Goal: Transaction & Acquisition: Book appointment/travel/reservation

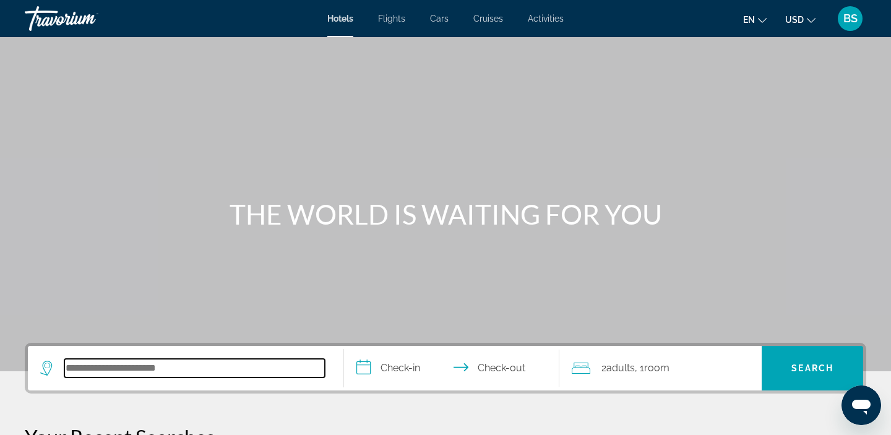
click at [247, 369] on input "Search hotel destination" at bounding box center [194, 368] width 261 height 19
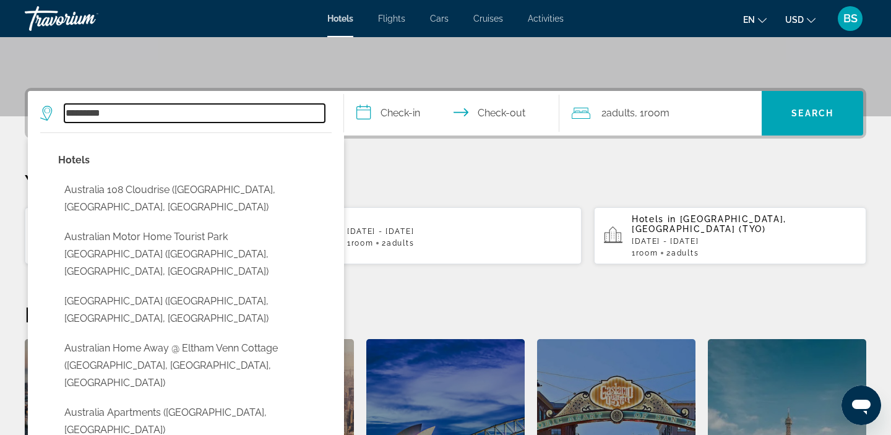
scroll to position [258, 0]
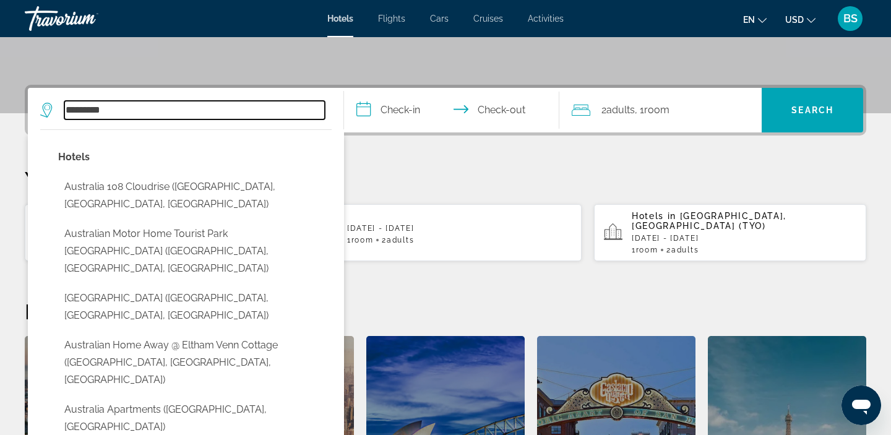
click at [148, 107] on input "*********" at bounding box center [194, 110] width 261 height 19
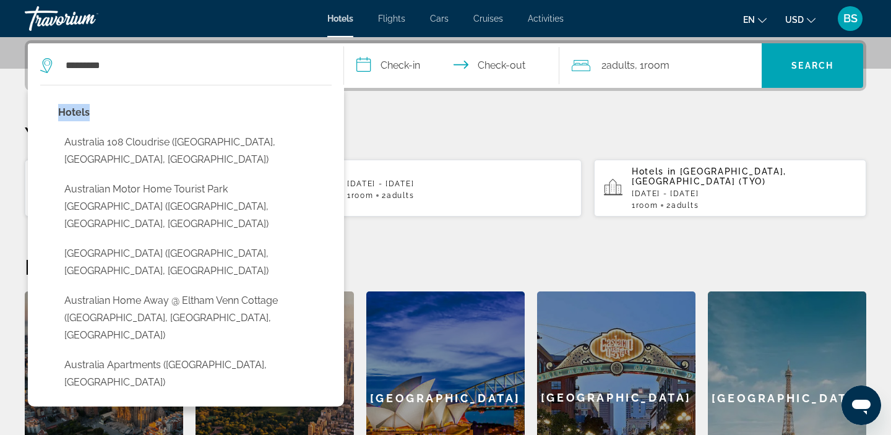
click at [148, 107] on div "Hotels Australia 108 Cloudrise (Southbank, VIC, AU) Australian Motor Home Touri…" at bounding box center [186, 249] width 292 height 303
click at [137, 55] on div "********* Hotels Australia 108 Cloudrise (Southbank, VIC, AU) Australian Motor …" at bounding box center [185, 65] width 291 height 45
click at [119, 75] on div "********* Hotels Australia 108 Cloudrise (Southbank, VIC, AU) Australian Motor …" at bounding box center [185, 65] width 291 height 45
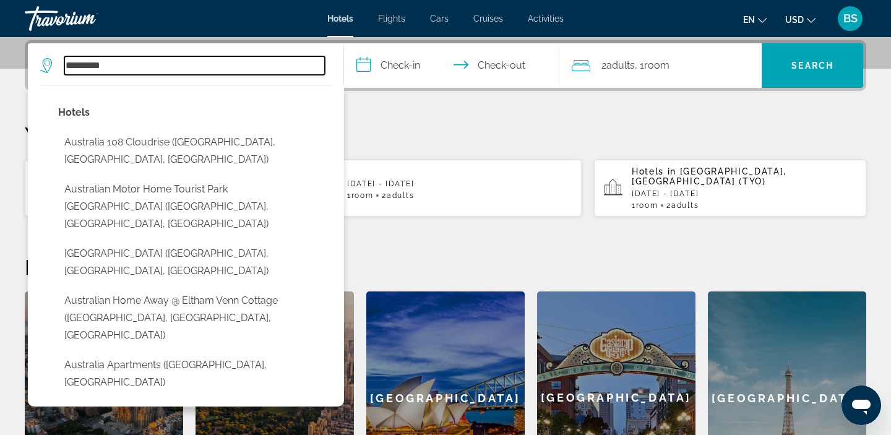
click at [113, 68] on input "*********" at bounding box center [194, 65] width 261 height 19
type input "*"
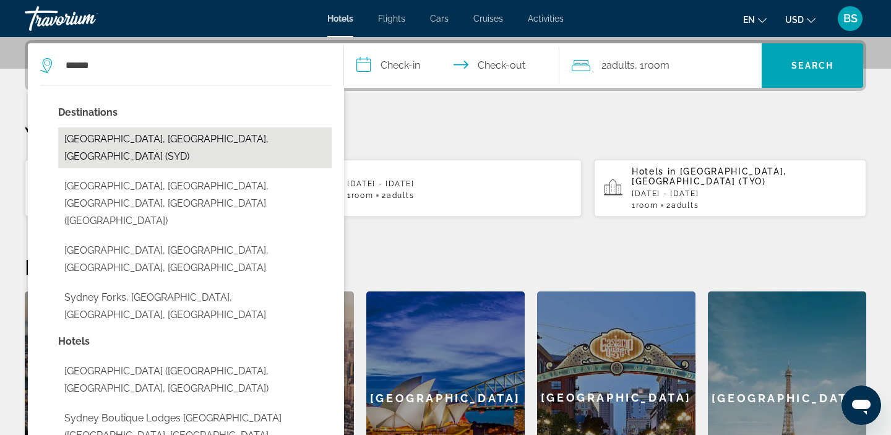
drag, startPoint x: 108, startPoint y: 86, endPoint x: 128, endPoint y: 144, distance: 61.3
click at [128, 144] on button "Sydney, NSW, Australia (SYD)" at bounding box center [195, 148] width 274 height 41
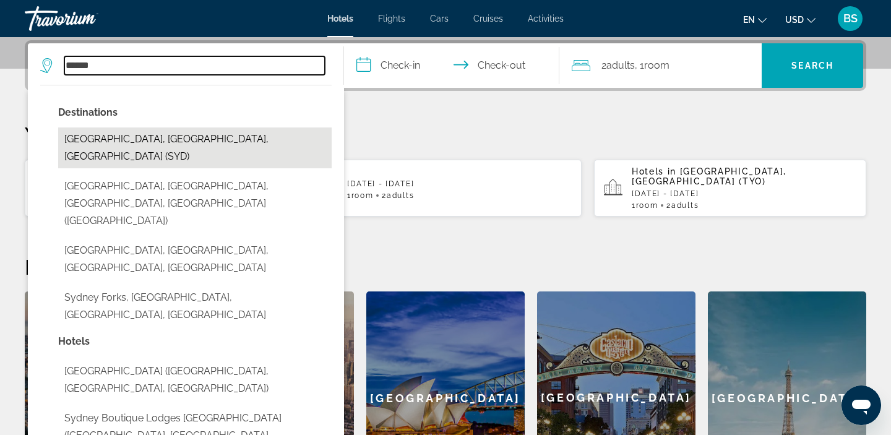
type input "**********"
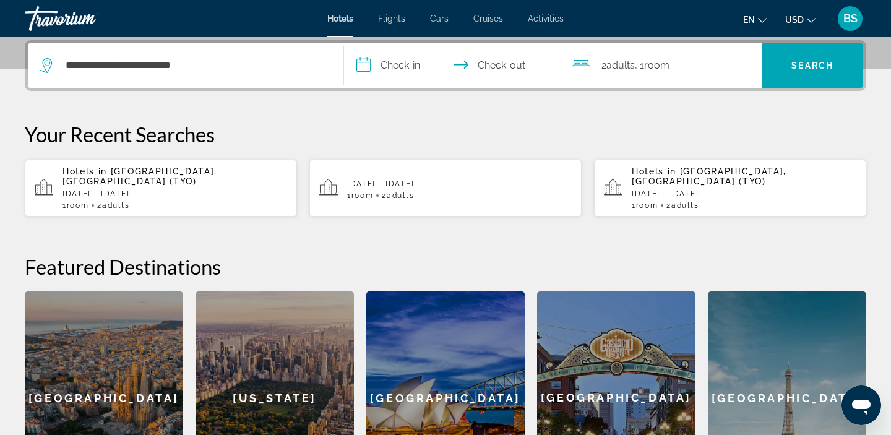
click at [402, 80] on input "**********" at bounding box center [454, 67] width 220 height 48
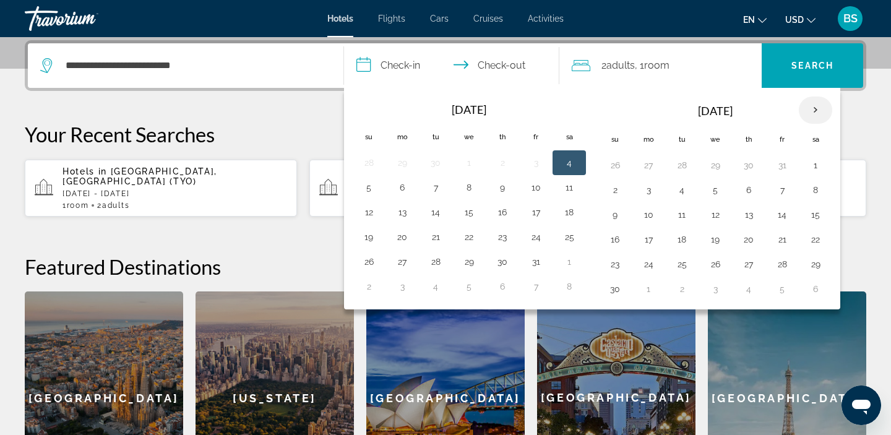
click at [810, 109] on th "Next month" at bounding box center [815, 110] width 33 height 27
click at [749, 170] on button "4" at bounding box center [749, 165] width 20 height 17
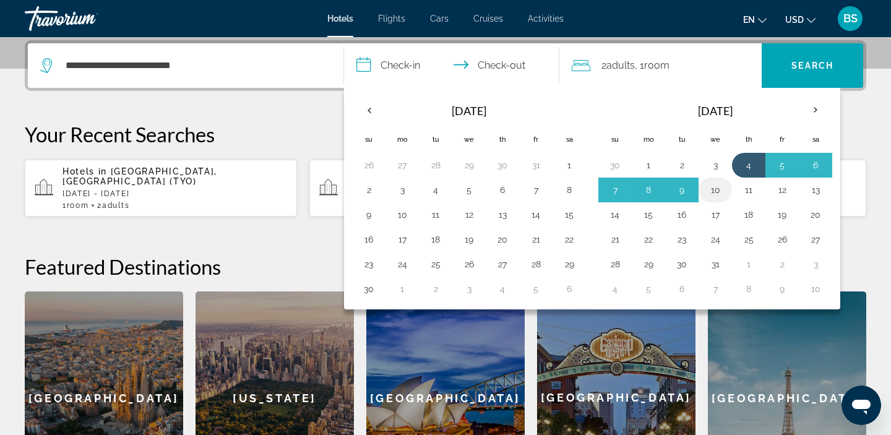
click at [723, 195] on button "10" at bounding box center [716, 189] width 20 height 17
type input "**********"
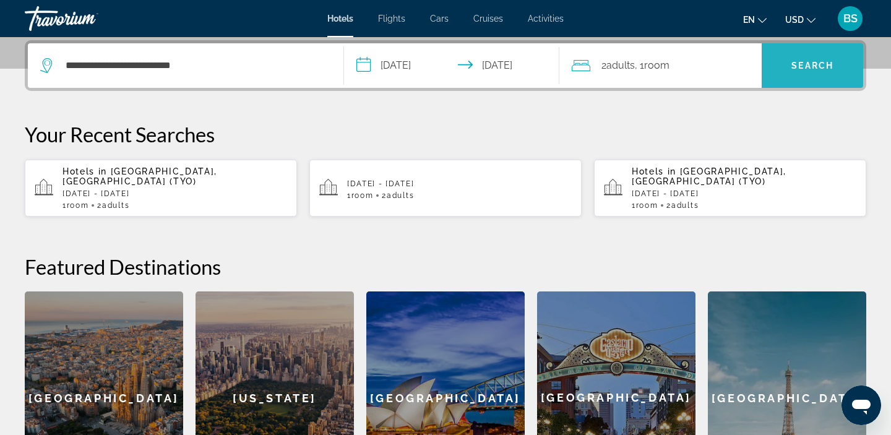
click at [823, 77] on span "Search" at bounding box center [813, 66] width 102 height 30
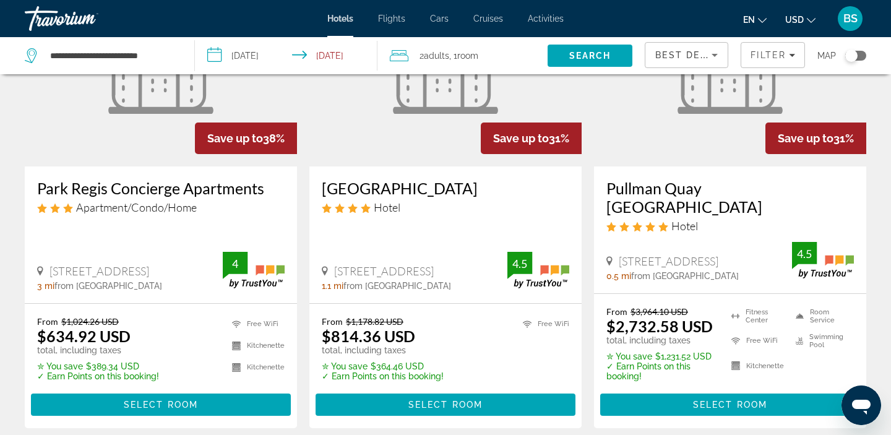
scroll to position [149, 0]
click at [301, 58] on input "**********" at bounding box center [289, 57] width 188 height 41
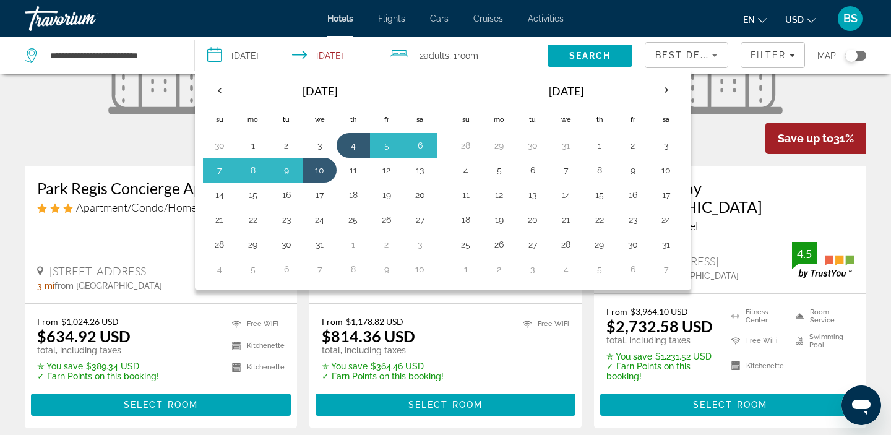
click at [288, 18] on div "Hotels Flights Cars Cruises Activities Hotels Flights Cars Cruises Activities e…" at bounding box center [445, 18] width 891 height 32
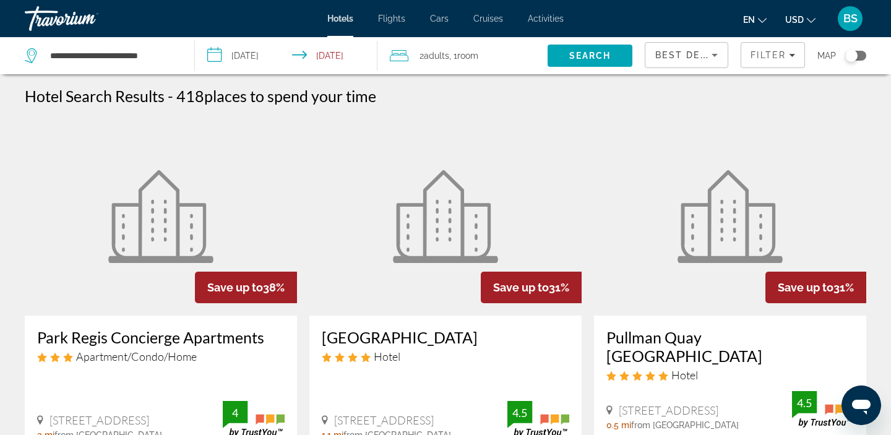
scroll to position [0, 0]
click at [726, 49] on div "Best Deals" at bounding box center [687, 55] width 82 height 25
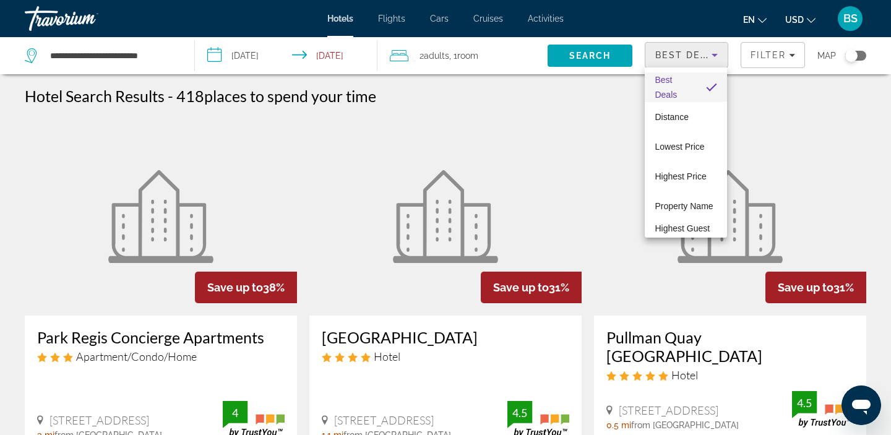
click at [853, 59] on div at bounding box center [445, 217] width 891 height 435
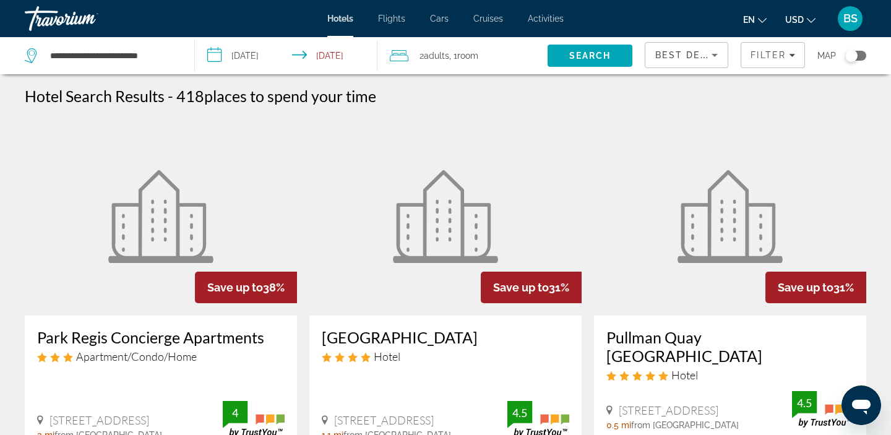
click at [845, 54] on button "Toggle map" at bounding box center [851, 55] width 30 height 11
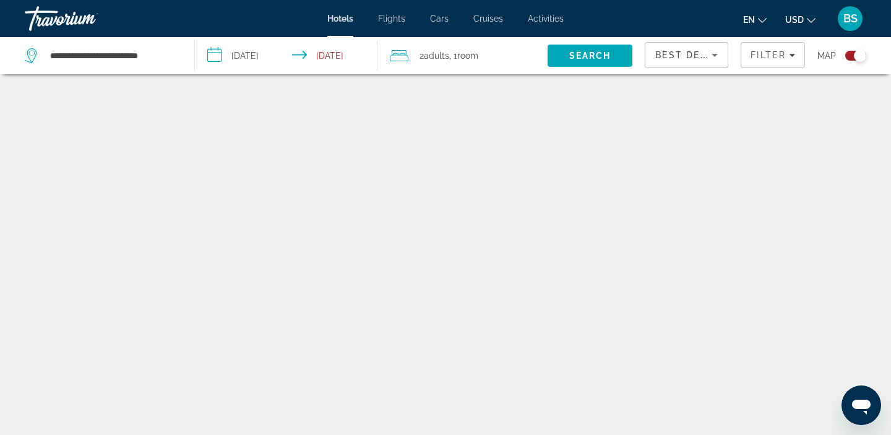
scroll to position [74, 0]
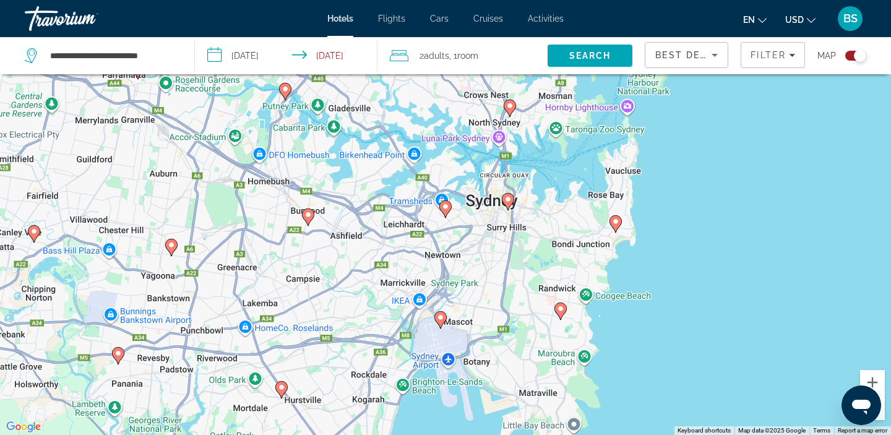
drag, startPoint x: 662, startPoint y: 303, endPoint x: 620, endPoint y: 270, distance: 52.9
click at [620, 270] on div "To activate drag with keyboard, press Alt + Enter. Once in keyboard drag state,…" at bounding box center [445, 217] width 891 height 435
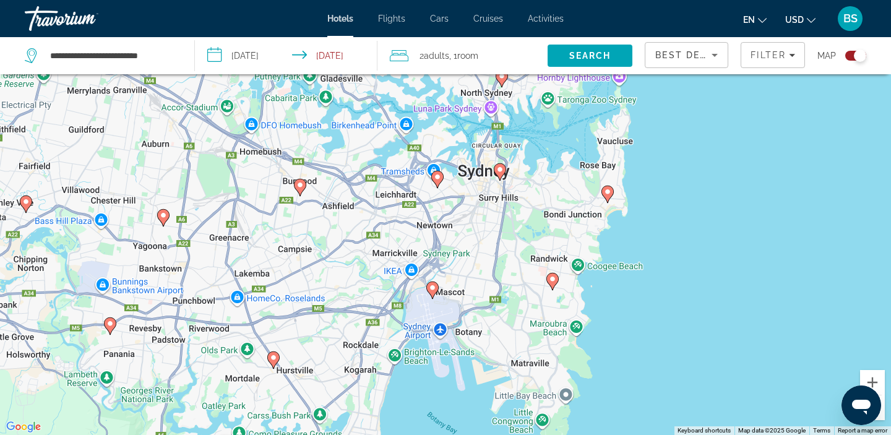
drag, startPoint x: 616, startPoint y: 283, endPoint x: 621, endPoint y: 264, distance: 19.8
click at [621, 264] on div "To activate drag with keyboard, press Alt + Enter. Once in keyboard drag state,…" at bounding box center [445, 217] width 891 height 435
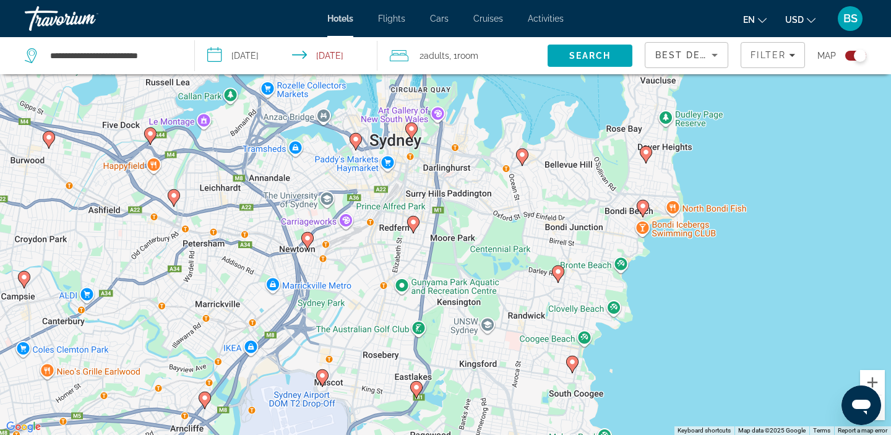
drag, startPoint x: 517, startPoint y: 230, endPoint x: 516, endPoint y: 284, distance: 53.3
click at [516, 284] on div "To activate drag with keyboard, press Alt + Enter. Once in keyboard drag state,…" at bounding box center [445, 217] width 891 height 435
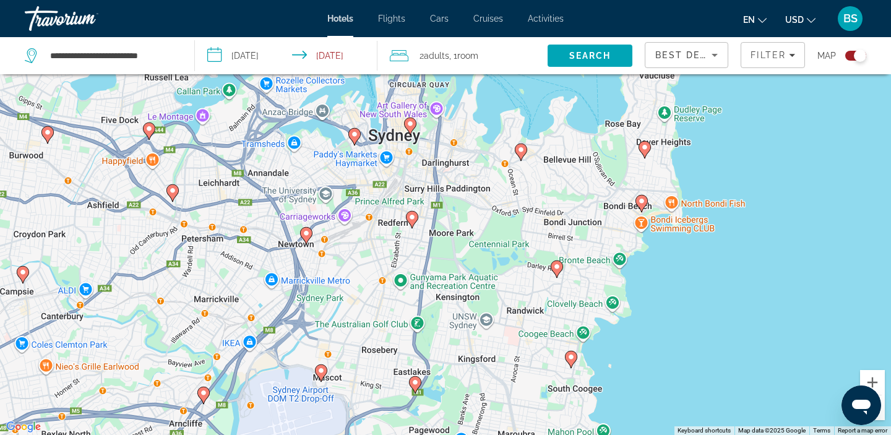
click at [411, 126] on image "Main content" at bounding box center [410, 123] width 7 height 7
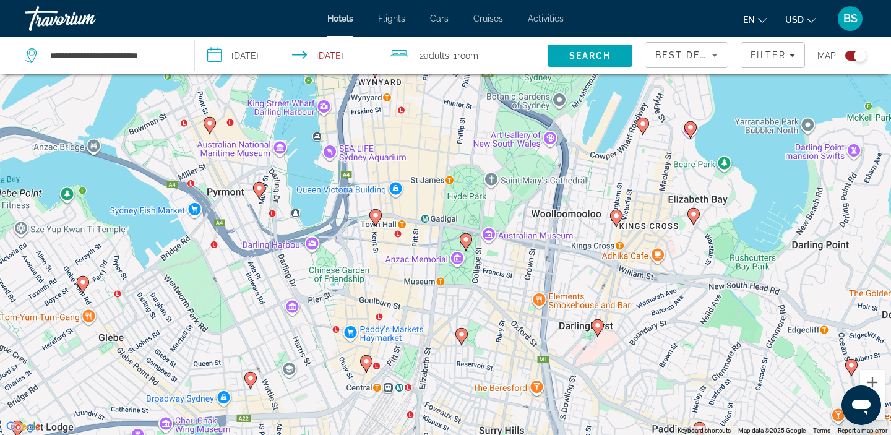
click at [378, 215] on image "Main content" at bounding box center [375, 215] width 7 height 7
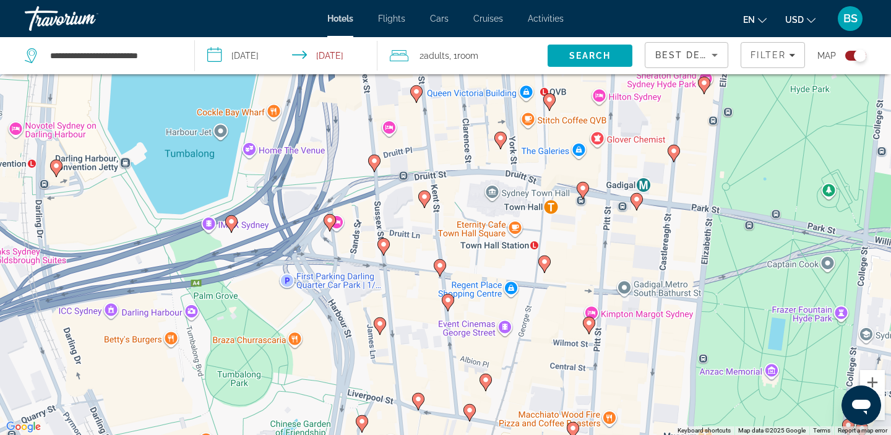
click at [426, 200] on image "Main content" at bounding box center [424, 196] width 7 height 7
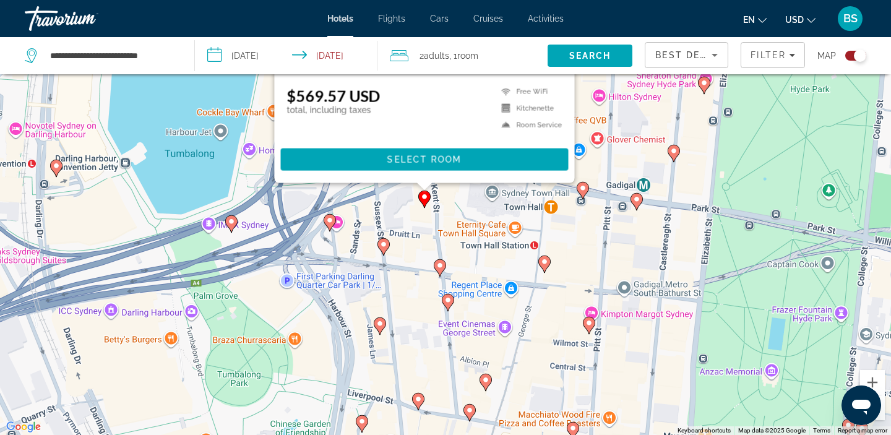
scroll to position [0, 0]
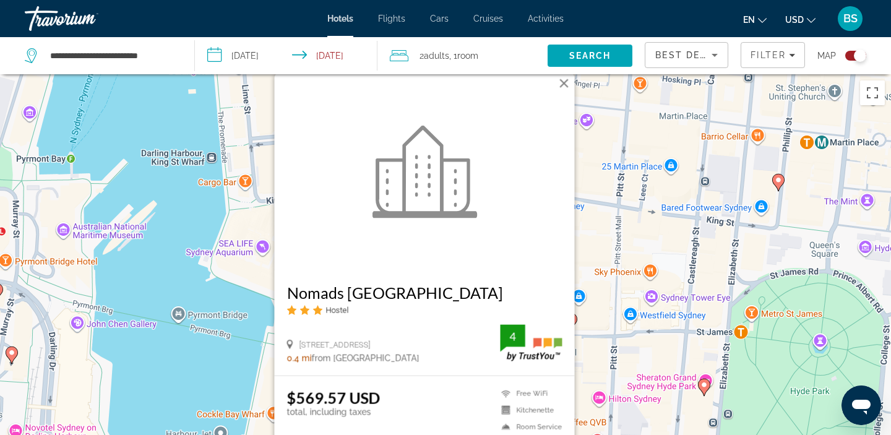
click at [177, 277] on div "To navigate, press the arrow keys. To activate drag with keyboard, press Alt + …" at bounding box center [445, 291] width 891 height 435
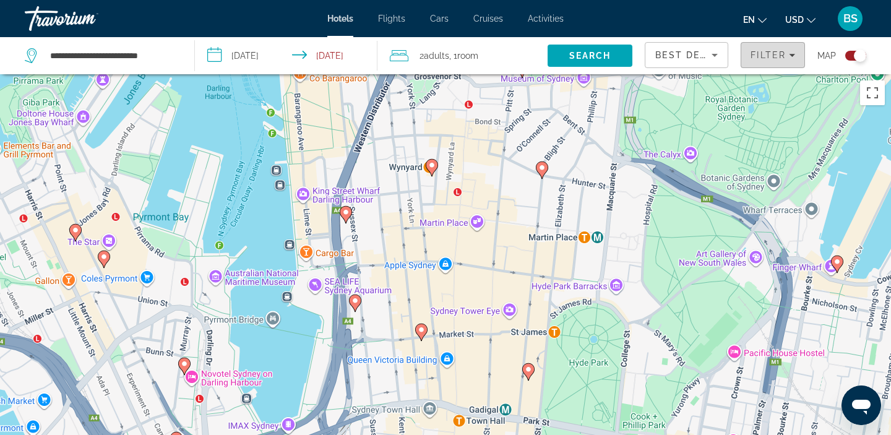
click at [789, 58] on icon "Filters" at bounding box center [792, 55] width 6 height 6
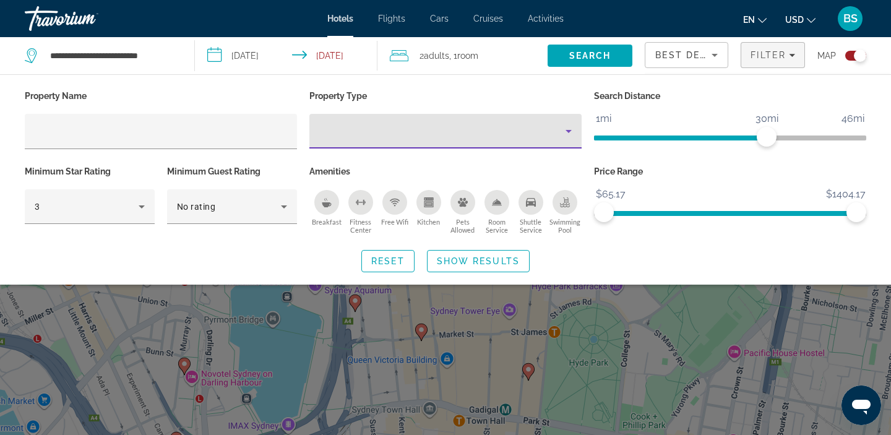
click at [387, 133] on div "Property type" at bounding box center [442, 131] width 246 height 15
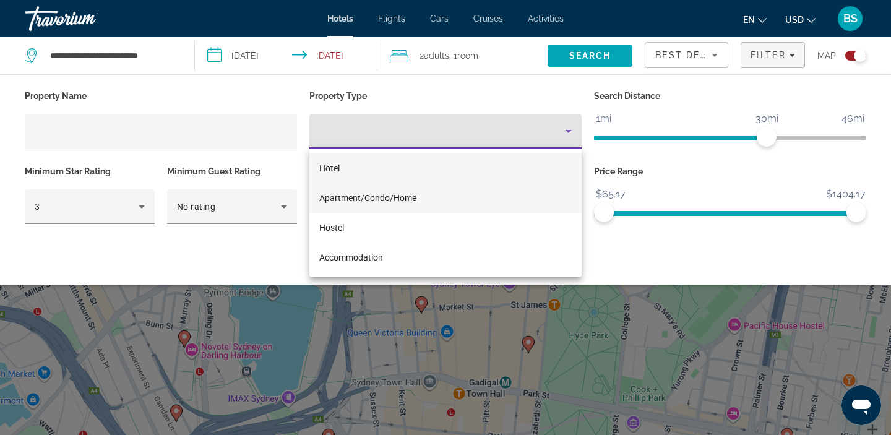
scroll to position [24, 0]
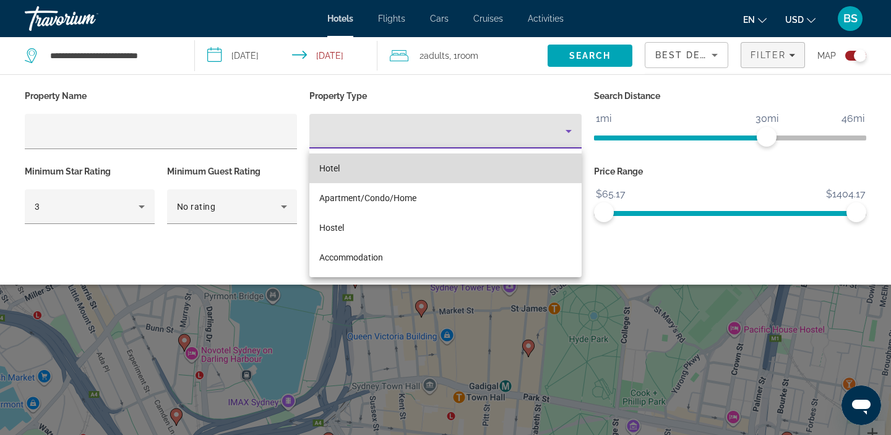
click at [364, 175] on mat-option "Hotel" at bounding box center [446, 169] width 272 height 30
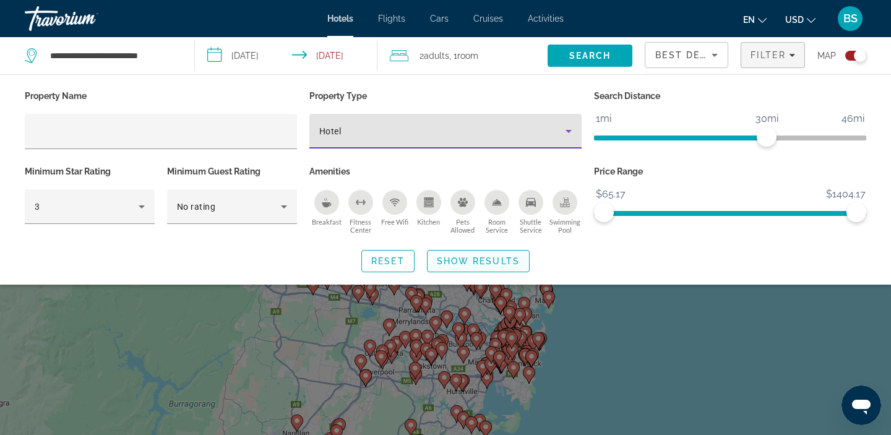
click at [443, 261] on span "Show Results" at bounding box center [478, 261] width 83 height 10
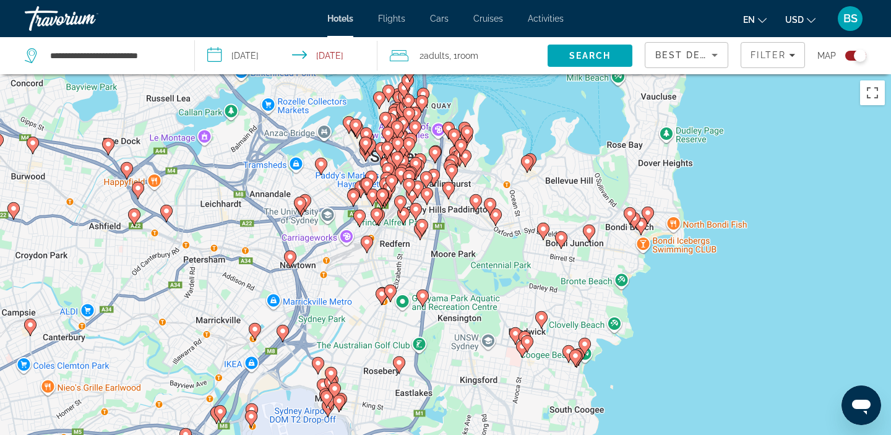
drag, startPoint x: 516, startPoint y: 217, endPoint x: 477, endPoint y: 284, distance: 76.9
click at [477, 284] on div "To navigate, press the arrow keys. To activate drag with keyboard, press Alt + …" at bounding box center [445, 291] width 891 height 435
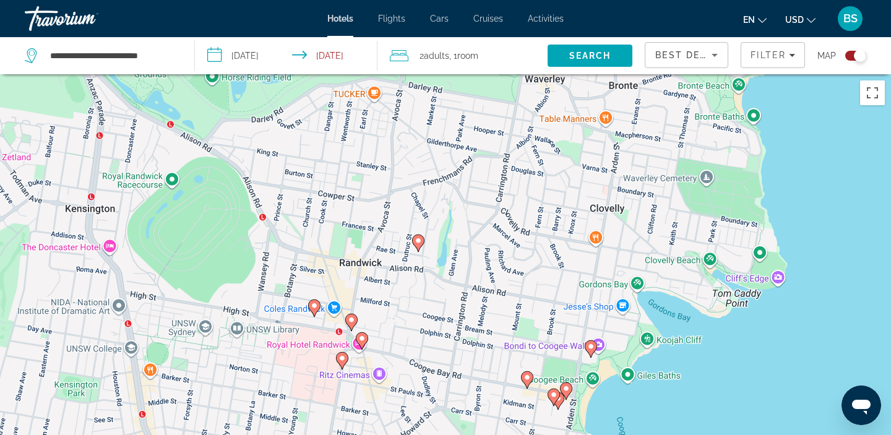
click at [588, 347] on image "Main content" at bounding box center [590, 346] width 7 height 7
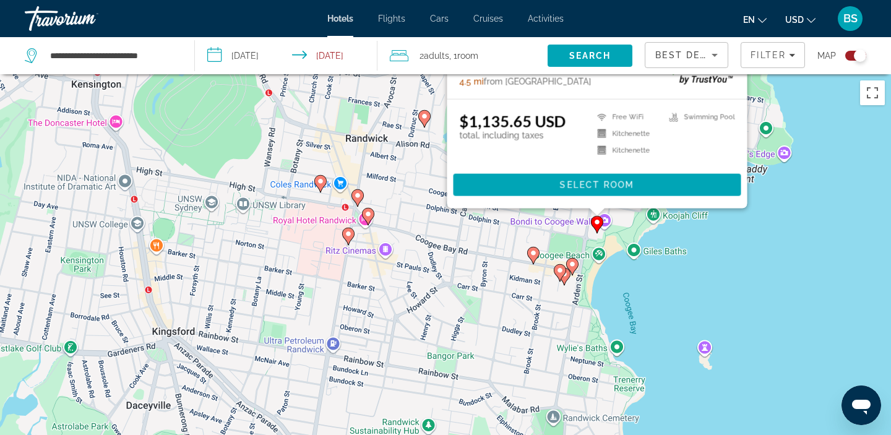
drag, startPoint x: 839, startPoint y: 316, endPoint x: 845, endPoint y: 37, distance: 278.6
click at [845, 74] on div "**********" at bounding box center [445, 328] width 891 height 509
click at [576, 264] on image "Main content" at bounding box center [572, 264] width 7 height 7
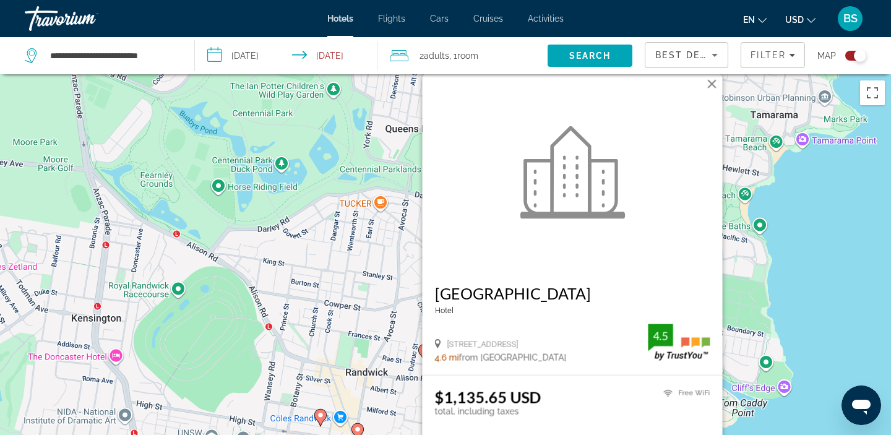
click at [370, 310] on div "To activate drag with keyboard, press Alt + Enter. Once in keyboard drag state,…" at bounding box center [445, 291] width 891 height 435
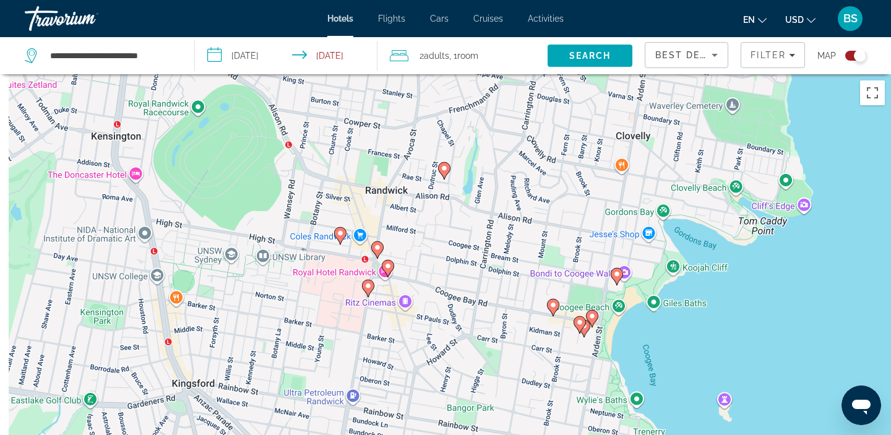
drag, startPoint x: 372, startPoint y: 318, endPoint x: 394, endPoint y: 119, distance: 200.6
click at [394, 119] on div "To activate drag with keyboard, press Alt + Enter. Once in keyboard drag state,…" at bounding box center [445, 291] width 891 height 435
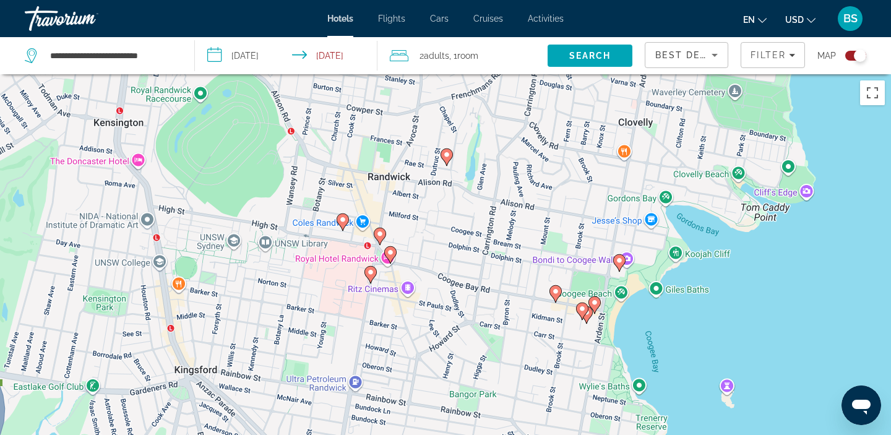
click at [554, 287] on icon "Main content" at bounding box center [555, 293] width 11 height 16
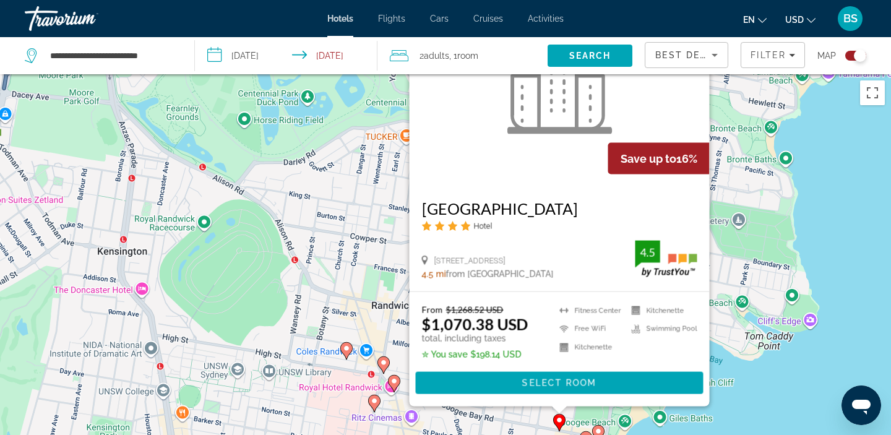
drag, startPoint x: 775, startPoint y: 335, endPoint x: 793, endPoint y: 162, distance: 174.3
click at [793, 162] on div "To activate drag with keyboard, press Alt + Enter. Once in keyboard drag state,…" at bounding box center [445, 291] width 891 height 435
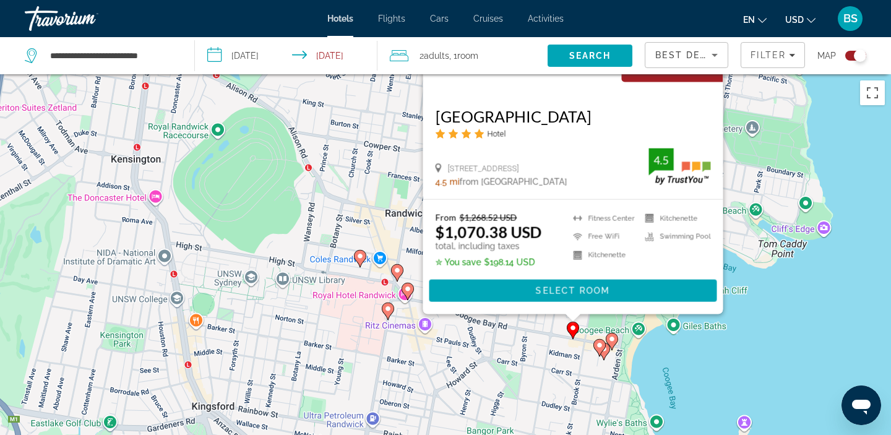
click at [597, 347] on image "Main content" at bounding box center [599, 345] width 7 height 7
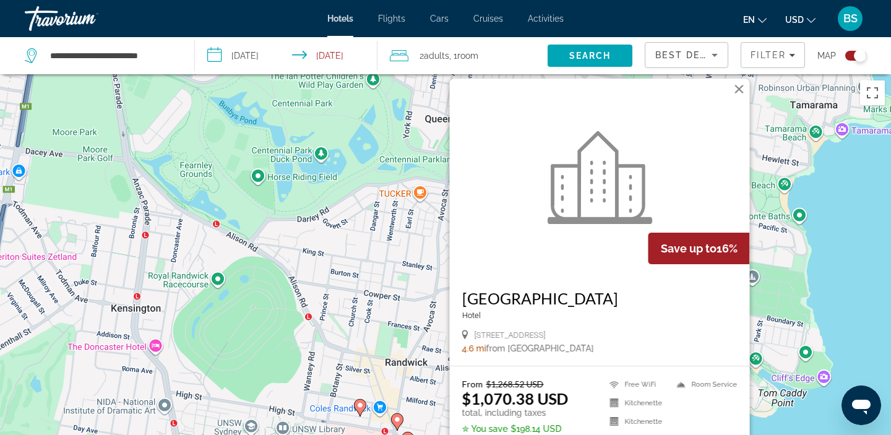
click at [292, 260] on div "To activate drag with keyboard, press Alt + Enter. Once in keyboard drag state,…" at bounding box center [445, 291] width 891 height 435
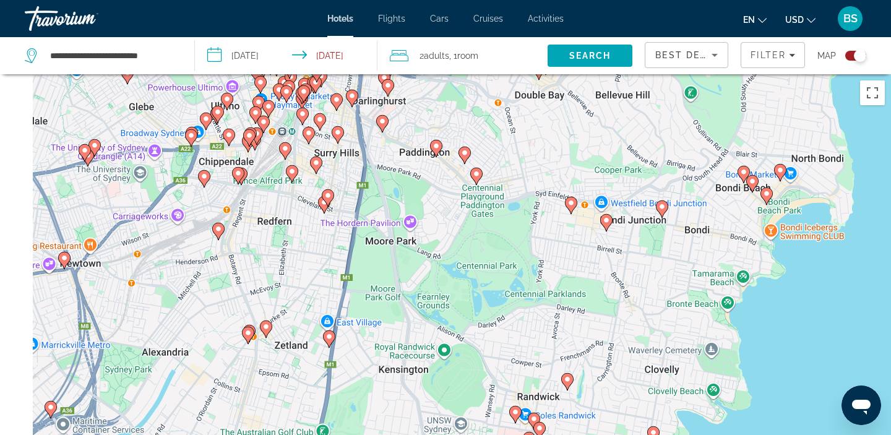
drag, startPoint x: 292, startPoint y: 260, endPoint x: 565, endPoint y: 379, distance: 297.2
click at [565, 379] on div "To activate drag with keyboard, press Alt + Enter. Once in keyboard drag state,…" at bounding box center [445, 291] width 891 height 435
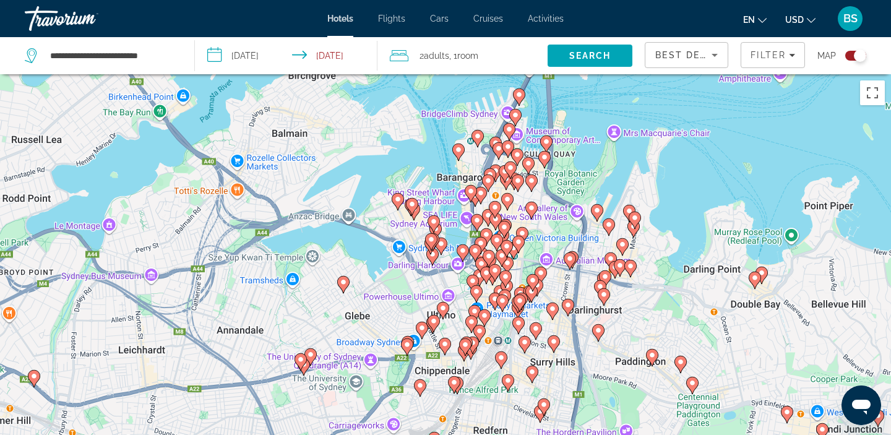
drag, startPoint x: 540, startPoint y: 194, endPoint x: 605, endPoint y: 347, distance: 166.1
click at [605, 347] on div "To activate drag with keyboard, press Alt + Enter. Once in keyboard drag state,…" at bounding box center [445, 291] width 891 height 435
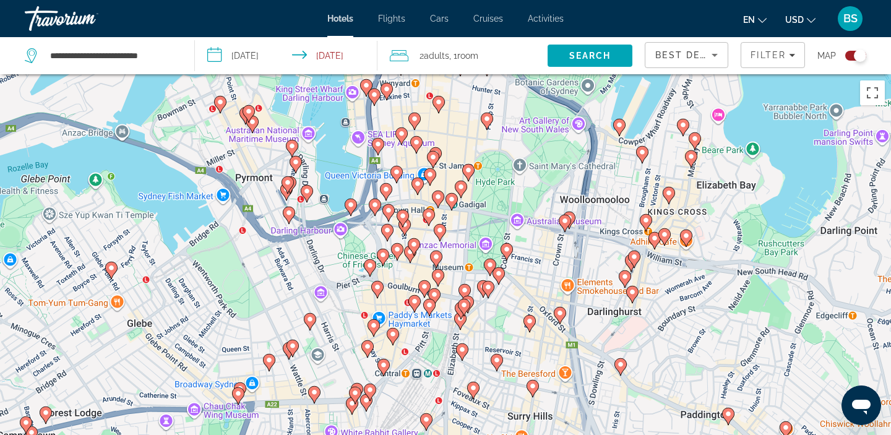
click at [466, 171] on image "Main content" at bounding box center [468, 170] width 7 height 7
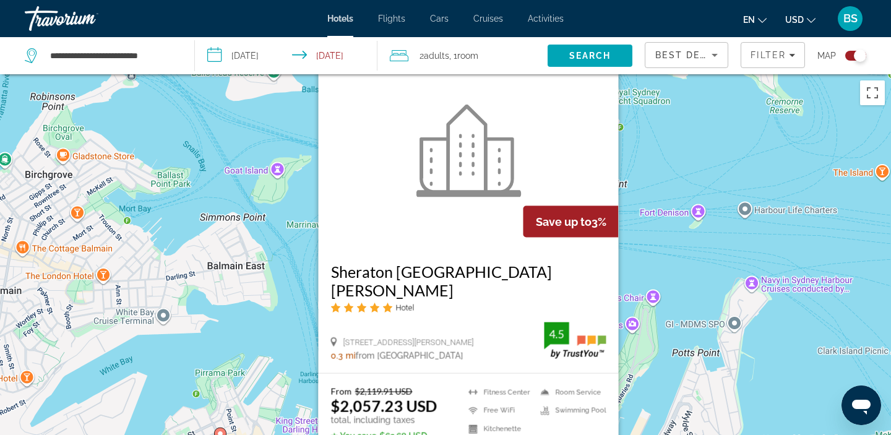
click at [645, 271] on div "To activate drag with keyboard, press Alt + Enter. Once in keyboard drag state,…" at bounding box center [445, 291] width 891 height 435
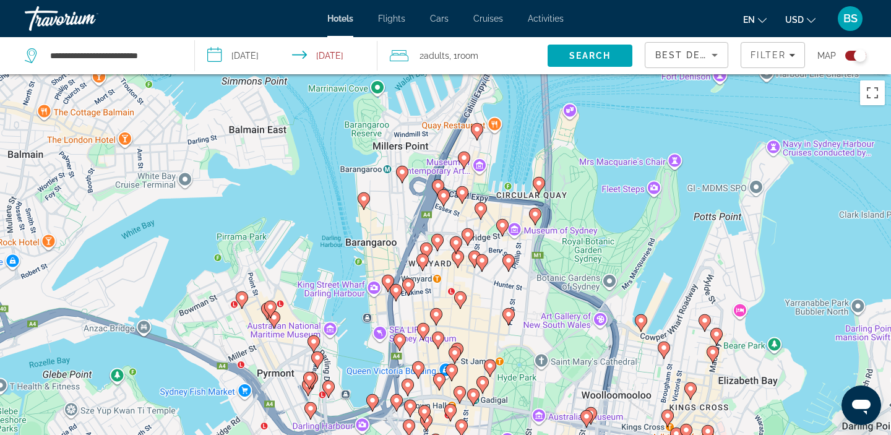
drag, startPoint x: 645, startPoint y: 271, endPoint x: 667, endPoint y: 128, distance: 144.6
click at [667, 128] on div "To activate drag with keyboard, press Alt + Enter. Once in keyboard drag state,…" at bounding box center [445, 291] width 891 height 435
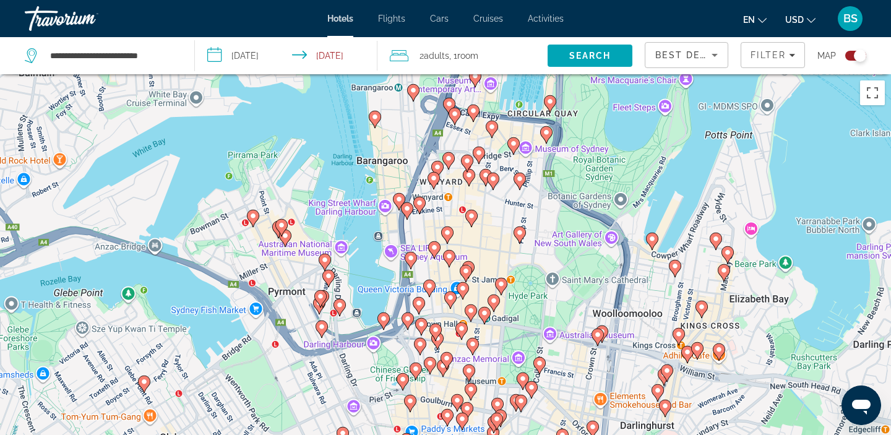
drag, startPoint x: 622, startPoint y: 214, endPoint x: 644, endPoint y: 68, distance: 147.8
click at [644, 74] on div "**********" at bounding box center [445, 328] width 891 height 509
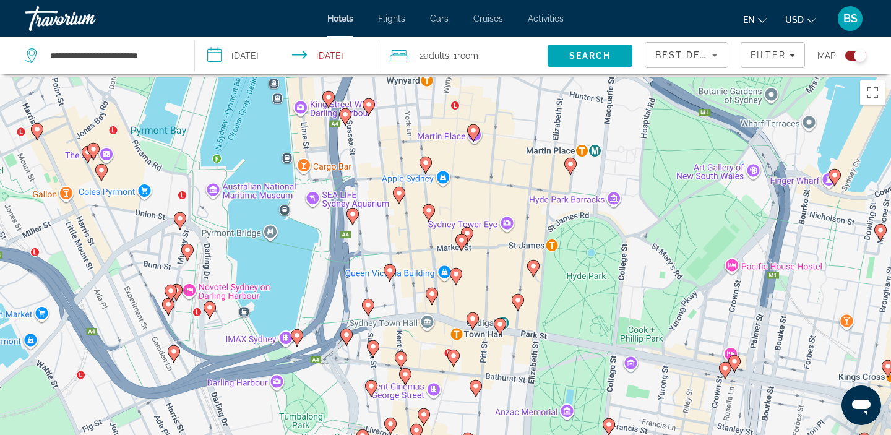
drag, startPoint x: 492, startPoint y: 192, endPoint x: 455, endPoint y: 322, distance: 135.0
click at [455, 322] on div "To activate drag with keyboard, press Alt + Enter. Once in keyboard drag state,…" at bounding box center [445, 291] width 891 height 435
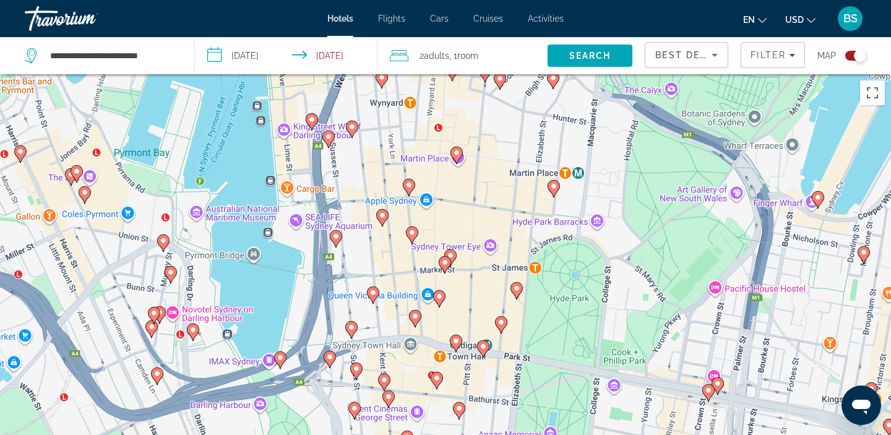
click at [409, 181] on icon "Main content" at bounding box center [409, 187] width 11 height 16
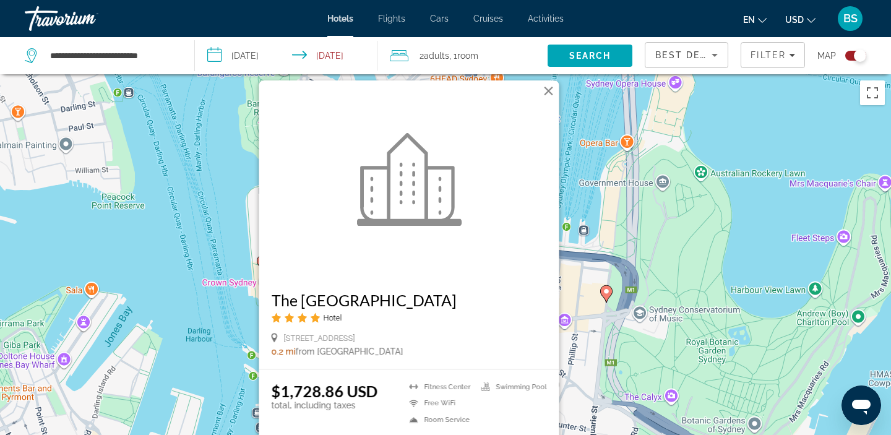
click at [63, 23] on div "Travorium" at bounding box center [87, 18] width 124 height 32
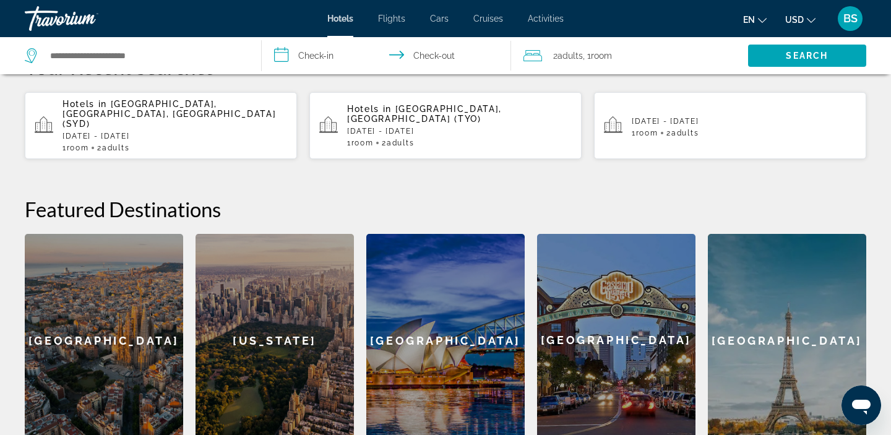
scroll to position [370, 0]
click at [459, 281] on div "Sydney" at bounding box center [445, 341] width 158 height 213
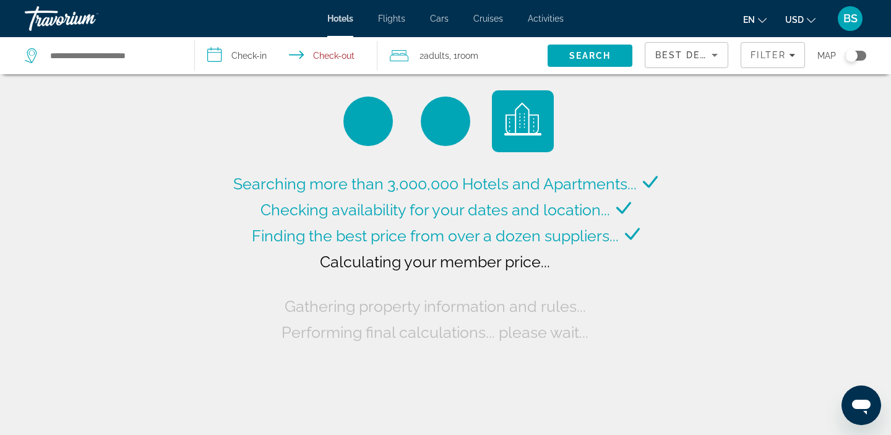
type input "**********"
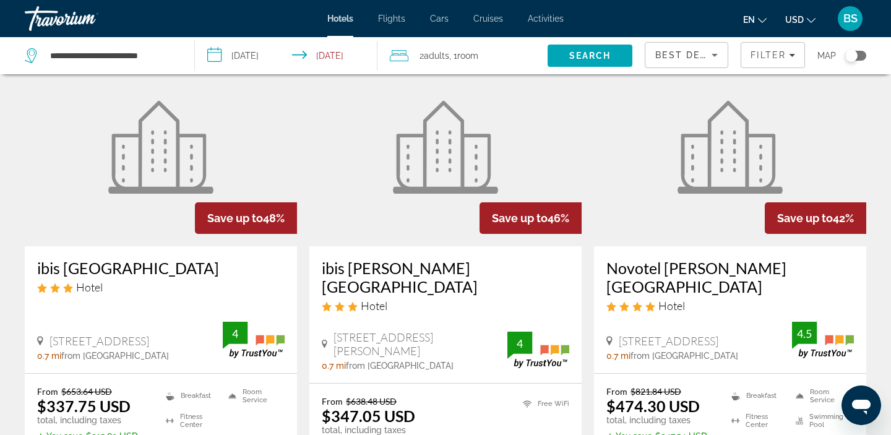
scroll to position [64, 0]
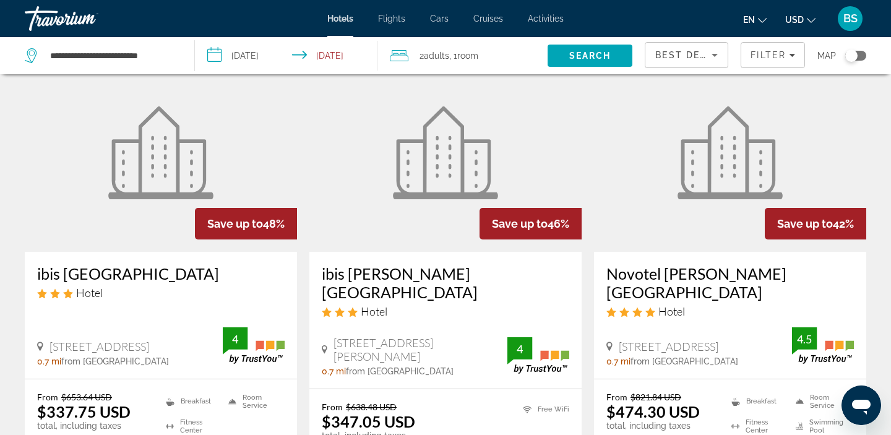
click at [241, 50] on input "**********" at bounding box center [289, 57] width 188 height 41
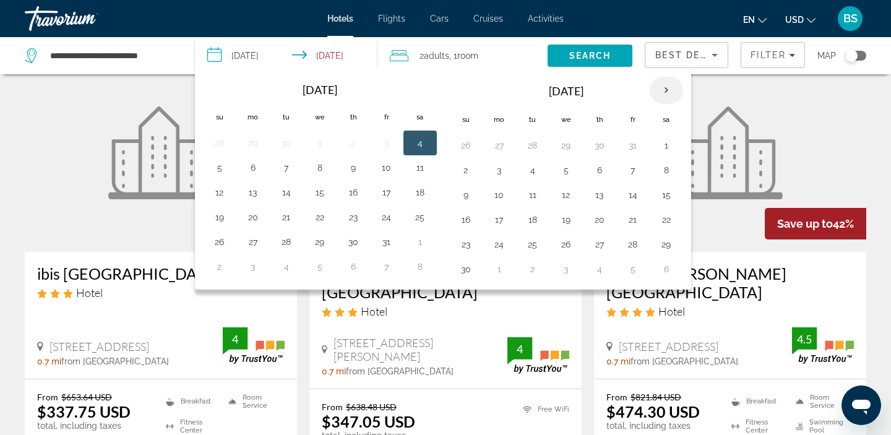
click at [664, 94] on th "Next month" at bounding box center [666, 90] width 33 height 27
click at [599, 152] on button "4" at bounding box center [600, 145] width 20 height 17
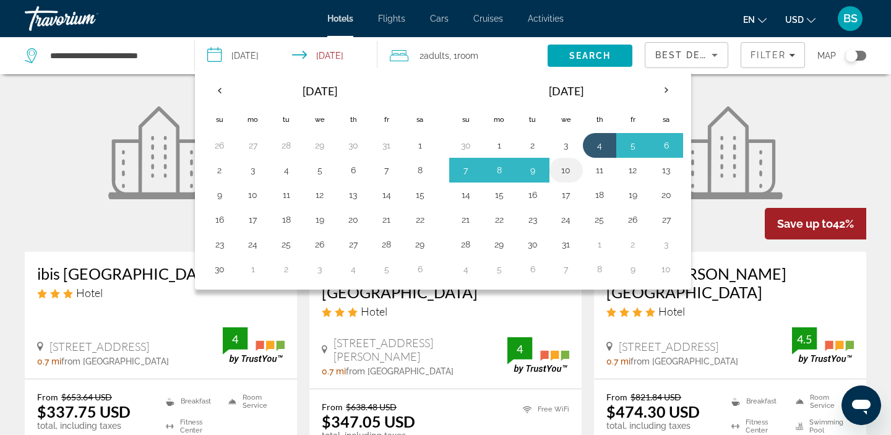
click at [576, 176] on td "10" at bounding box center [566, 170] width 33 height 25
click at [501, 171] on button "8" at bounding box center [500, 170] width 20 height 17
type input "**********"
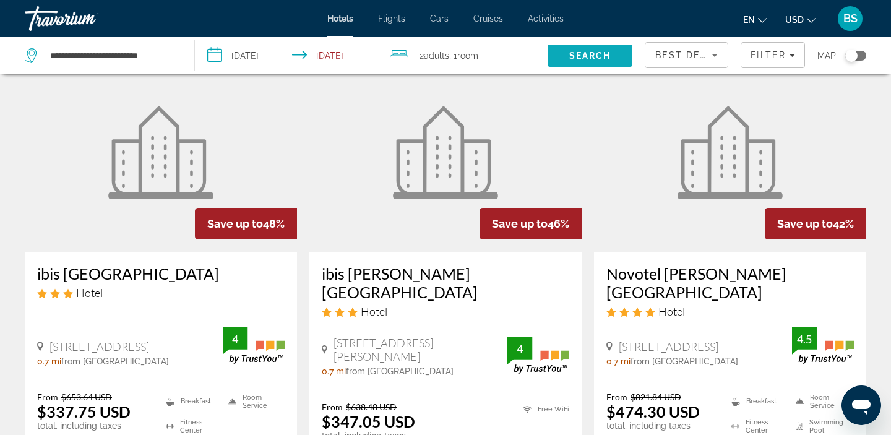
click at [619, 52] on span "Search" at bounding box center [590, 56] width 85 height 30
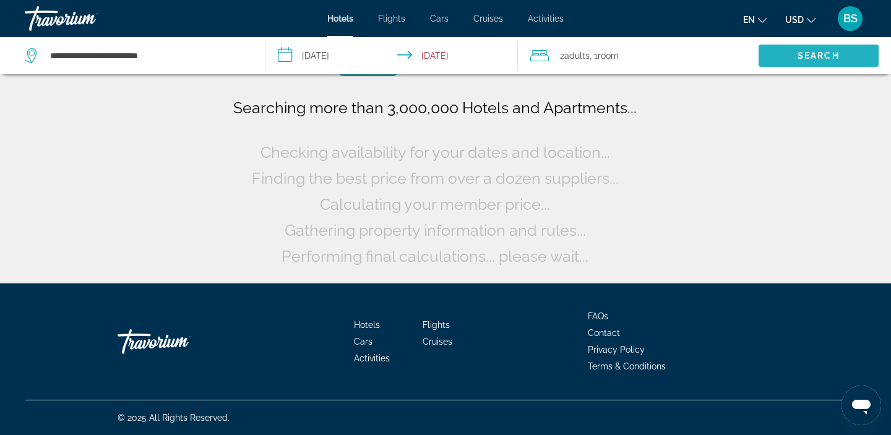
scroll to position [0, 0]
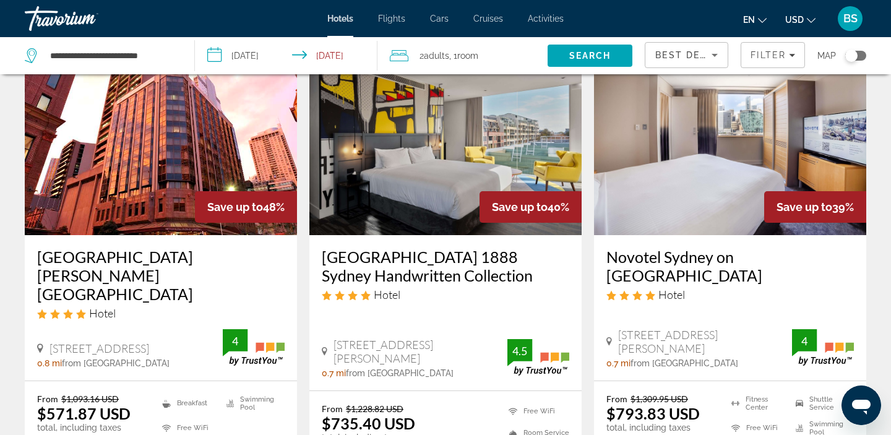
scroll to position [102, 0]
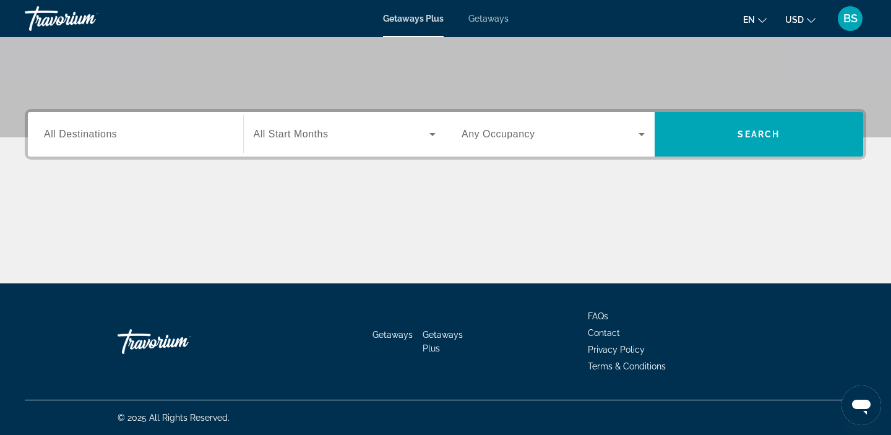
scroll to position [234, 0]
click at [415, 134] on span "Search widget" at bounding box center [342, 134] width 176 height 15
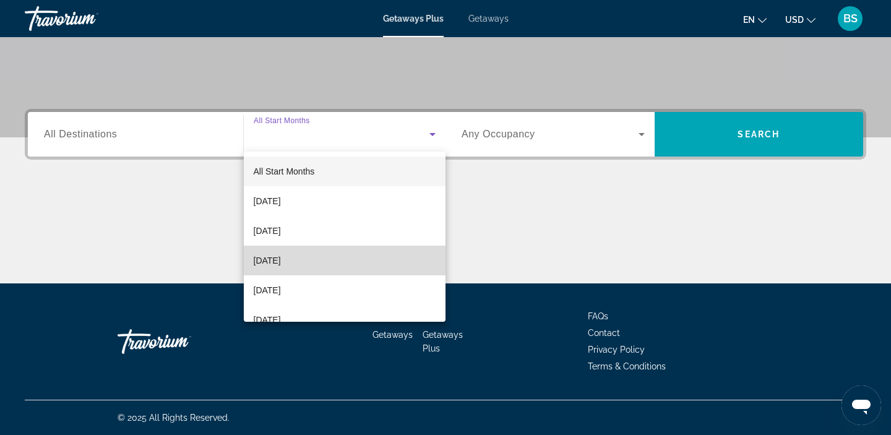
click at [343, 264] on mat-option "December 2025" at bounding box center [345, 261] width 202 height 30
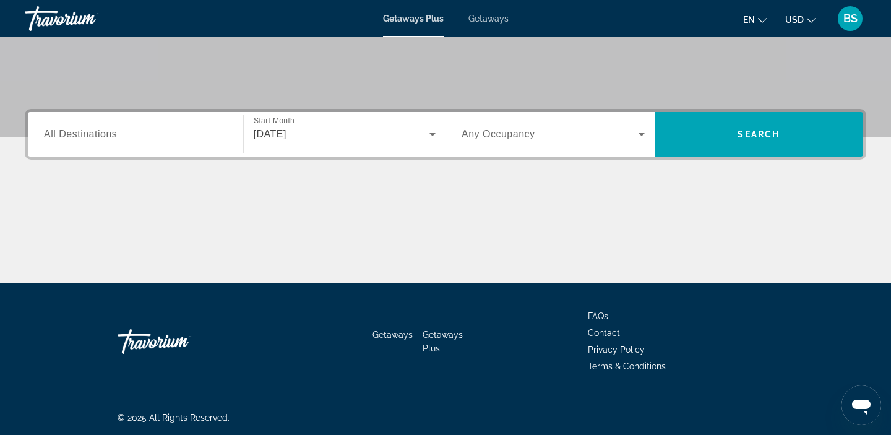
click at [516, 150] on div "Search widget" at bounding box center [553, 134] width 183 height 35
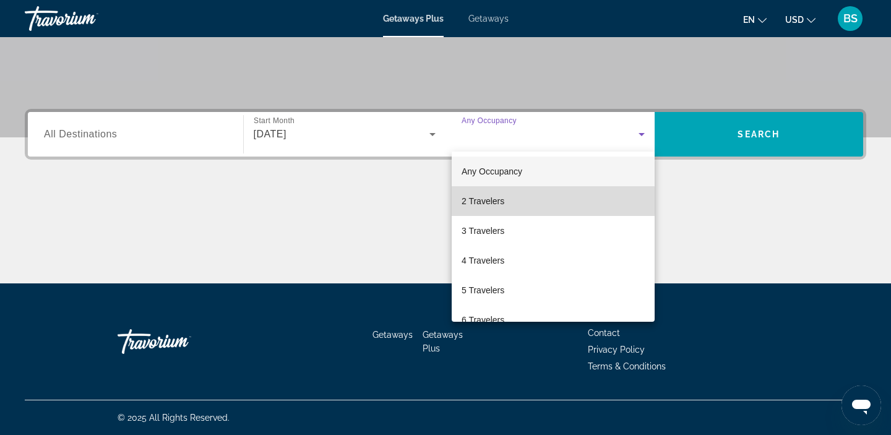
click at [507, 201] on mat-option "2 Travelers" at bounding box center [553, 201] width 203 height 30
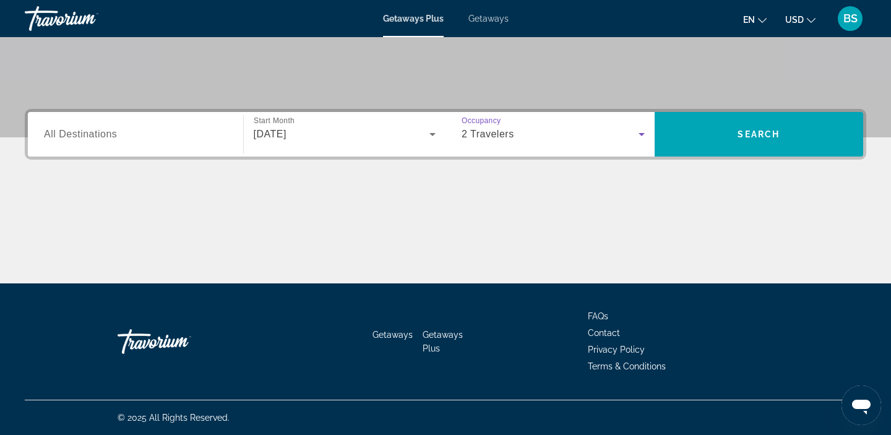
click at [590, 142] on div "2 Travelers" at bounding box center [553, 134] width 183 height 35
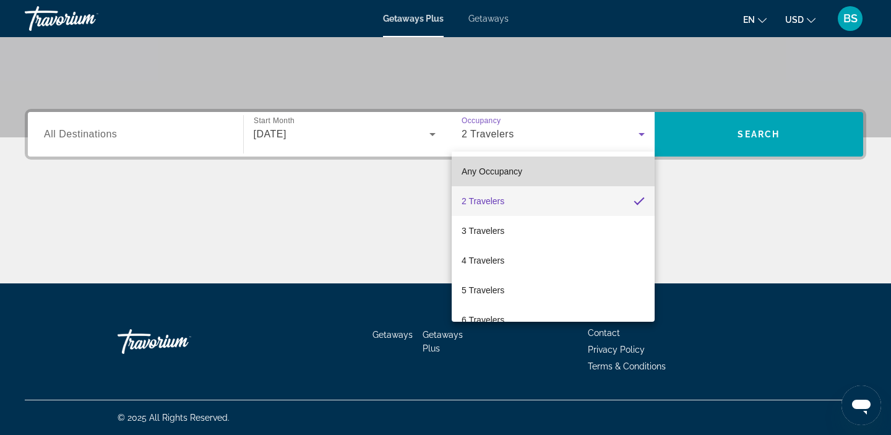
click at [566, 167] on mat-option "Any Occupancy" at bounding box center [553, 172] width 203 height 30
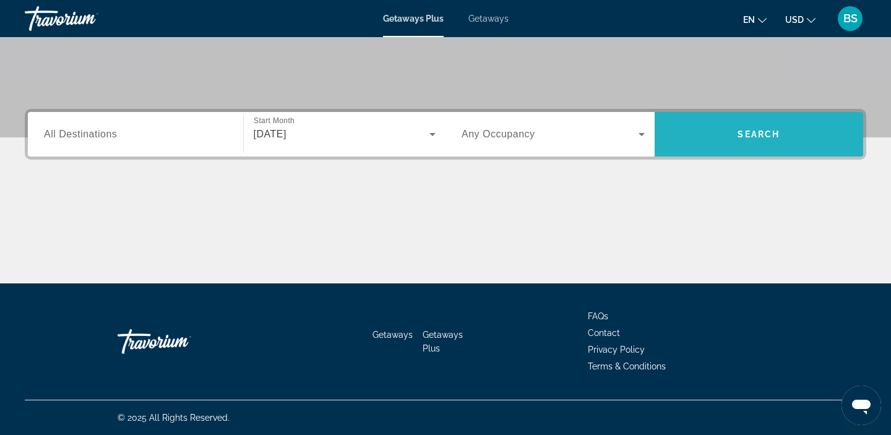
click at [690, 131] on span "Search" at bounding box center [759, 134] width 209 height 30
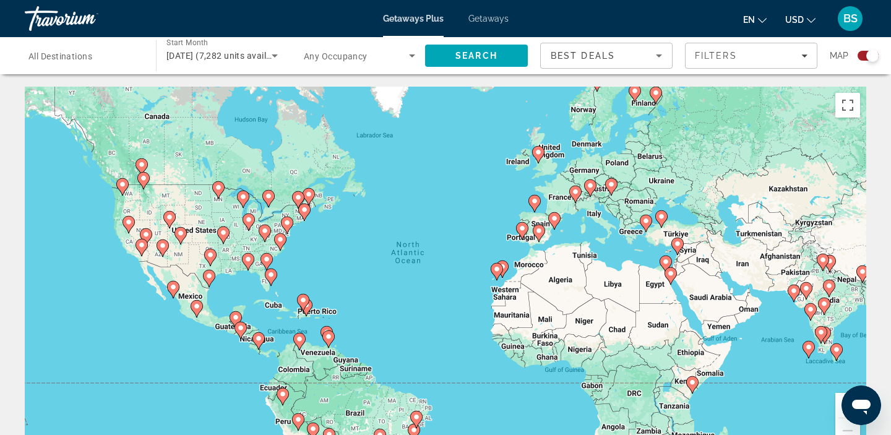
click at [864, 56] on div "Search widget" at bounding box center [868, 56] width 21 height 10
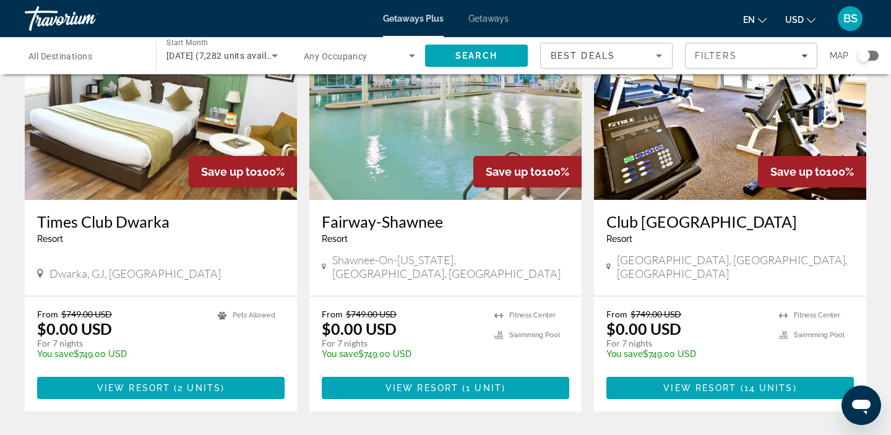
scroll to position [1504, 0]
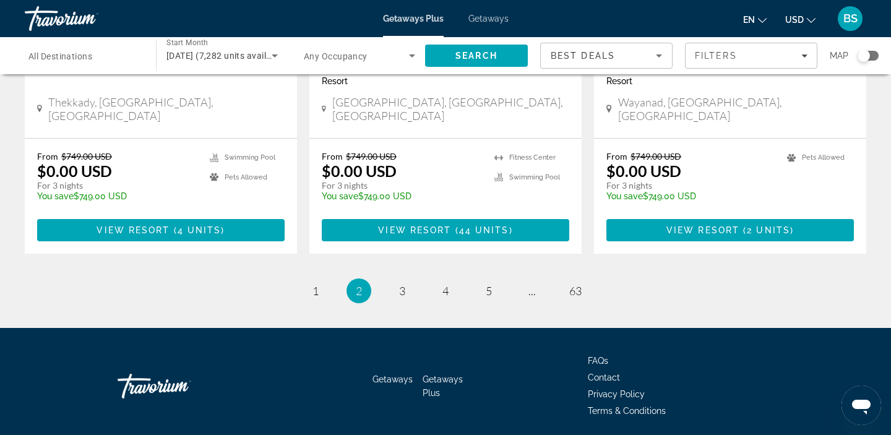
scroll to position [1587, 0]
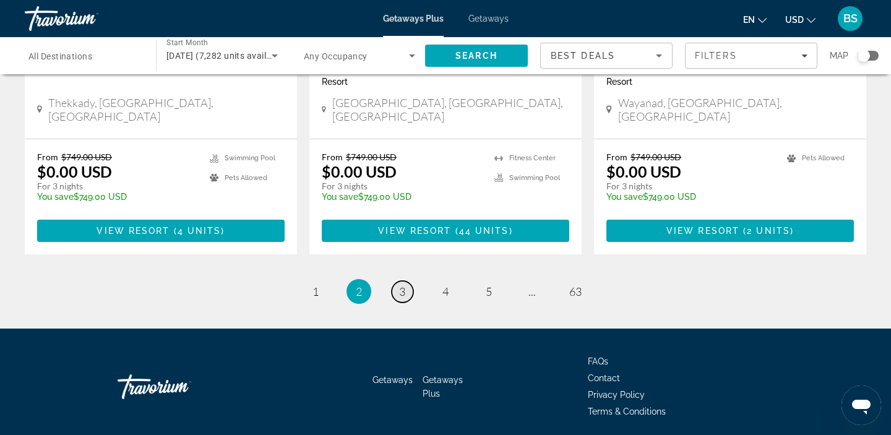
click at [407, 281] on link "page 3" at bounding box center [403, 292] width 22 height 22
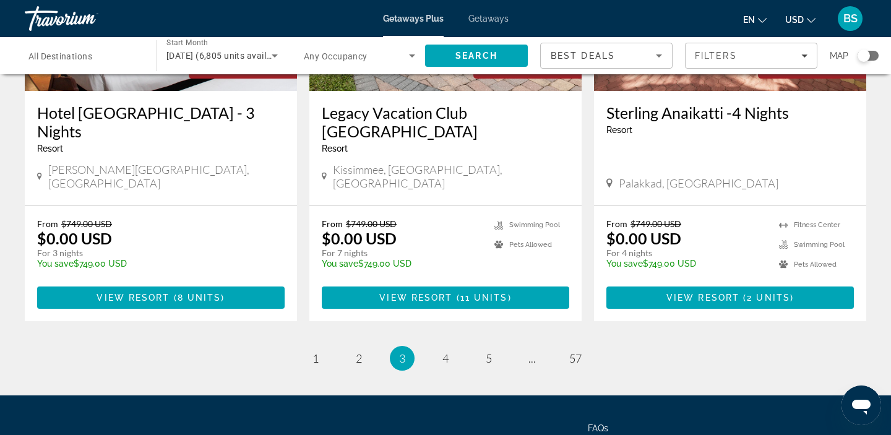
scroll to position [1591, 0]
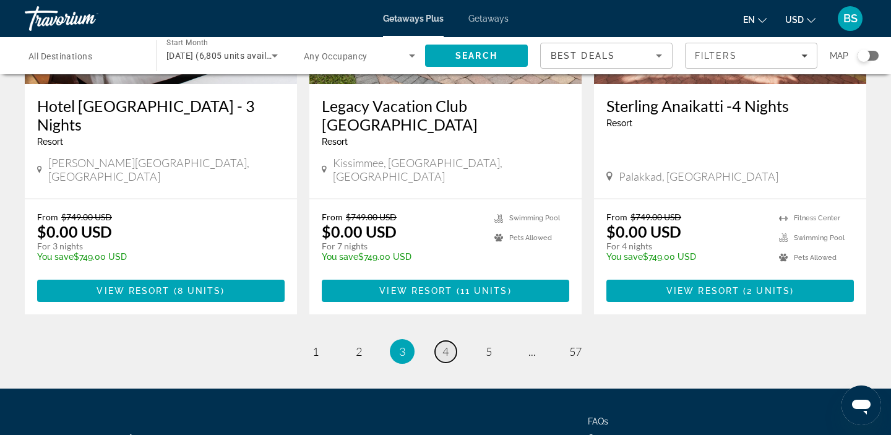
click at [444, 341] on link "page 4" at bounding box center [446, 352] width 22 height 22
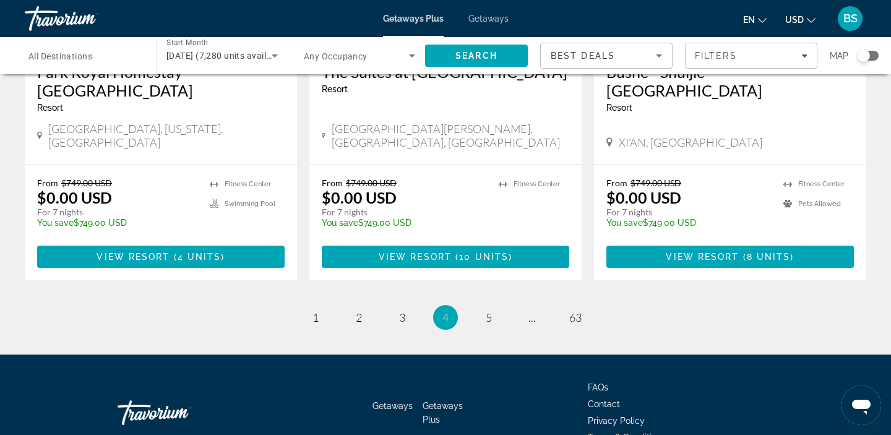
scroll to position [1624, 0]
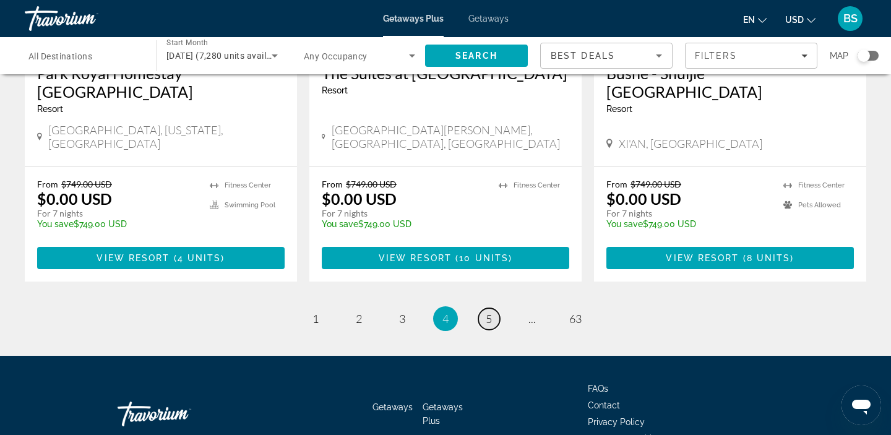
click at [482, 308] on link "page 5" at bounding box center [490, 319] width 22 height 22
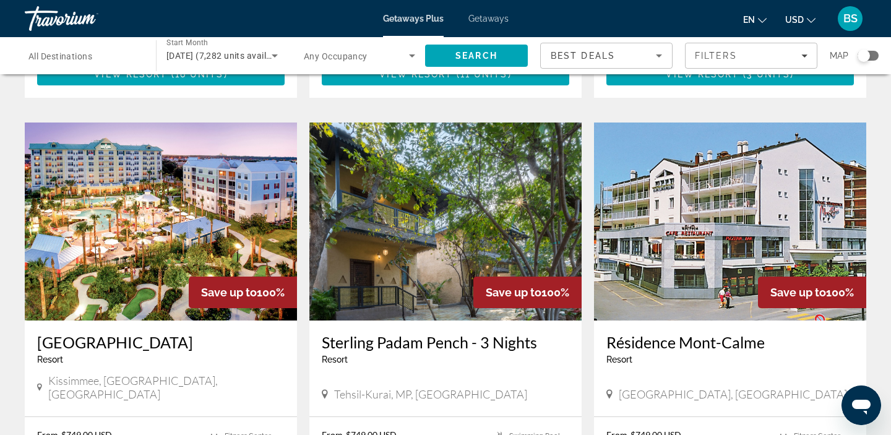
scroll to position [880, 0]
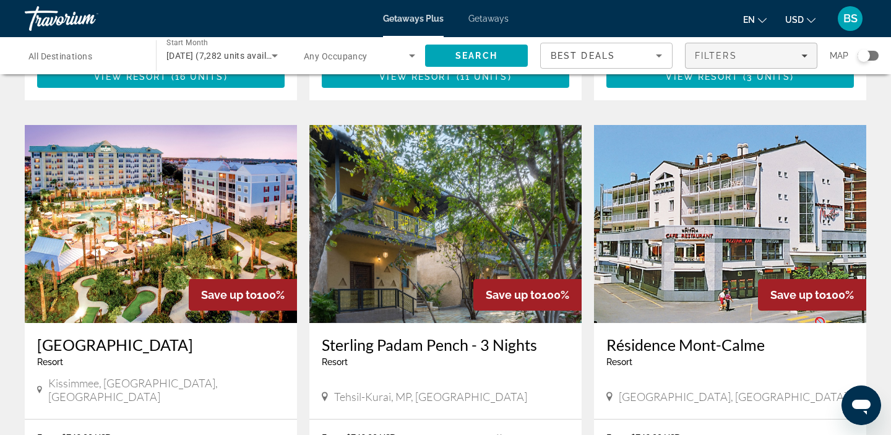
click at [756, 47] on span "Filters" at bounding box center [751, 56] width 131 height 30
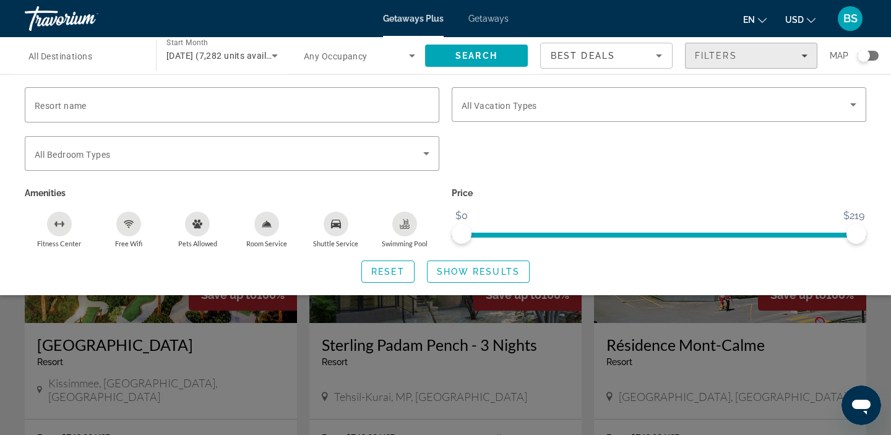
click at [756, 48] on span "Filters" at bounding box center [751, 56] width 131 height 30
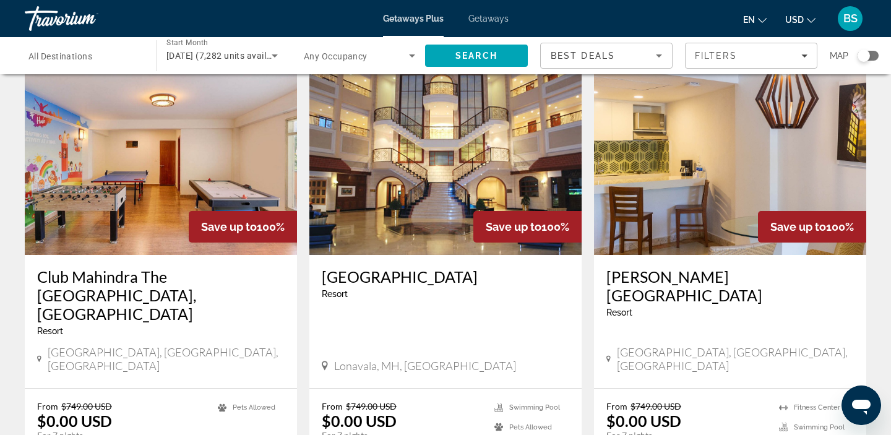
scroll to position [1624, 0]
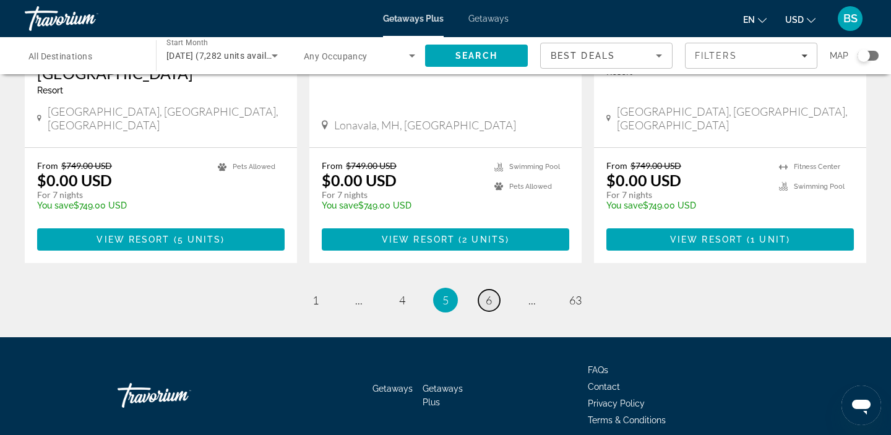
click at [492, 293] on span "6" at bounding box center [489, 300] width 6 height 14
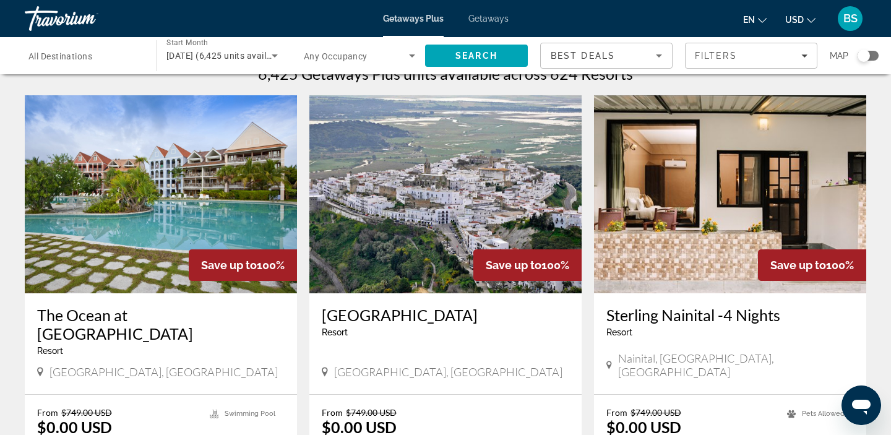
scroll to position [119, 0]
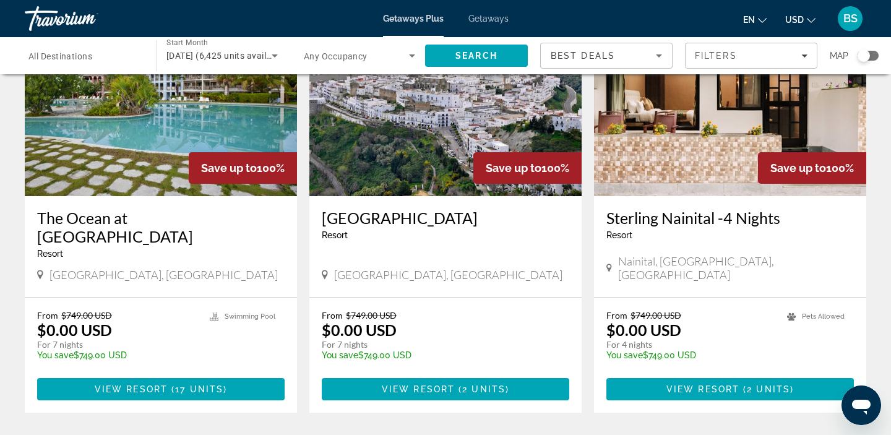
click at [166, 222] on h3 "The Ocean at Taino Beach" at bounding box center [161, 227] width 248 height 37
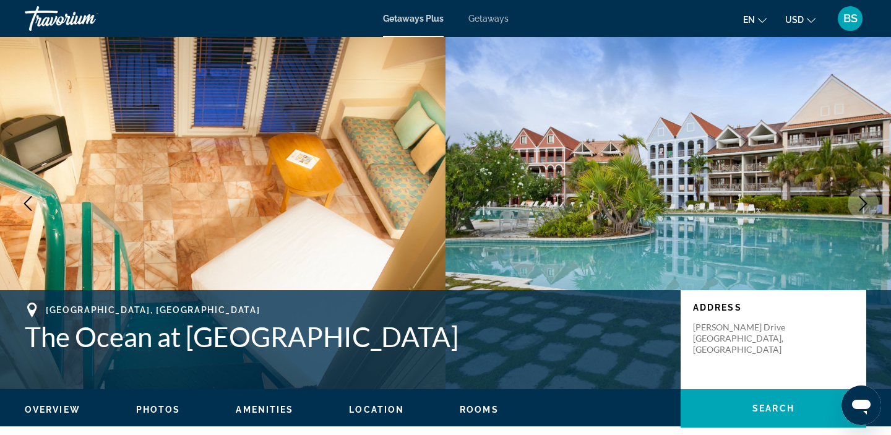
scroll to position [64, 0]
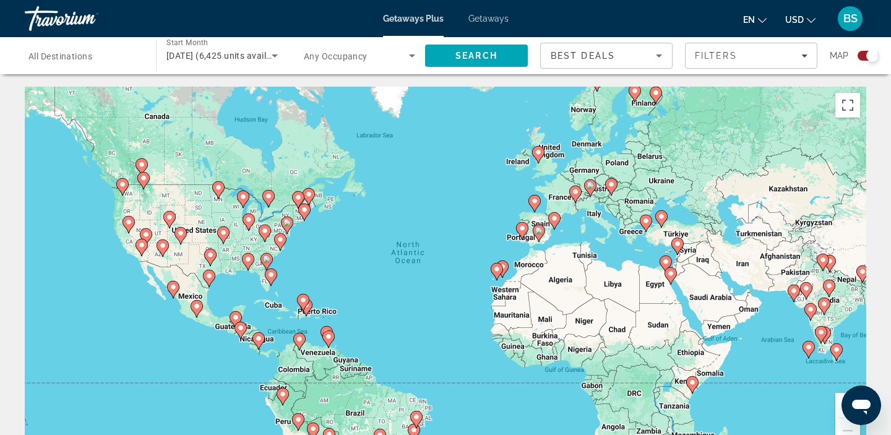
click at [870, 56] on div "Search widget" at bounding box center [873, 56] width 12 height 12
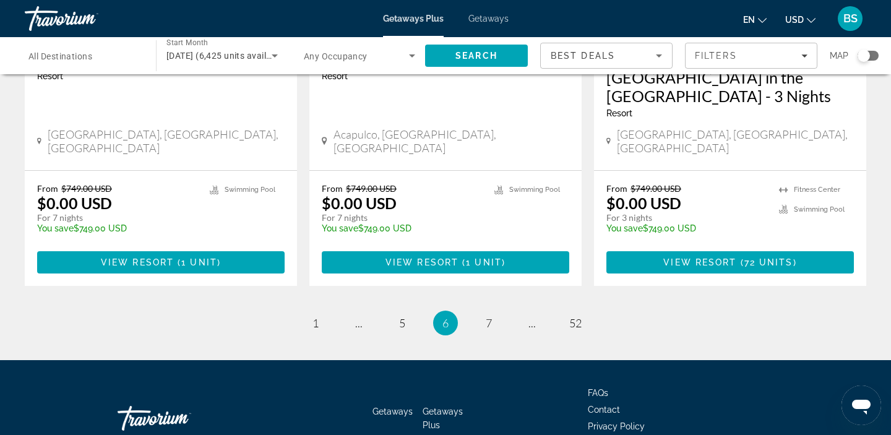
scroll to position [1642, 0]
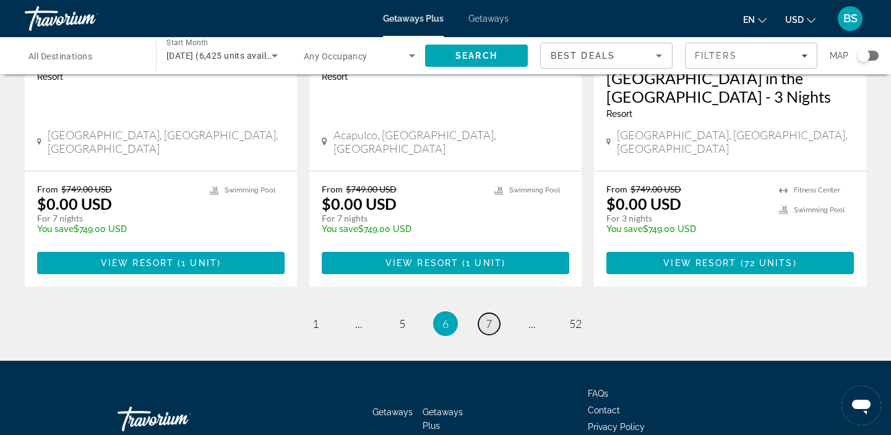
click at [488, 317] on span "7" at bounding box center [489, 324] width 6 height 14
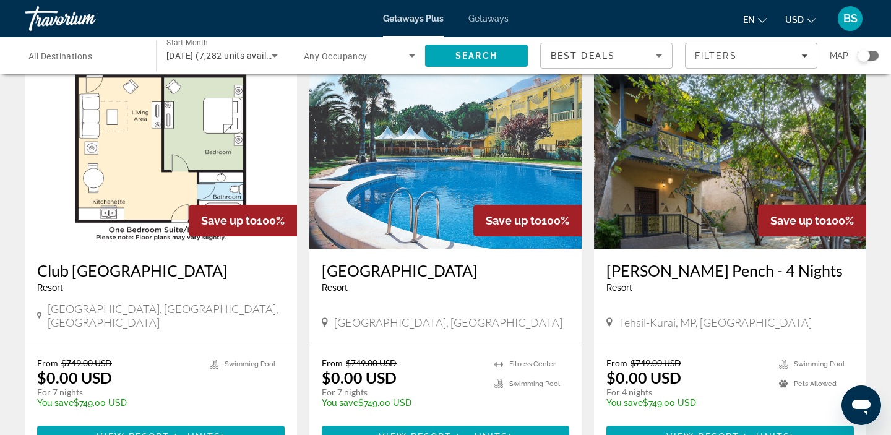
scroll to position [1491, 0]
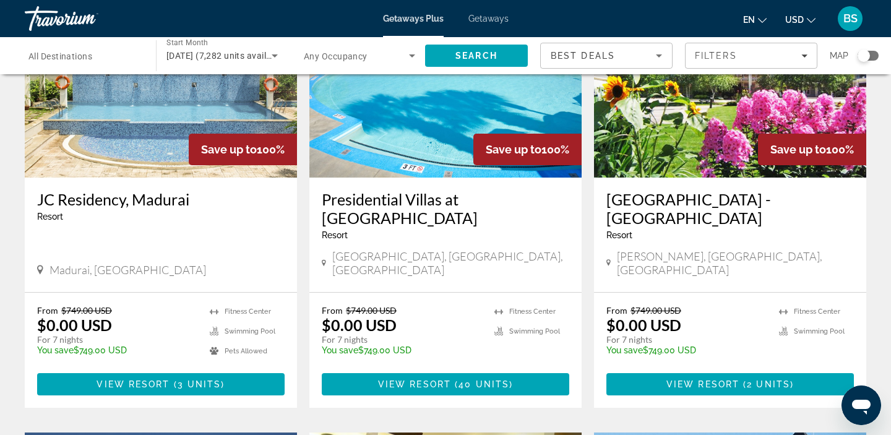
scroll to position [281, 0]
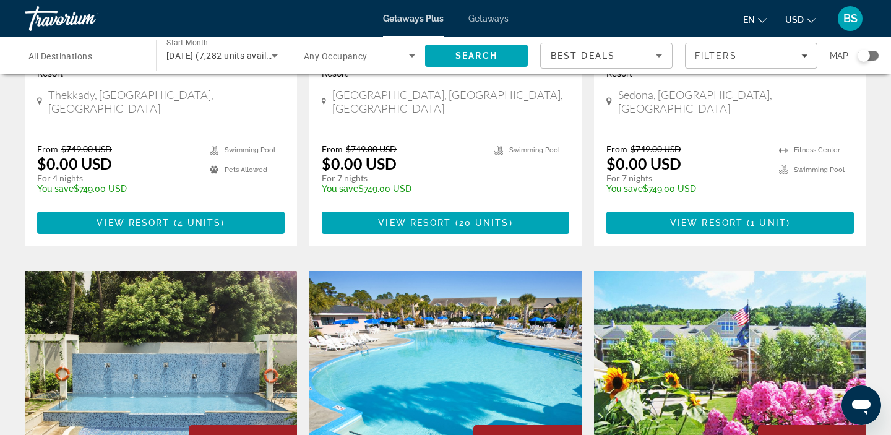
click at [866, 54] on div "Search widget" at bounding box center [864, 56] width 12 height 12
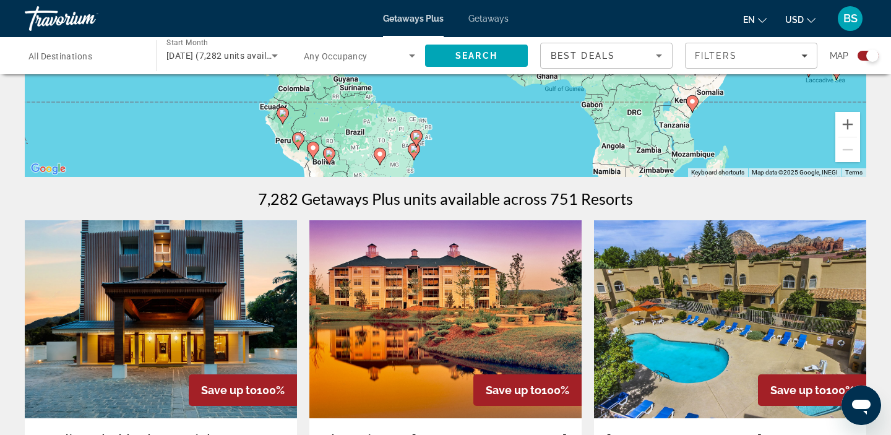
drag, startPoint x: 700, startPoint y: 210, endPoint x: 688, endPoint y: 377, distance: 167.5
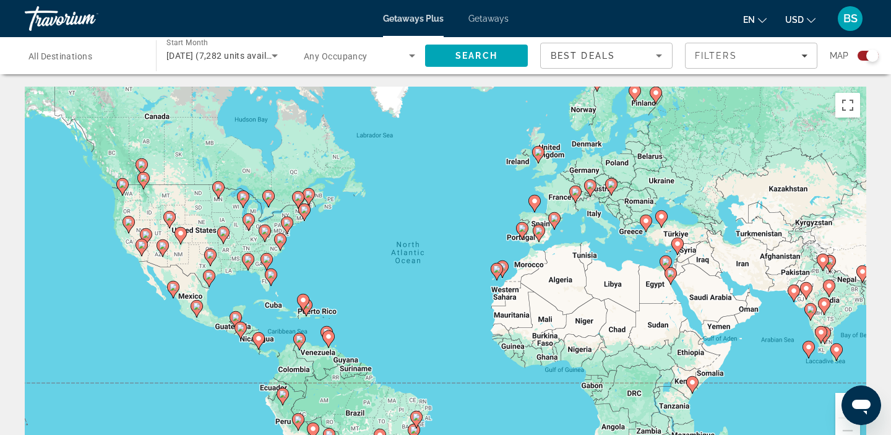
scroll to position [0, 0]
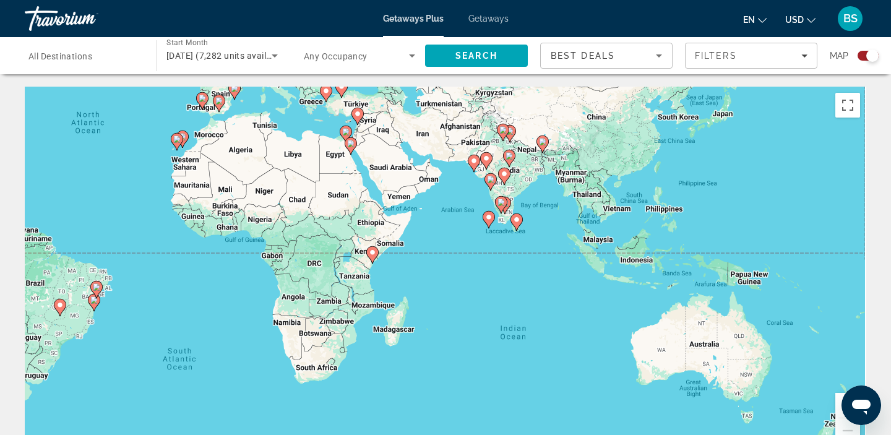
drag, startPoint x: 754, startPoint y: 313, endPoint x: 432, endPoint y: 182, distance: 347.4
click at [432, 182] on div "To activate drag with keyboard, press Alt + Enter. Once in keyboard drag state,…" at bounding box center [446, 272] width 842 height 371
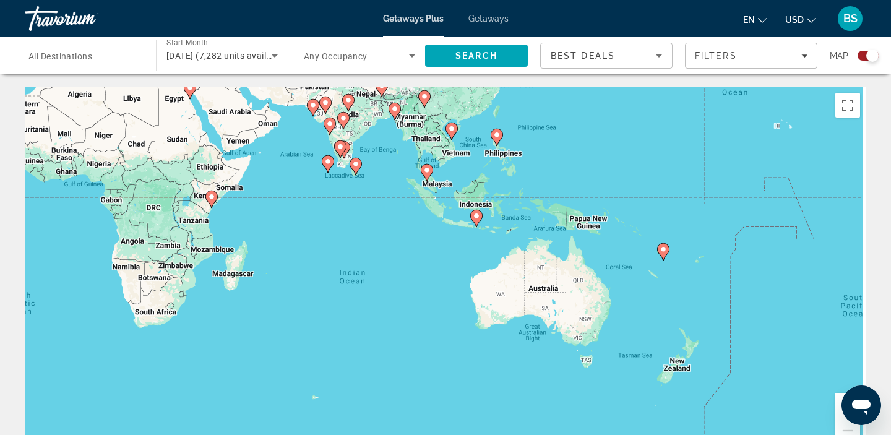
drag, startPoint x: 683, startPoint y: 287, endPoint x: 512, endPoint y: 226, distance: 181.9
click at [512, 226] on div "To activate drag with keyboard, press Alt + Enter. Once in keyboard drag state,…" at bounding box center [446, 272] width 842 height 371
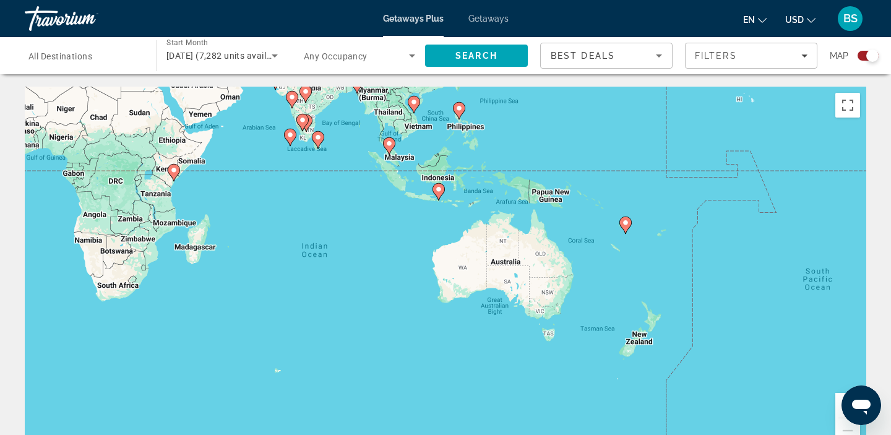
click at [626, 225] on image "Main content" at bounding box center [625, 222] width 7 height 7
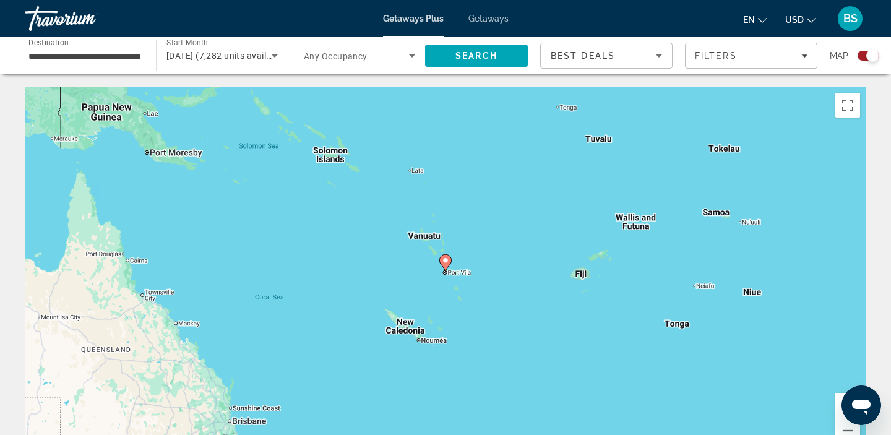
click at [443, 266] on icon "Main content" at bounding box center [446, 262] width 12 height 17
type input "**********"
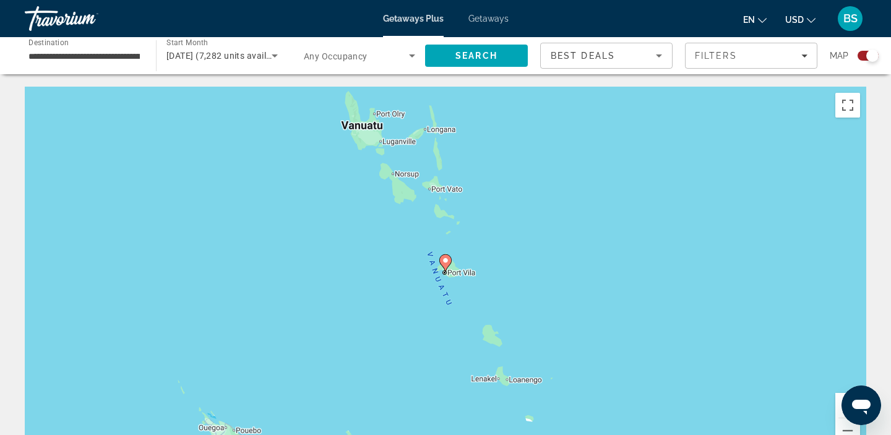
click at [446, 261] on image "Main content" at bounding box center [445, 260] width 7 height 7
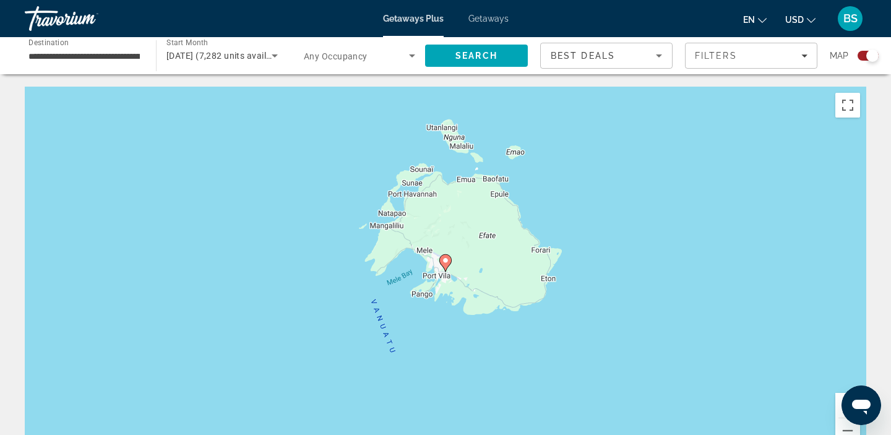
click at [446, 265] on icon "Main content" at bounding box center [445, 263] width 11 height 16
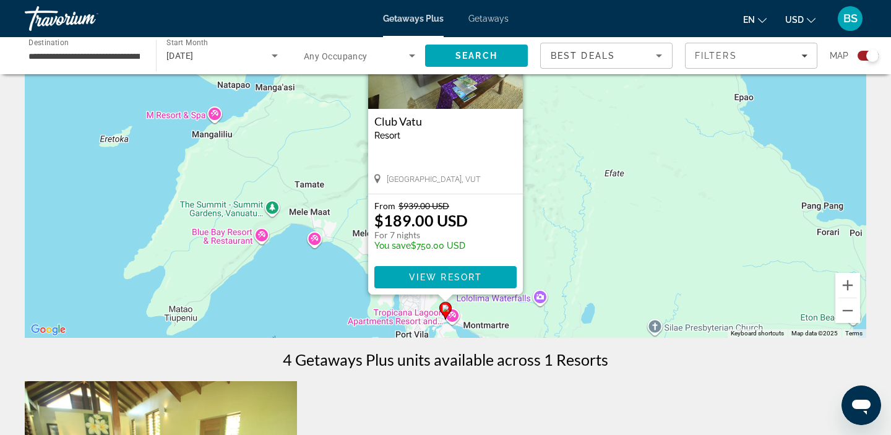
scroll to position [124, 0]
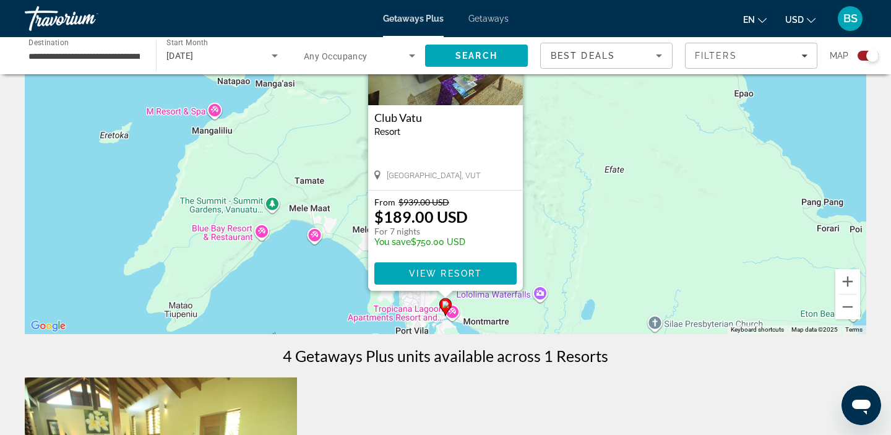
click at [404, 121] on h3 "Club Vatu" at bounding box center [446, 117] width 142 height 12
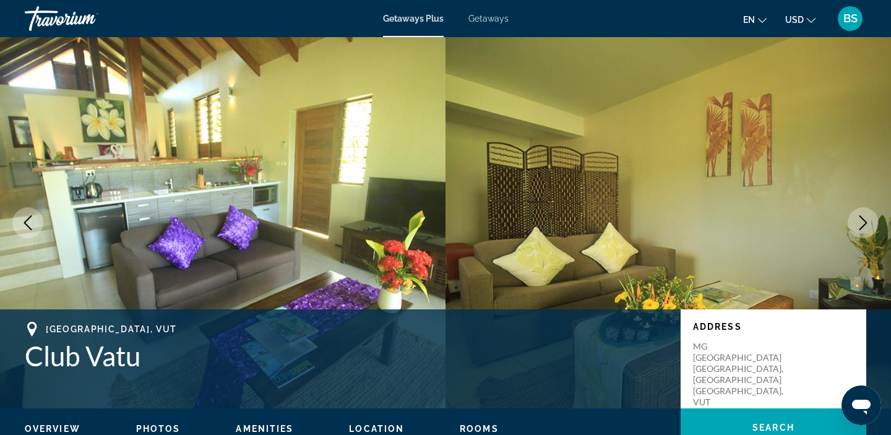
click at [871, 230] on button "Next image" at bounding box center [863, 222] width 31 height 31
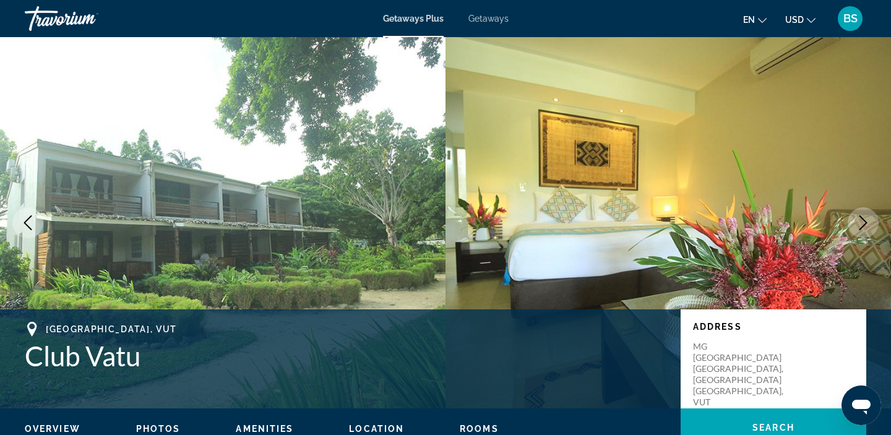
click at [871, 230] on button "Next image" at bounding box center [863, 222] width 31 height 31
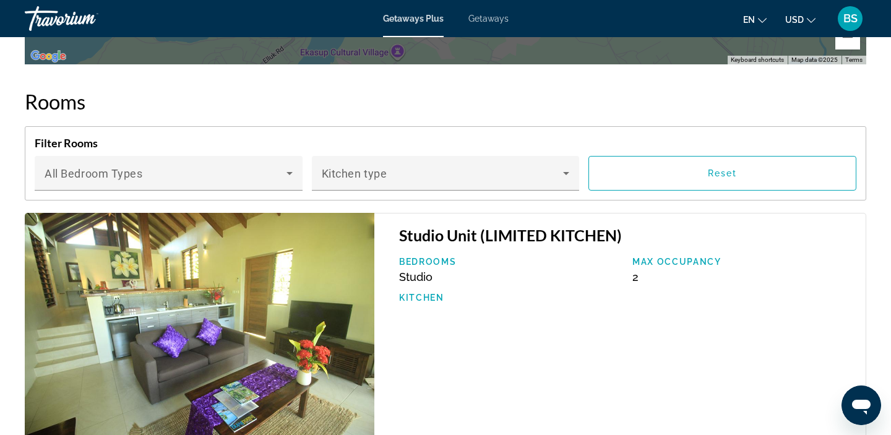
scroll to position [1880, 0]
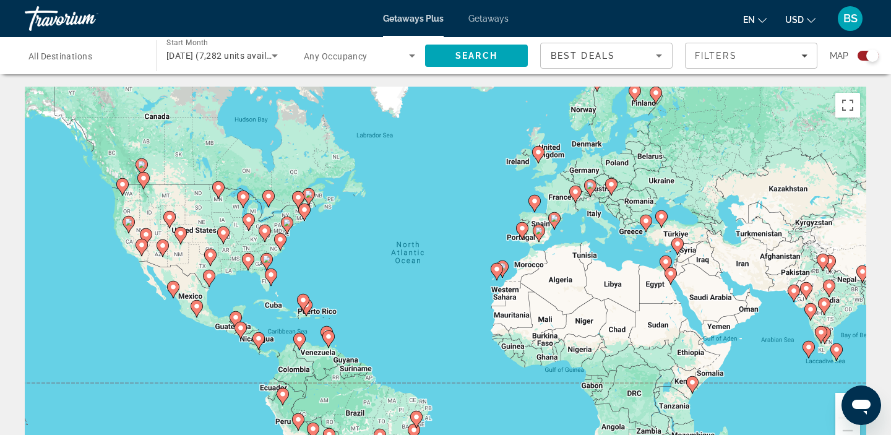
click at [250, 45] on div "December 2025 (7,282 units available)" at bounding box center [222, 55] width 111 height 35
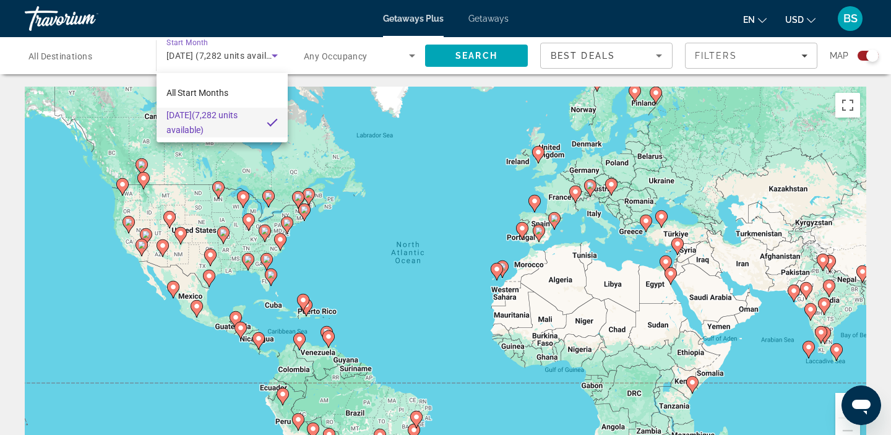
click at [181, 43] on div at bounding box center [445, 217] width 891 height 435
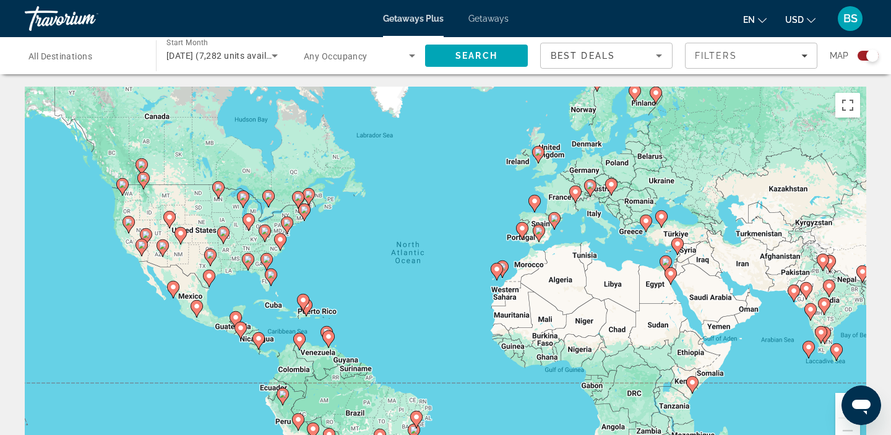
click at [189, 60] on span "December 2025 (7,282 units available)" at bounding box center [227, 56] width 120 height 10
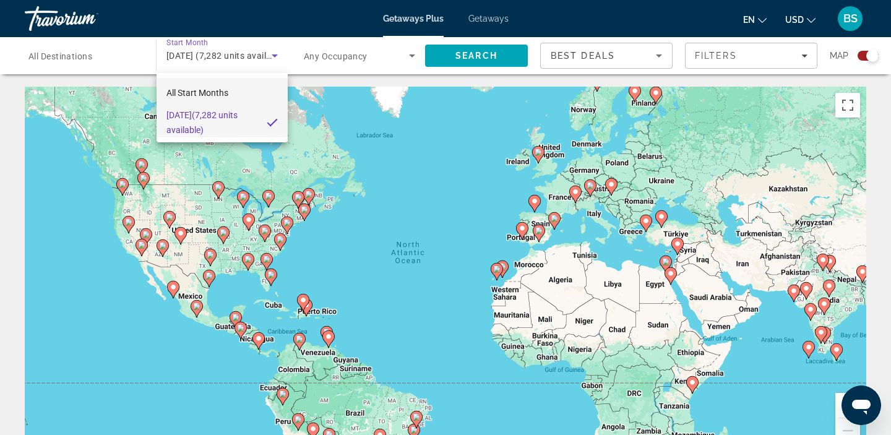
click at [189, 92] on span "All Start Months" at bounding box center [198, 93] width 62 height 10
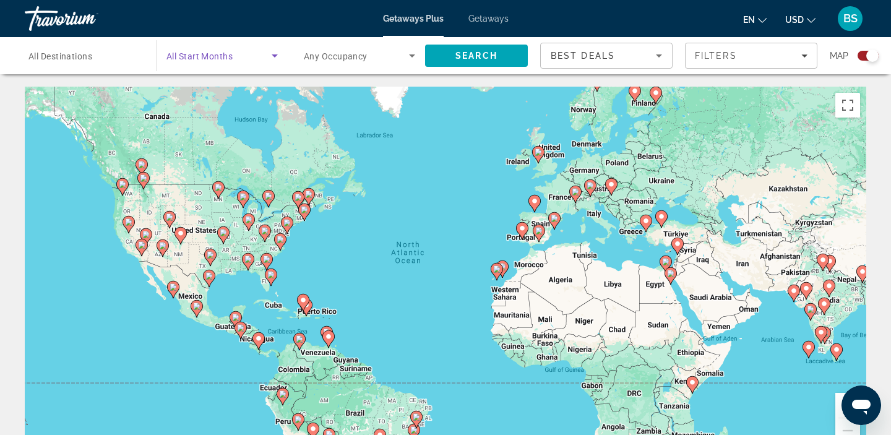
click at [252, 56] on span "Search widget" at bounding box center [219, 55] width 105 height 15
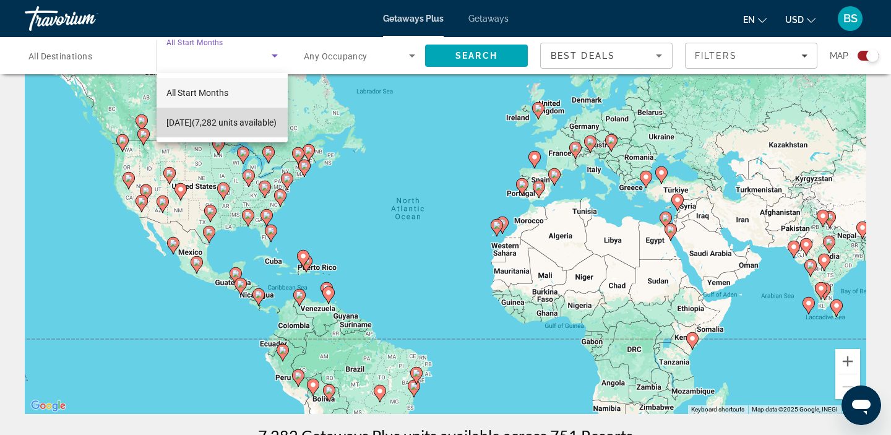
click at [225, 117] on span "December 2025 (7,282 units available)" at bounding box center [222, 122] width 110 height 15
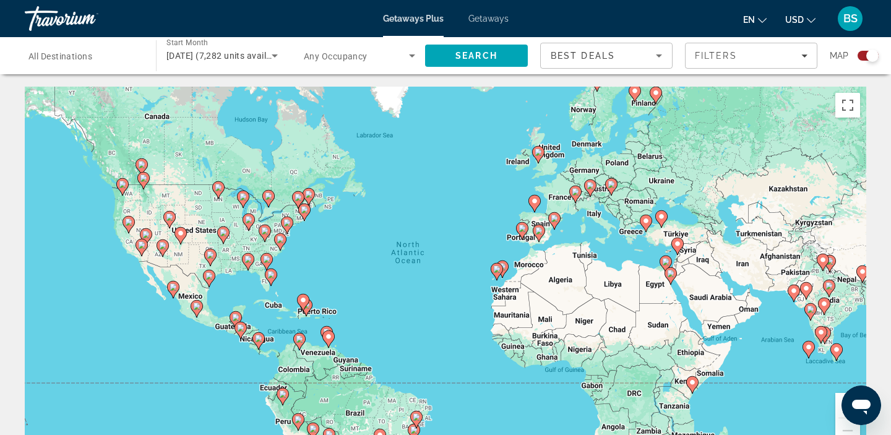
click at [424, 18] on span "Getaways Plus" at bounding box center [413, 19] width 61 height 10
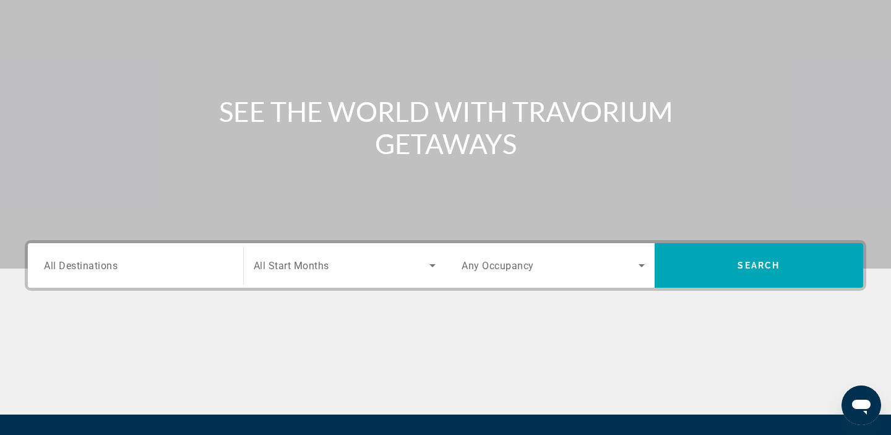
scroll to position [149, 0]
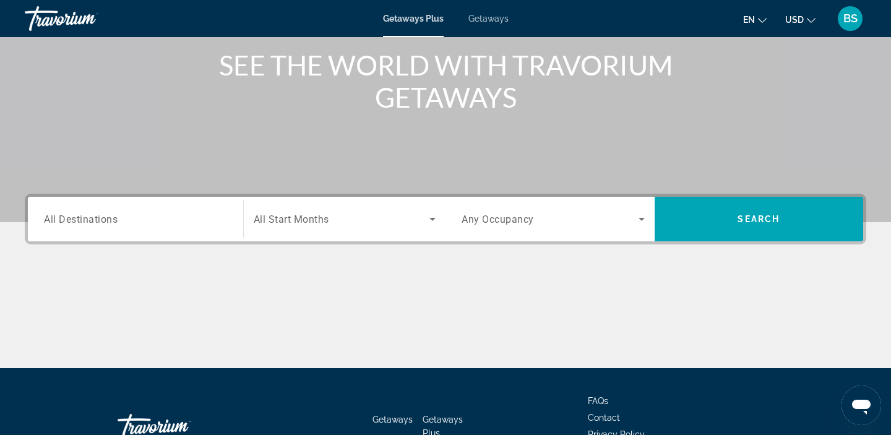
click at [329, 211] on div "Search widget" at bounding box center [345, 219] width 183 height 35
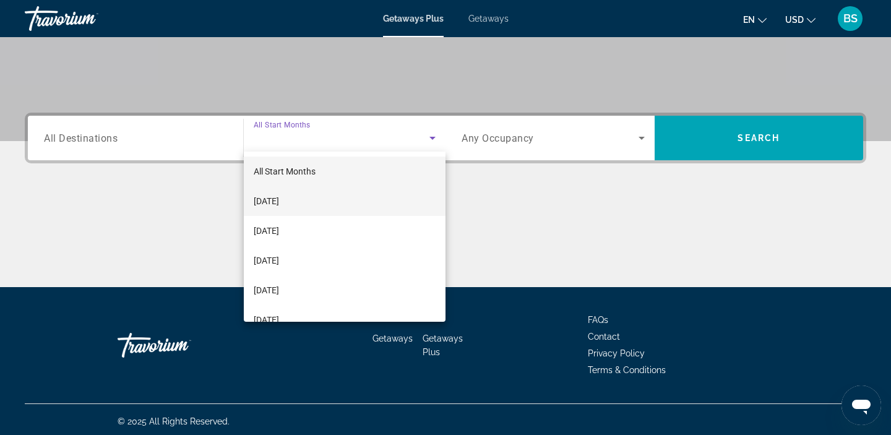
scroll to position [234, 0]
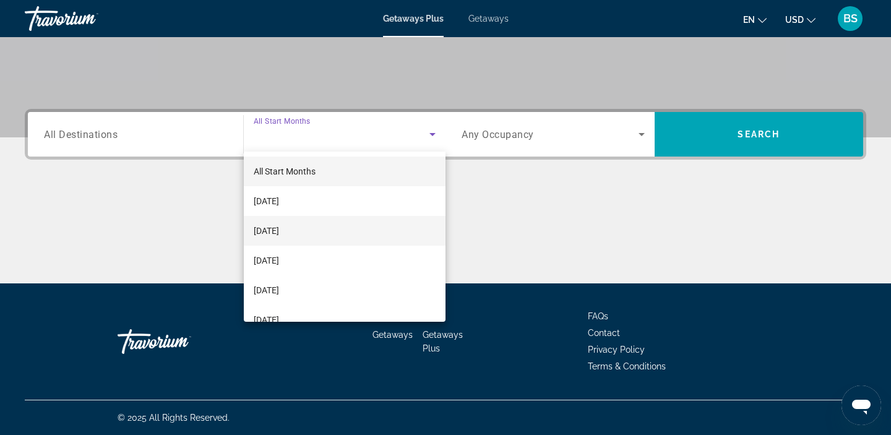
click at [330, 232] on mat-option "[DATE]" at bounding box center [345, 231] width 202 height 30
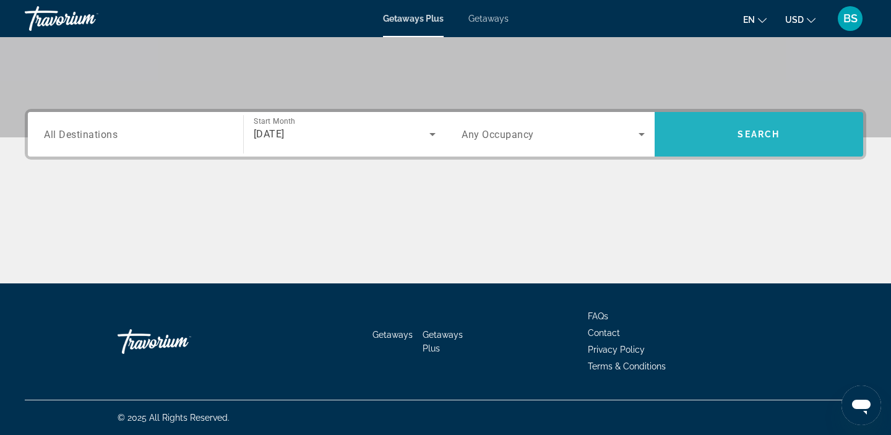
click at [701, 132] on span "Search" at bounding box center [759, 134] width 209 height 30
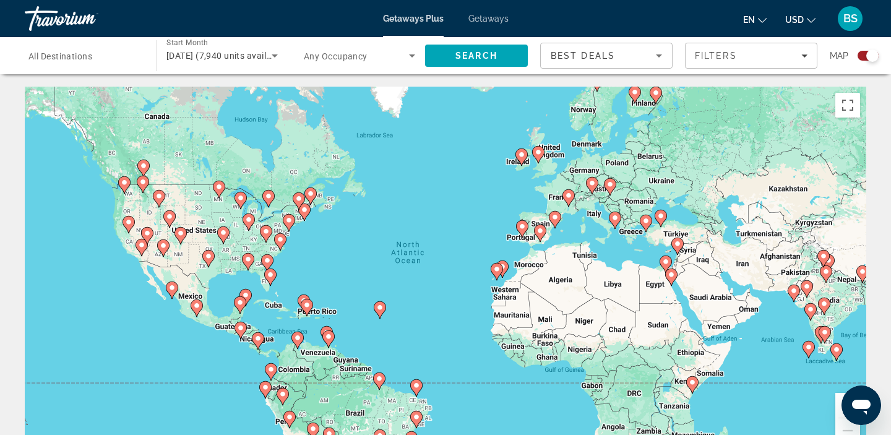
click at [865, 58] on div "Search widget" at bounding box center [868, 56] width 21 height 10
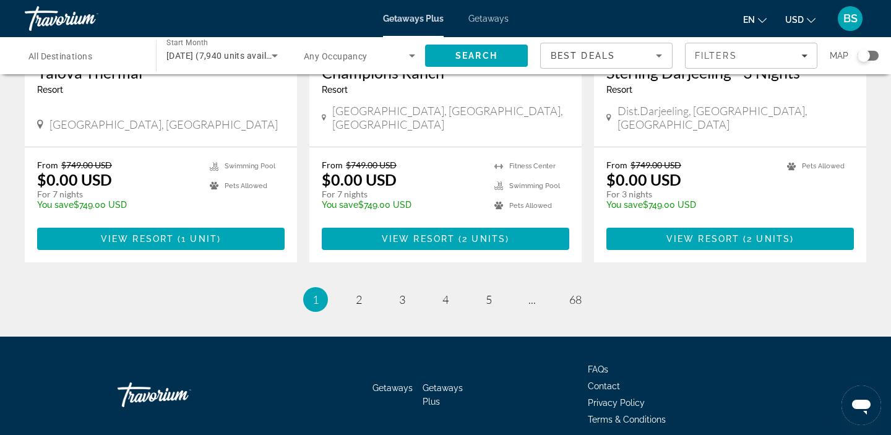
scroll to position [1568, 0]
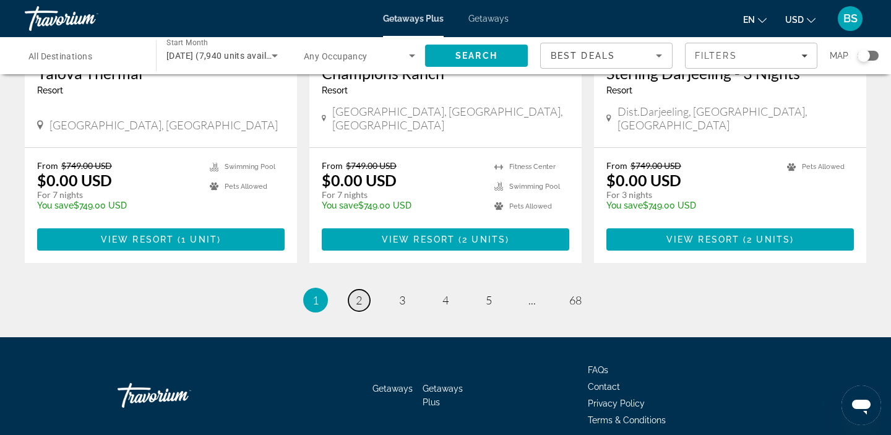
click at [352, 290] on link "page 2" at bounding box center [360, 301] width 22 height 22
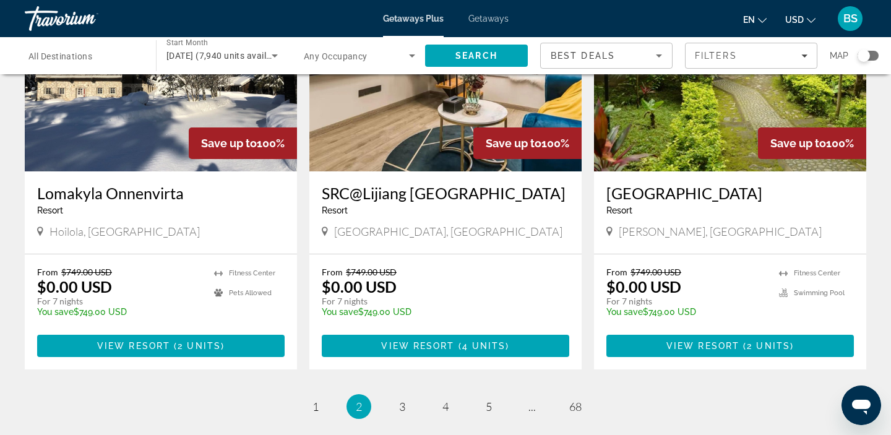
scroll to position [1486, 0]
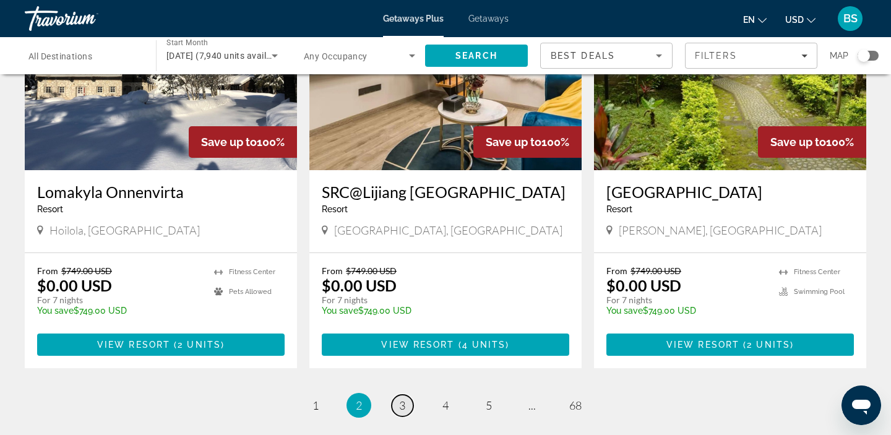
click at [399, 399] on span "3" at bounding box center [402, 406] width 6 height 14
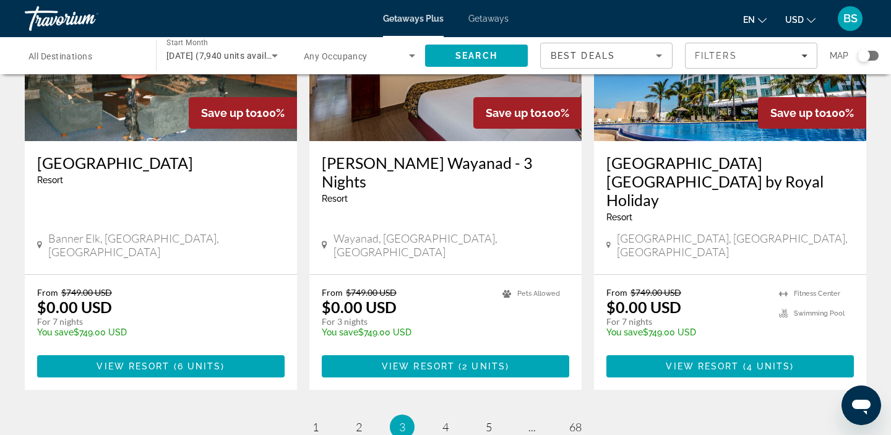
scroll to position [1621, 0]
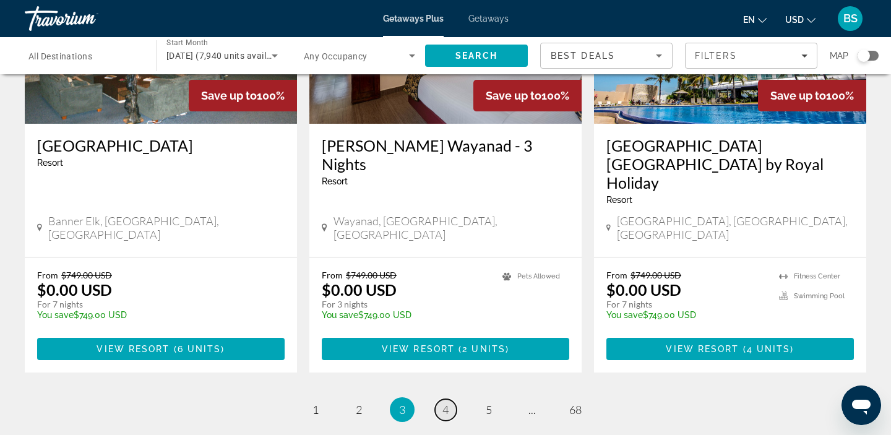
click at [448, 403] on span "4" at bounding box center [446, 410] width 6 height 14
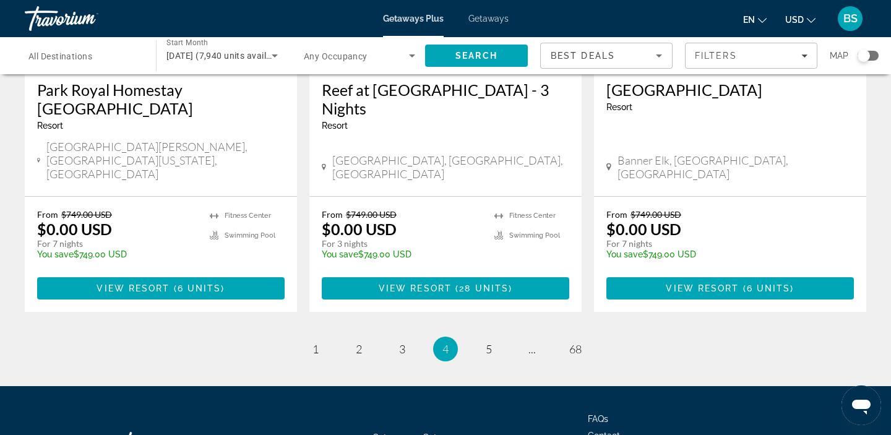
scroll to position [1644, 0]
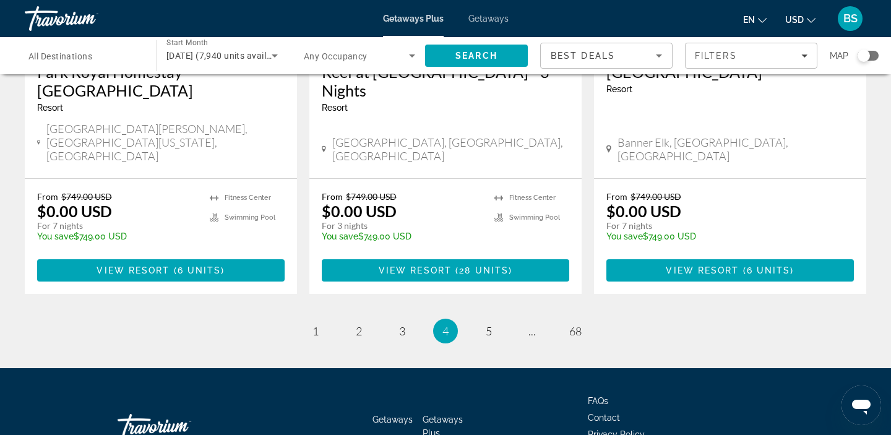
click at [500, 319] on li "page 5" at bounding box center [489, 331] width 25 height 25
click at [496, 321] on link "page 5" at bounding box center [490, 332] width 22 height 22
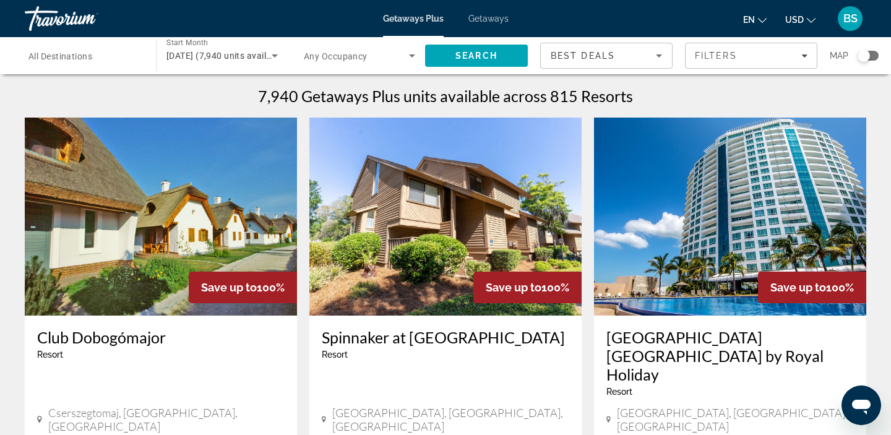
click at [862, 54] on div "Search widget" at bounding box center [864, 56] width 12 height 12
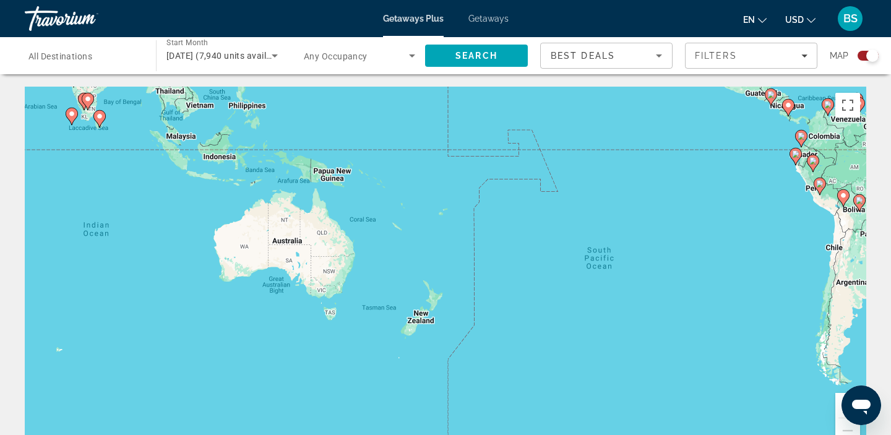
drag, startPoint x: 319, startPoint y: 266, endPoint x: 891, endPoint y: 54, distance: 609.9
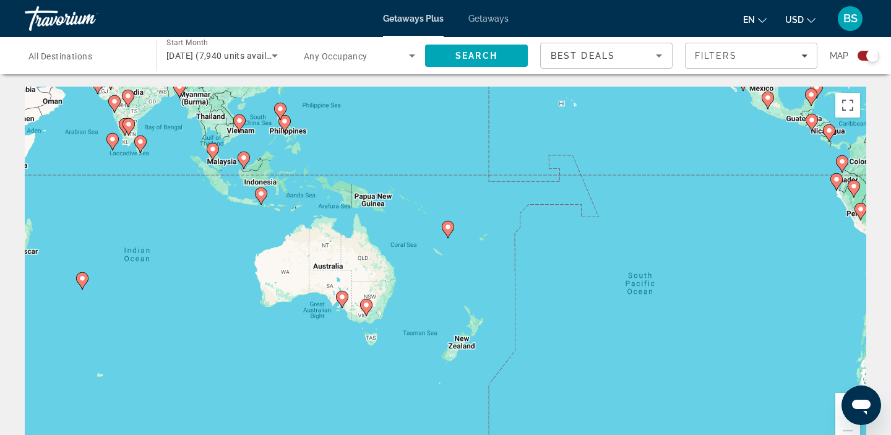
click at [341, 297] on image "Main content" at bounding box center [342, 296] width 7 height 7
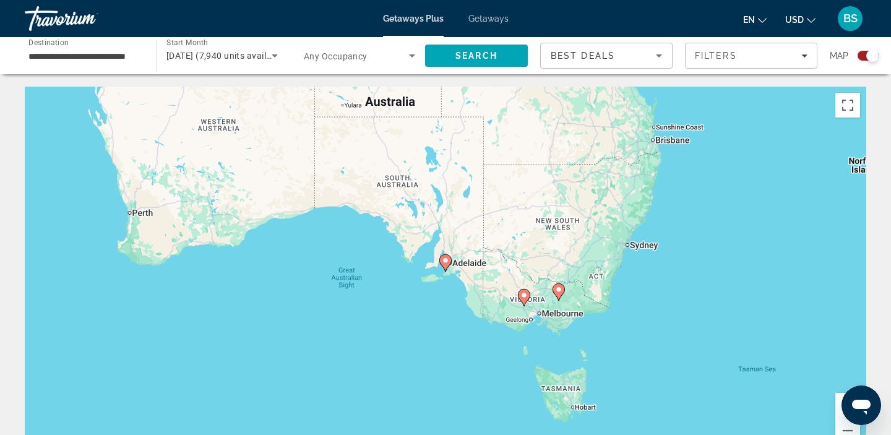
click at [563, 289] on icon "Main content" at bounding box center [558, 292] width 11 height 16
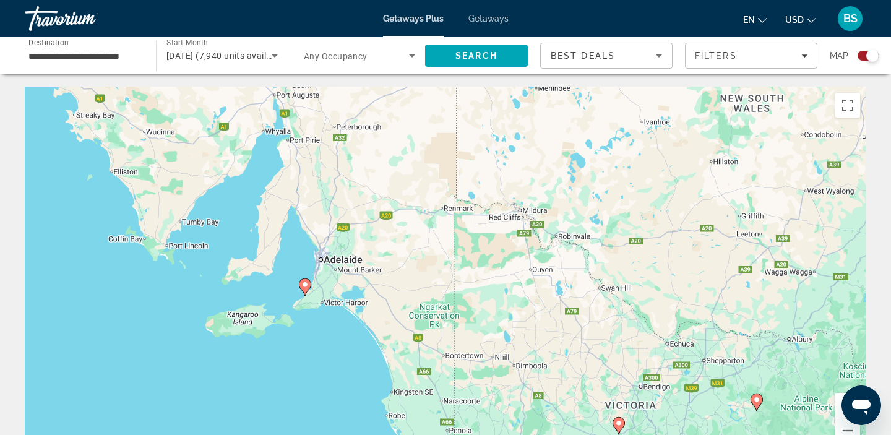
drag, startPoint x: 188, startPoint y: 304, endPoint x: 500, endPoint y: 441, distance: 341.5
click at [500, 435] on html "**********" at bounding box center [445, 217] width 891 height 435
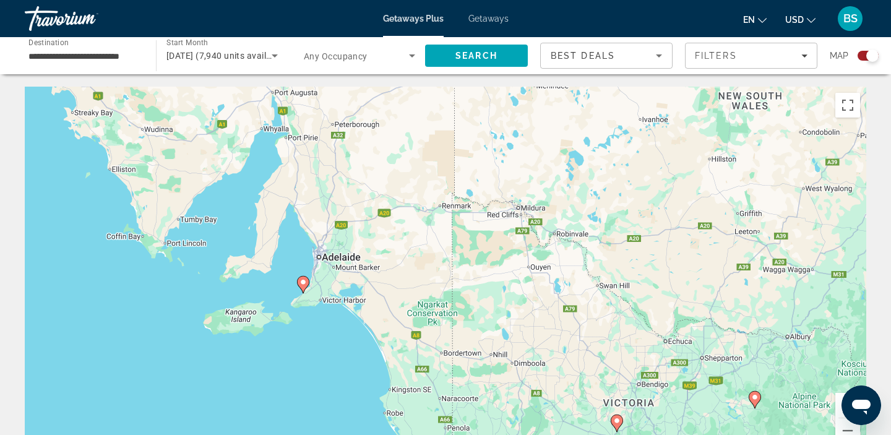
click at [301, 282] on image "Main content" at bounding box center [303, 282] width 7 height 7
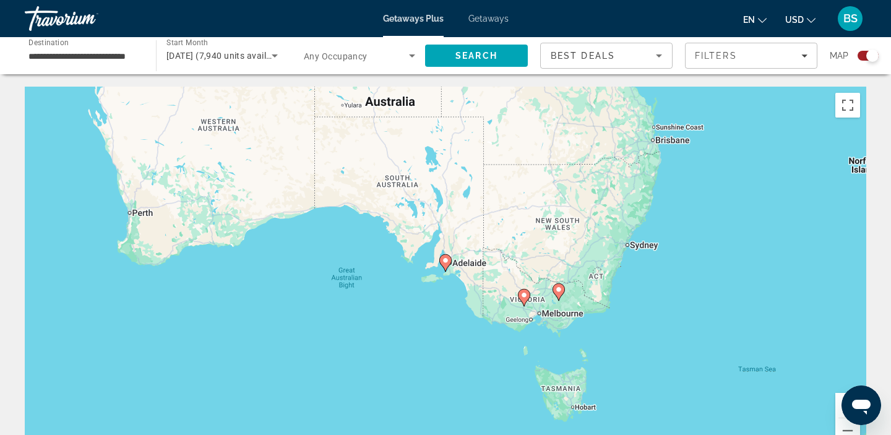
click at [449, 264] on icon "Main content" at bounding box center [445, 263] width 11 height 16
type input "**********"
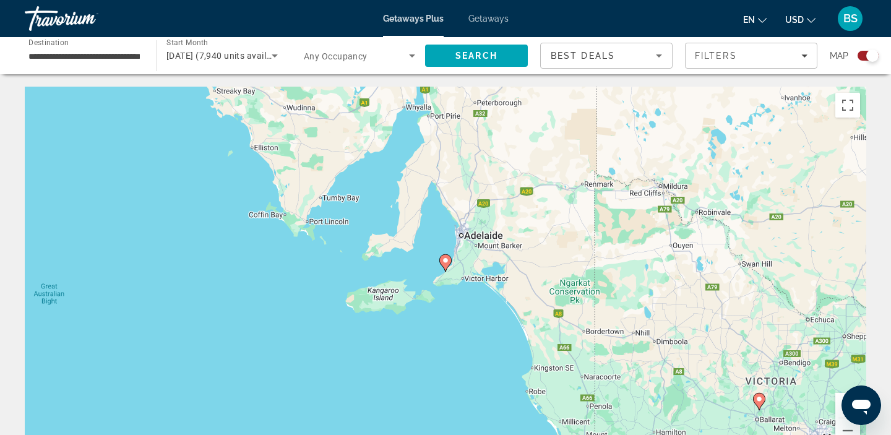
click at [446, 262] on image "Main content" at bounding box center [445, 260] width 7 height 7
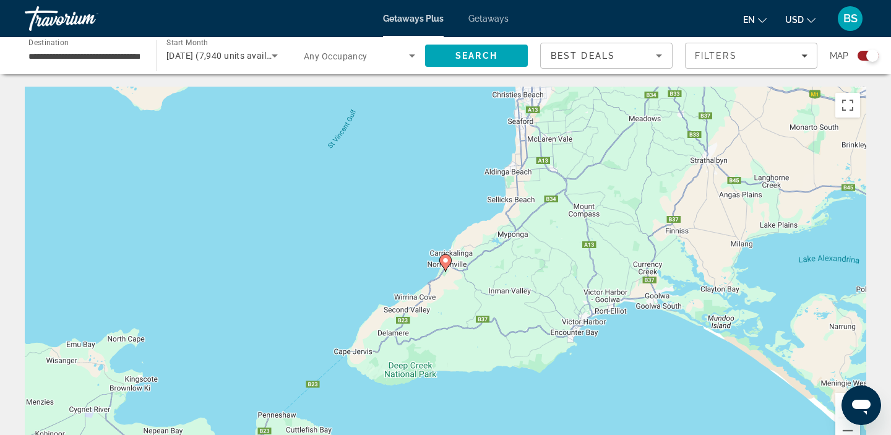
click at [445, 261] on image "Main content" at bounding box center [445, 260] width 7 height 7
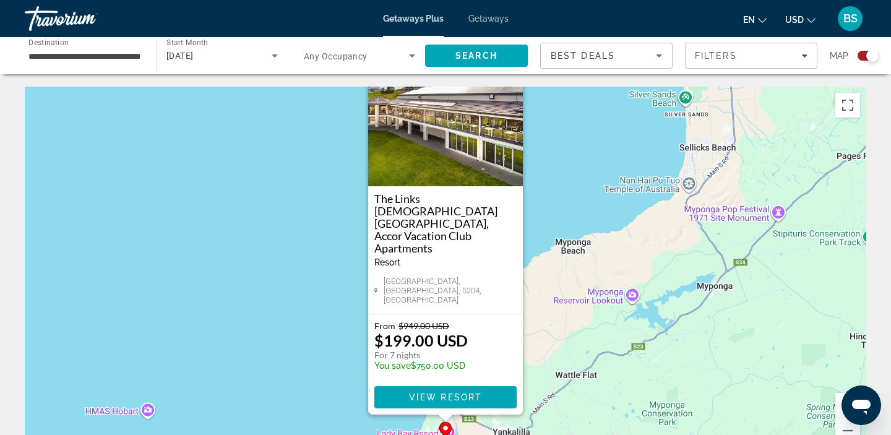
click at [602, 178] on div "To navigate, press the arrow keys. To activate drag with keyboard, press Alt + …" at bounding box center [446, 272] width 842 height 371
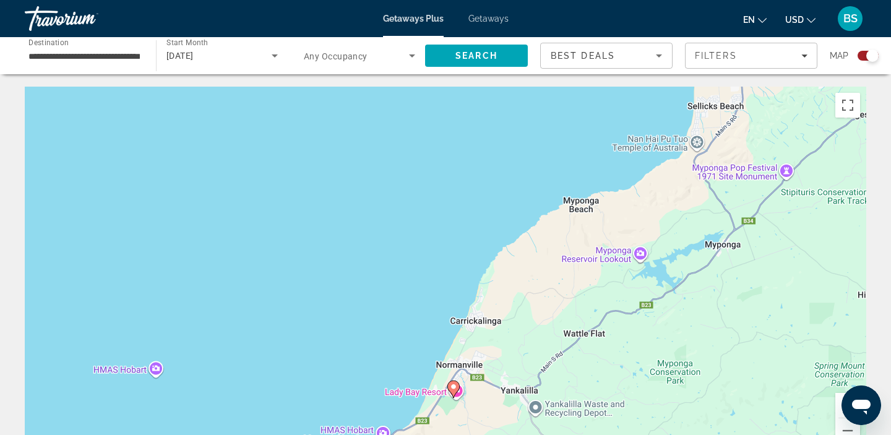
drag, startPoint x: 518, startPoint y: 253, endPoint x: 599, endPoint y: 84, distance: 187.2
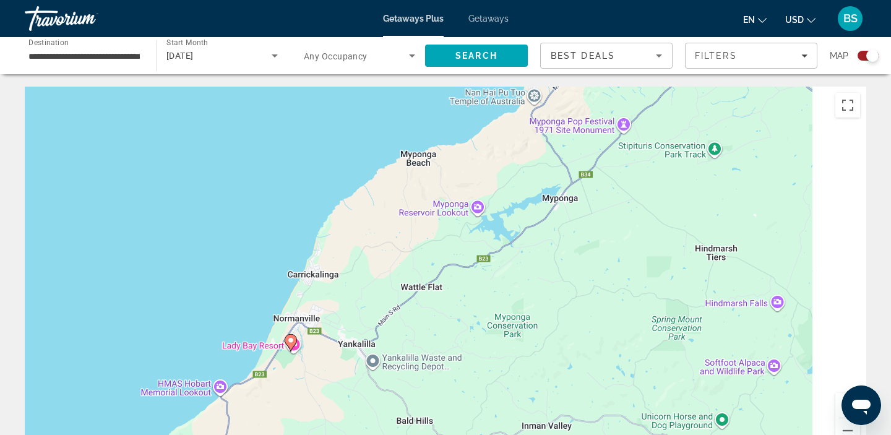
drag, startPoint x: 749, startPoint y: 256, endPoint x: 423, endPoint y: 471, distance: 390.4
click at [423, 435] on html "**********" at bounding box center [445, 217] width 891 height 435
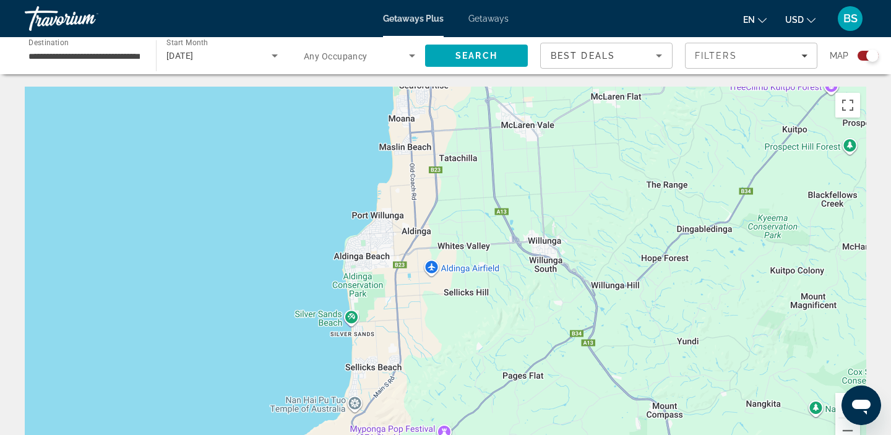
drag, startPoint x: 628, startPoint y: 277, endPoint x: 539, endPoint y: 458, distance: 201.3
click at [539, 435] on html "**********" at bounding box center [445, 217] width 891 height 435
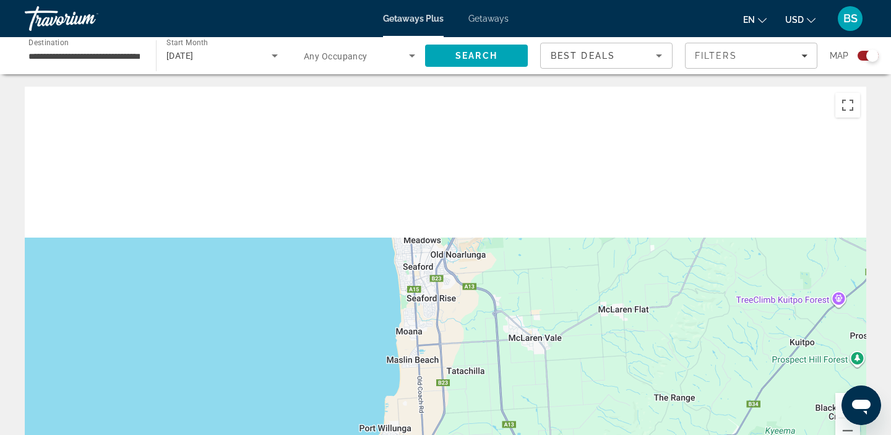
drag, startPoint x: 550, startPoint y: 178, endPoint x: 551, endPoint y: 392, distance: 214.2
click at [551, 392] on div "To navigate, press the arrow keys." at bounding box center [446, 272] width 842 height 371
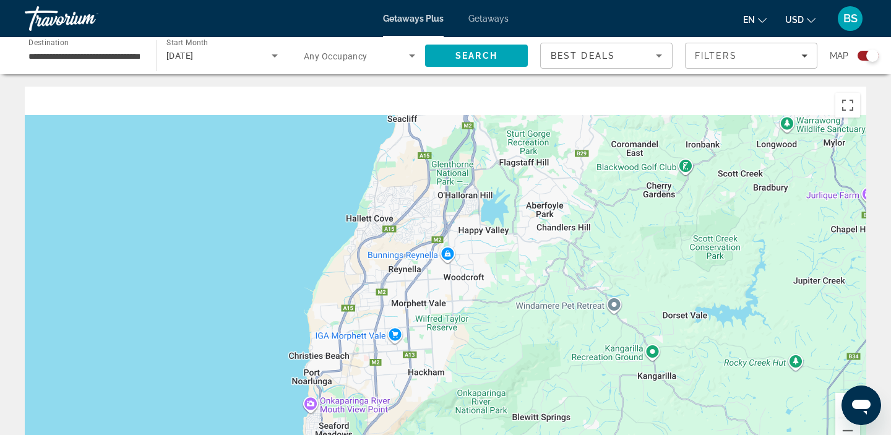
drag, startPoint x: 583, startPoint y: 222, endPoint x: 482, endPoint y: 410, distance: 212.7
click at [482, 410] on div "To navigate, press the arrow keys." at bounding box center [446, 272] width 842 height 371
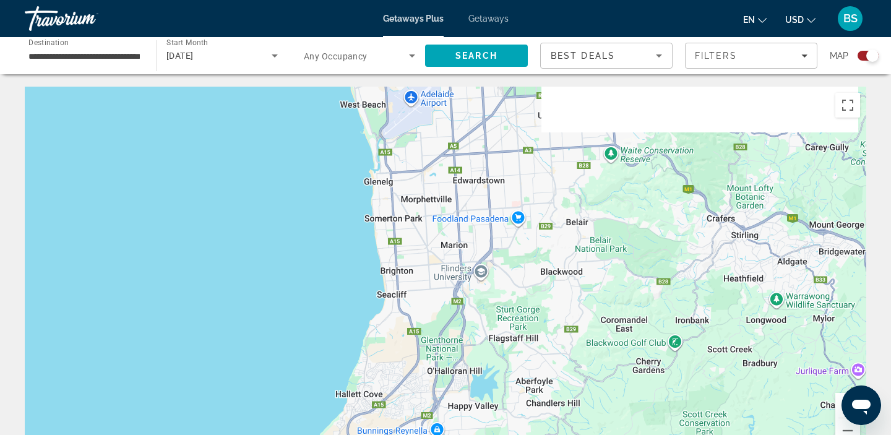
drag, startPoint x: 587, startPoint y: 236, endPoint x: 587, endPoint y: 405, distance: 169.6
click at [587, 405] on div "To navigate, press the arrow keys." at bounding box center [446, 272] width 842 height 371
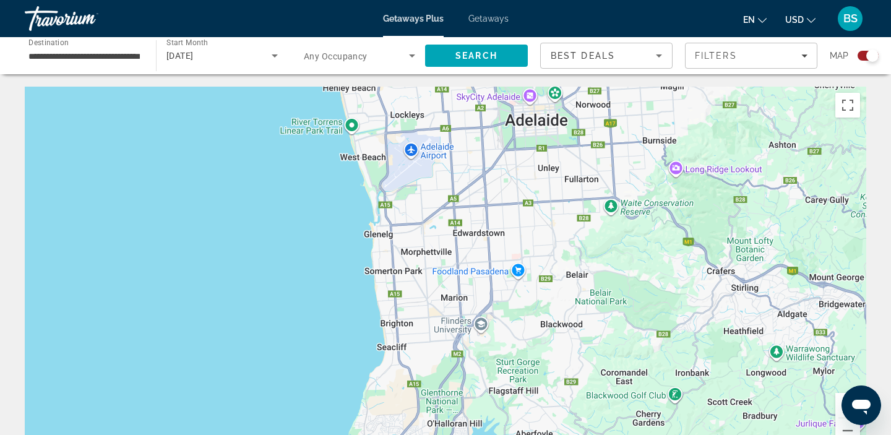
drag, startPoint x: 632, startPoint y: 263, endPoint x: 631, endPoint y: 328, distance: 65.0
click at [631, 328] on div "To navigate, press the arrow keys." at bounding box center [446, 272] width 842 height 371
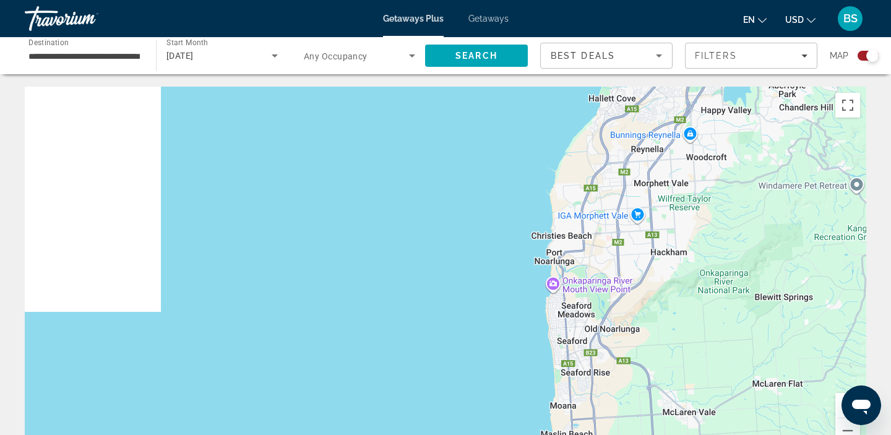
drag, startPoint x: 631, startPoint y: 328, endPoint x: 891, endPoint y: -69, distance: 474.6
click at [891, 0] on html "**********" at bounding box center [445, 217] width 891 height 435
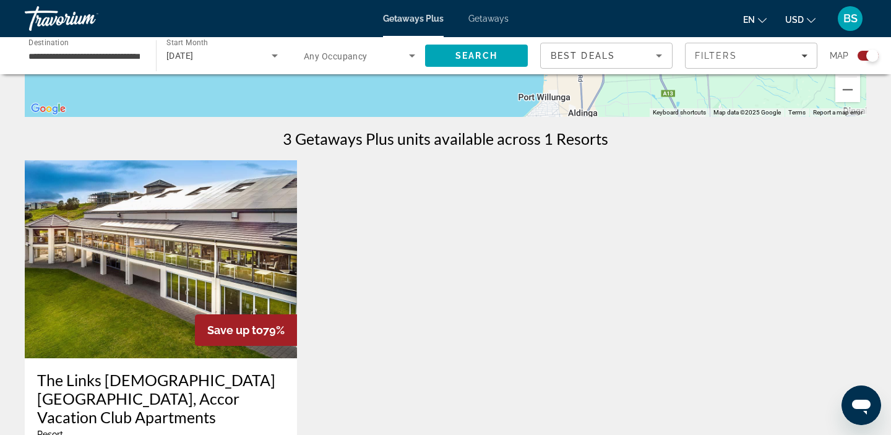
scroll to position [384, 0]
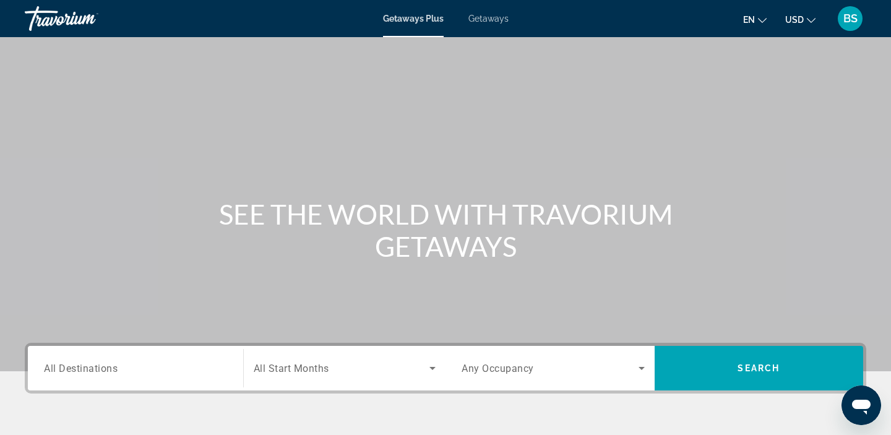
click at [290, 384] on div "Search widget" at bounding box center [345, 368] width 183 height 35
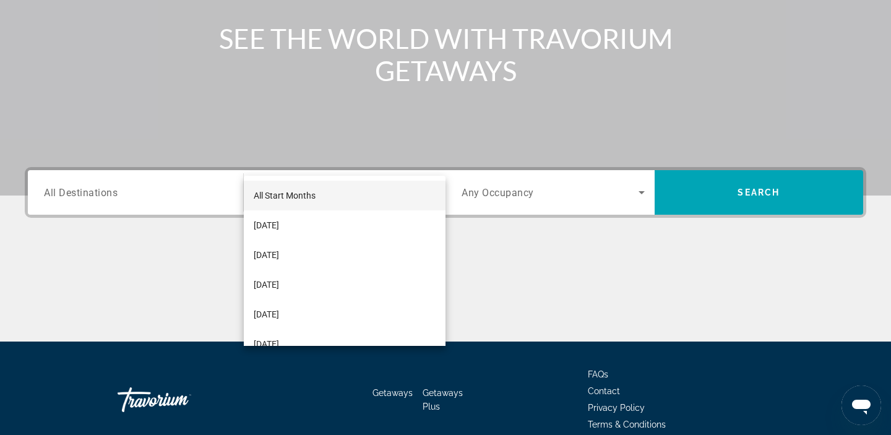
scroll to position [234, 0]
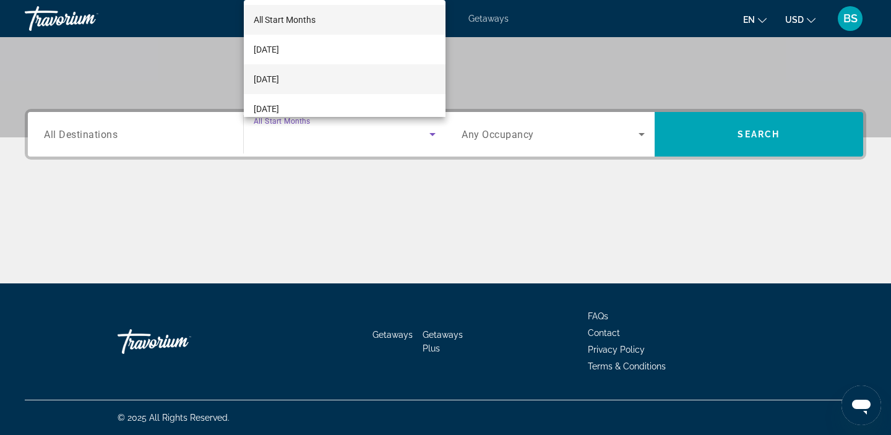
click at [368, 71] on mat-option "[DATE]" at bounding box center [345, 79] width 202 height 30
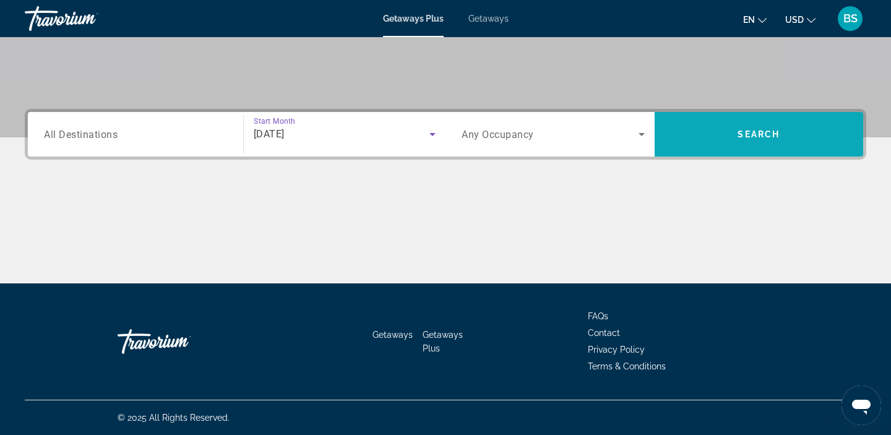
click at [701, 155] on span "Search" at bounding box center [759, 134] width 209 height 45
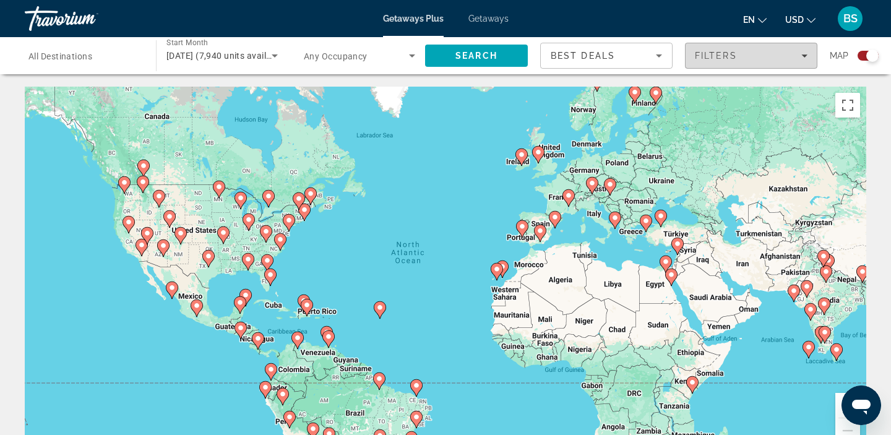
click at [716, 52] on span "Filters" at bounding box center [716, 56] width 42 height 10
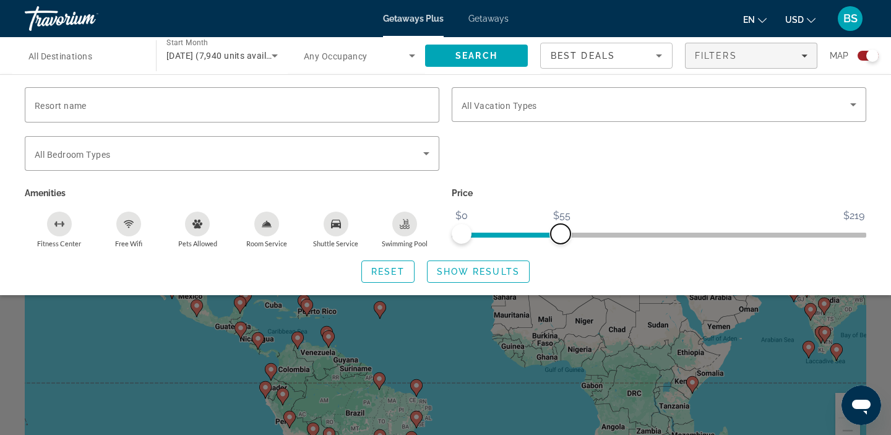
drag, startPoint x: 859, startPoint y: 228, endPoint x: 560, endPoint y: 240, distance: 299.2
click at [560, 240] on span "ngx-slider-max" at bounding box center [561, 234] width 20 height 20
click at [449, 266] on span "Search widget" at bounding box center [479, 272] width 102 height 30
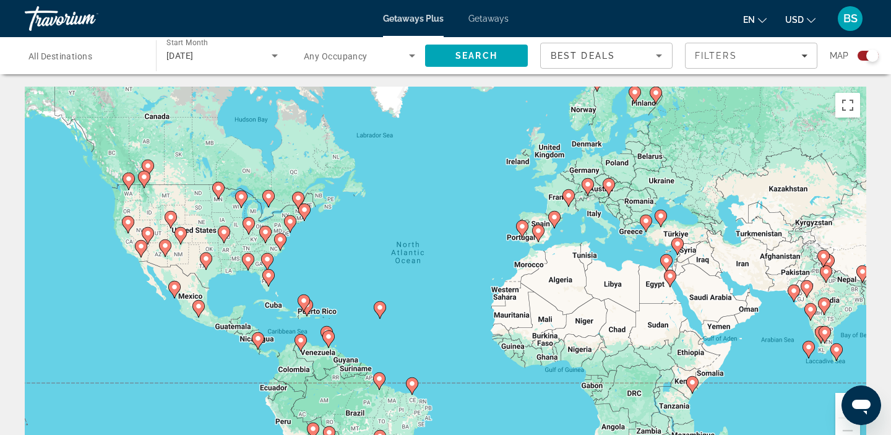
click at [525, 232] on icon "Main content" at bounding box center [522, 229] width 11 height 16
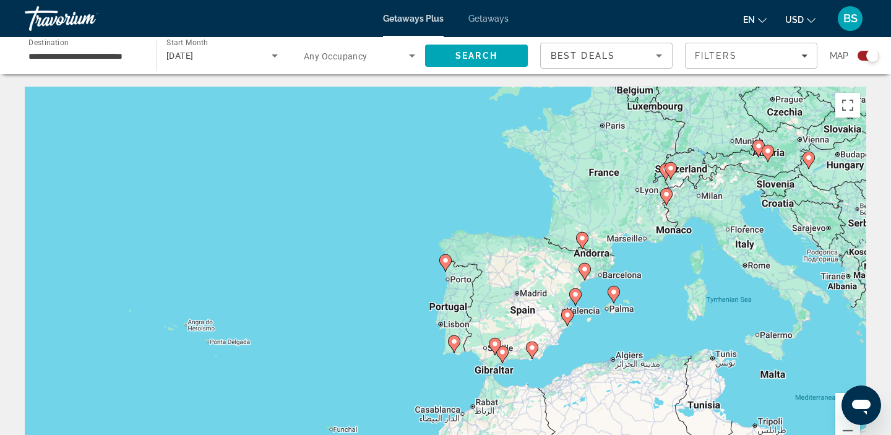
click at [441, 366] on div "To activate drag with keyboard, press Alt + Enter. Once in keyboard drag state,…" at bounding box center [446, 272] width 842 height 371
click at [457, 340] on image "Main content" at bounding box center [454, 341] width 7 height 7
type input "**********"
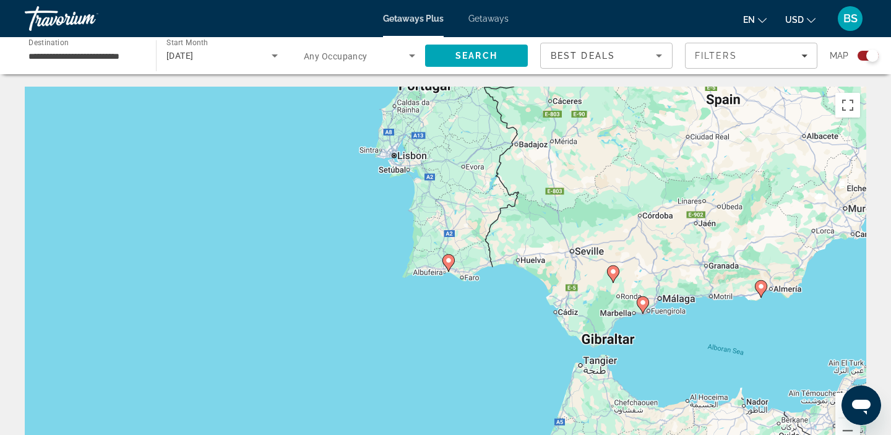
click at [450, 262] on image "Main content" at bounding box center [448, 260] width 7 height 7
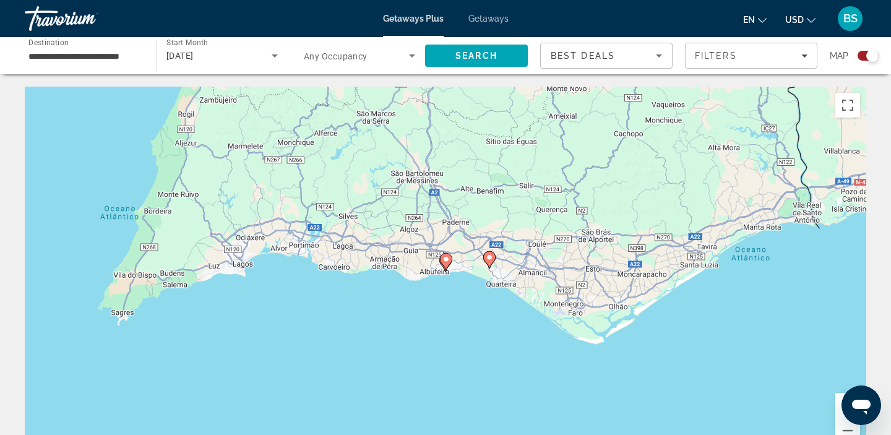
click at [443, 261] on image "Main content" at bounding box center [446, 259] width 7 height 7
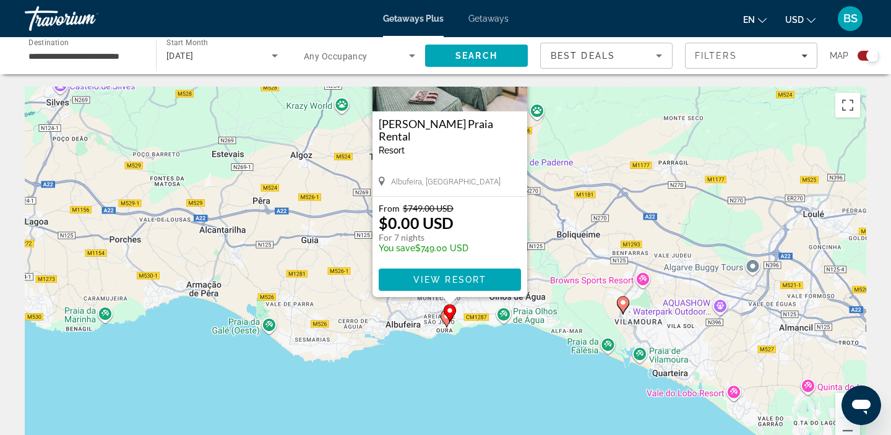
drag, startPoint x: 599, startPoint y: 391, endPoint x: 603, endPoint y: 273, distance: 118.3
click at [603, 273] on div "To activate drag with keyboard, press Alt + Enter. Once in keyboard drag state,…" at bounding box center [446, 272] width 842 height 371
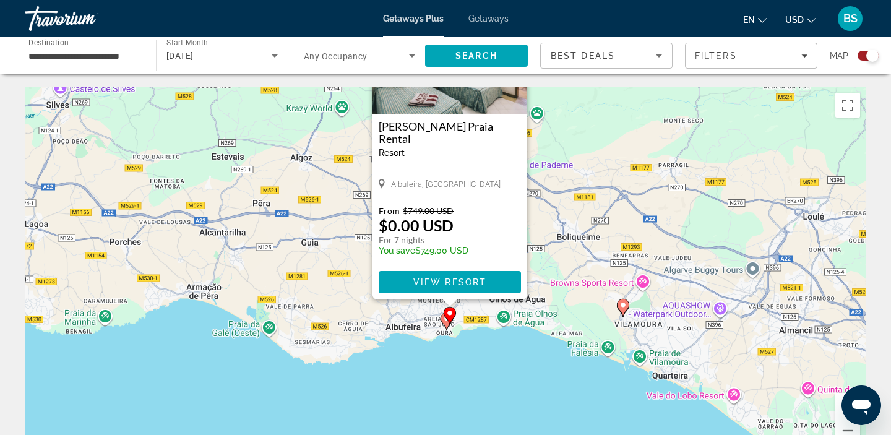
click at [626, 306] on image "Main content" at bounding box center [623, 304] width 7 height 7
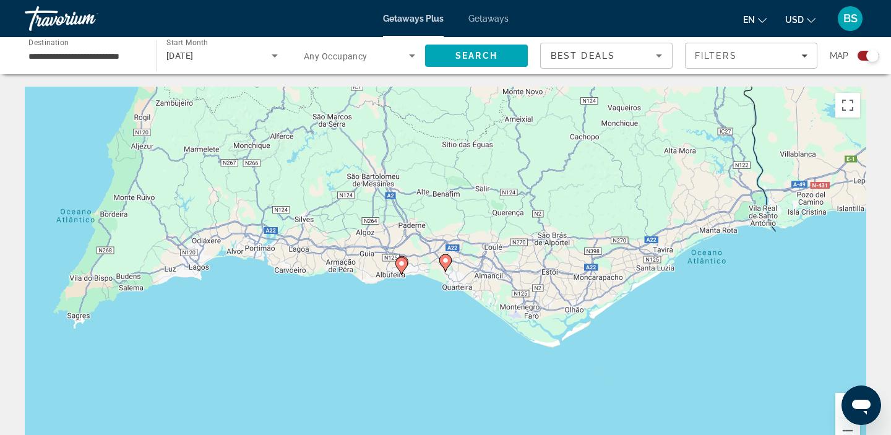
click at [449, 267] on gmp-advanced-marker "Main content" at bounding box center [446, 263] width 12 height 19
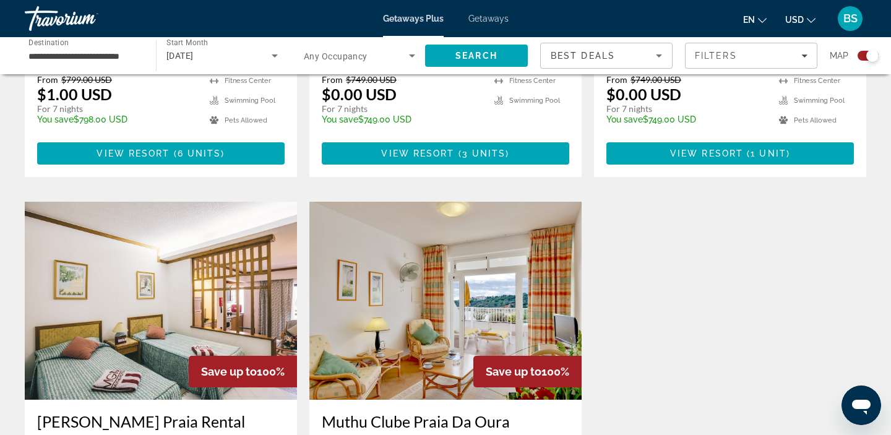
scroll to position [830, 0]
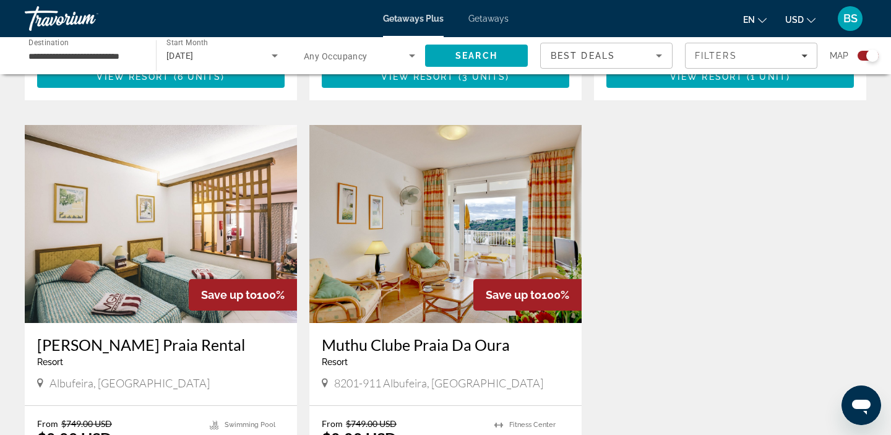
click at [454, 230] on img "Main content" at bounding box center [446, 224] width 272 height 198
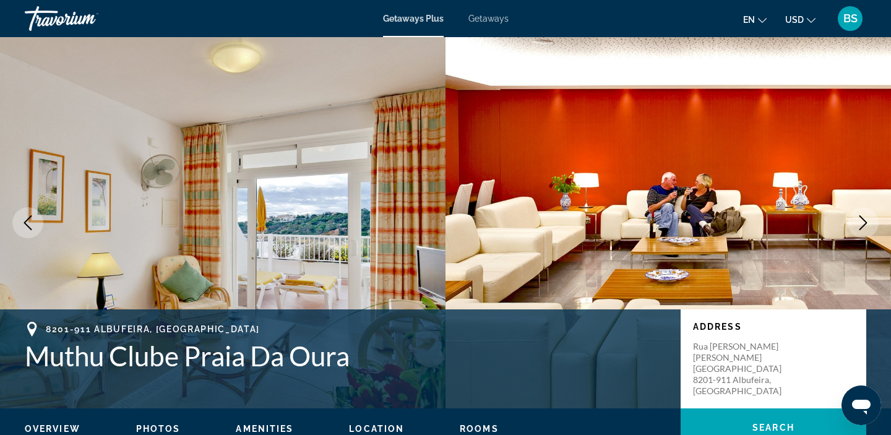
click at [867, 220] on icon "Next image" at bounding box center [863, 222] width 15 height 15
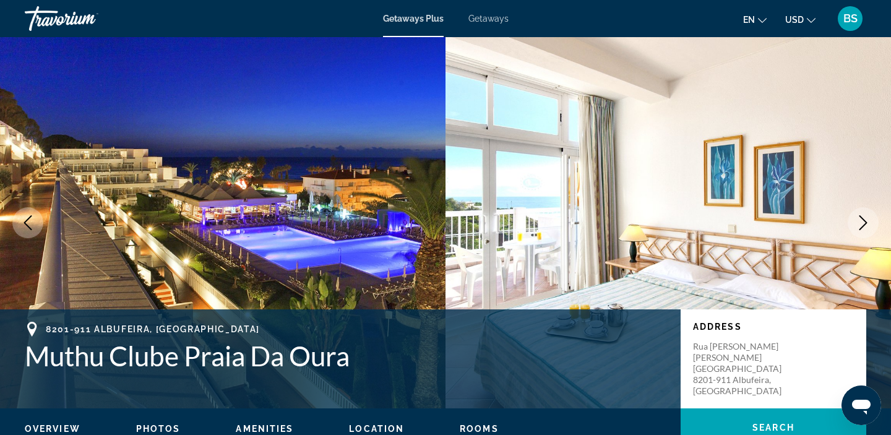
click at [867, 220] on icon "Next image" at bounding box center [863, 222] width 15 height 15
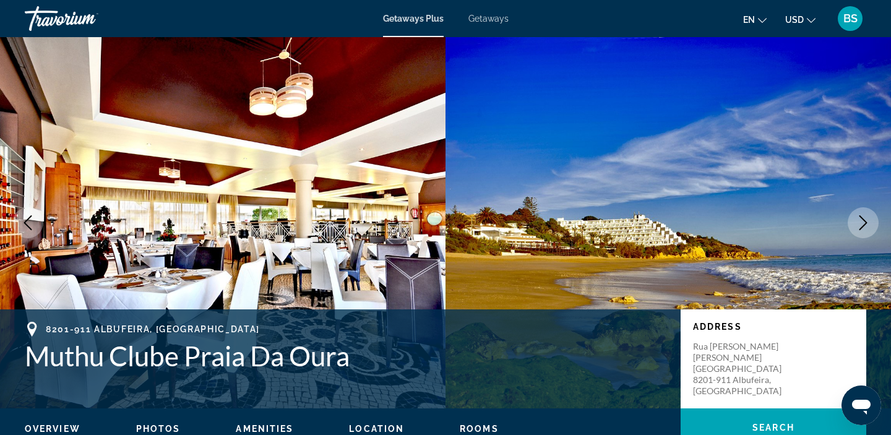
click at [867, 220] on icon "Next image" at bounding box center [863, 222] width 15 height 15
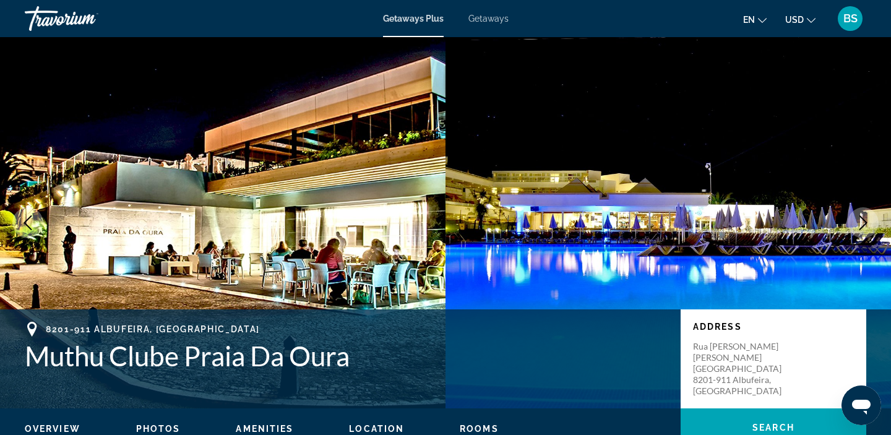
click at [867, 220] on icon "Next image" at bounding box center [863, 222] width 15 height 15
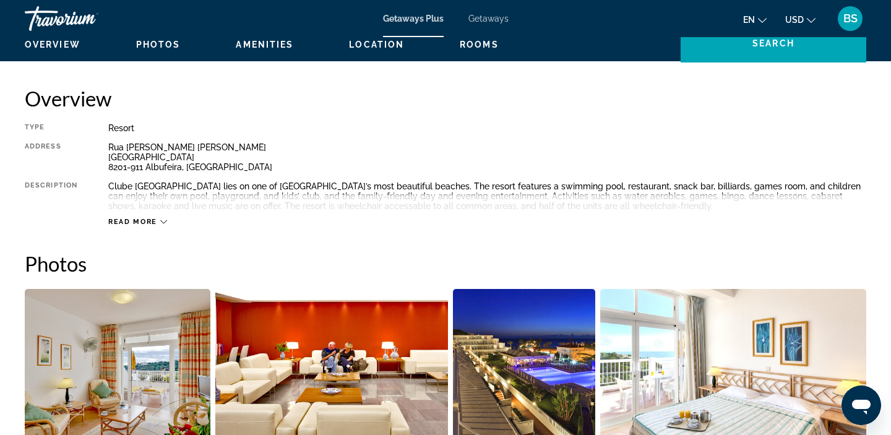
scroll to position [427, 0]
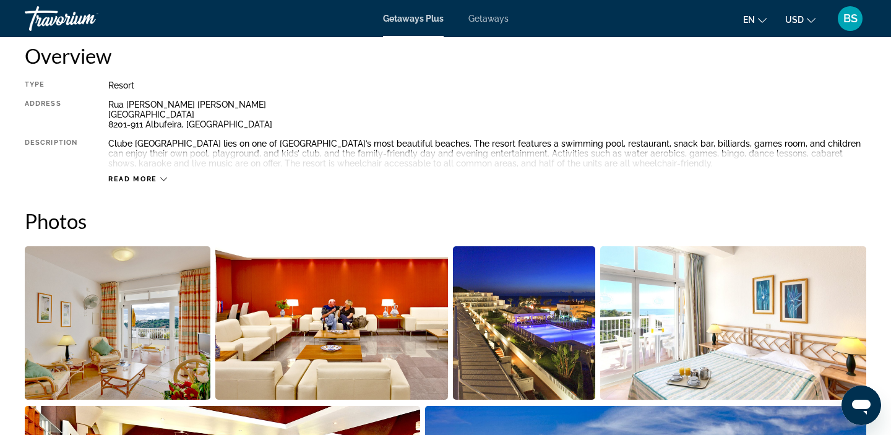
click at [155, 175] on span "Read more" at bounding box center [132, 179] width 49 height 8
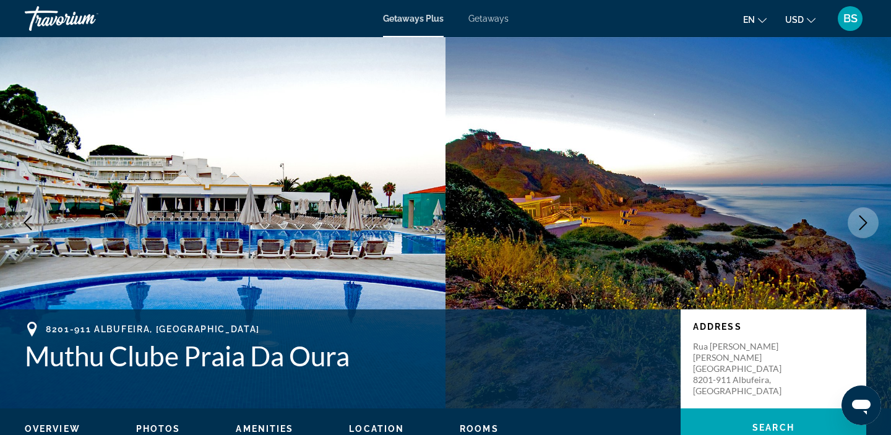
scroll to position [0, 0]
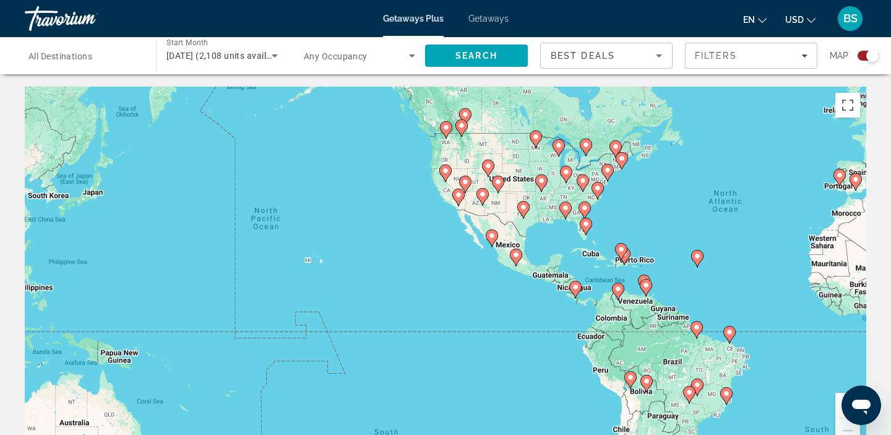
drag, startPoint x: 435, startPoint y: 354, endPoint x: 753, endPoint y: 303, distance: 322.9
click at [753, 303] on div "To activate drag with keyboard, press Alt + Enter. Once in keyboard drag state,…" at bounding box center [446, 272] width 842 height 371
click at [629, 262] on gmp-advanced-marker "Main content" at bounding box center [624, 256] width 12 height 19
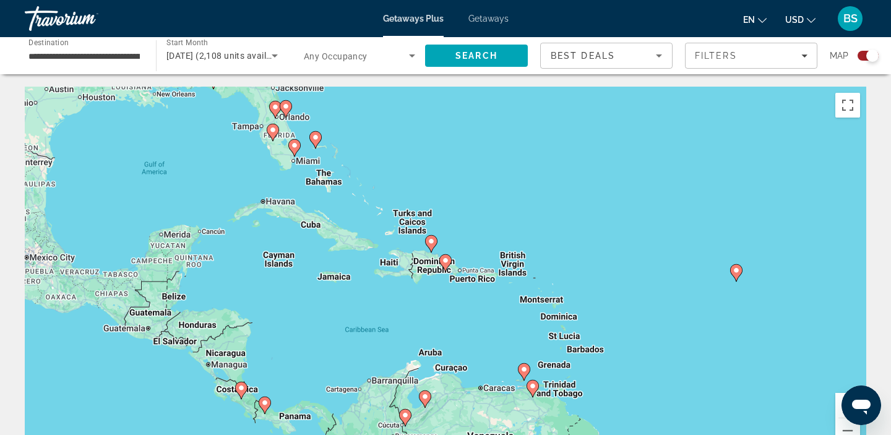
click at [737, 275] on icon "Main content" at bounding box center [736, 273] width 11 height 16
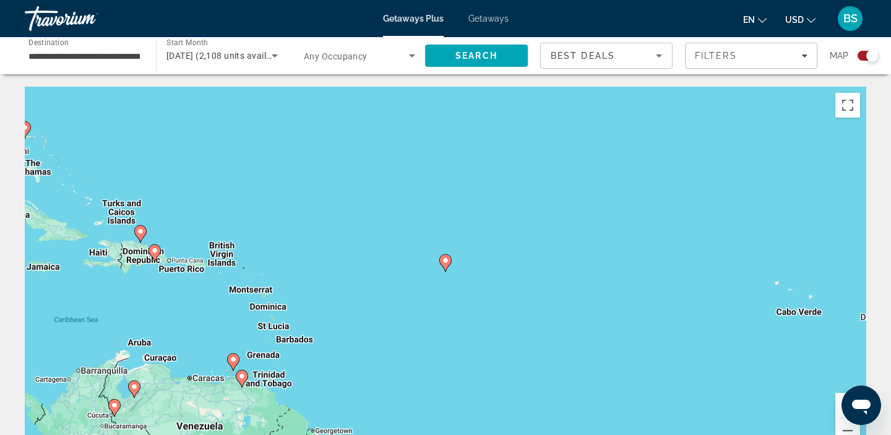
click at [446, 262] on image "Main content" at bounding box center [445, 260] width 7 height 7
type input "**********"
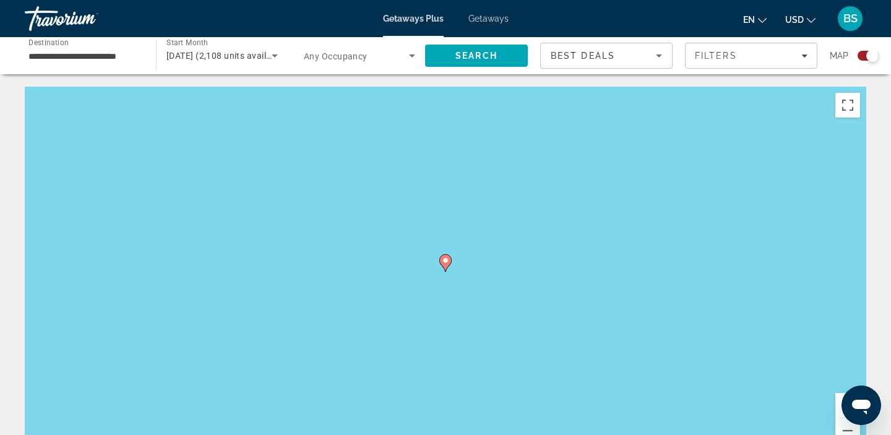
click at [446, 262] on image "Main content" at bounding box center [445, 260] width 7 height 7
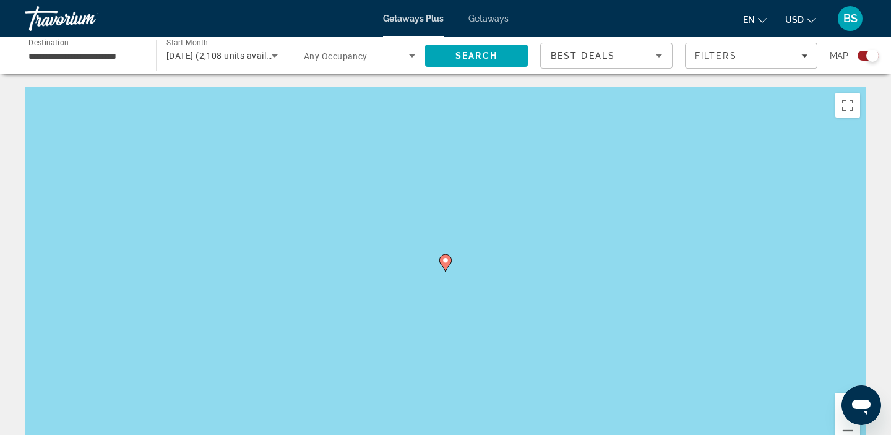
click at [446, 262] on image "Main content" at bounding box center [445, 260] width 7 height 7
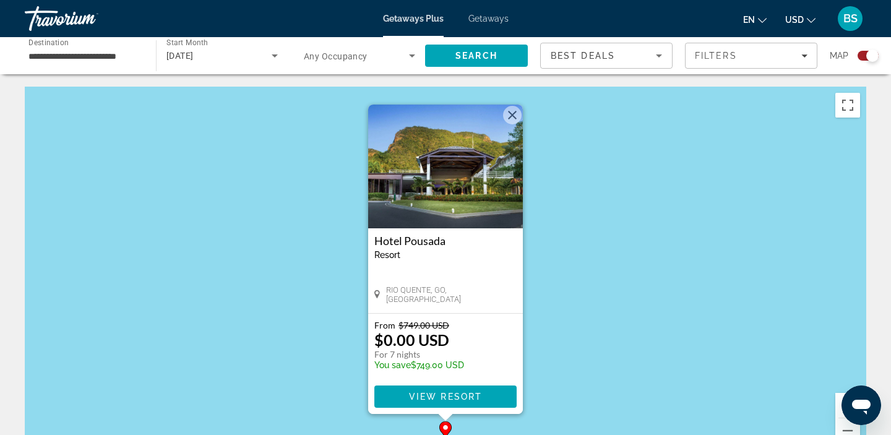
scroll to position [1, 0]
click at [516, 118] on button "Close" at bounding box center [512, 114] width 19 height 19
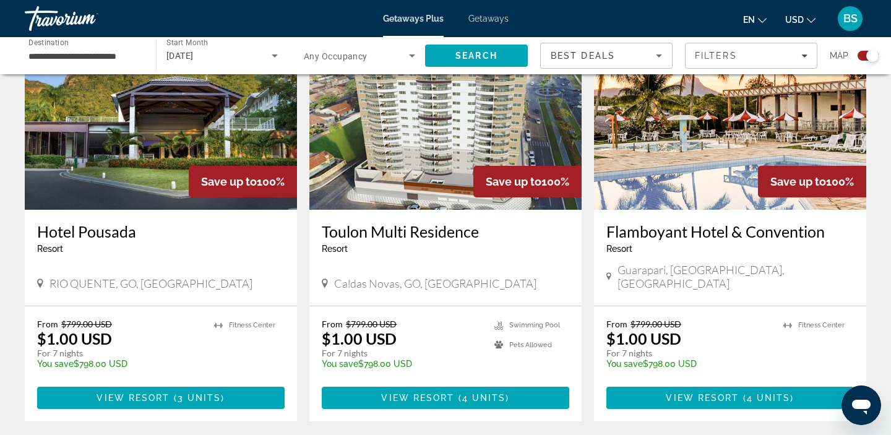
scroll to position [495, 0]
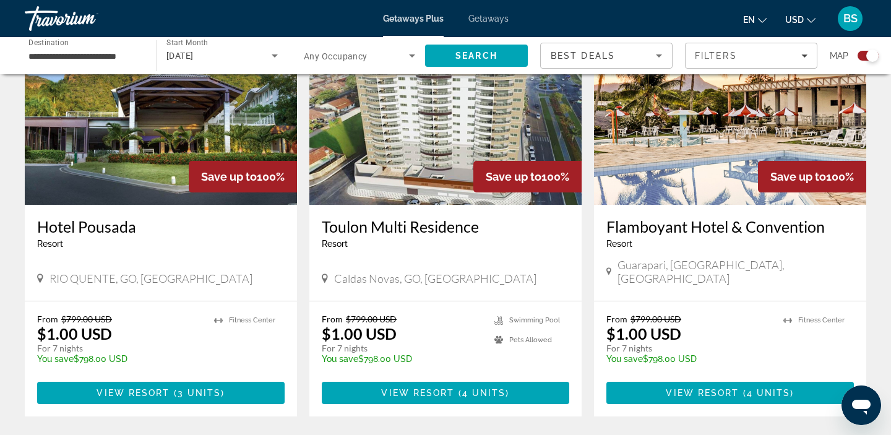
click at [147, 141] on img "Main content" at bounding box center [161, 106] width 272 height 198
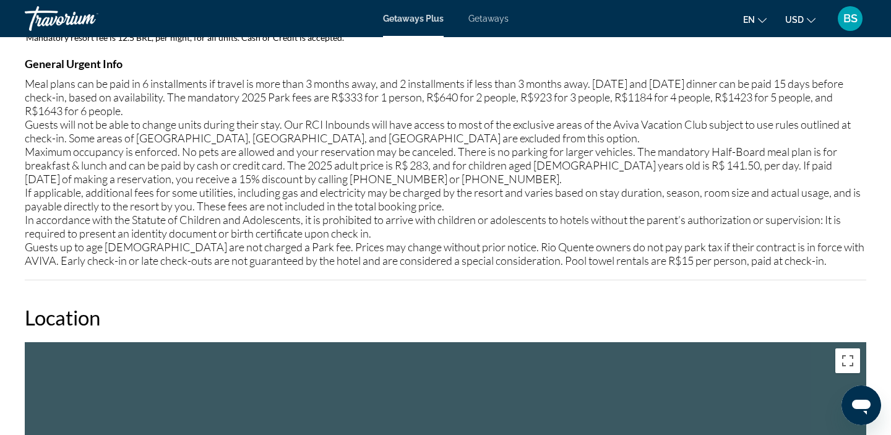
scroll to position [1367, 0]
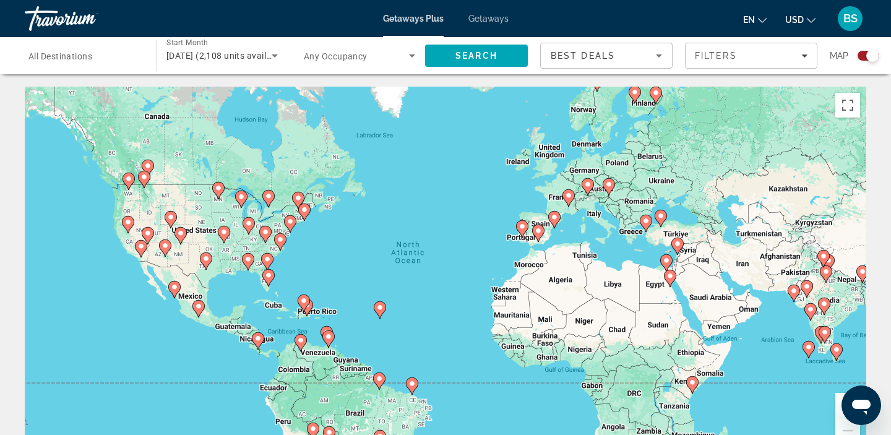
click at [284, 324] on div "To activate drag with keyboard, press Alt + Enter. Once in keyboard drag state,…" at bounding box center [446, 272] width 842 height 371
click at [298, 307] on gmp-advanced-marker "Main content" at bounding box center [304, 303] width 12 height 19
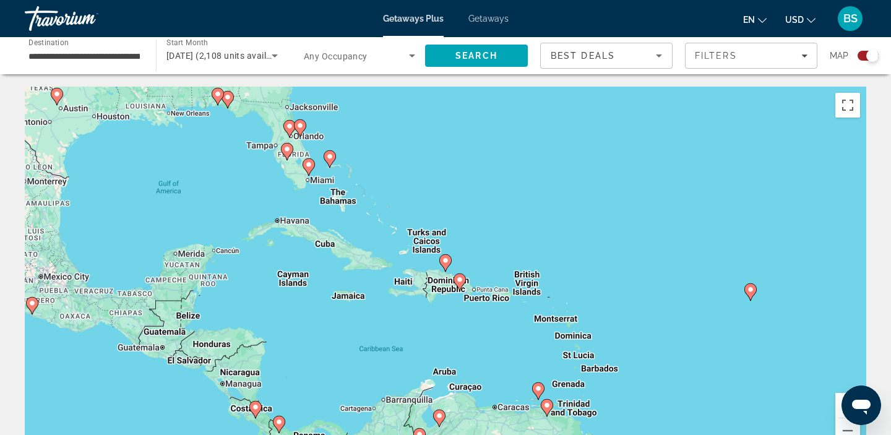
click at [336, 155] on icon "Main content" at bounding box center [329, 159] width 11 height 16
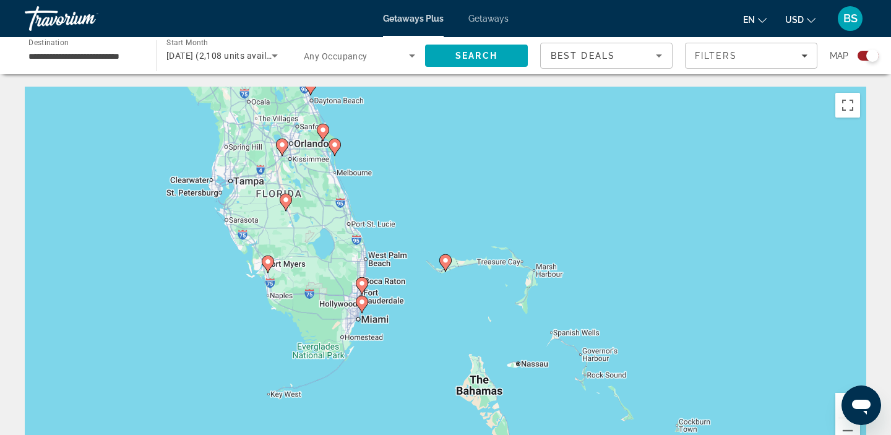
click at [446, 261] on image "Main content" at bounding box center [445, 260] width 7 height 7
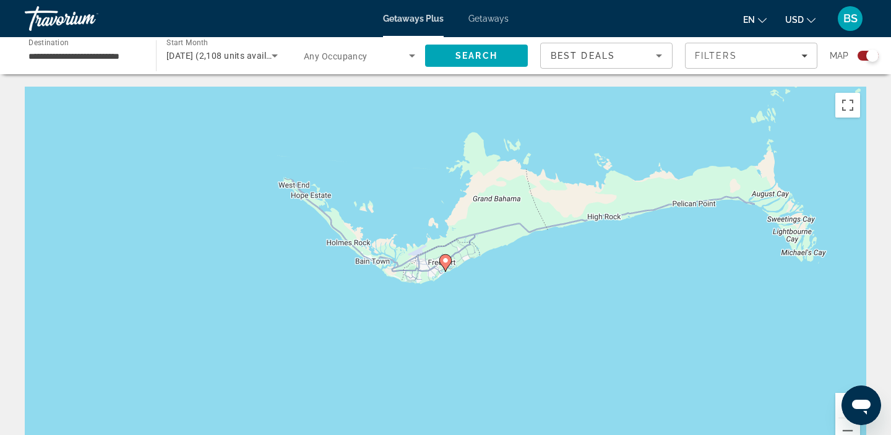
click at [448, 260] on image "Main content" at bounding box center [445, 260] width 7 height 7
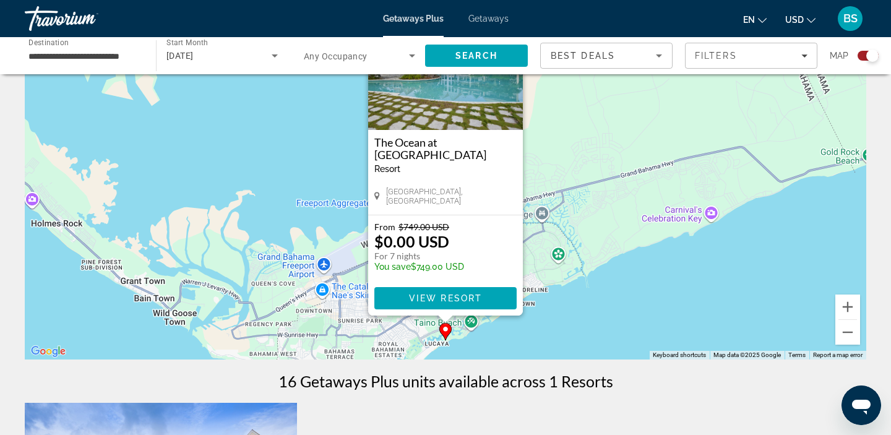
click at [242, 167] on div "To navigate, press the arrow keys. To activate drag with keyboard, press Alt + …" at bounding box center [446, 173] width 842 height 371
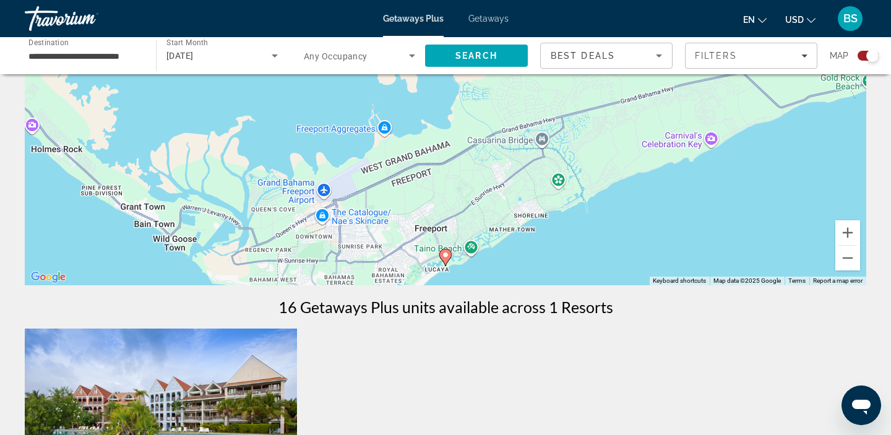
scroll to position [213, 0]
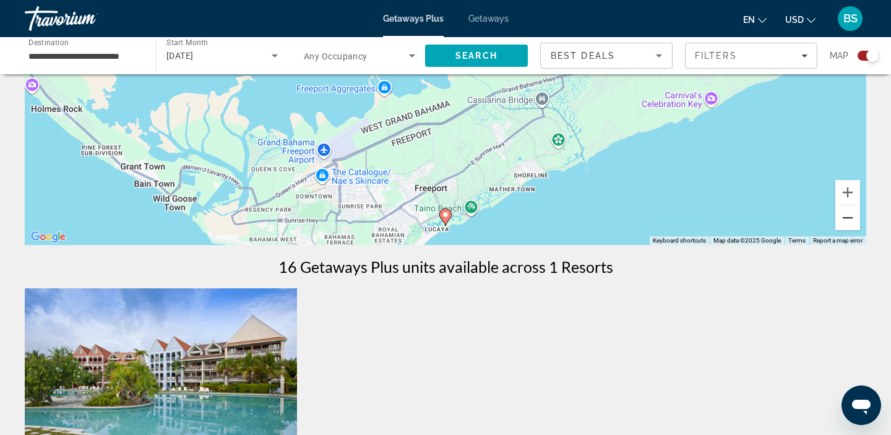
click at [846, 218] on button "Zoom out" at bounding box center [848, 218] width 25 height 25
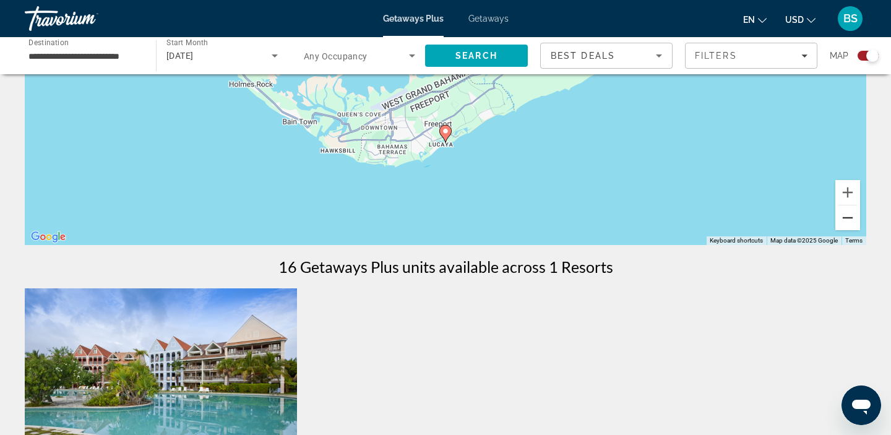
click at [846, 218] on button "Zoom out" at bounding box center [848, 218] width 25 height 25
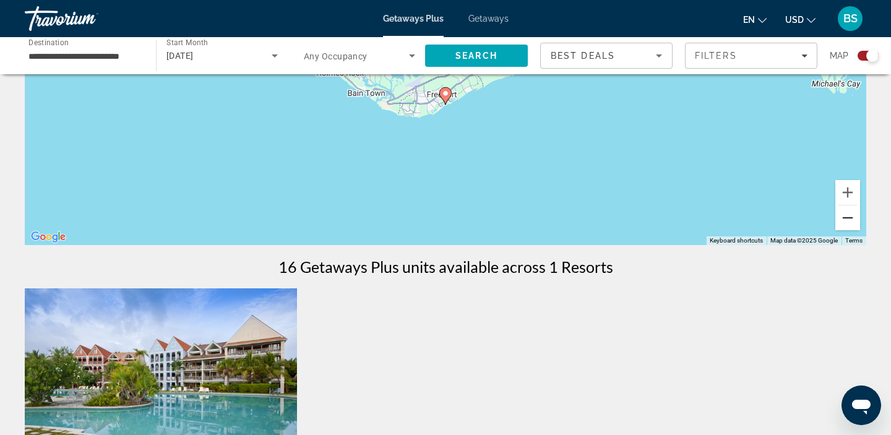
click at [846, 218] on button "Zoom out" at bounding box center [848, 218] width 25 height 25
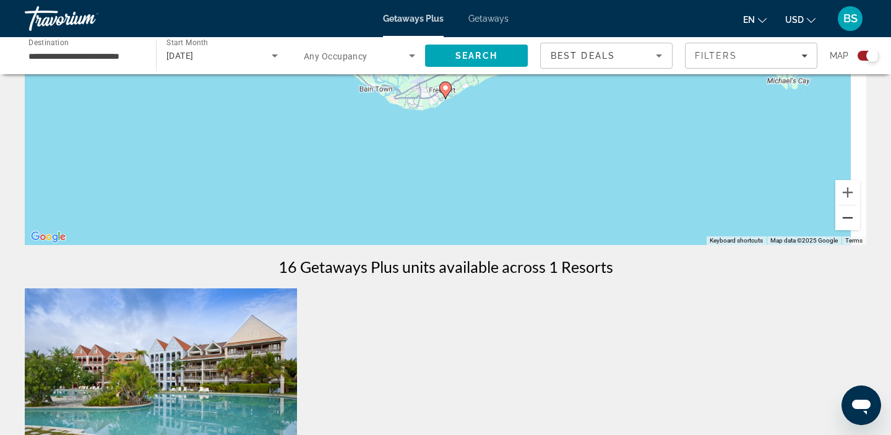
click at [846, 218] on button "Zoom out" at bounding box center [848, 218] width 25 height 25
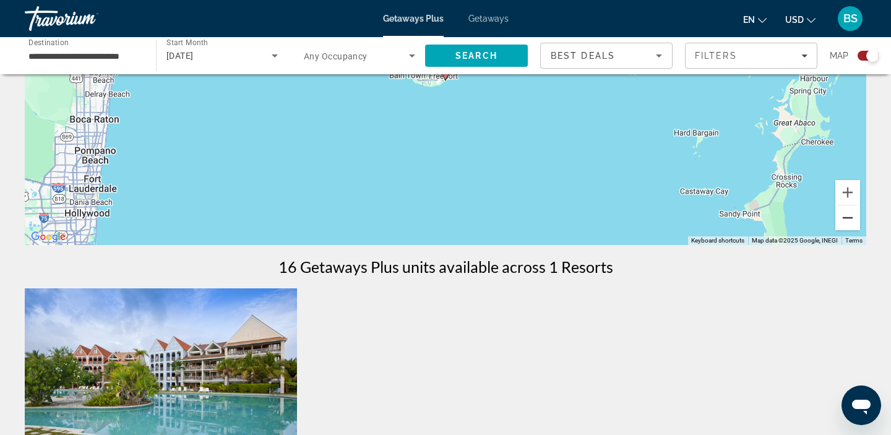
click at [846, 218] on button "Zoom out" at bounding box center [848, 218] width 25 height 25
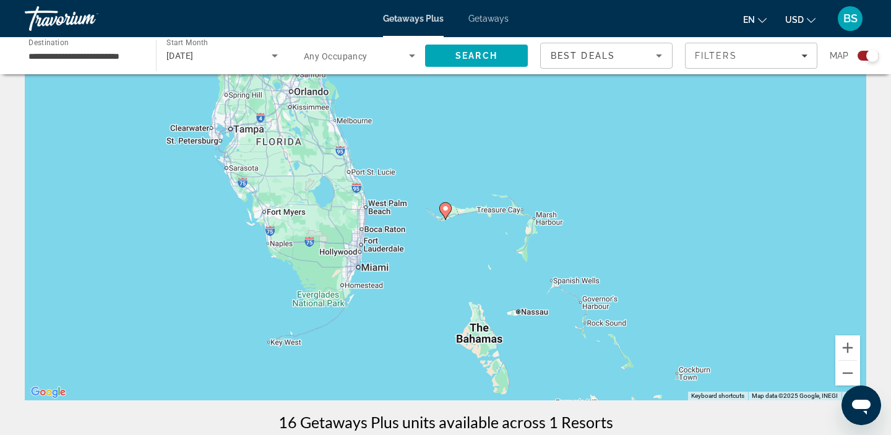
scroll to position [61, 0]
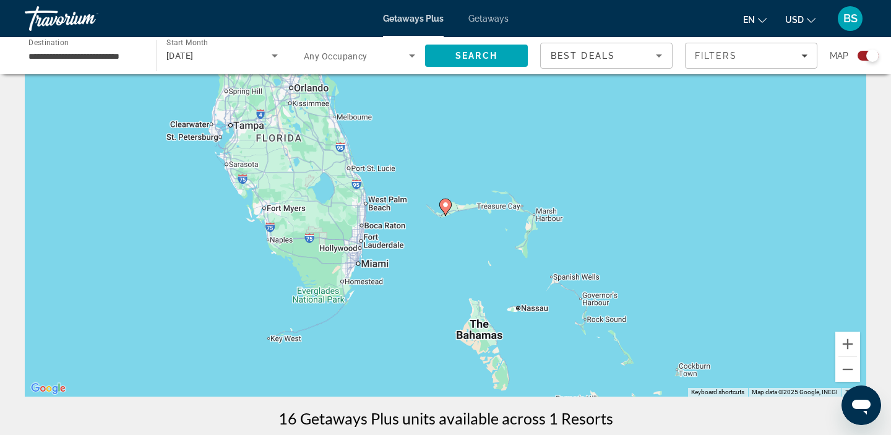
click at [627, 248] on div "To navigate, press the arrow keys. To activate drag with keyboard, press Alt + …" at bounding box center [446, 210] width 842 height 371
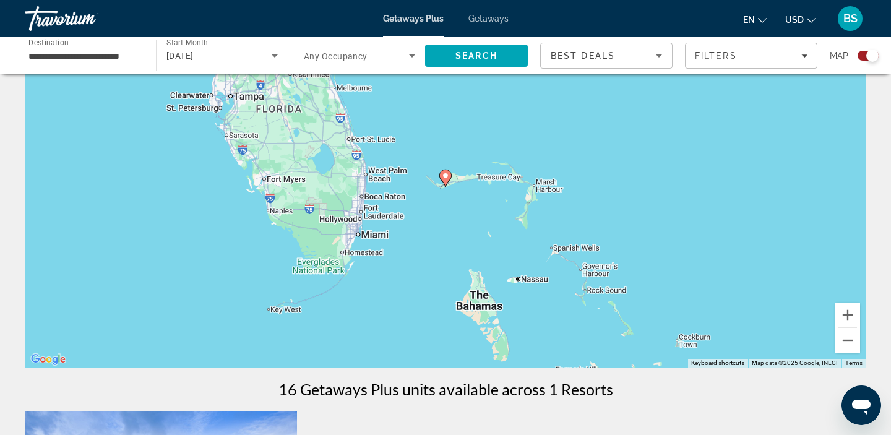
scroll to position [0, 0]
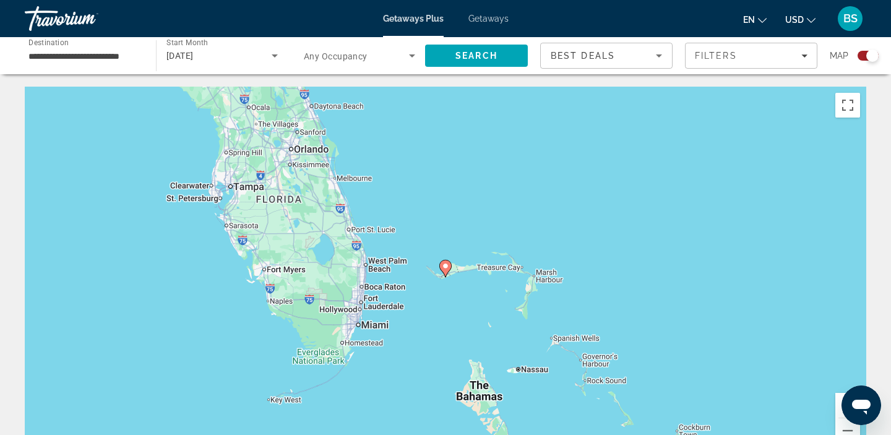
click at [641, 249] on div "To navigate, press the arrow keys. To activate drag with keyboard, press Alt + …" at bounding box center [446, 272] width 842 height 371
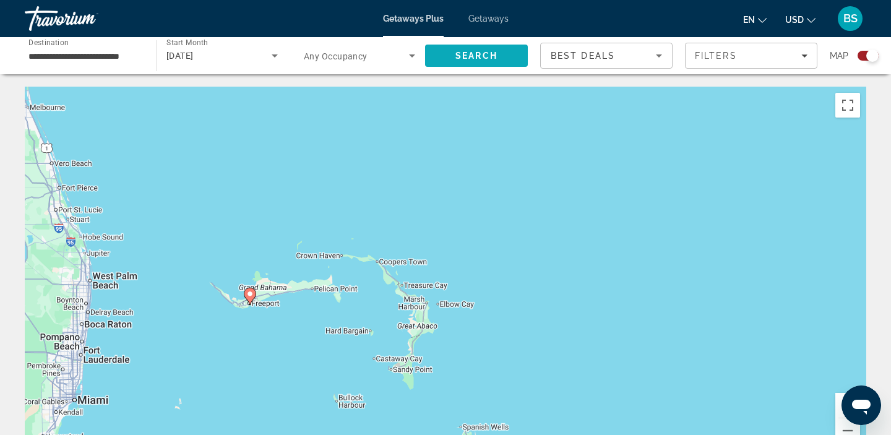
click at [434, 58] on span "Search" at bounding box center [476, 56] width 103 height 30
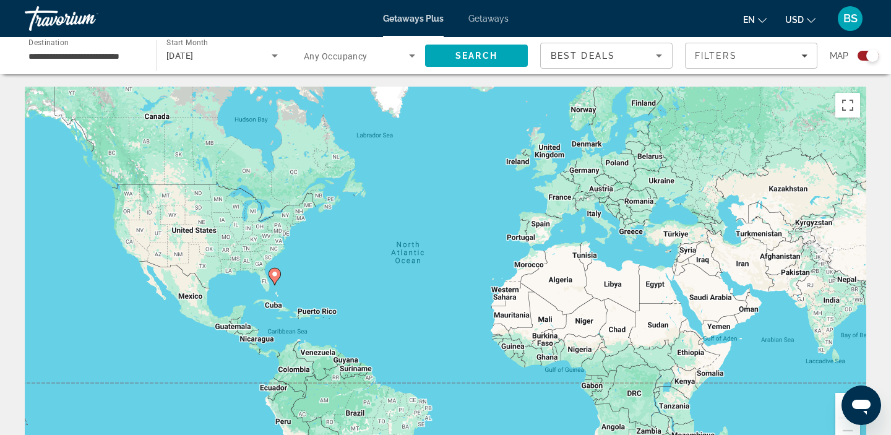
click at [124, 54] on input "**********" at bounding box center [83, 56] width 111 height 15
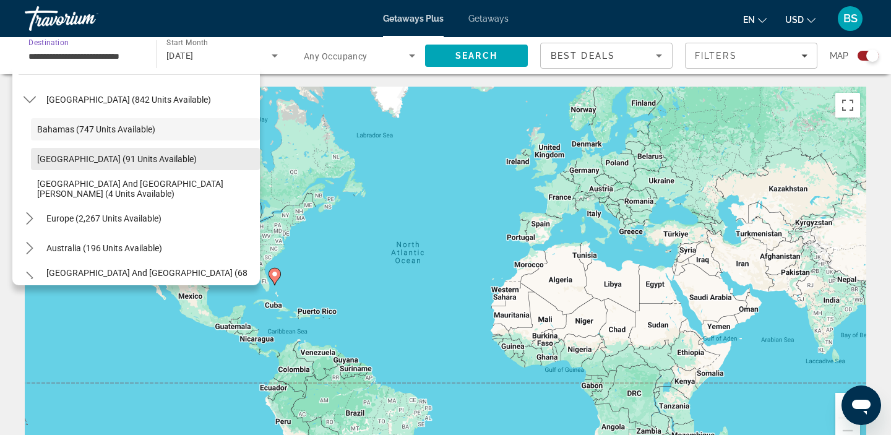
scroll to position [125, 0]
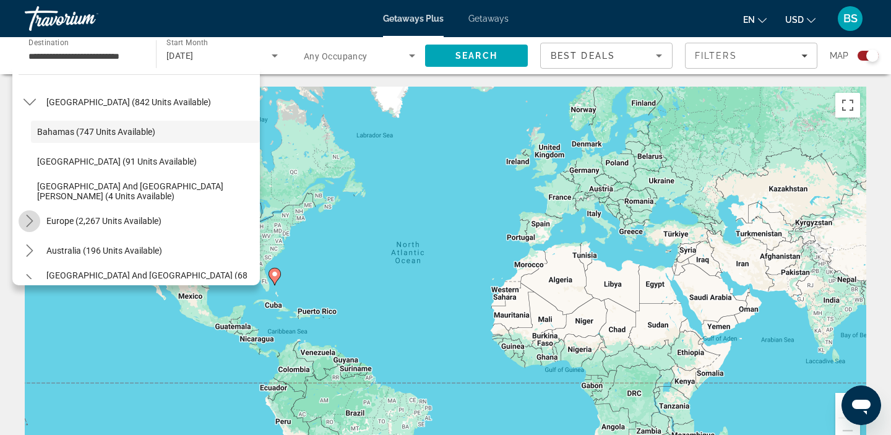
click at [30, 219] on icon "Toggle Europe (2,267 units available) submenu" at bounding box center [29, 221] width 7 height 12
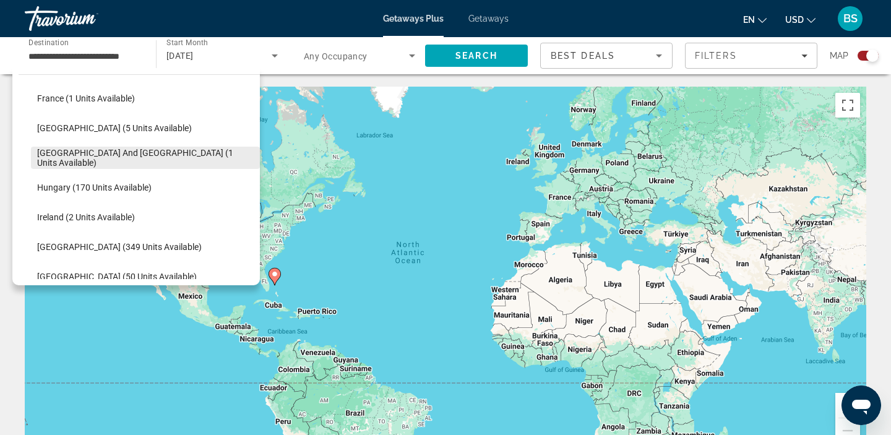
scroll to position [397, 0]
click at [173, 157] on span "Greece and Cyprus (1 units available)" at bounding box center [145, 157] width 217 height 20
type input "**********"
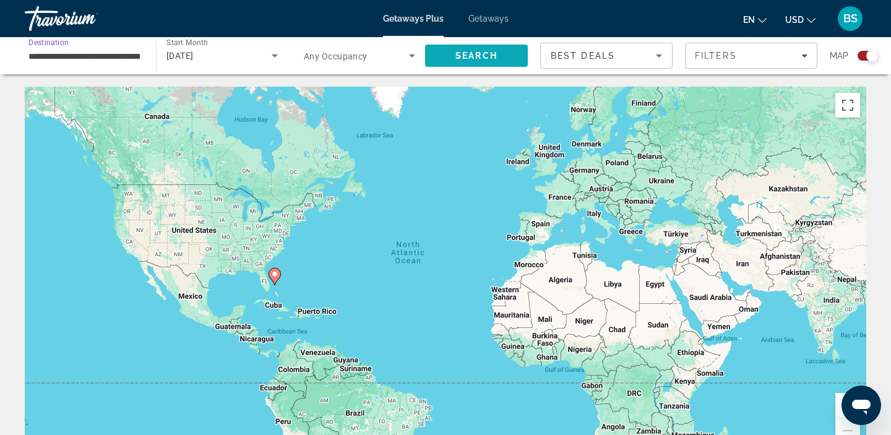
click at [461, 69] on span "Search" at bounding box center [476, 56] width 103 height 30
click at [593, 229] on div "To navigate, press the arrow keys. To activate drag with keyboard, press Alt + …" at bounding box center [446, 272] width 842 height 371
click at [501, 56] on span "Search" at bounding box center [476, 56] width 103 height 30
click at [78, 20] on div "Travorium" at bounding box center [87, 18] width 124 height 32
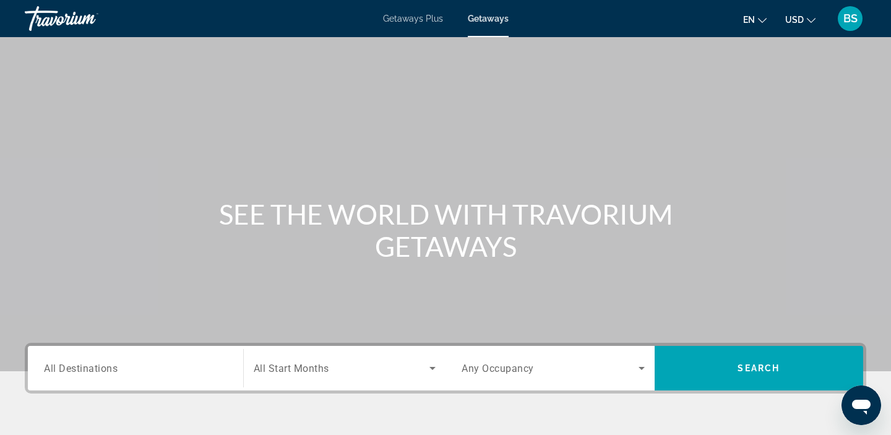
click at [337, 384] on div "Search widget" at bounding box center [345, 368] width 183 height 35
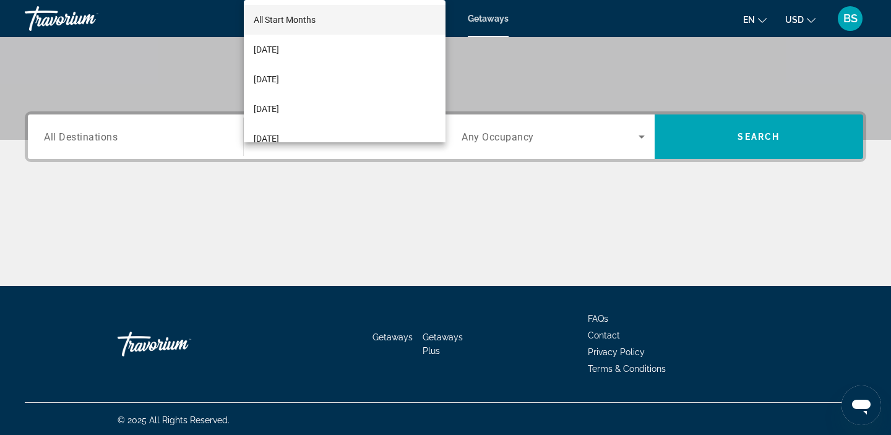
scroll to position [234, 0]
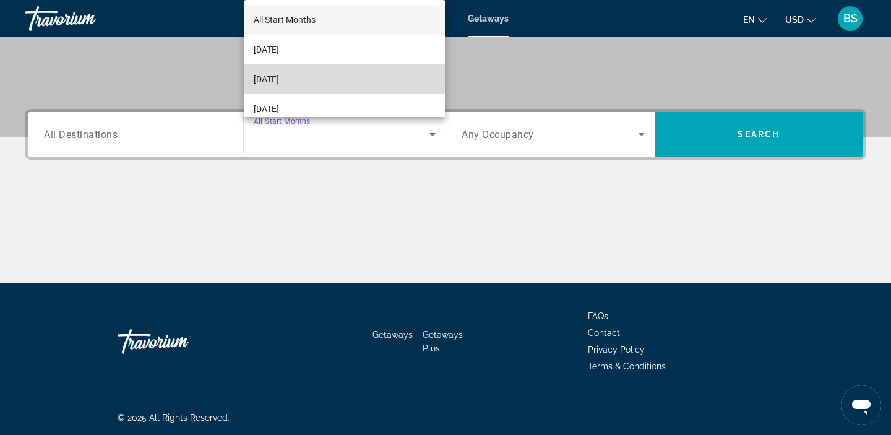
click at [345, 85] on mat-option "[DATE]" at bounding box center [345, 79] width 202 height 30
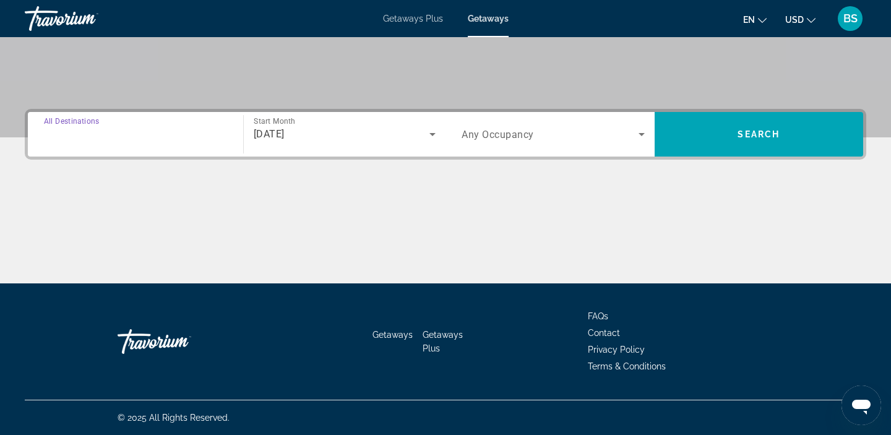
click at [167, 141] on input "Destination All Destinations" at bounding box center [135, 135] width 183 height 15
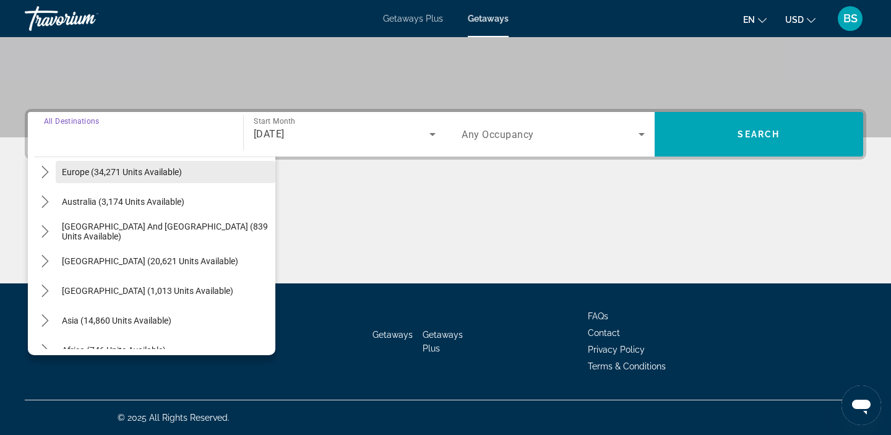
scroll to position [157, 0]
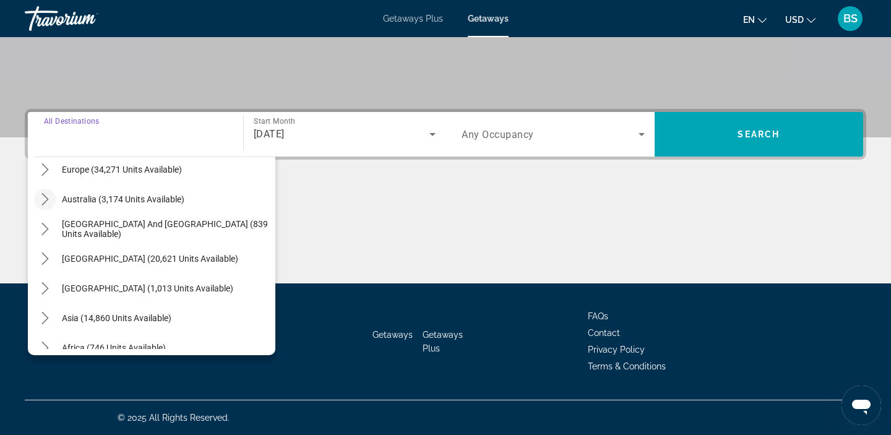
click at [45, 206] on mat-icon "Toggle Australia (3,174 units available) submenu" at bounding box center [45, 200] width 22 height 22
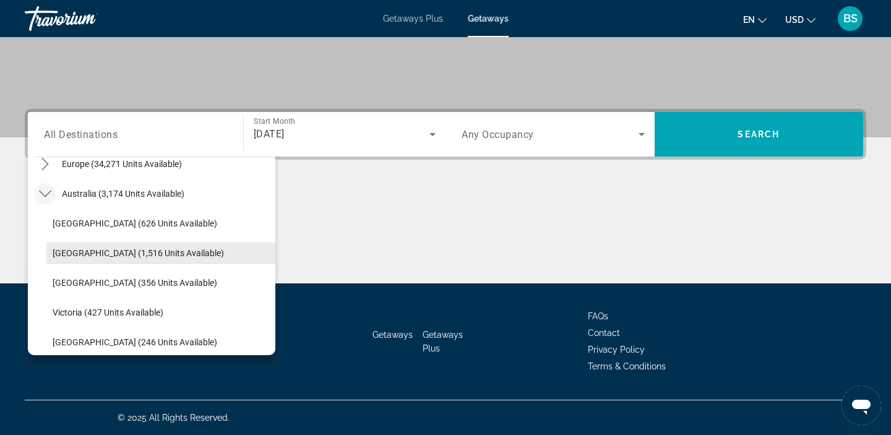
scroll to position [162, 0]
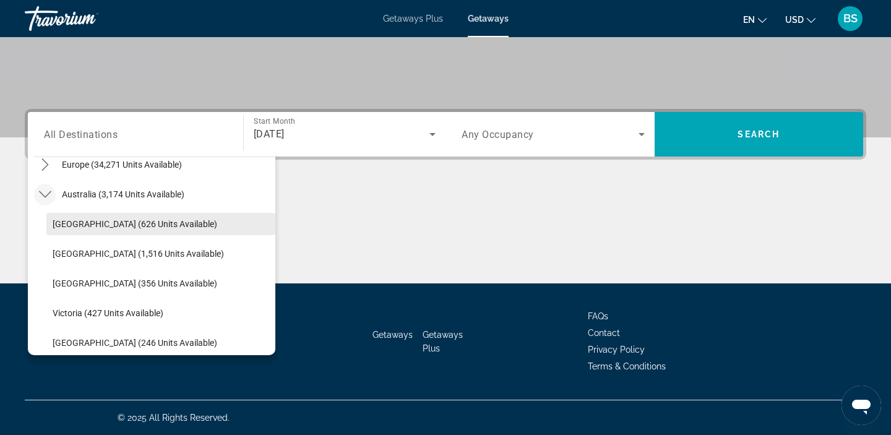
click at [166, 230] on span "Select destination: New South Wales (626 units available)" at bounding box center [160, 224] width 229 height 30
type input "**********"
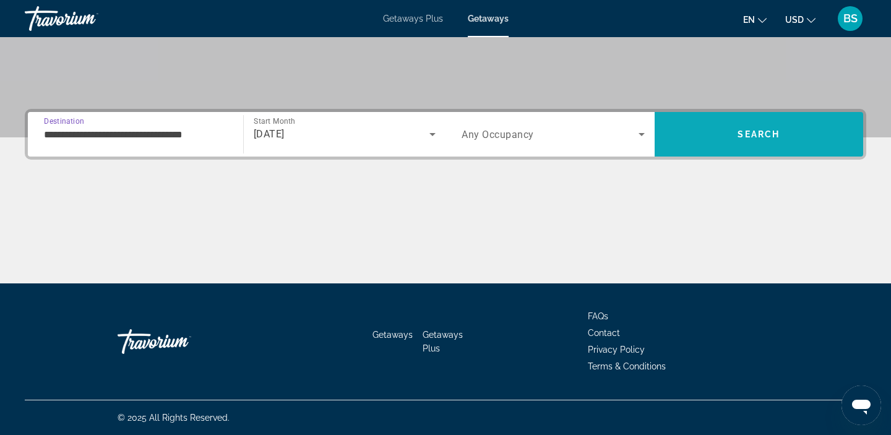
click at [734, 137] on span "Search" at bounding box center [759, 134] width 209 height 30
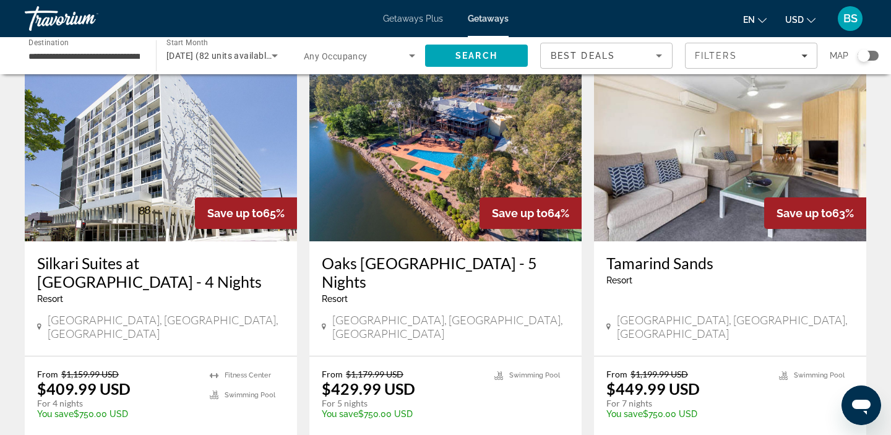
scroll to position [69, 0]
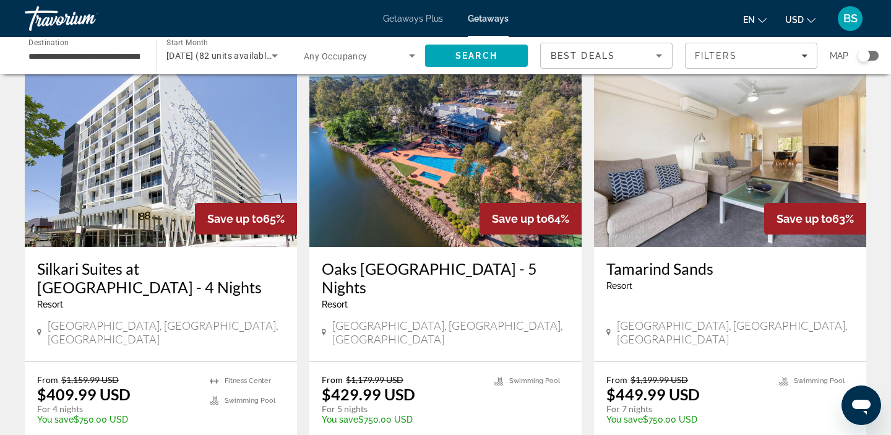
click at [867, 53] on div "Search widget" at bounding box center [864, 56] width 12 height 12
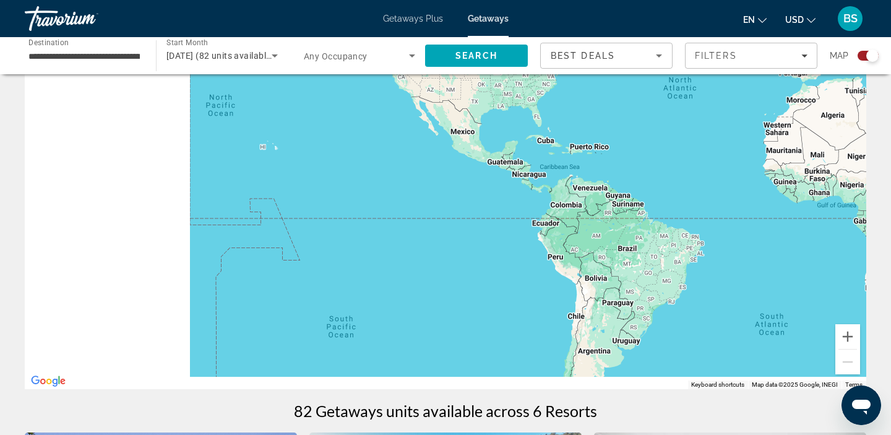
drag, startPoint x: 475, startPoint y: 261, endPoint x: 891, endPoint y: 105, distance: 444.5
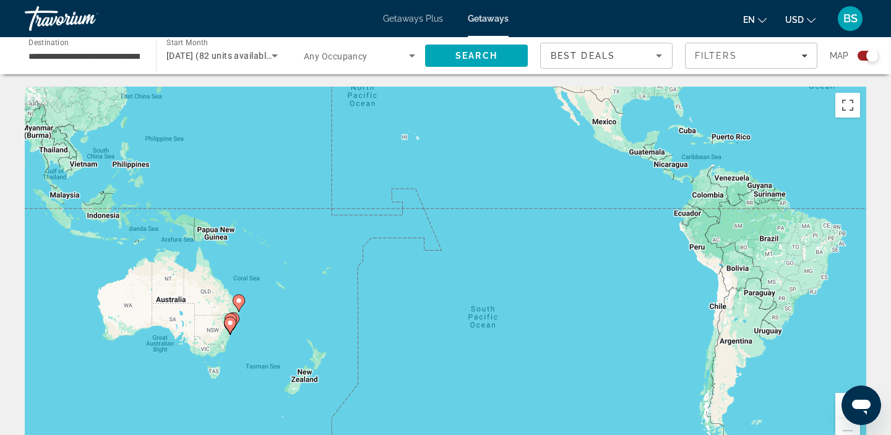
scroll to position [0, 0]
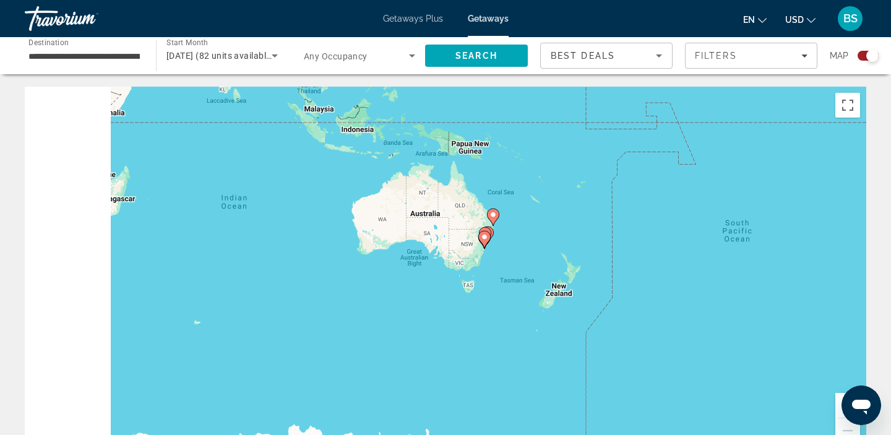
drag, startPoint x: 444, startPoint y: 322, endPoint x: 758, endPoint y: 217, distance: 330.4
click at [758, 217] on div "To activate drag with keyboard, press Alt + Enter. Once in keyboard drag state,…" at bounding box center [446, 272] width 842 height 371
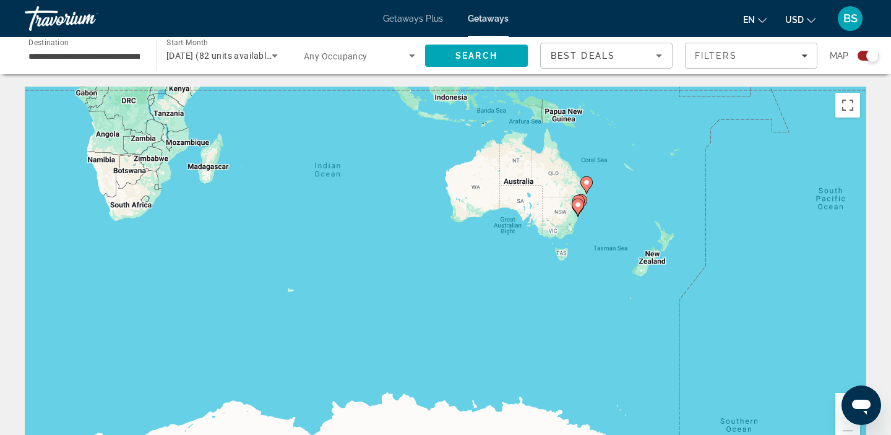
click at [579, 208] on image "Main content" at bounding box center [577, 204] width 7 height 7
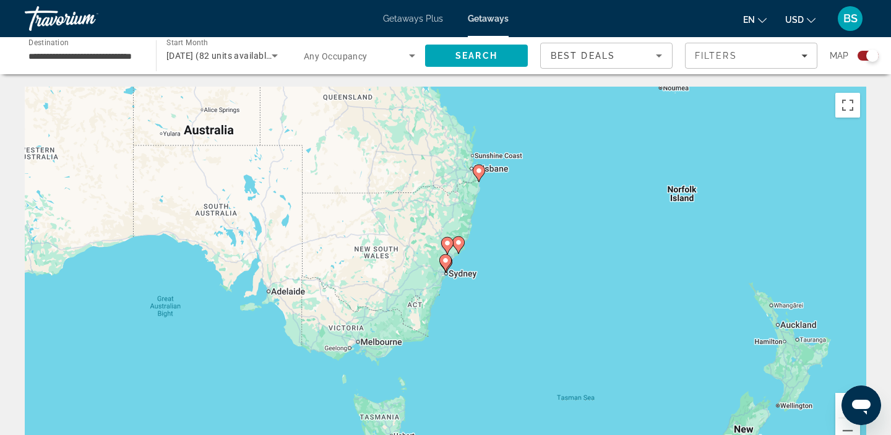
click at [449, 255] on gmp-advanced-marker "Main content" at bounding box center [446, 263] width 12 height 19
type input "**********"
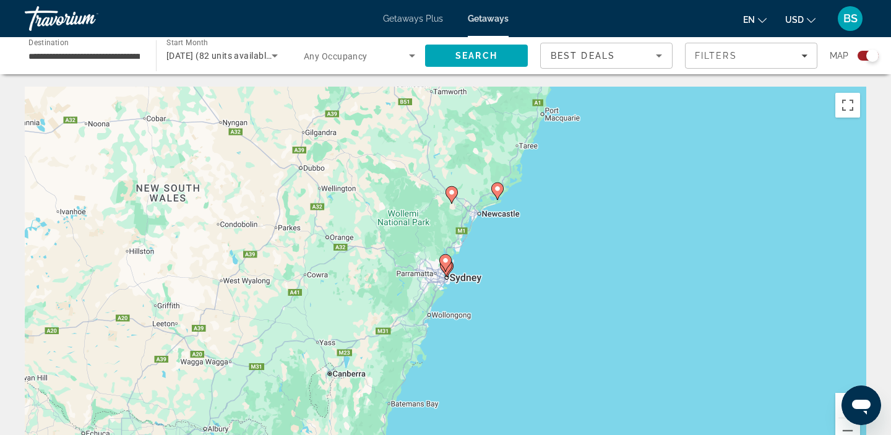
click at [445, 268] on icon "Main content" at bounding box center [445, 263] width 11 height 16
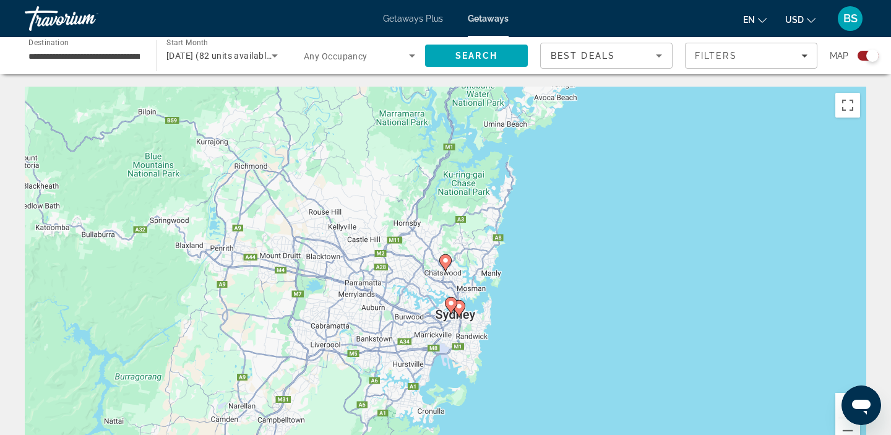
click at [452, 311] on icon "Main content" at bounding box center [451, 306] width 11 height 16
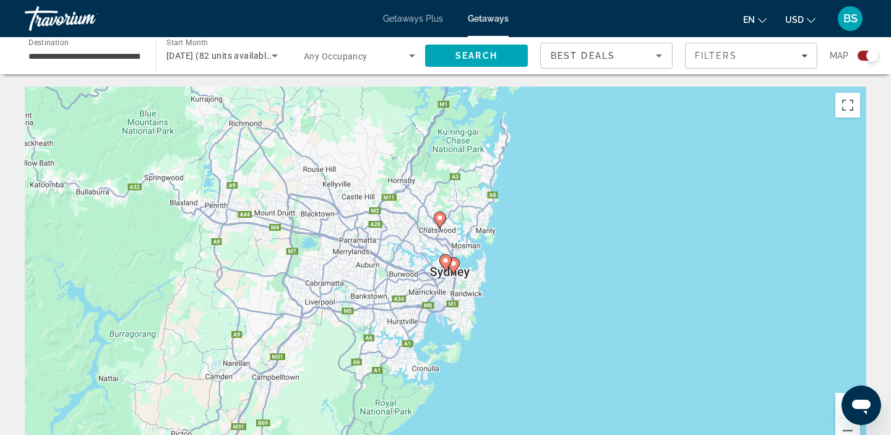
click at [456, 261] on image "Main content" at bounding box center [453, 263] width 7 height 7
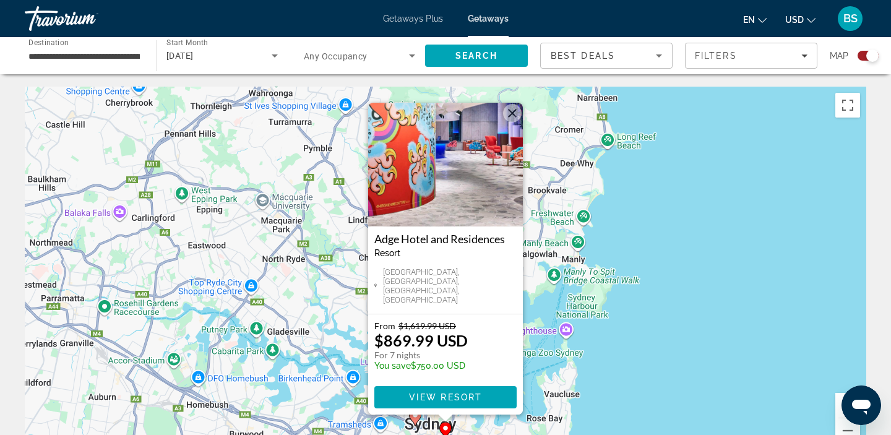
click at [703, 323] on div "To activate drag with keyboard, press Alt + Enter. Once in keyboard drag state,…" at bounding box center [446, 272] width 842 height 371
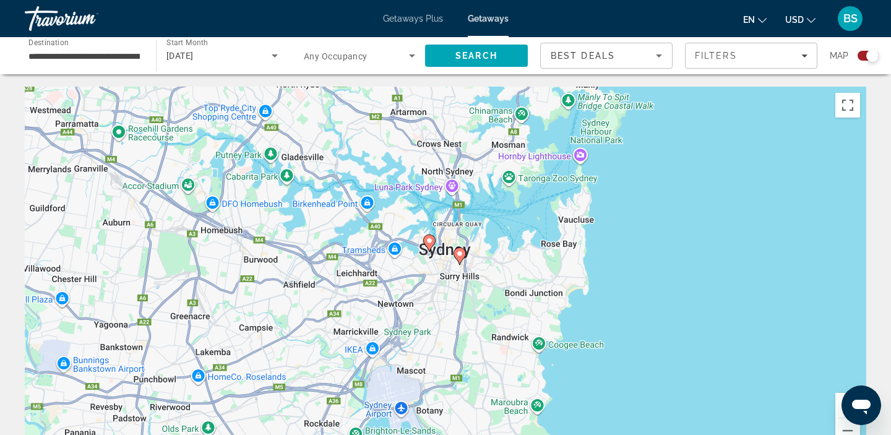
drag, startPoint x: 703, startPoint y: 323, endPoint x: 709, endPoint y: 145, distance: 177.8
click at [717, 144] on div "To activate drag with keyboard, press Alt + Enter. Once in keyboard drag state,…" at bounding box center [446, 272] width 842 height 371
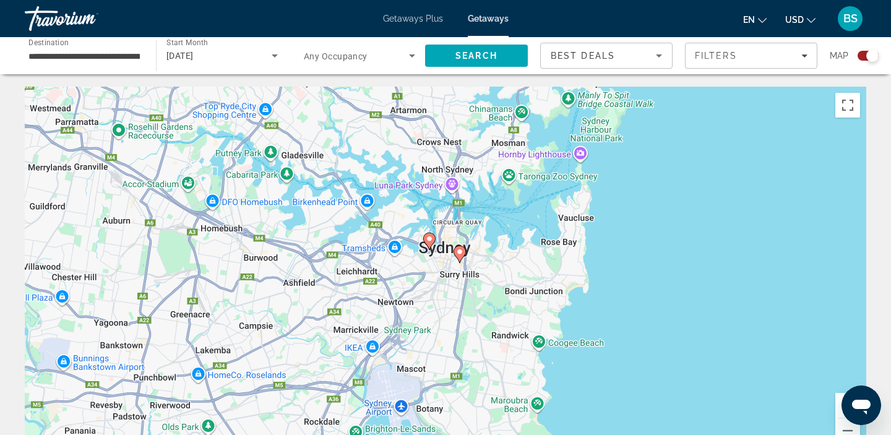
click at [432, 242] on image "Main content" at bounding box center [429, 238] width 7 height 7
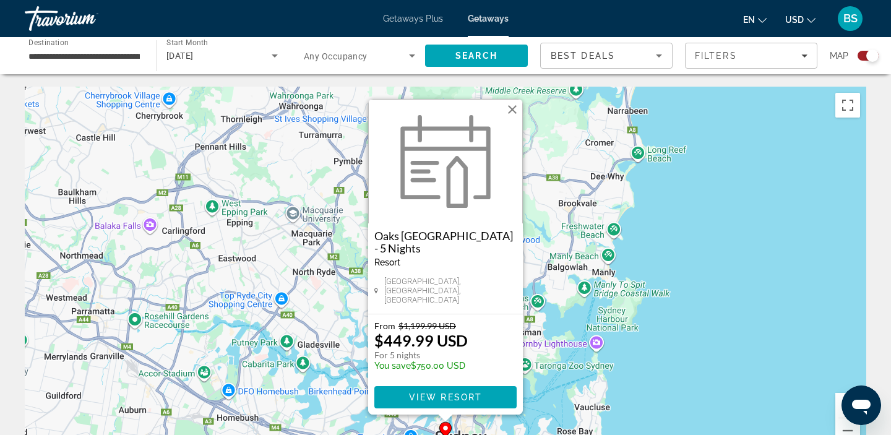
click at [735, 307] on div "To activate drag with keyboard, press Alt + Enter. Once in keyboard drag state,…" at bounding box center [446, 272] width 842 height 371
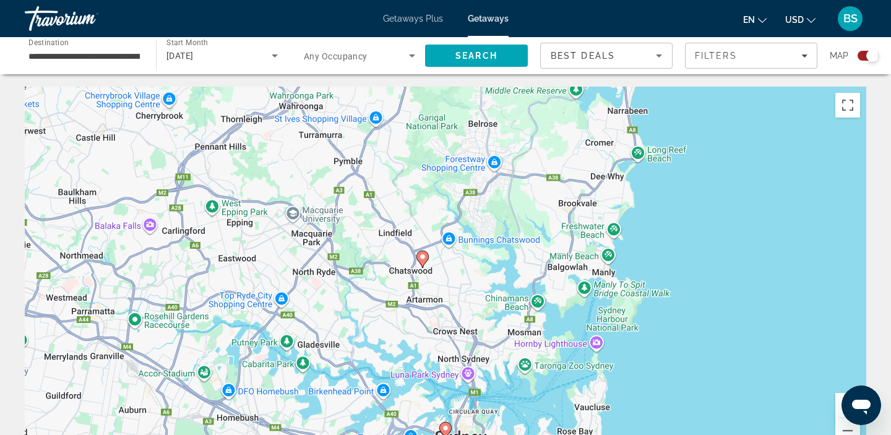
scroll to position [3, 0]
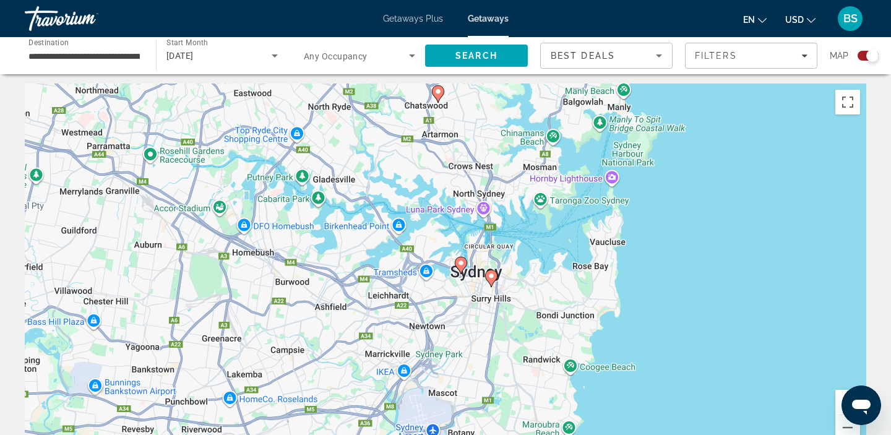
drag, startPoint x: 687, startPoint y: 347, endPoint x: 706, endPoint y: 160, distance: 188.5
click at [706, 160] on div "To activate drag with keyboard, press Alt + Enter. Once in keyboard drag state,…" at bounding box center [446, 269] width 842 height 371
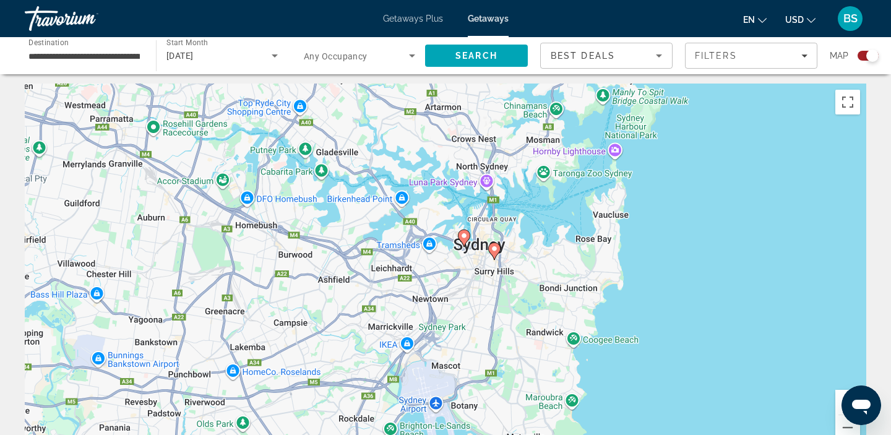
click at [493, 254] on icon "Main content" at bounding box center [494, 251] width 11 height 16
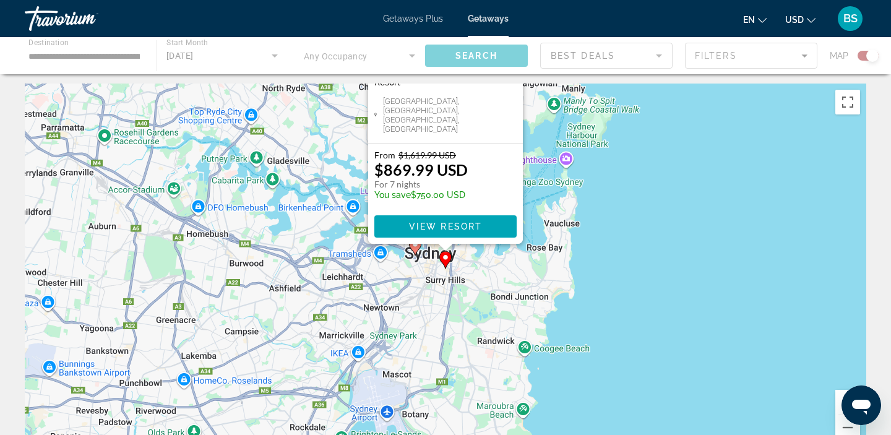
scroll to position [0, 0]
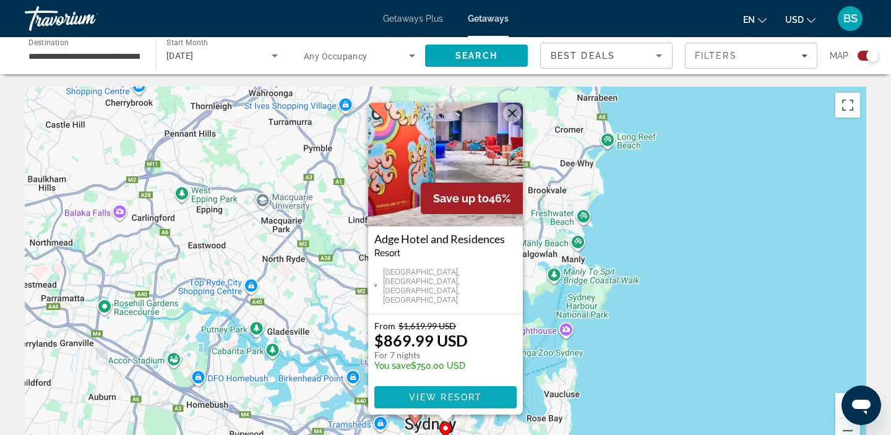
click at [449, 389] on span "Main content" at bounding box center [446, 398] width 142 height 30
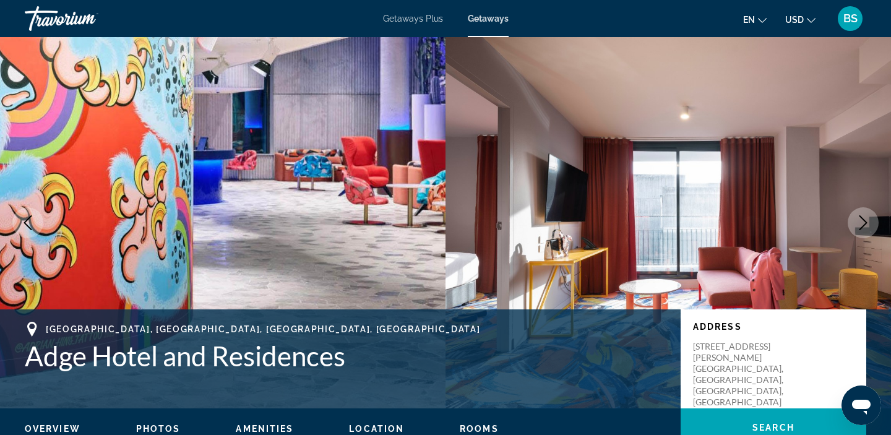
click at [869, 223] on icon "Next image" at bounding box center [863, 222] width 15 height 15
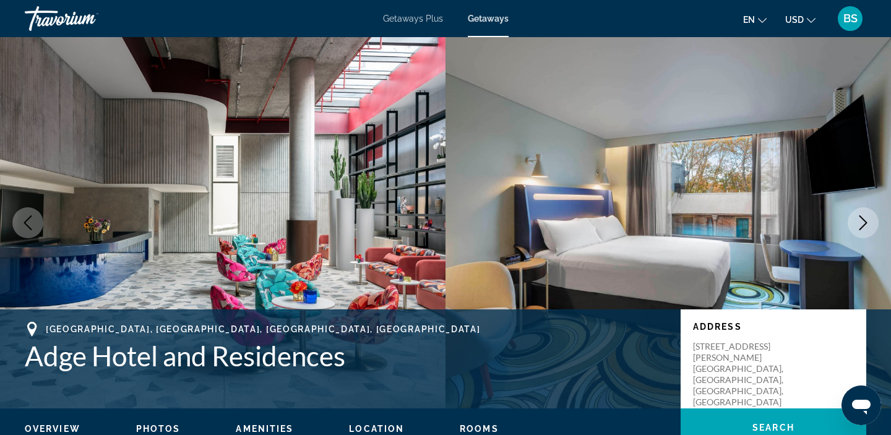
click at [869, 223] on icon "Next image" at bounding box center [863, 222] width 15 height 15
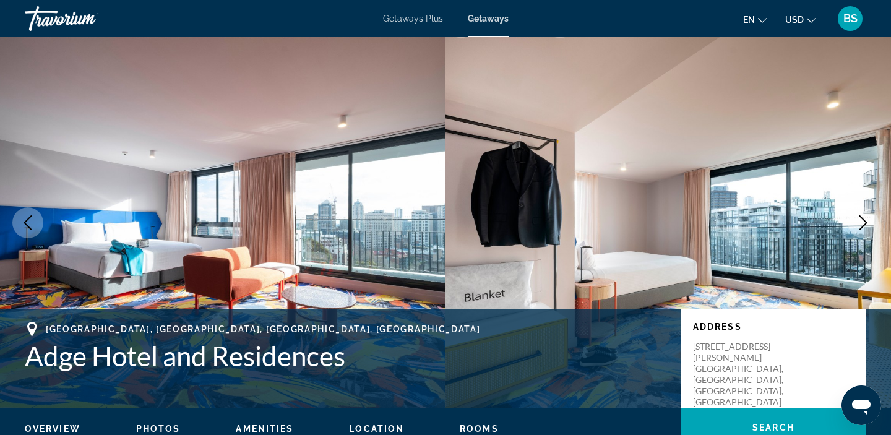
click at [869, 223] on icon "Next image" at bounding box center [863, 222] width 15 height 15
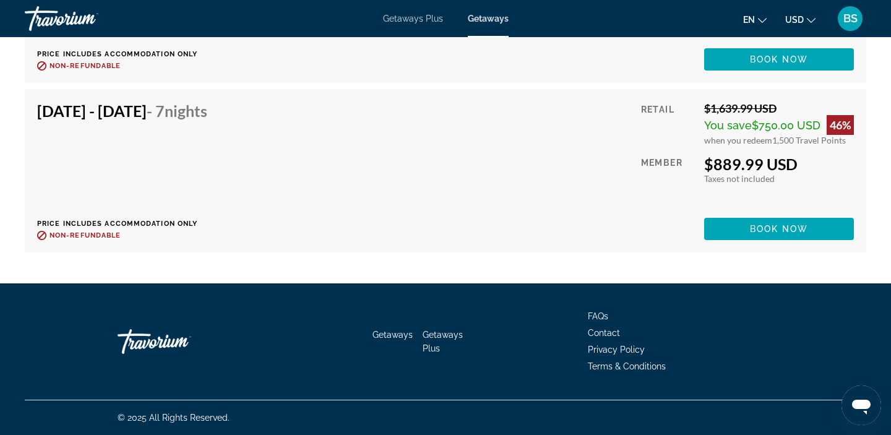
scroll to position [2570, 0]
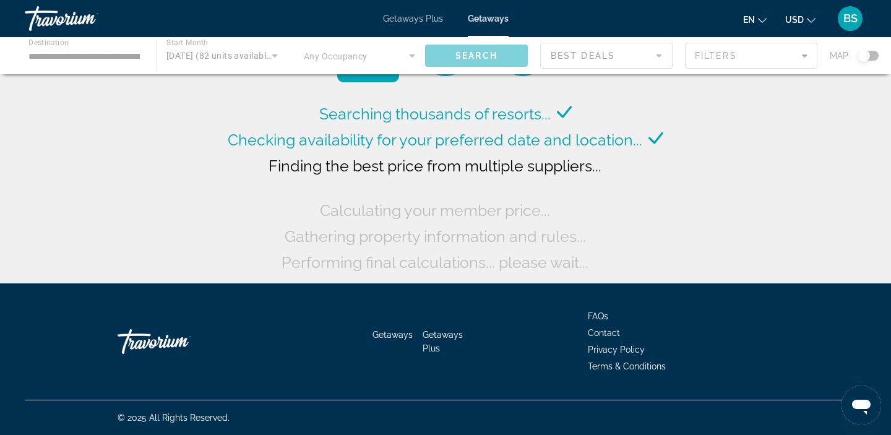
click at [106, 50] on div "Main content" at bounding box center [445, 55] width 891 height 37
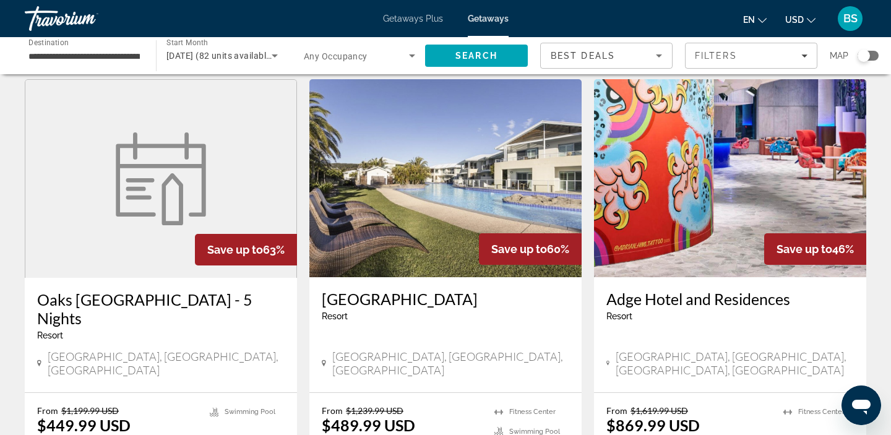
scroll to position [539, 0]
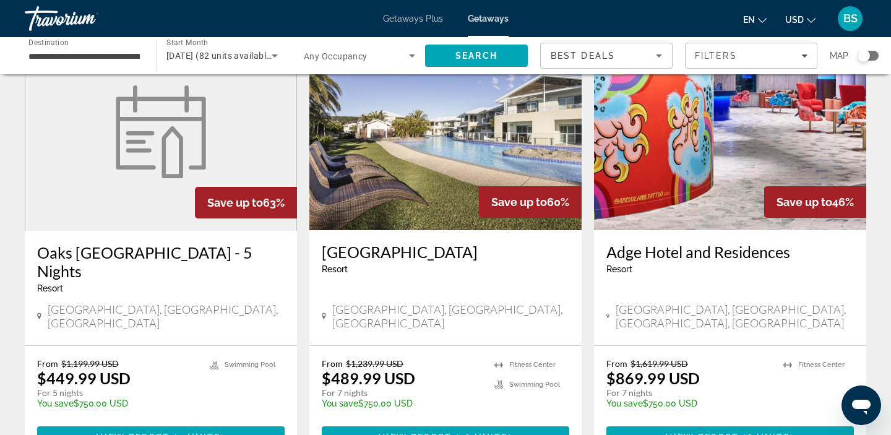
click at [345, 243] on h3 "Oaks Pacific Blue Resort" at bounding box center [446, 252] width 248 height 19
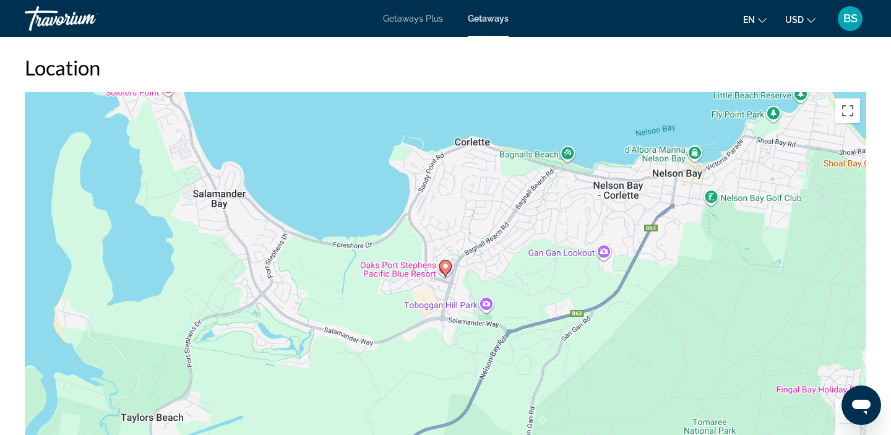
scroll to position [1624, 0]
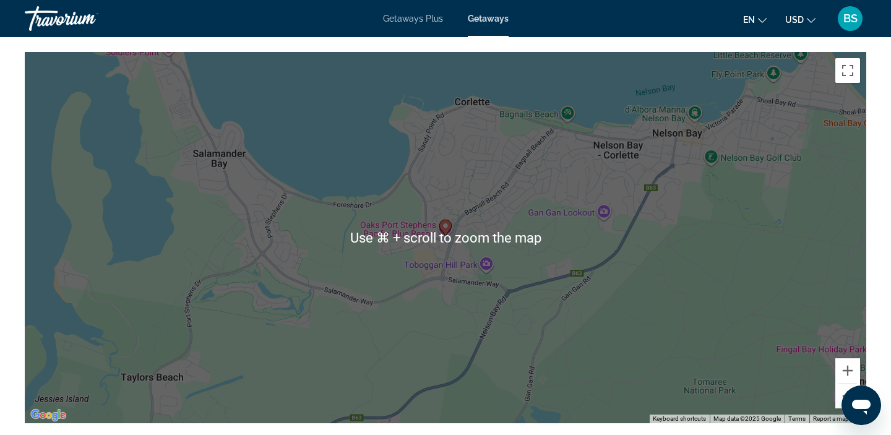
click at [840, 384] on button "Zoom out" at bounding box center [848, 396] width 25 height 25
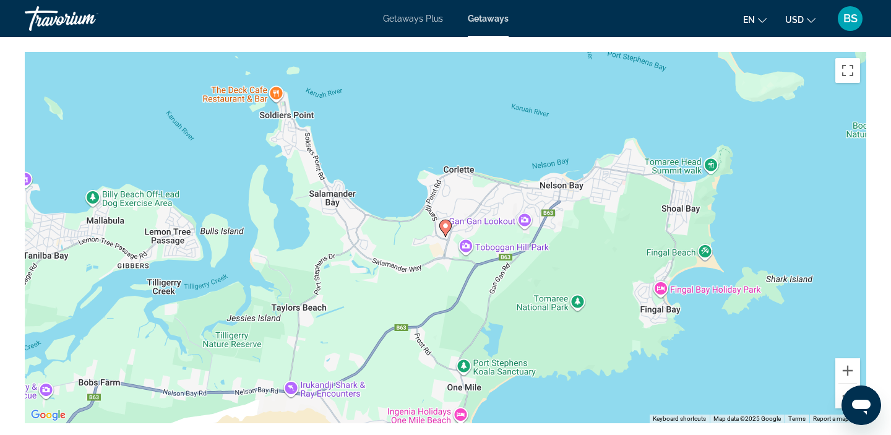
click at [840, 384] on button "Zoom out" at bounding box center [848, 396] width 25 height 25
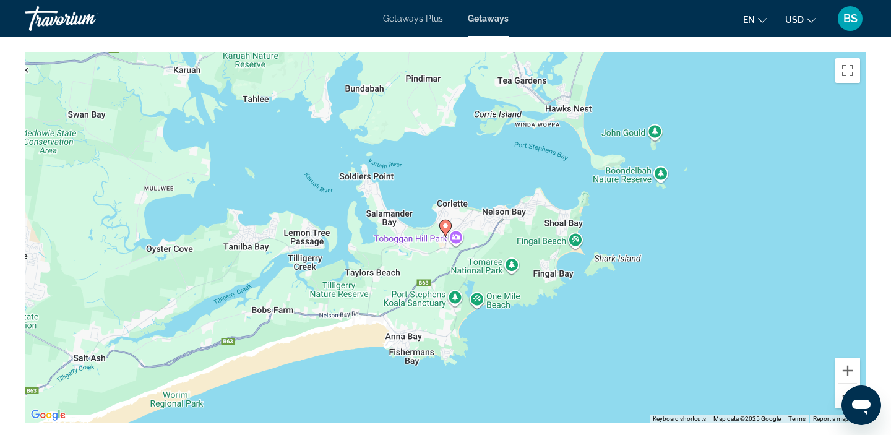
click at [840, 384] on button "Zoom out" at bounding box center [848, 396] width 25 height 25
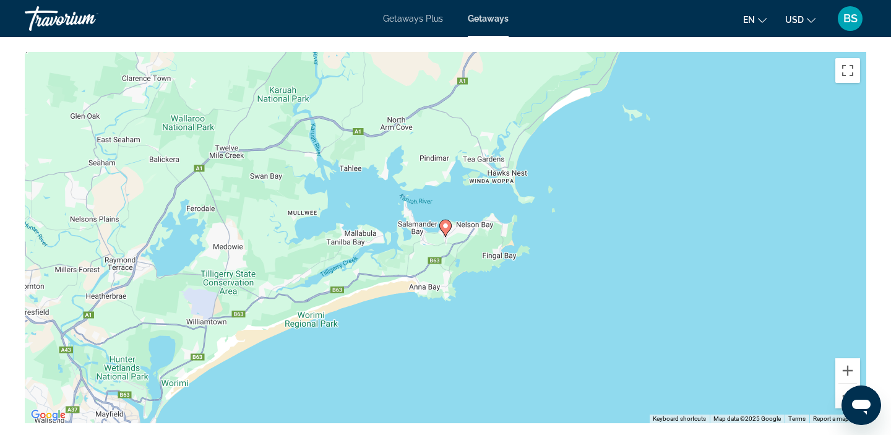
click at [840, 384] on button "Zoom out" at bounding box center [848, 396] width 25 height 25
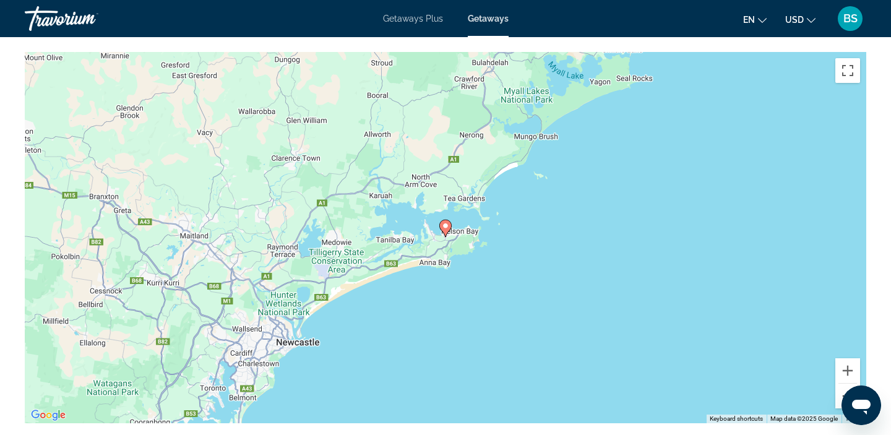
click at [840, 384] on button "Zoom out" at bounding box center [848, 396] width 25 height 25
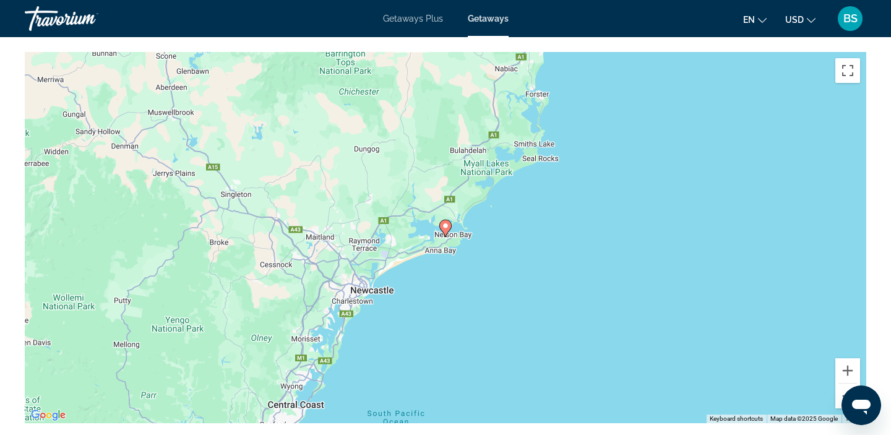
click at [840, 384] on button "Zoom out" at bounding box center [848, 396] width 25 height 25
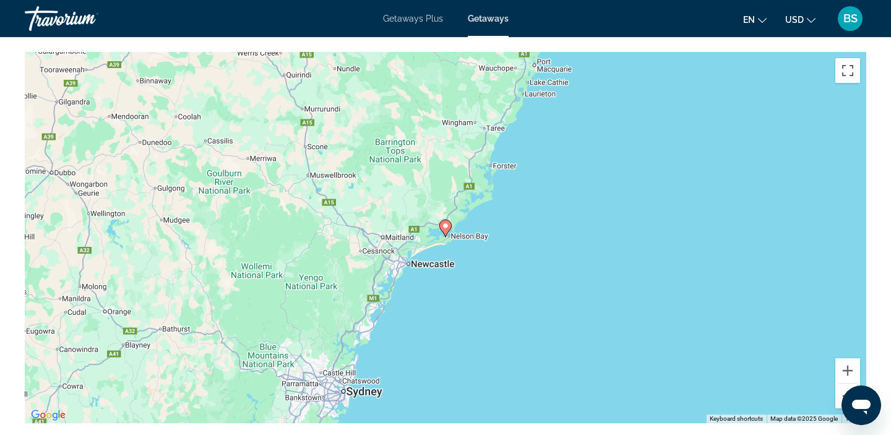
click at [840, 384] on button "Zoom out" at bounding box center [848, 396] width 25 height 25
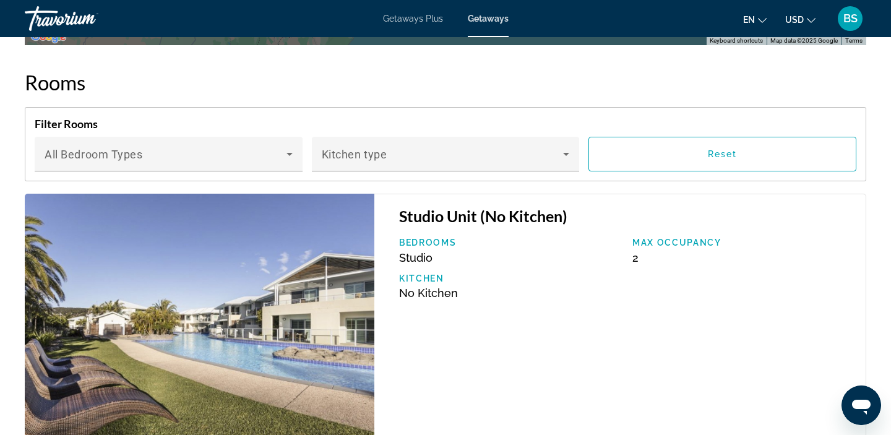
scroll to position [2208, 0]
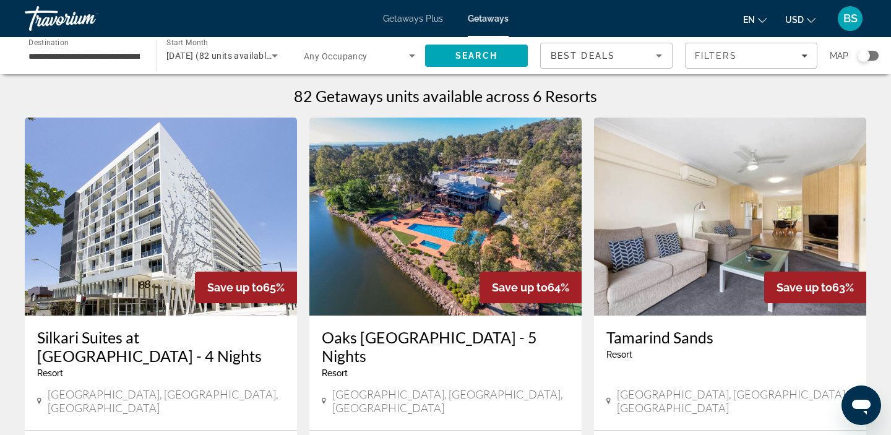
click at [405, 9] on div "Getaways Plus Getaways en English Español Français Italiano Português русский U…" at bounding box center [445, 18] width 891 height 32
click at [403, 13] on div "Getaways Plus Getaways en English Español Français Italiano Português русский U…" at bounding box center [445, 18] width 891 height 32
click at [394, 24] on div "Getaways Plus Getaways en English Español Français Italiano Português русский U…" at bounding box center [445, 18] width 891 height 32
click at [400, 14] on span "Getaways Plus" at bounding box center [413, 19] width 60 height 10
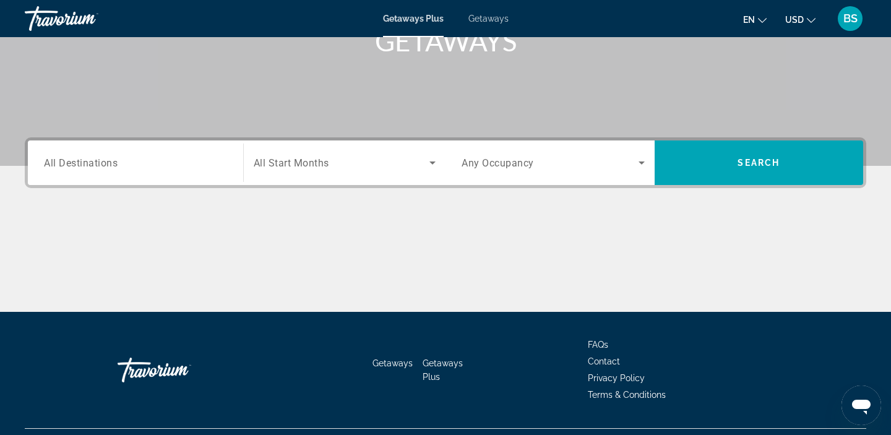
click at [179, 176] on div "Search widget" at bounding box center [135, 162] width 183 height 35
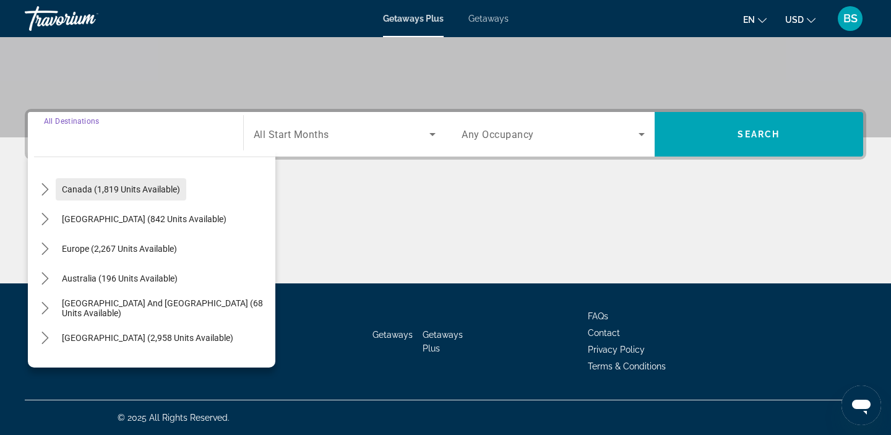
scroll to position [106, 0]
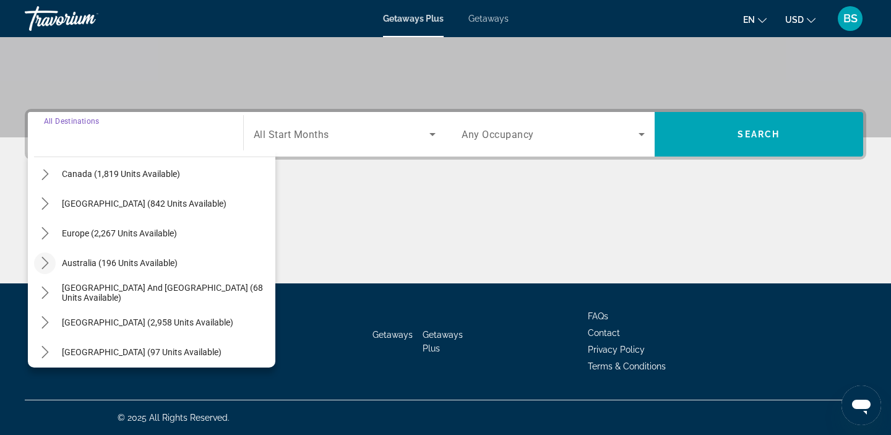
click at [55, 268] on mat-icon "Toggle Australia (196 units available) submenu" at bounding box center [45, 264] width 22 height 22
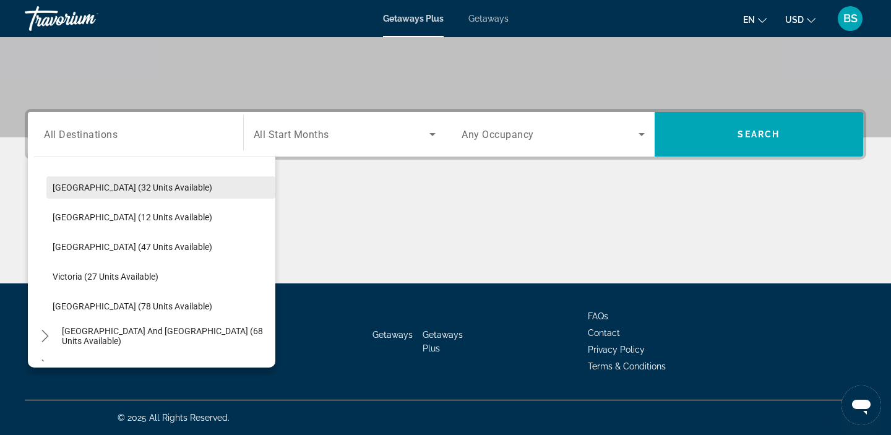
scroll to position [186, 0]
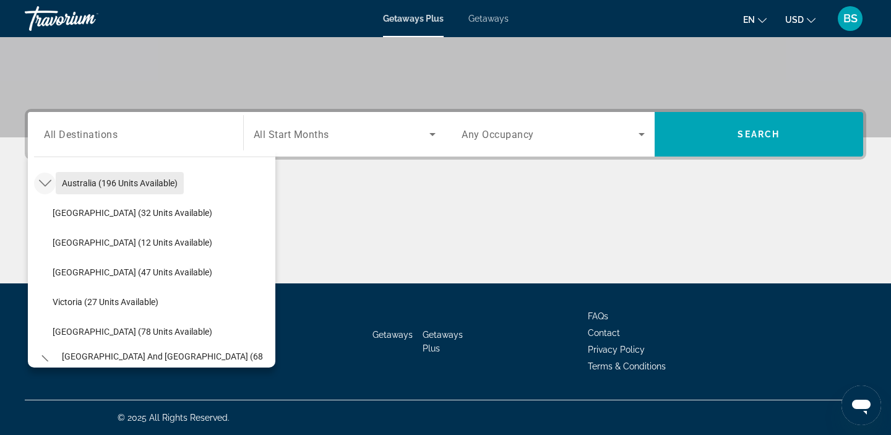
click at [157, 183] on span "Australia (196 units available)" at bounding box center [120, 183] width 116 height 10
type input "**********"
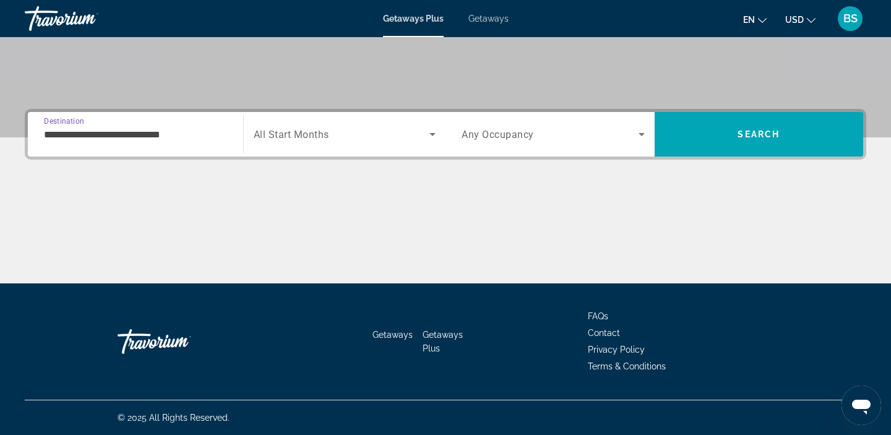
click at [365, 148] on div "Search widget" at bounding box center [345, 134] width 183 height 35
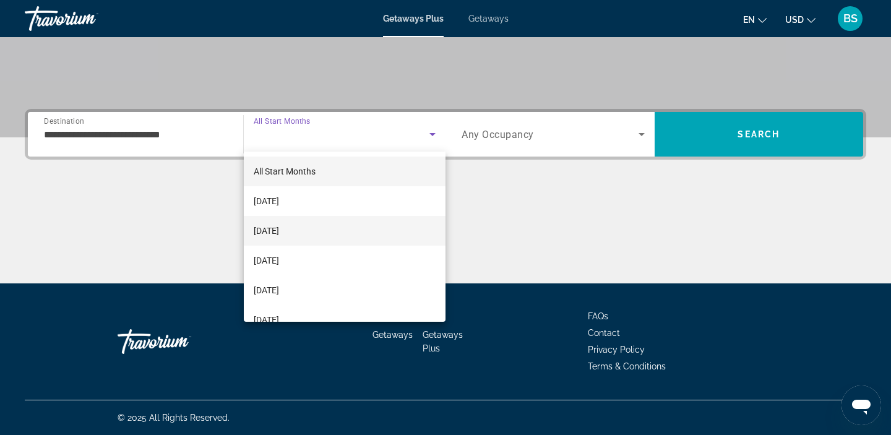
click at [321, 236] on mat-option "[DATE]" at bounding box center [345, 231] width 202 height 30
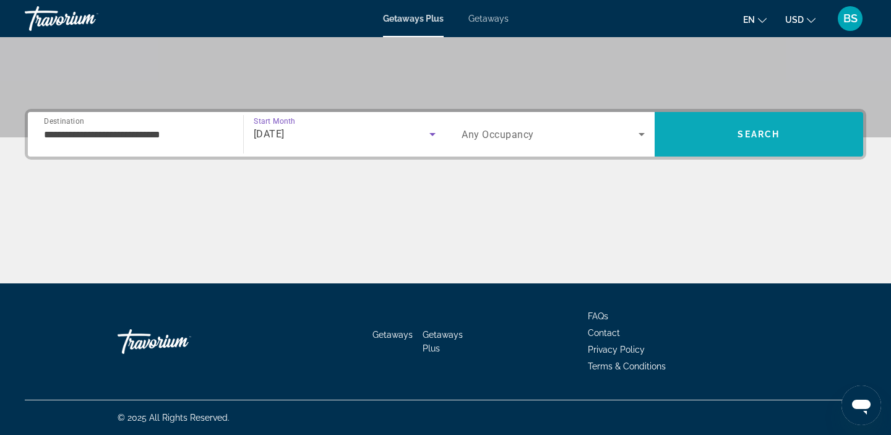
click at [708, 121] on span "Search" at bounding box center [759, 134] width 209 height 30
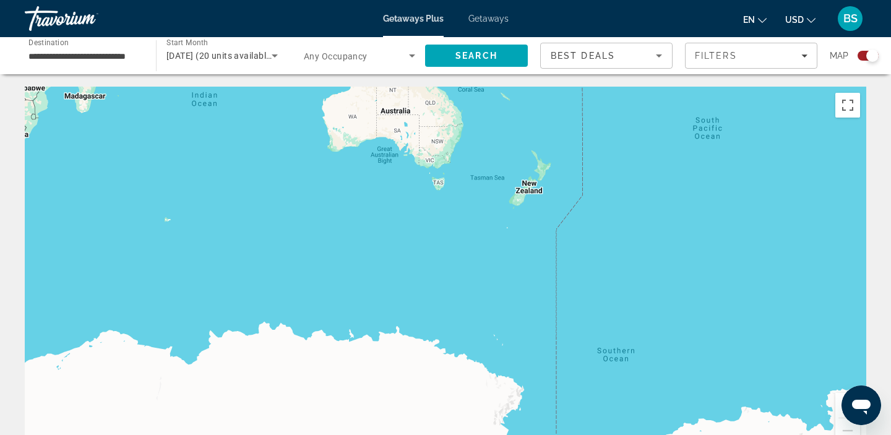
drag, startPoint x: 179, startPoint y: 330, endPoint x: 805, endPoint y: -14, distance: 713.9
click at [805, 0] on html "**********" at bounding box center [445, 217] width 891 height 435
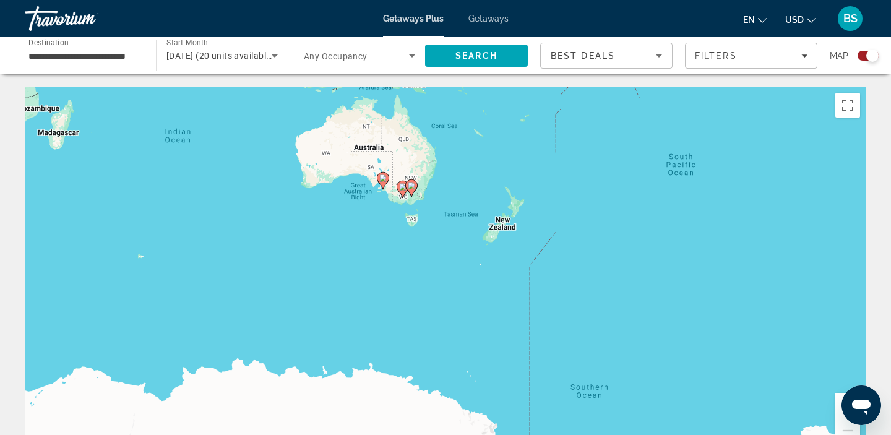
click at [380, 180] on image "Main content" at bounding box center [382, 178] width 7 height 7
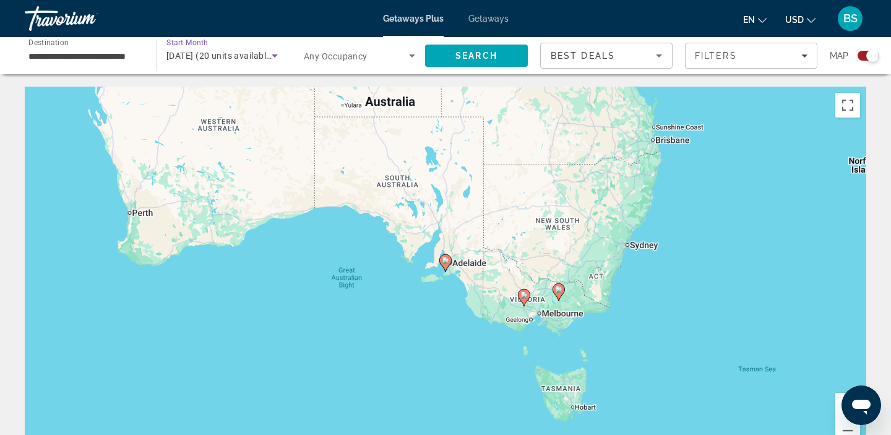
click at [262, 60] on span "November 2025 (20 units available)" at bounding box center [221, 56] width 108 height 10
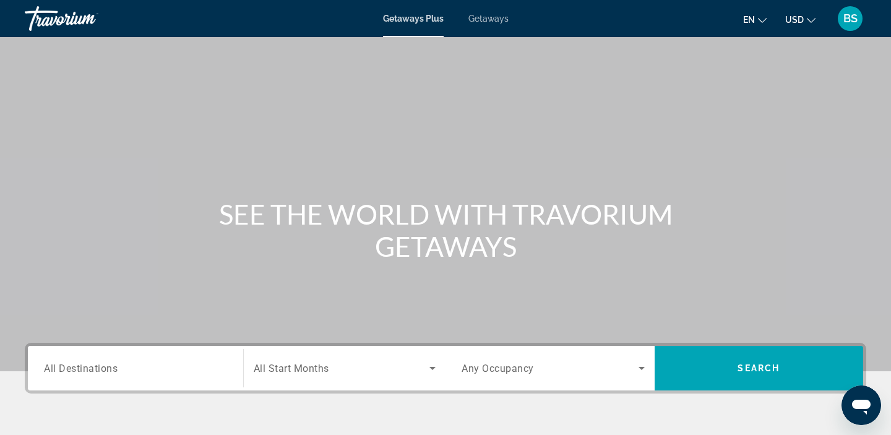
click at [188, 379] on div "Search widget" at bounding box center [135, 368] width 183 height 35
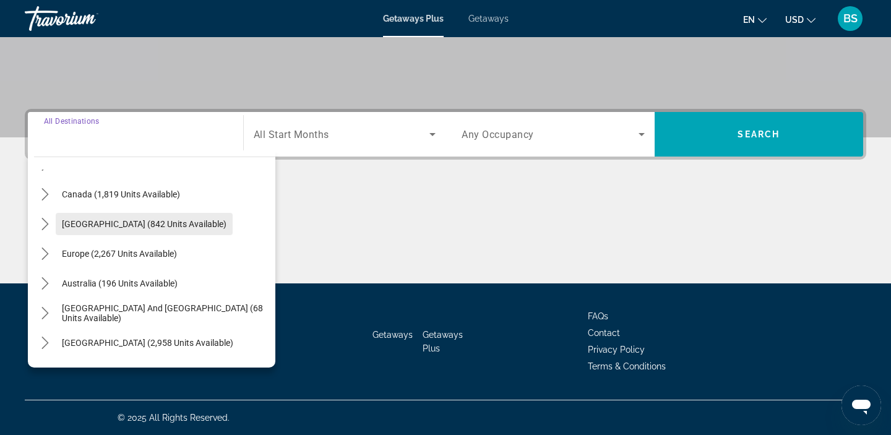
scroll to position [86, 0]
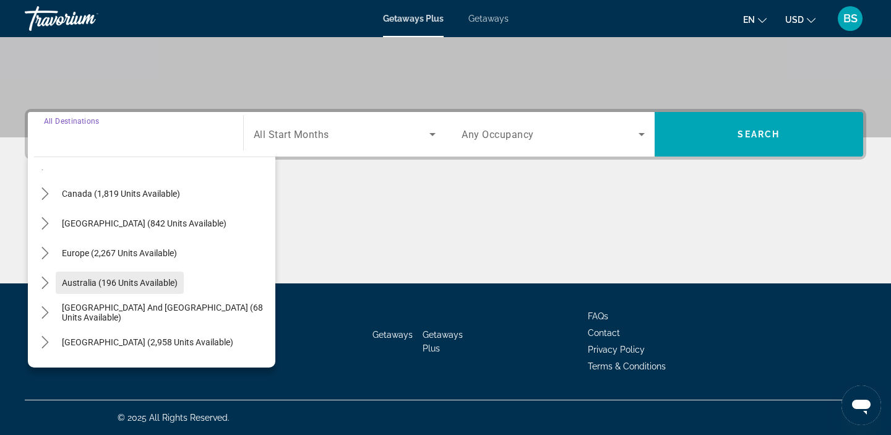
click at [95, 288] on span "Select destination: Australia (196 units available)" at bounding box center [120, 283] width 128 height 30
type input "**********"
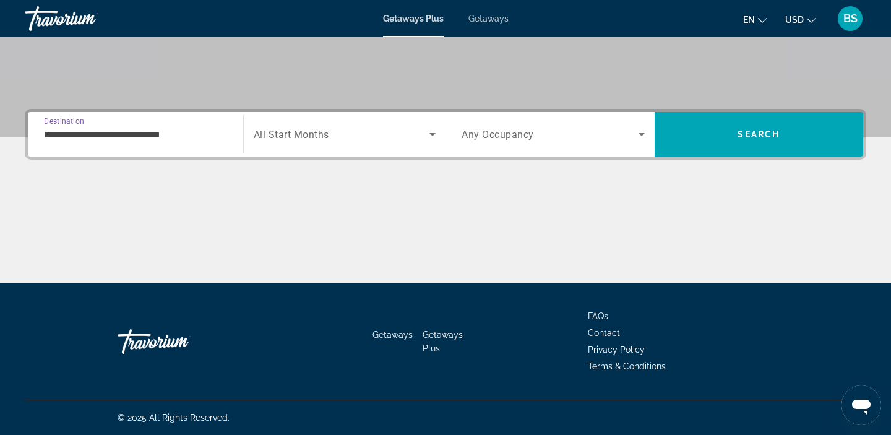
click at [297, 139] on span "All Start Months" at bounding box center [292, 135] width 76 height 12
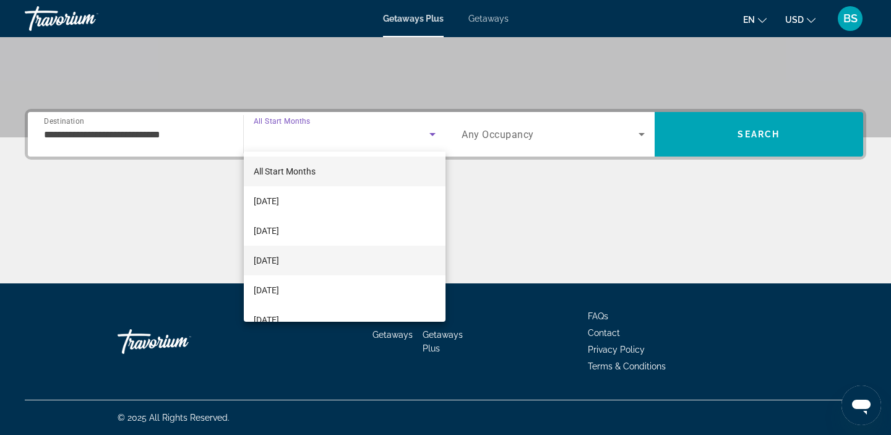
click at [279, 259] on span "[DATE]" at bounding box center [266, 260] width 25 height 15
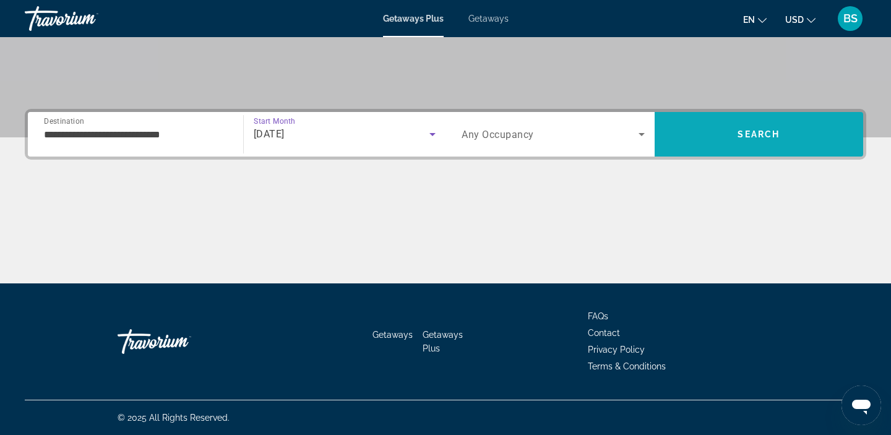
click at [761, 128] on span "Search" at bounding box center [759, 134] width 209 height 30
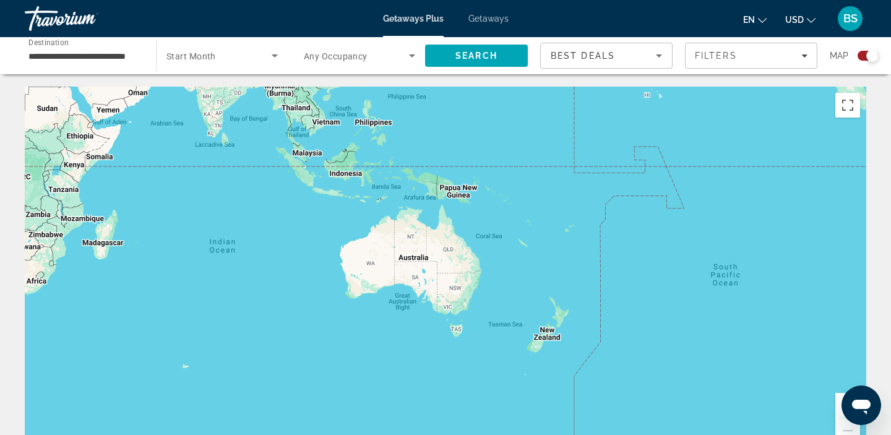
drag, startPoint x: 232, startPoint y: 342, endPoint x: 888, endPoint y: 125, distance: 690.4
click at [889, 125] on div "← Move left → Move right ↑ Move up ↓ Move down + Zoom in - Zoom out Home Jump l…" at bounding box center [445, 293] width 891 height 412
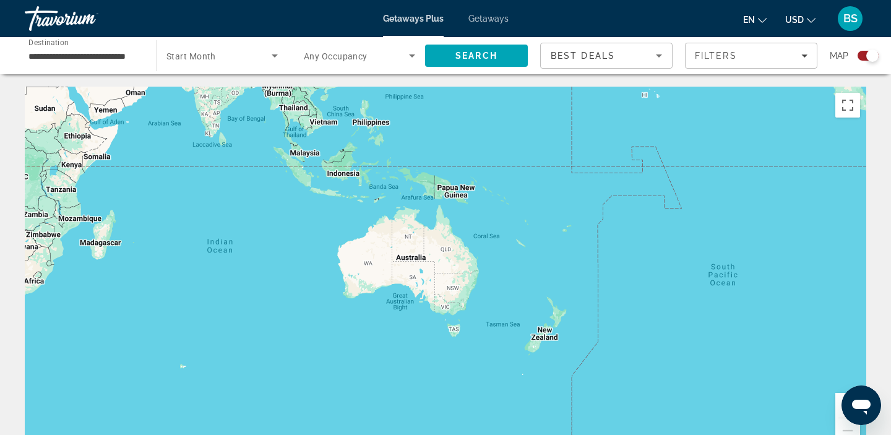
click at [479, 20] on span "Getaways" at bounding box center [489, 19] width 40 height 10
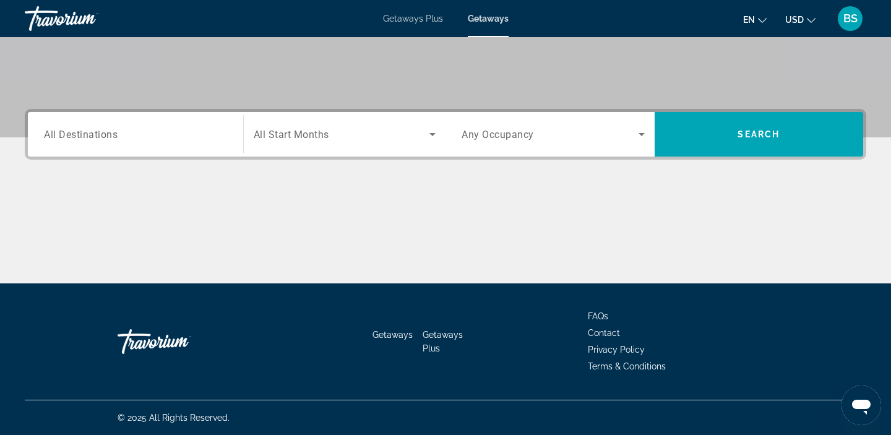
scroll to position [234, 0]
click at [155, 138] on input "Destination All Destinations" at bounding box center [135, 135] width 183 height 15
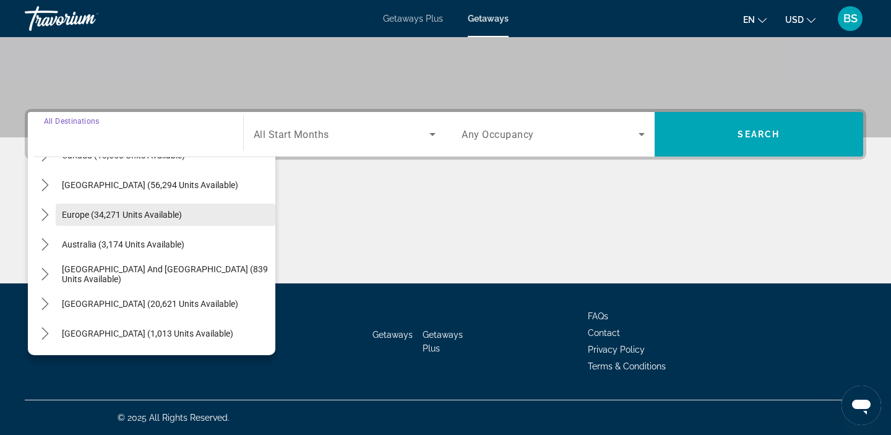
scroll to position [113, 0]
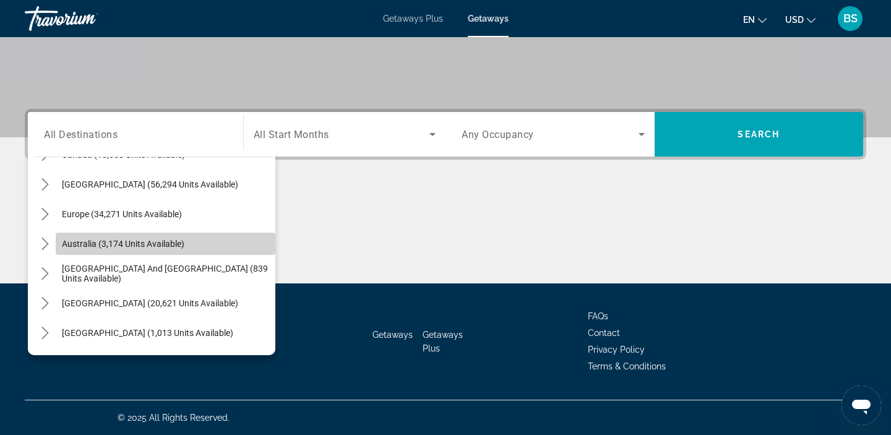
click at [87, 241] on span "Australia (3,174 units available)" at bounding box center [123, 244] width 123 height 10
type input "**********"
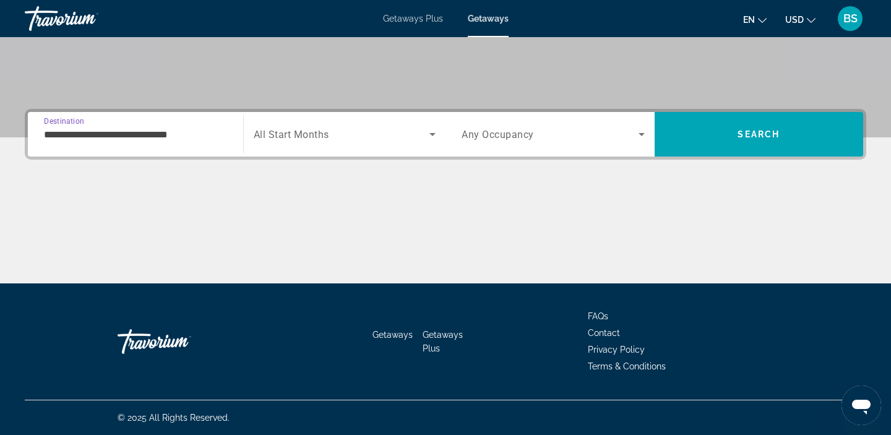
click at [361, 147] on div "Search widget" at bounding box center [345, 134] width 183 height 35
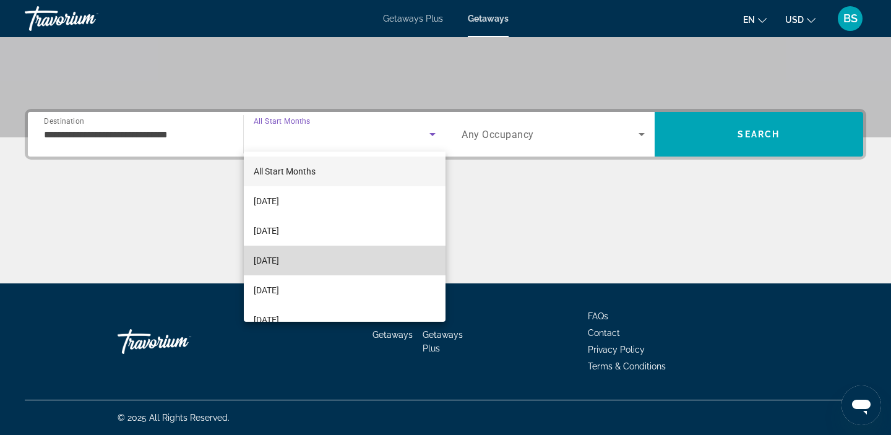
click at [323, 264] on mat-option "[DATE]" at bounding box center [345, 261] width 202 height 30
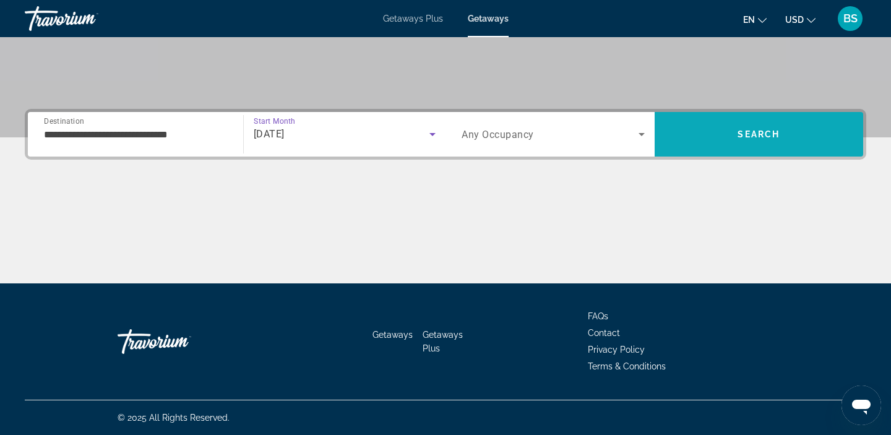
click at [724, 127] on span "Search" at bounding box center [759, 134] width 209 height 30
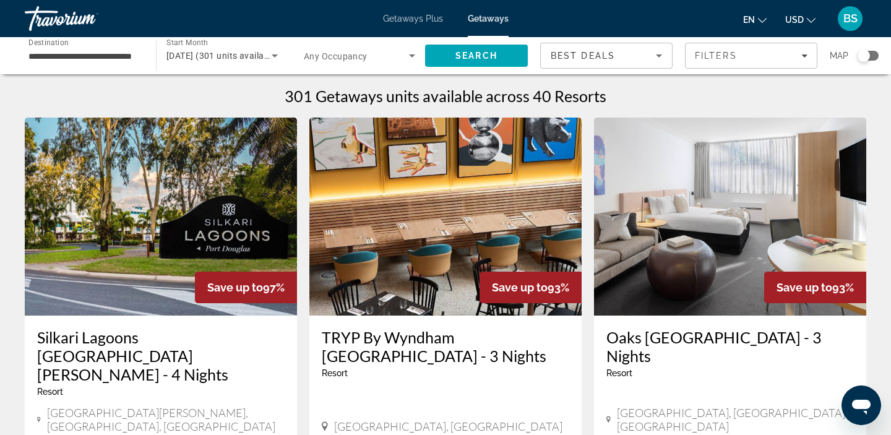
click at [865, 58] on div "Search widget" at bounding box center [864, 56] width 12 height 12
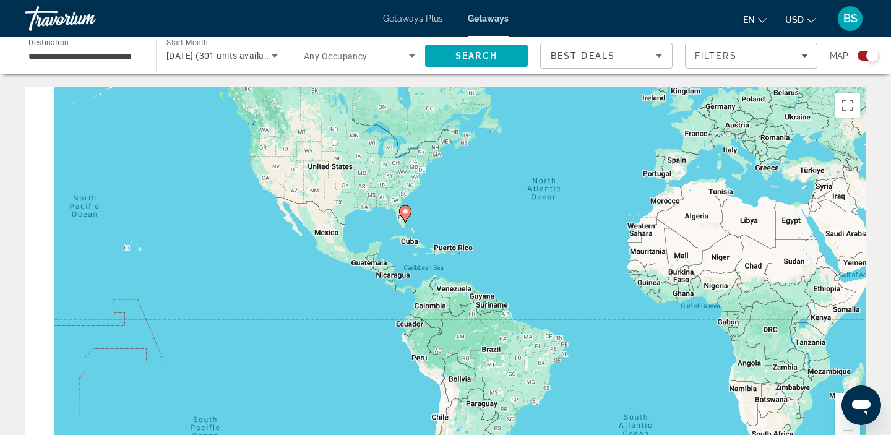
drag, startPoint x: 423, startPoint y: 308, endPoint x: 885, endPoint y: 156, distance: 486.7
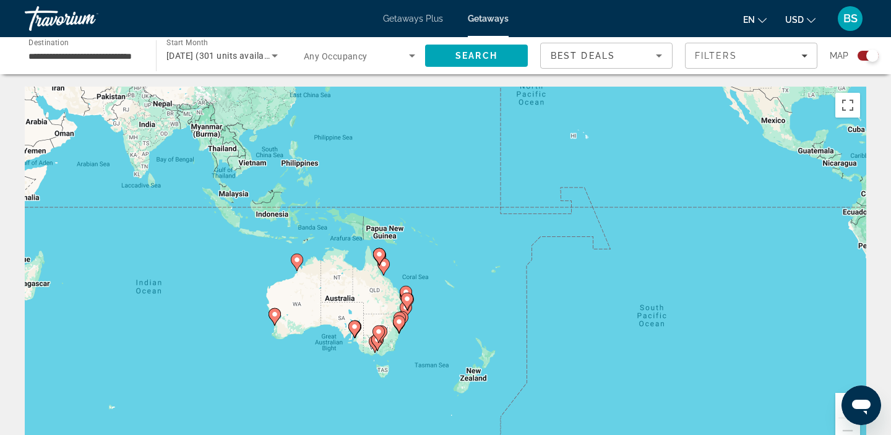
drag, startPoint x: 755, startPoint y: 355, endPoint x: 831, endPoint y: 233, distance: 143.8
click at [831, 233] on div "To activate drag with keyboard, press Alt + Enter. Once in keyboard drag state,…" at bounding box center [446, 272] width 842 height 371
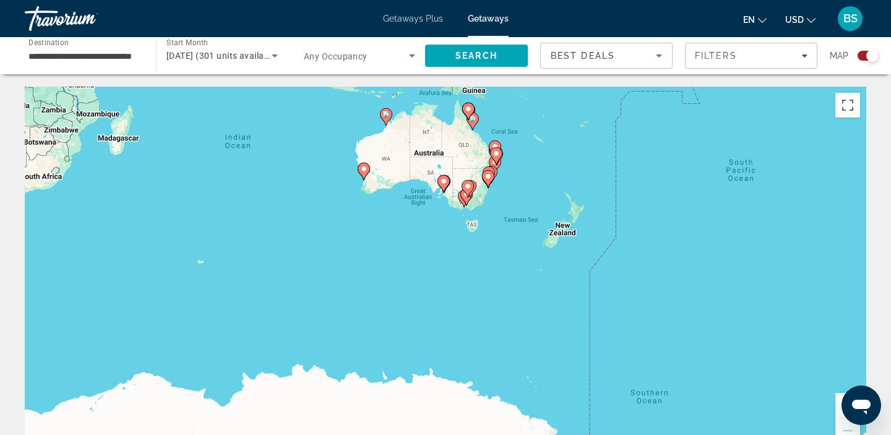
click at [474, 181] on gmp-advanced-marker "Main content" at bounding box center [468, 189] width 12 height 19
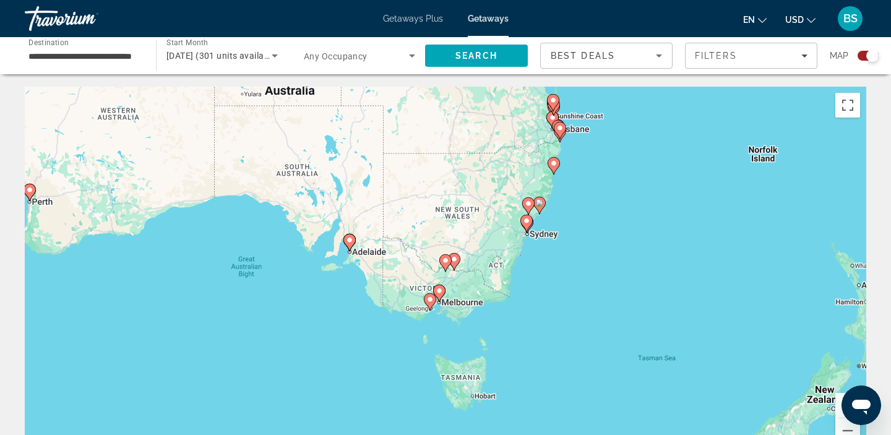
click at [533, 229] on gmp-advanced-marker "Main content" at bounding box center [527, 224] width 12 height 19
type input "**********"
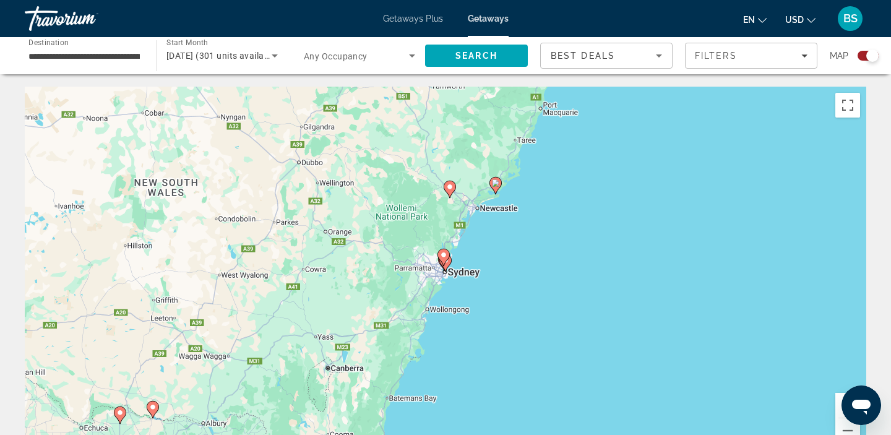
click at [442, 264] on gmp-advanced-marker "Main content" at bounding box center [444, 257] width 12 height 19
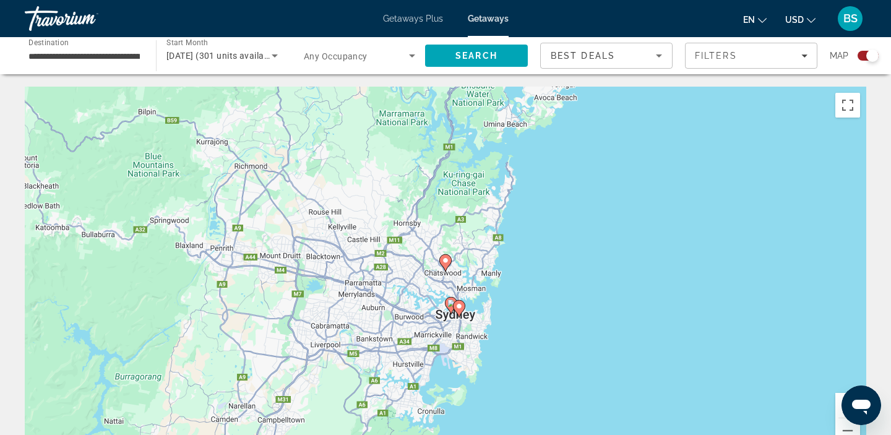
click at [466, 277] on div "To navigate, press the arrow keys. To activate drag with keyboard, press Alt + …" at bounding box center [446, 272] width 842 height 371
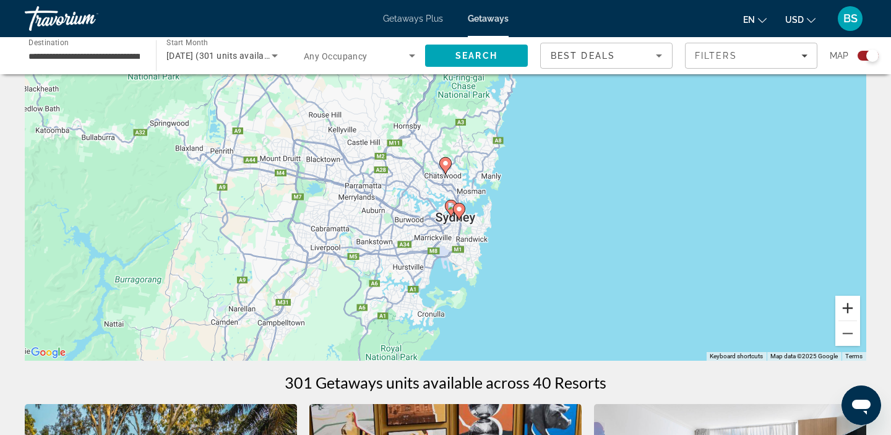
click at [846, 309] on button "Zoom in" at bounding box center [848, 308] width 25 height 25
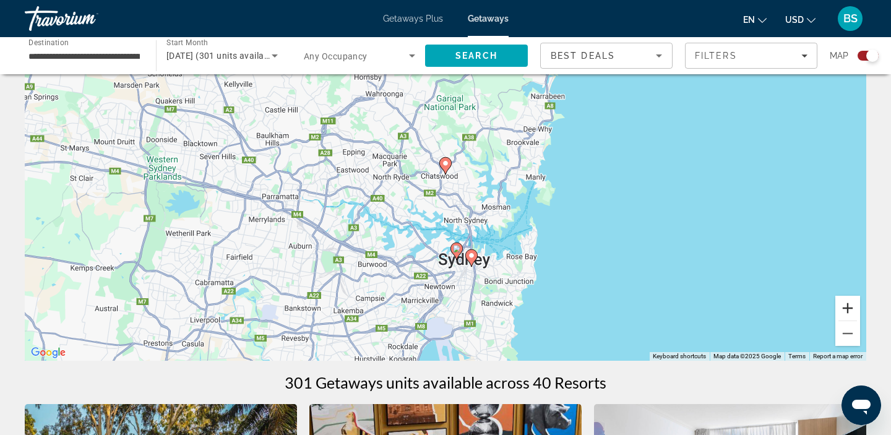
click at [846, 309] on button "Zoom in" at bounding box center [848, 308] width 25 height 25
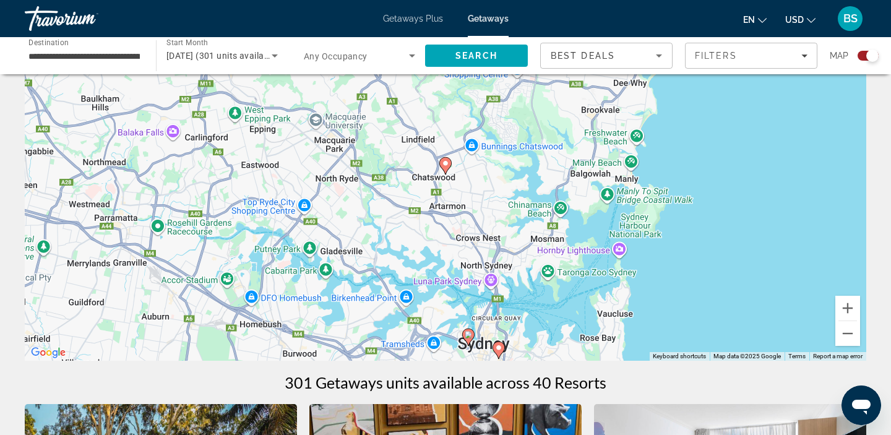
drag, startPoint x: 680, startPoint y: 318, endPoint x: 680, endPoint y: 149, distance: 169.0
click at [680, 149] on div "To activate drag with keyboard, press Alt + Enter. Once in keyboard drag state,…" at bounding box center [446, 174] width 842 height 371
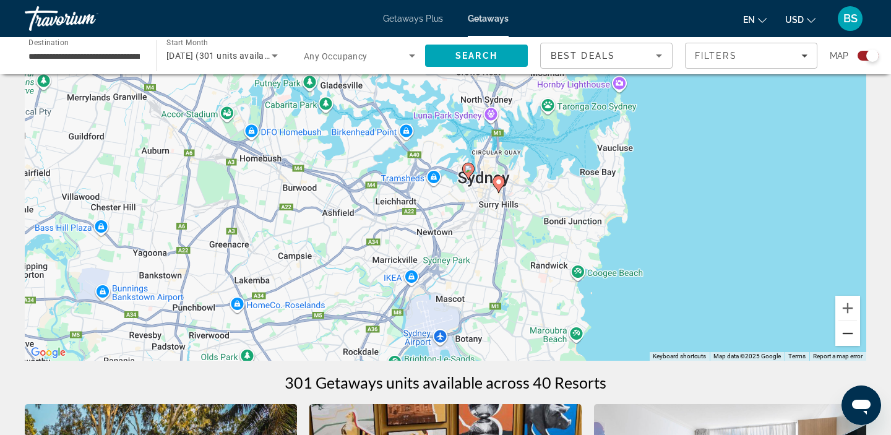
click at [849, 323] on button "Zoom out" at bounding box center [848, 333] width 25 height 25
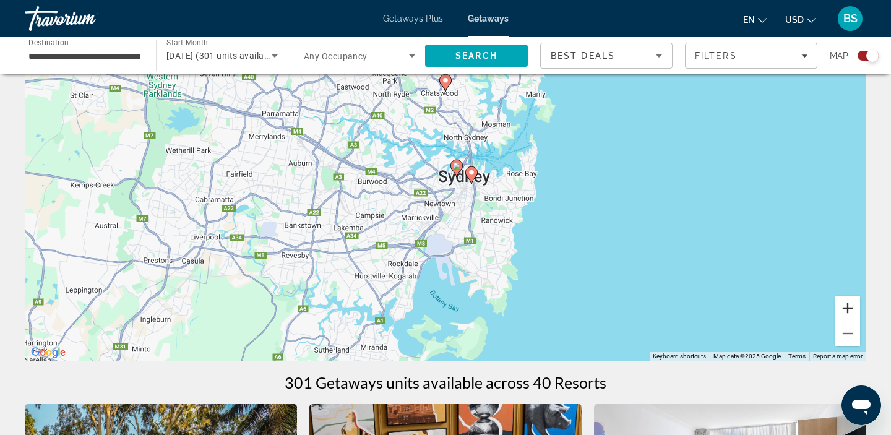
click at [849, 313] on button "Zoom in" at bounding box center [848, 308] width 25 height 25
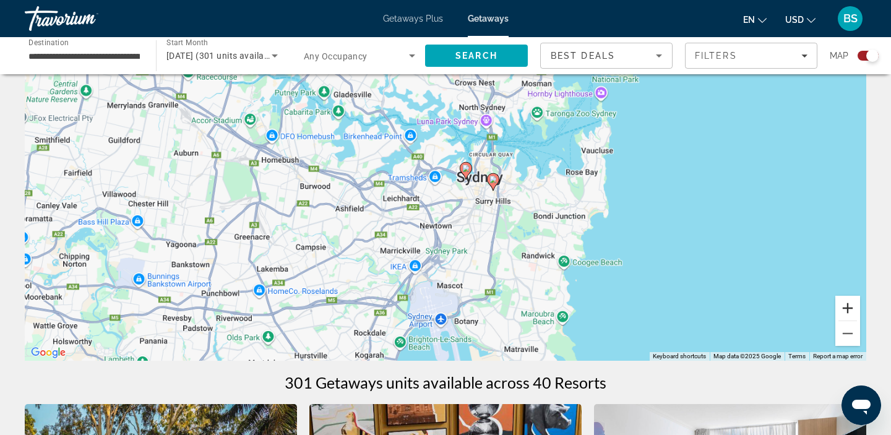
click at [849, 313] on button "Zoom in" at bounding box center [848, 308] width 25 height 25
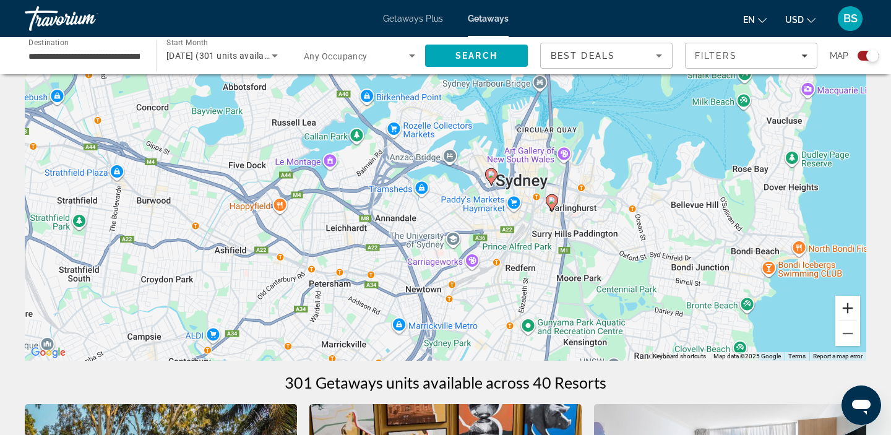
click at [849, 313] on button "Zoom in" at bounding box center [848, 308] width 25 height 25
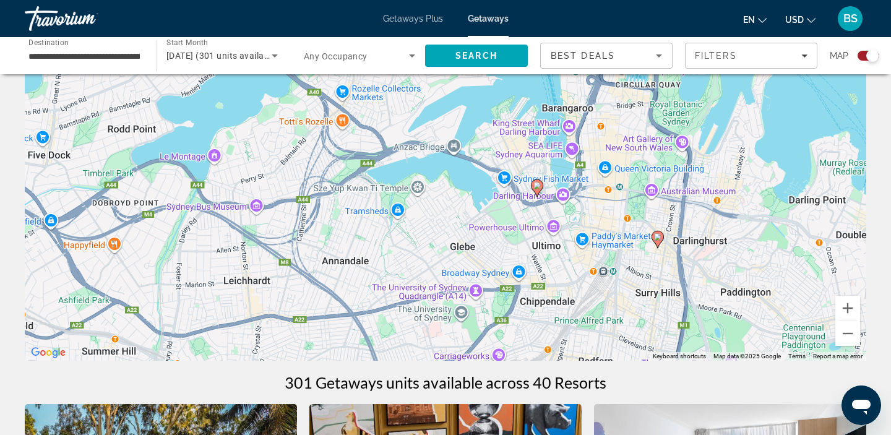
click at [657, 243] on icon "Main content" at bounding box center [657, 240] width 11 height 16
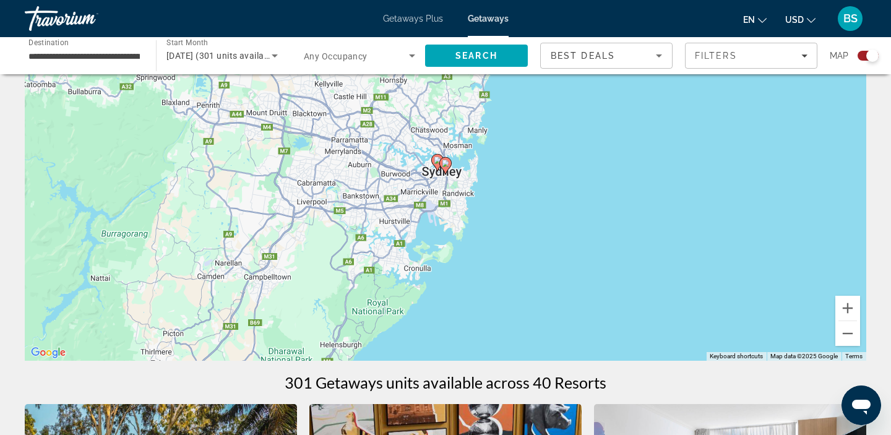
click at [448, 165] on image "Main content" at bounding box center [445, 163] width 7 height 7
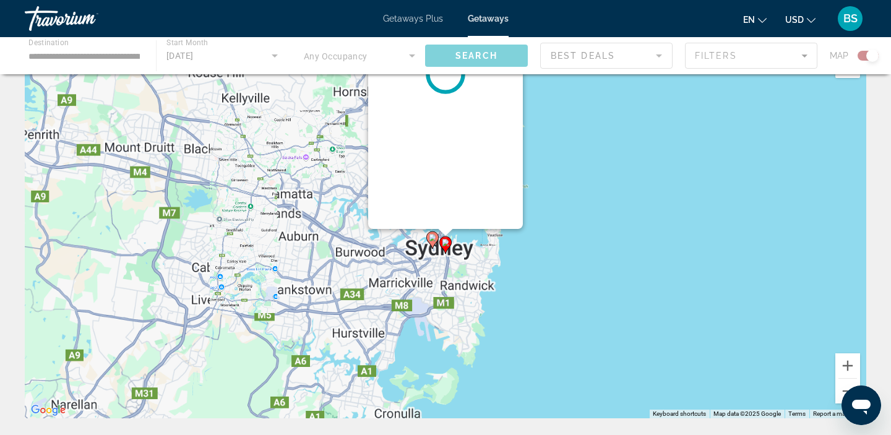
scroll to position [0, 0]
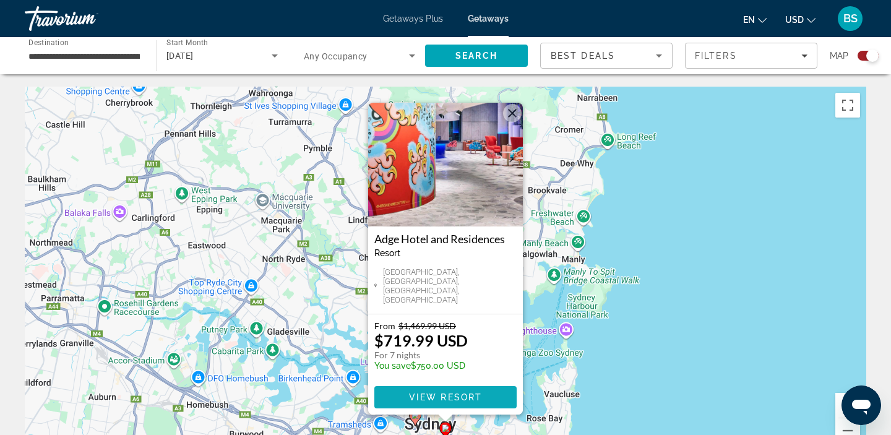
click at [418, 386] on span "Main content" at bounding box center [446, 398] width 142 height 30
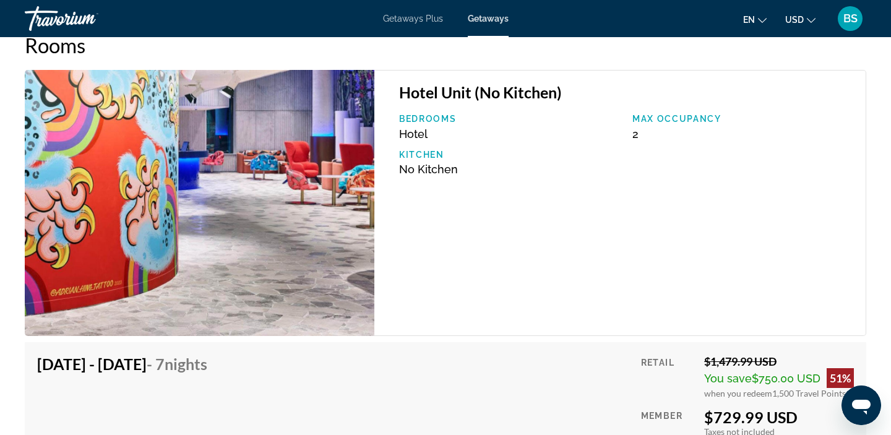
scroll to position [1975, 0]
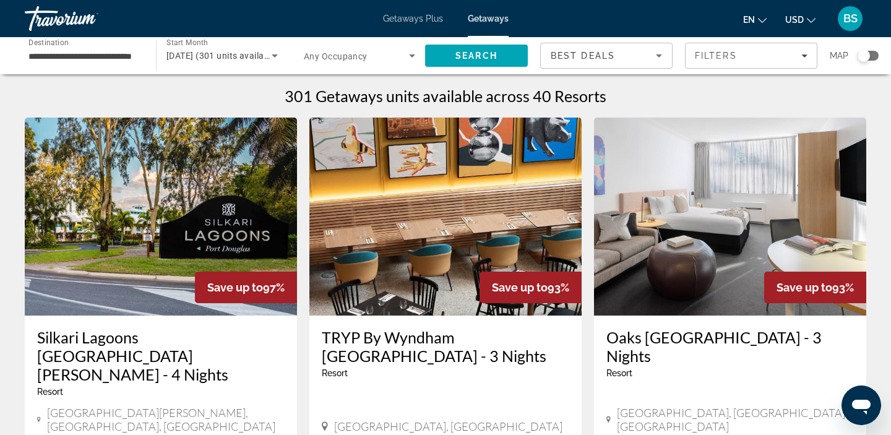
click at [386, 63] on span "Search widget" at bounding box center [356, 55] width 105 height 15
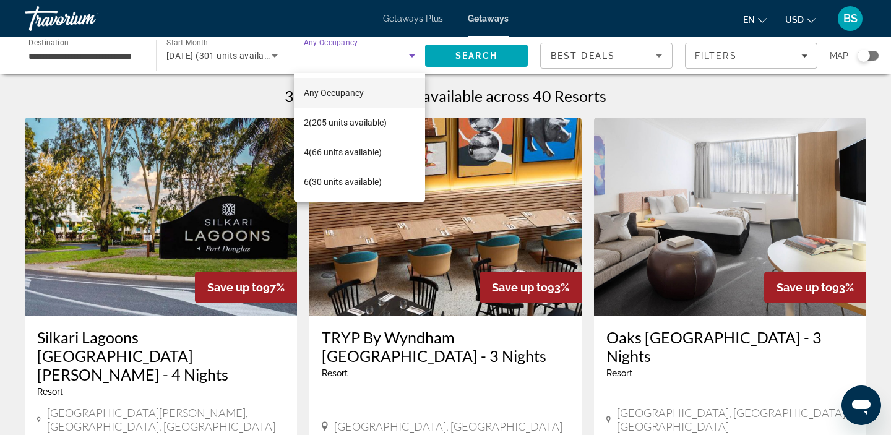
click at [470, 17] on div at bounding box center [445, 217] width 891 height 435
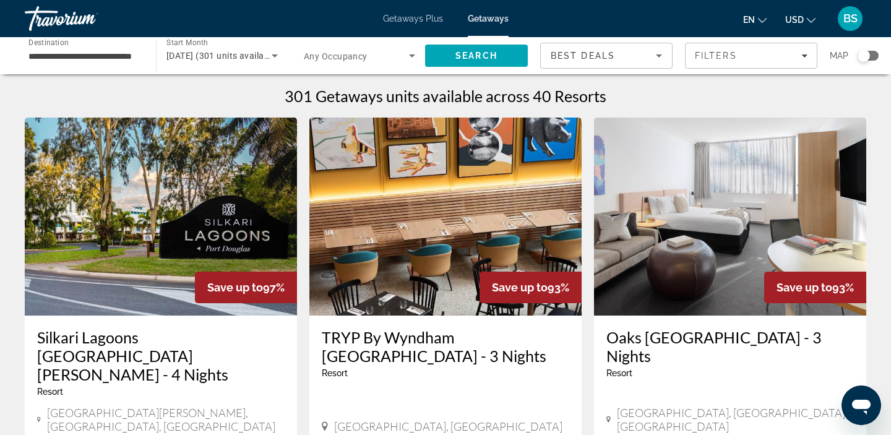
click at [475, 19] on span "Getaways" at bounding box center [488, 19] width 41 height 10
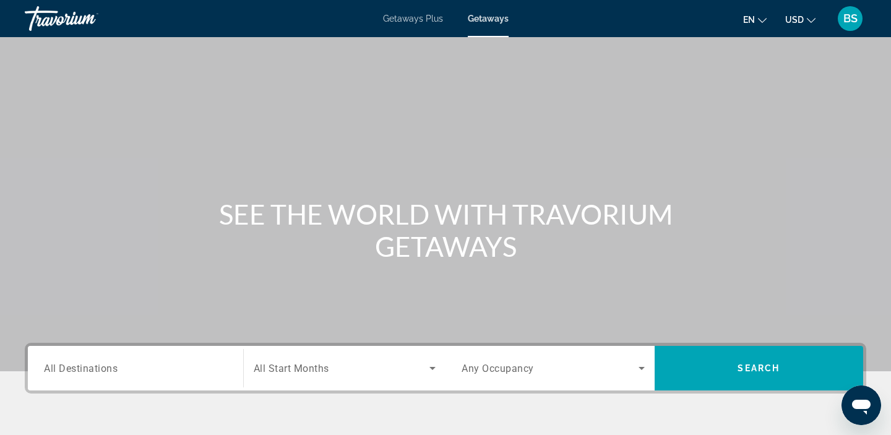
click at [126, 360] on div "Search widget" at bounding box center [135, 368] width 183 height 35
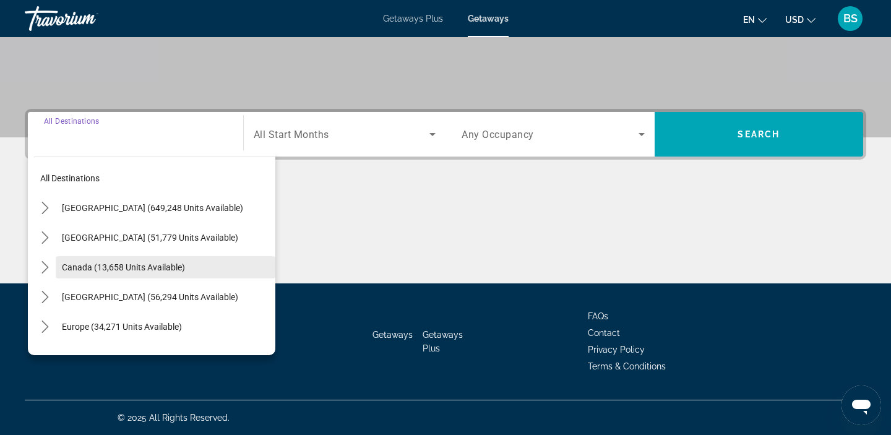
scroll to position [170, 0]
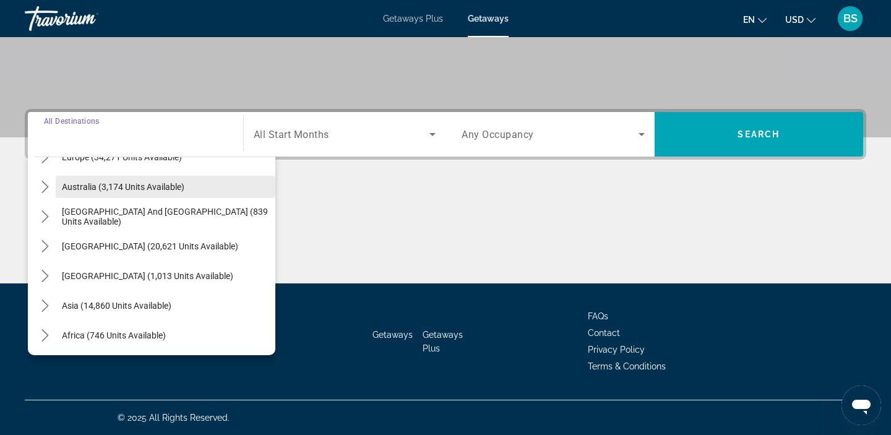
click at [83, 191] on span "Australia (3,174 units available)" at bounding box center [123, 187] width 123 height 10
type input "**********"
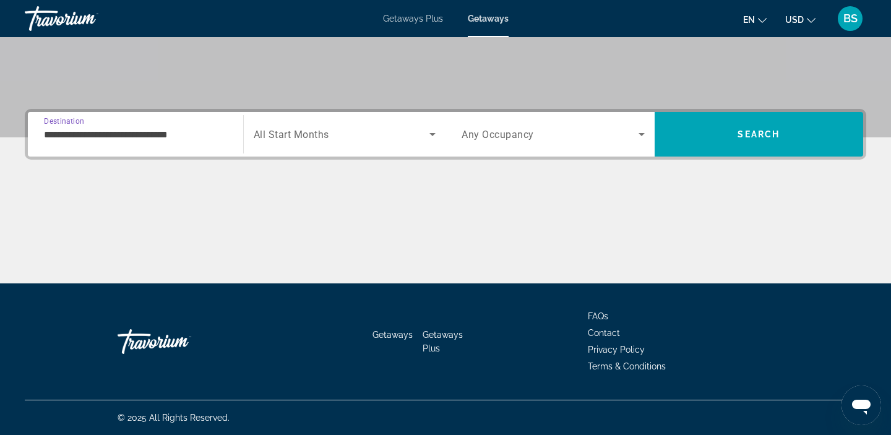
click at [318, 154] on div "Start Month All Start Months" at bounding box center [344, 134] width 203 height 45
click at [319, 144] on div "Search widget" at bounding box center [345, 134] width 183 height 35
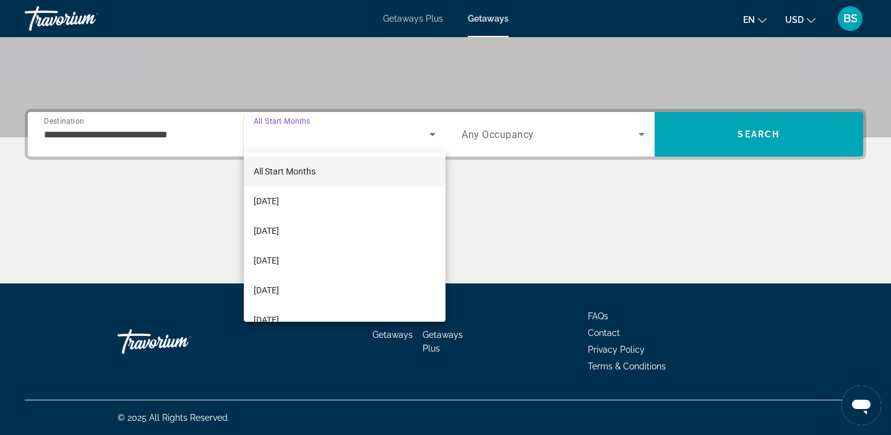
click at [321, 162] on mat-option "All Start Months" at bounding box center [345, 172] width 202 height 30
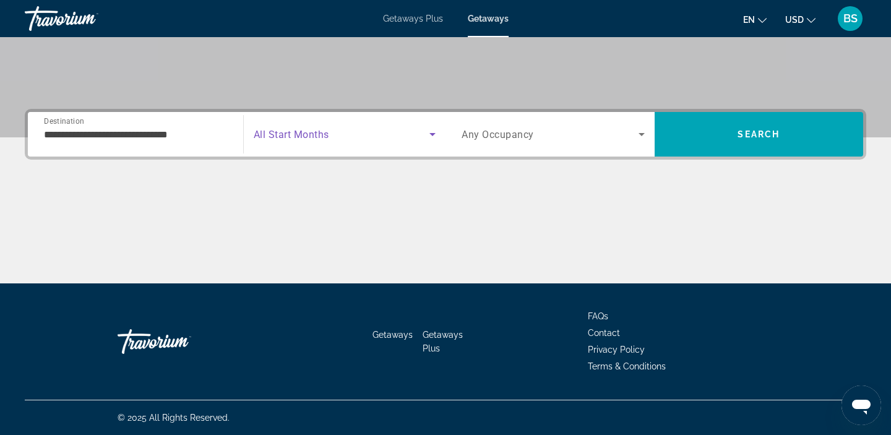
click at [493, 143] on div "Search widget" at bounding box center [553, 134] width 183 height 35
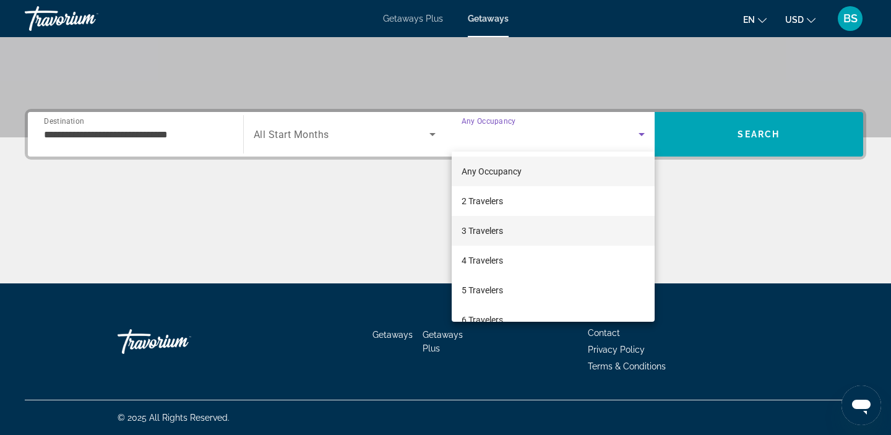
click at [478, 235] on span "3 Travelers" at bounding box center [482, 230] width 41 height 15
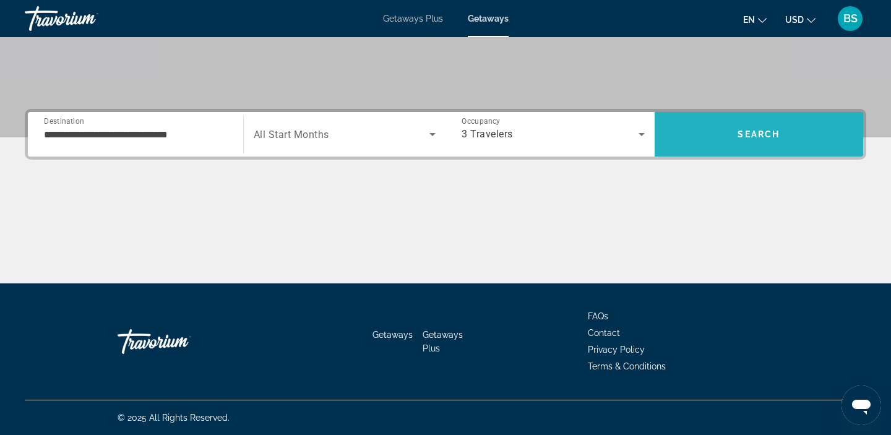
click at [729, 138] on span "Search" at bounding box center [759, 134] width 209 height 30
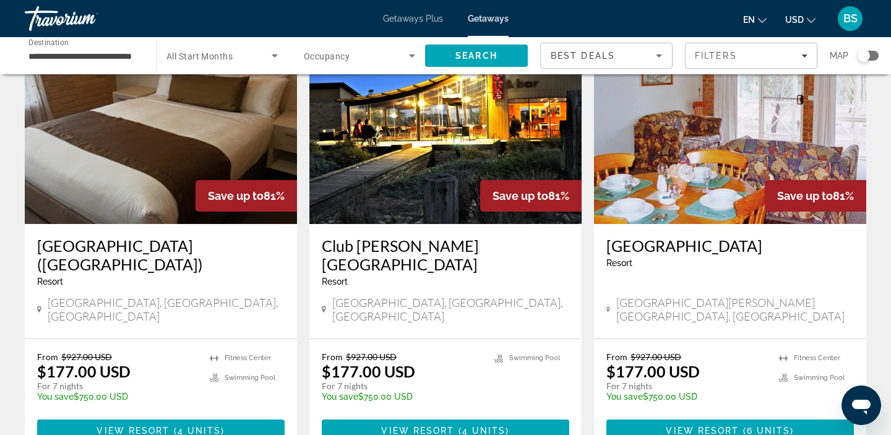
scroll to position [89, 0]
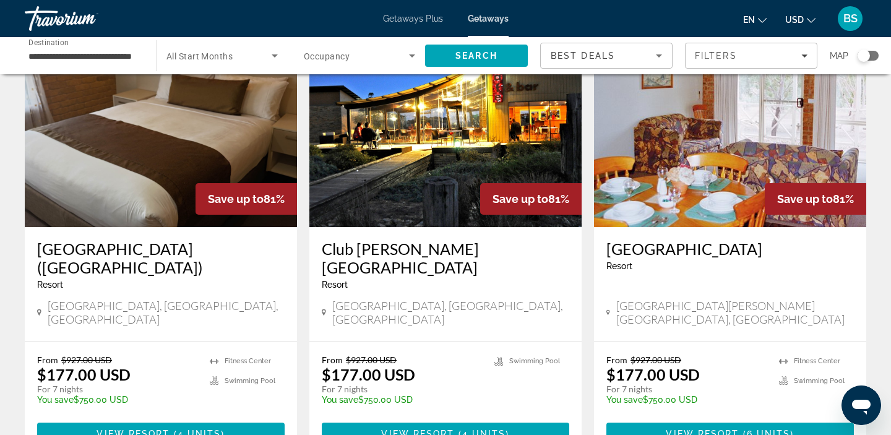
click at [410, 204] on img "Main content" at bounding box center [446, 128] width 272 height 198
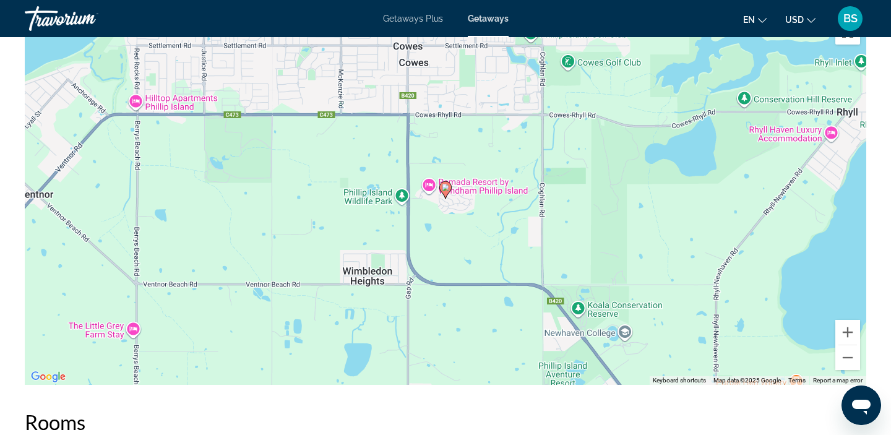
scroll to position [1503, 0]
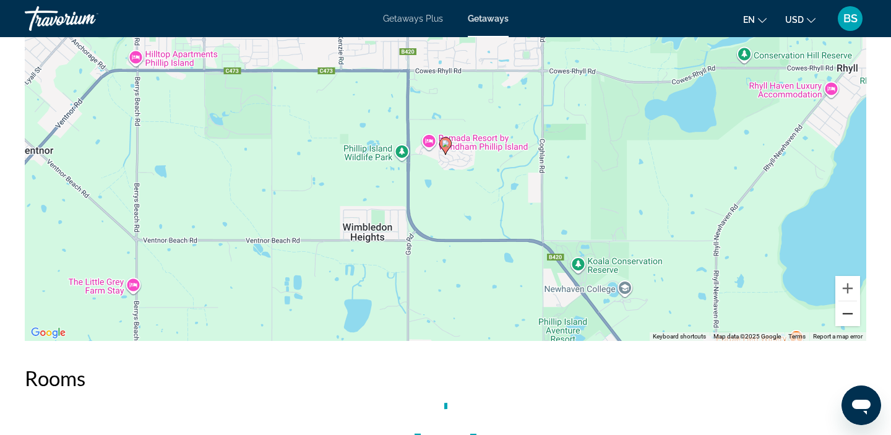
click at [847, 310] on button "Zoom out" at bounding box center [848, 313] width 25 height 25
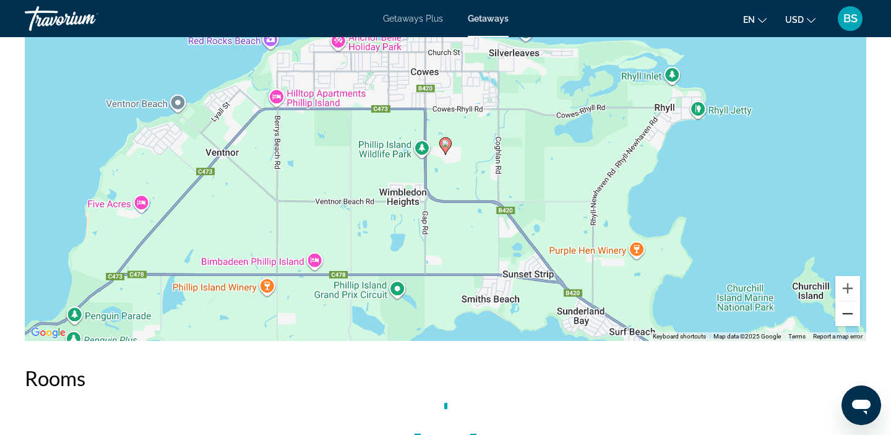
click at [847, 310] on button "Zoom out" at bounding box center [848, 313] width 25 height 25
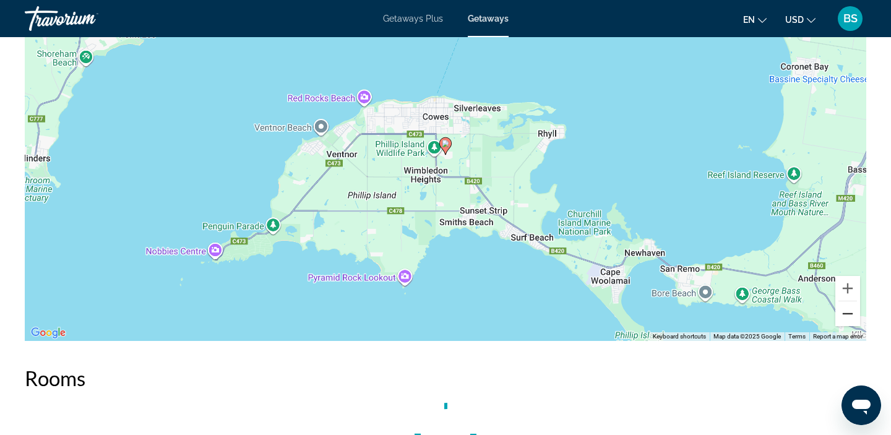
click at [847, 310] on button "Zoom out" at bounding box center [848, 313] width 25 height 25
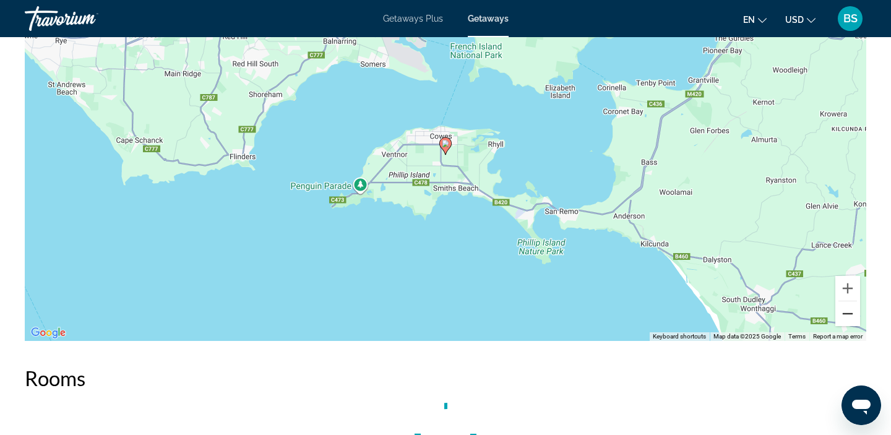
click at [847, 310] on button "Zoom out" at bounding box center [848, 313] width 25 height 25
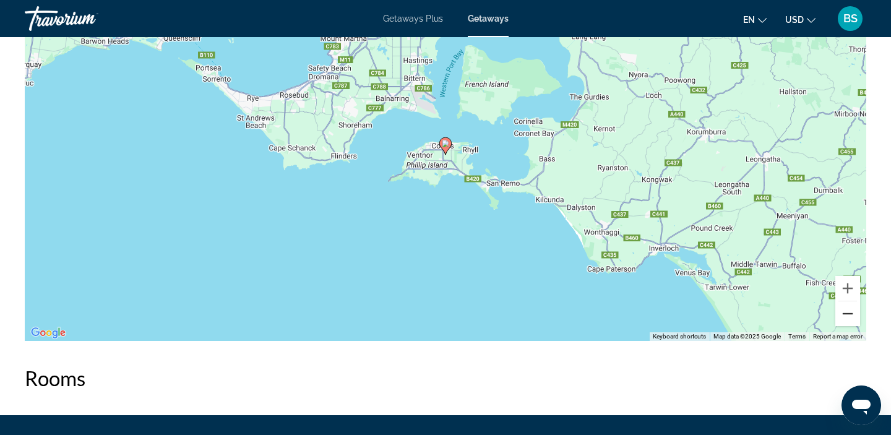
click at [847, 310] on button "Zoom out" at bounding box center [848, 313] width 25 height 25
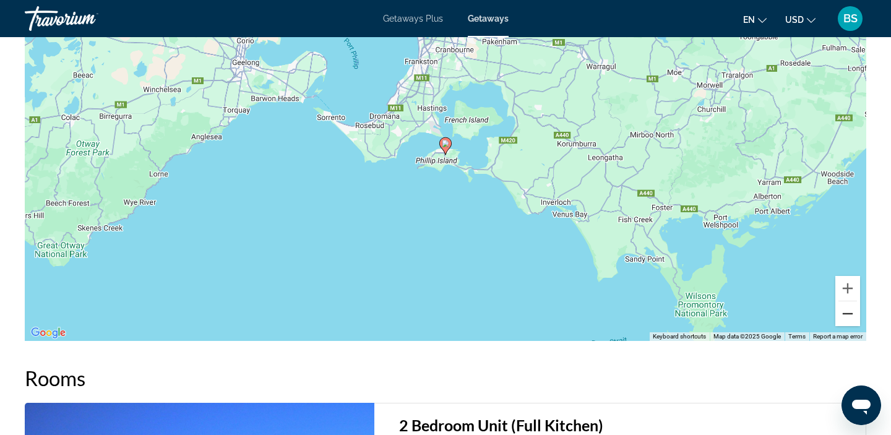
click at [847, 310] on button "Zoom out" at bounding box center [848, 313] width 25 height 25
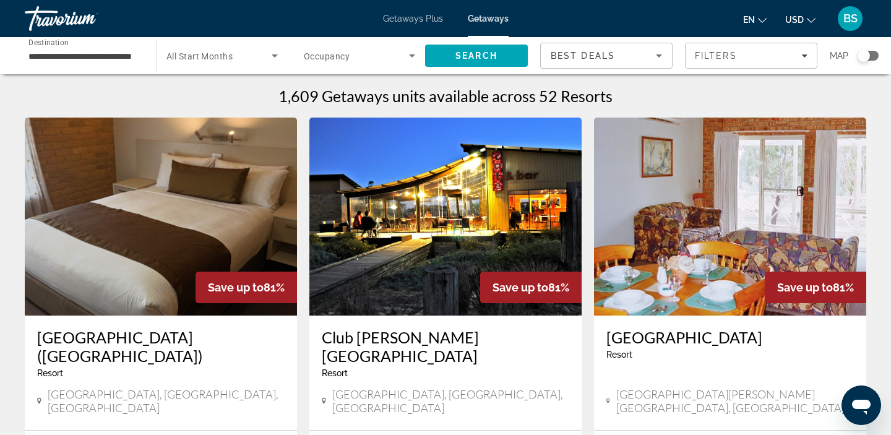
scroll to position [128, 0]
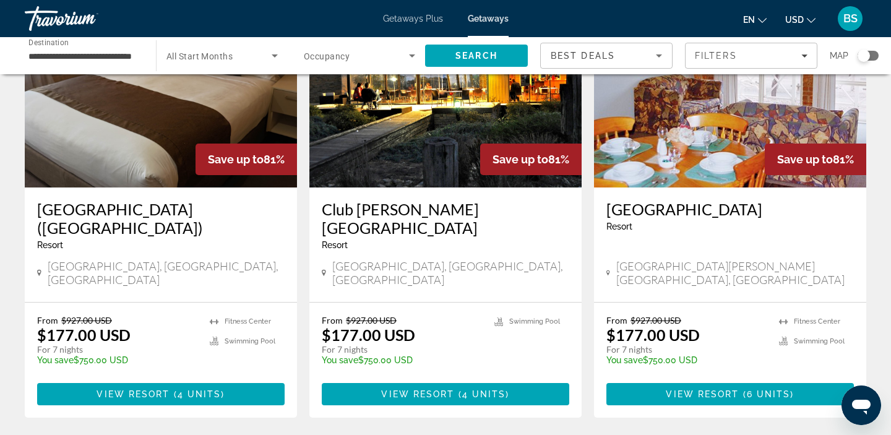
click at [865, 56] on div "Search widget" at bounding box center [864, 56] width 12 height 12
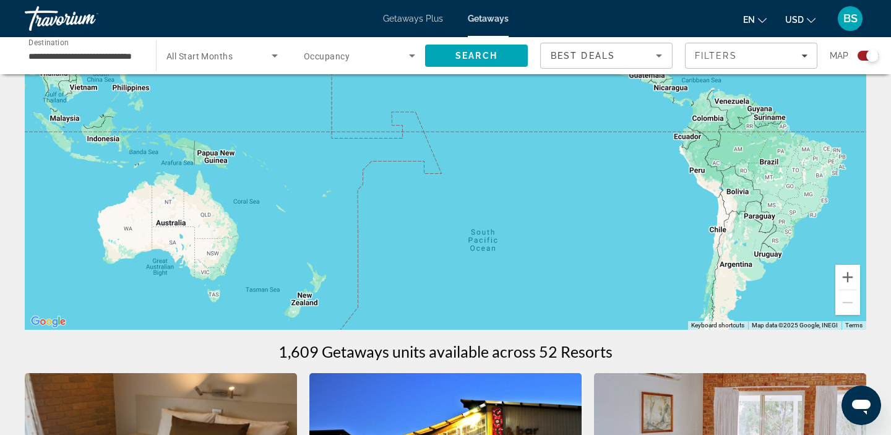
drag, startPoint x: 202, startPoint y: 237, endPoint x: 713, endPoint y: 78, distance: 534.9
click at [713, 78] on div "Main content" at bounding box center [446, 144] width 842 height 371
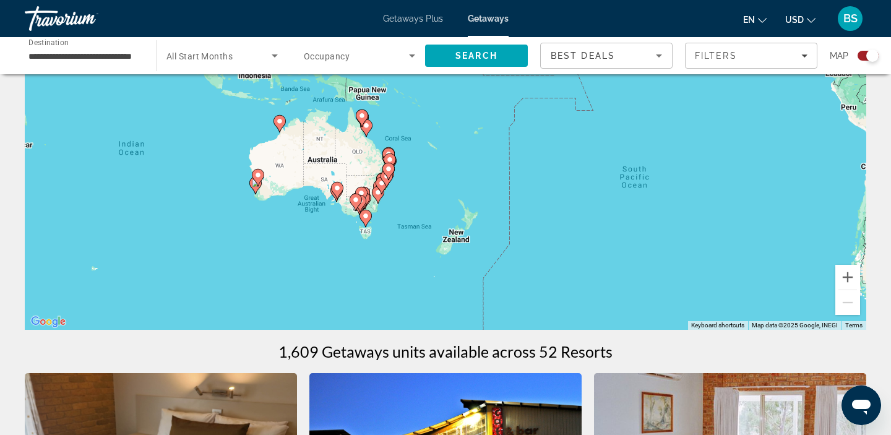
drag, startPoint x: 271, startPoint y: 264, endPoint x: 473, endPoint y: 183, distance: 217.8
click at [477, 183] on div "To activate drag with keyboard, press Alt + Enter. Once in keyboard drag state,…" at bounding box center [446, 144] width 842 height 371
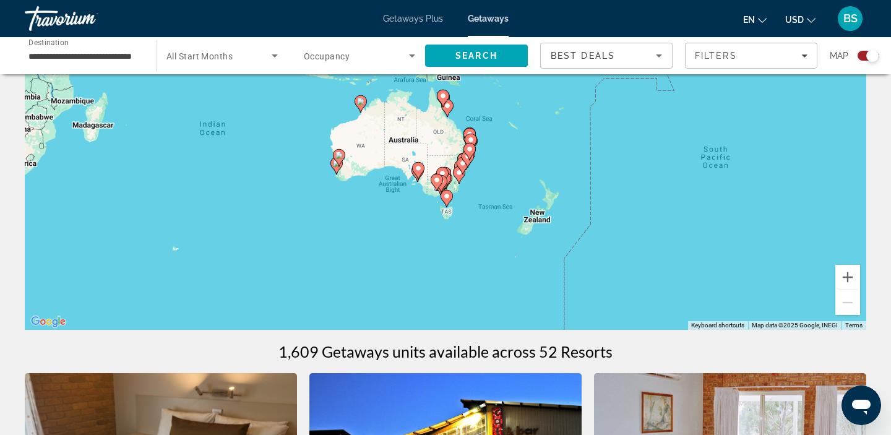
click at [465, 180] on div "To activate drag with keyboard, press Alt + Enter. Once in keyboard drag state,…" at bounding box center [446, 144] width 842 height 371
click at [454, 178] on gmp-advanced-marker "Main content" at bounding box center [459, 175] width 12 height 19
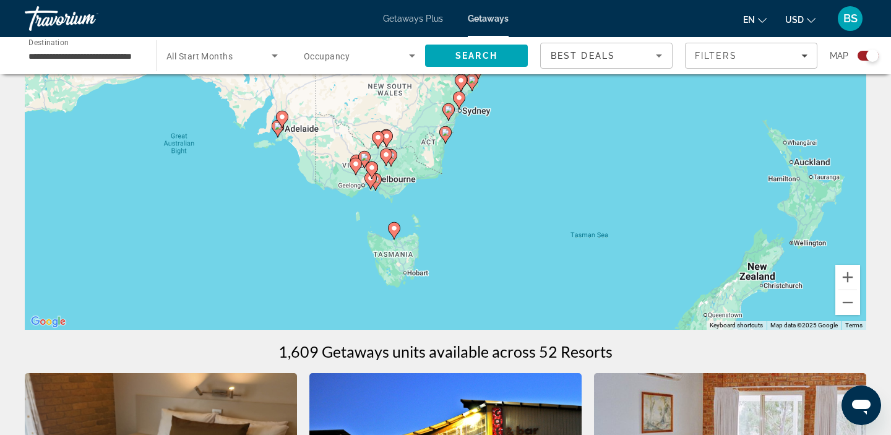
click at [446, 129] on icon "Main content" at bounding box center [445, 135] width 11 height 16
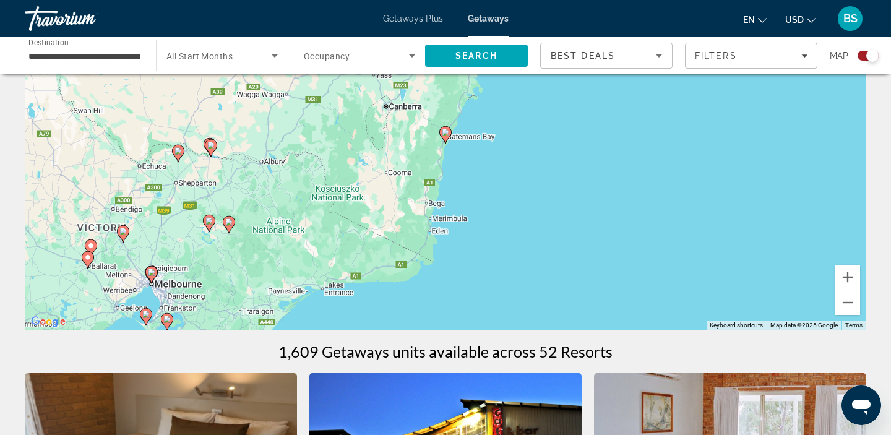
click at [150, 272] on image "Main content" at bounding box center [151, 272] width 7 height 7
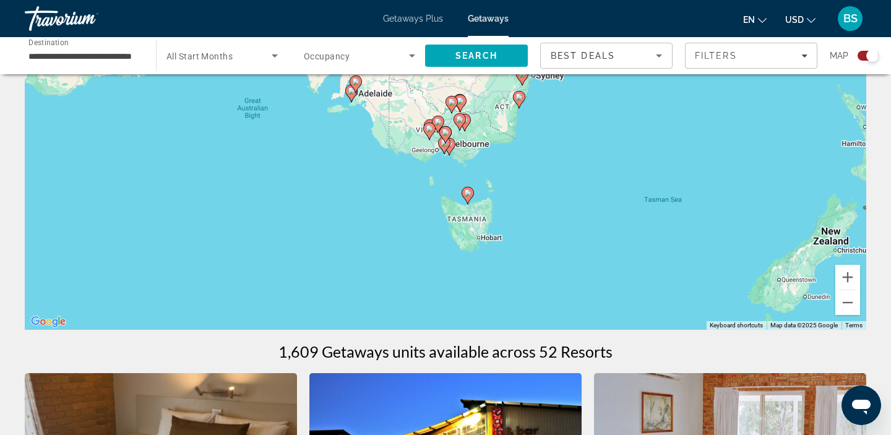
click at [445, 136] on image "Main content" at bounding box center [445, 132] width 7 height 7
type input "**********"
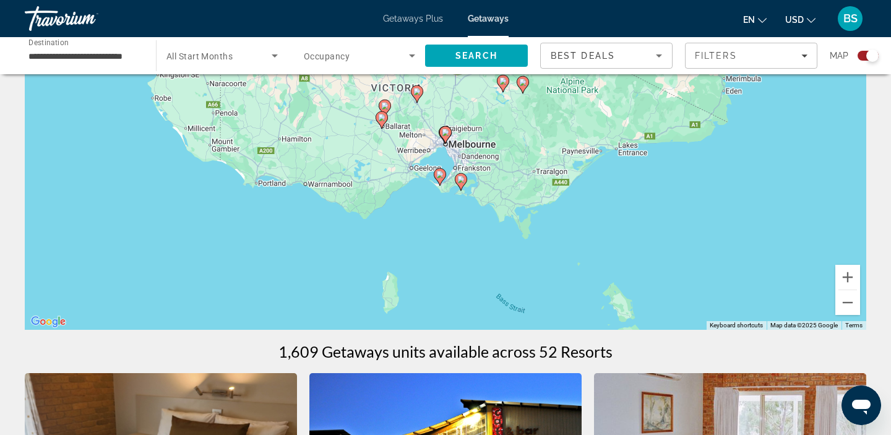
click at [450, 141] on gmp-advanced-marker "Main content" at bounding box center [446, 135] width 12 height 19
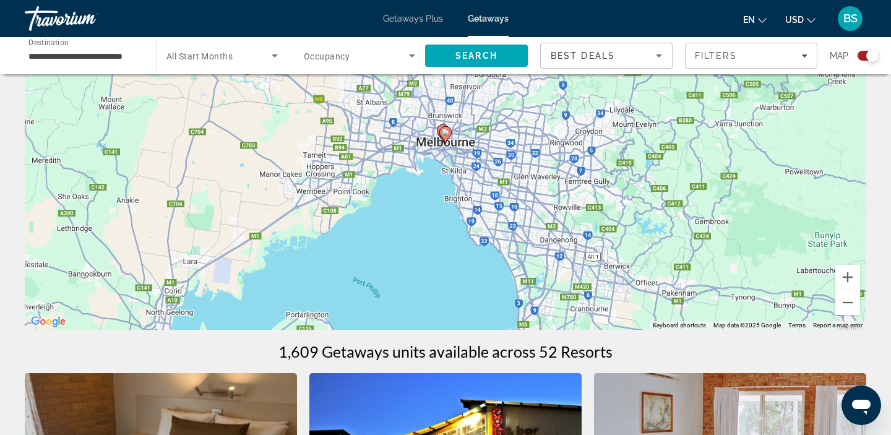
click at [448, 136] on image "Main content" at bounding box center [445, 132] width 7 height 7
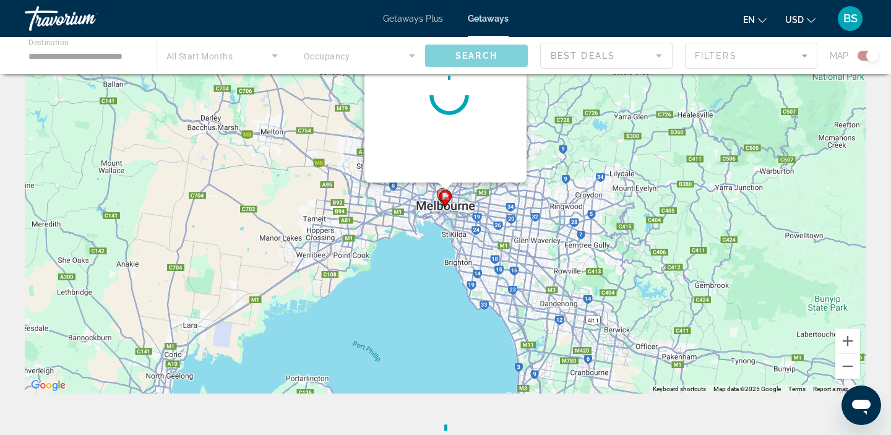
scroll to position [0, 0]
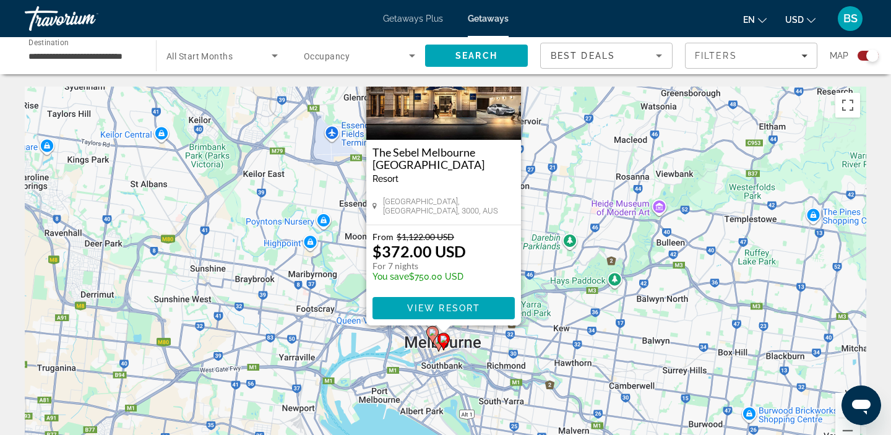
drag, startPoint x: 578, startPoint y: 340, endPoint x: 574, endPoint y: 247, distance: 93.5
click at [574, 247] on div "To activate drag with keyboard, press Alt + Enter. Once in keyboard drag state,…" at bounding box center [446, 272] width 842 height 371
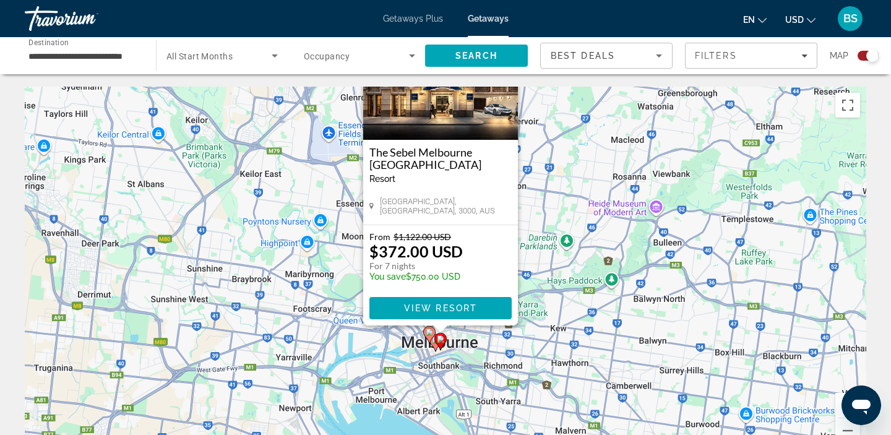
click at [435, 345] on gmp-advanced-marker "Main content" at bounding box center [441, 341] width 12 height 19
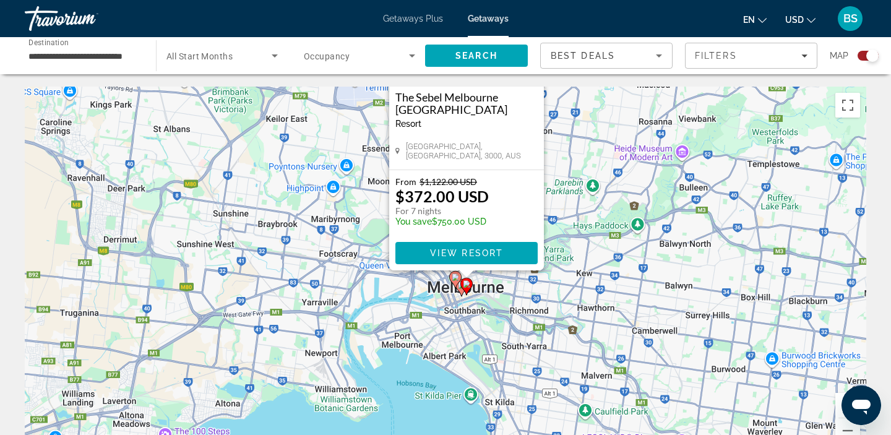
drag, startPoint x: 540, startPoint y: 295, endPoint x: 570, endPoint y: 138, distance: 159.3
click at [570, 138] on div "To activate drag with keyboard, press Alt + Enter. Once in keyboard drag state,…" at bounding box center [446, 272] width 842 height 371
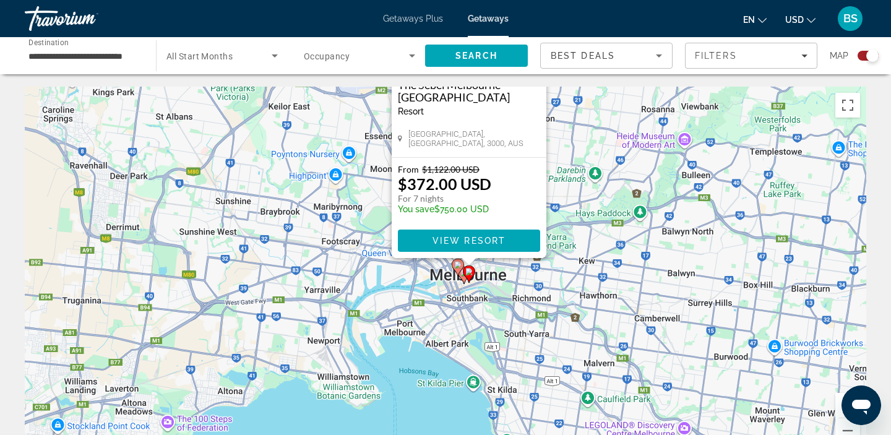
click at [453, 261] on icon "Main content" at bounding box center [458, 267] width 12 height 17
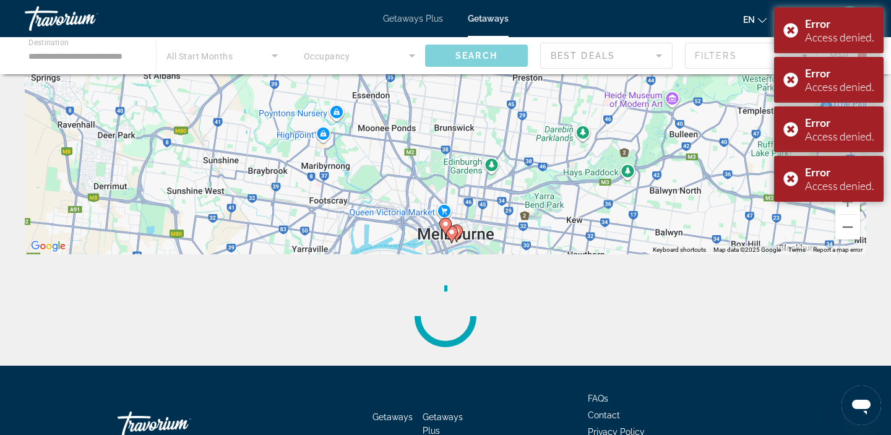
scroll to position [210, 0]
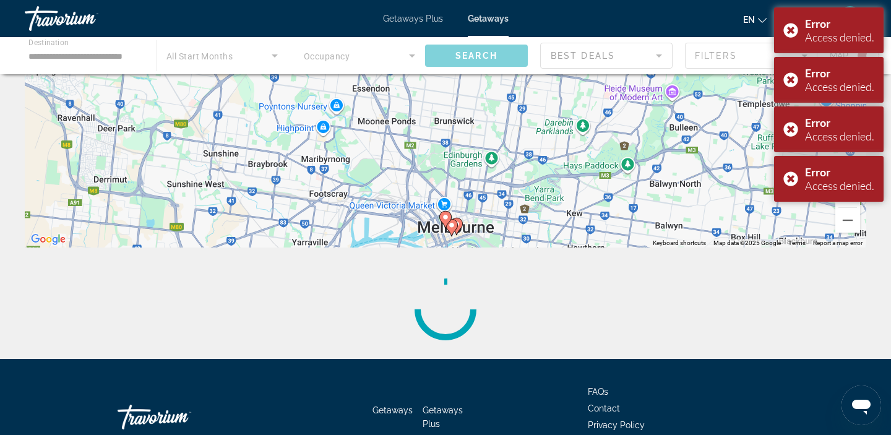
click at [457, 224] on icon "Main content" at bounding box center [451, 228] width 11 height 16
click at [459, 227] on image "Main content" at bounding box center [456, 223] width 7 height 7
click at [787, 41] on div "Error Access denied." at bounding box center [829, 30] width 110 height 46
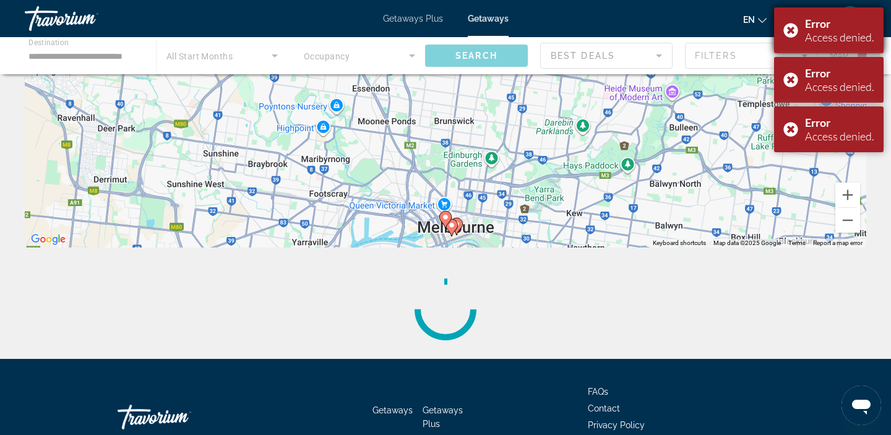
click at [791, 35] on div "Error Access denied." at bounding box center [829, 30] width 110 height 46
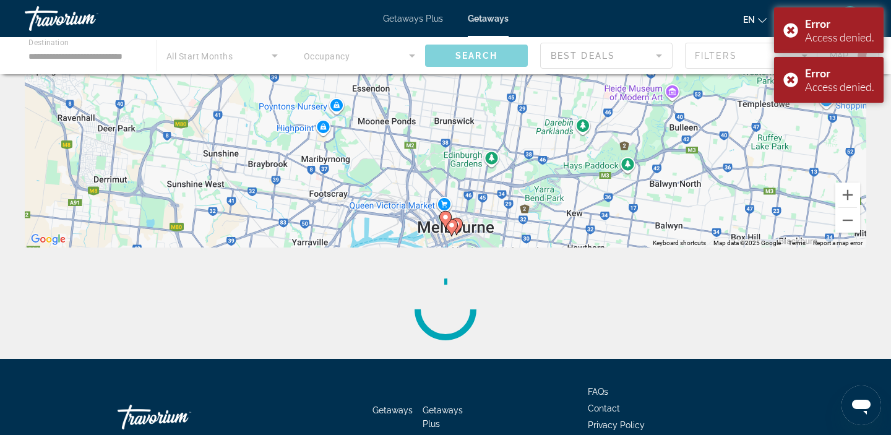
click at [791, 35] on div "Error Access denied." at bounding box center [829, 30] width 110 height 46
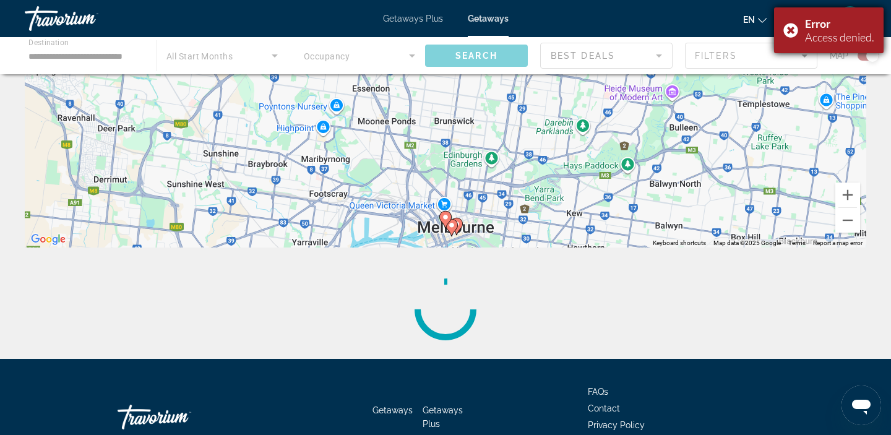
click at [791, 35] on div "Error Access denied." at bounding box center [829, 30] width 110 height 46
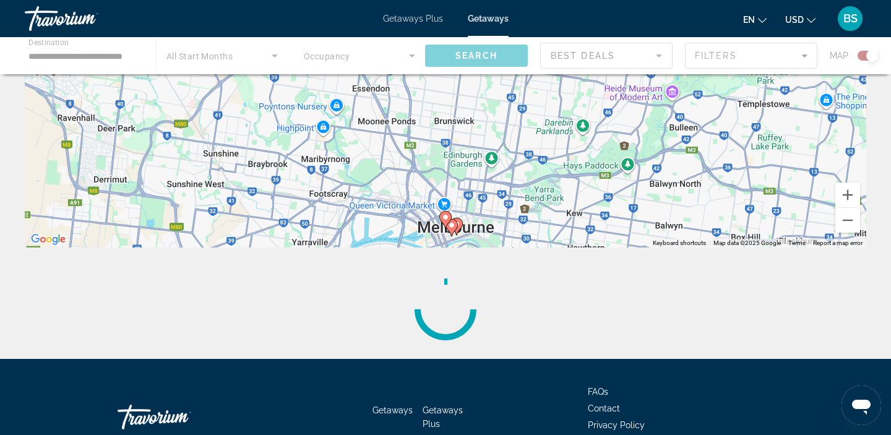
click at [459, 228] on icon "Main content" at bounding box center [456, 227] width 11 height 16
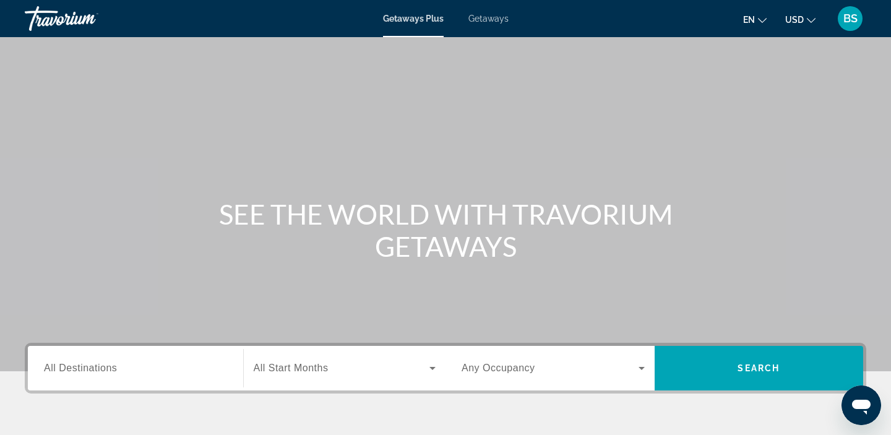
click at [122, 376] on div "Search widget" at bounding box center [135, 368] width 183 height 35
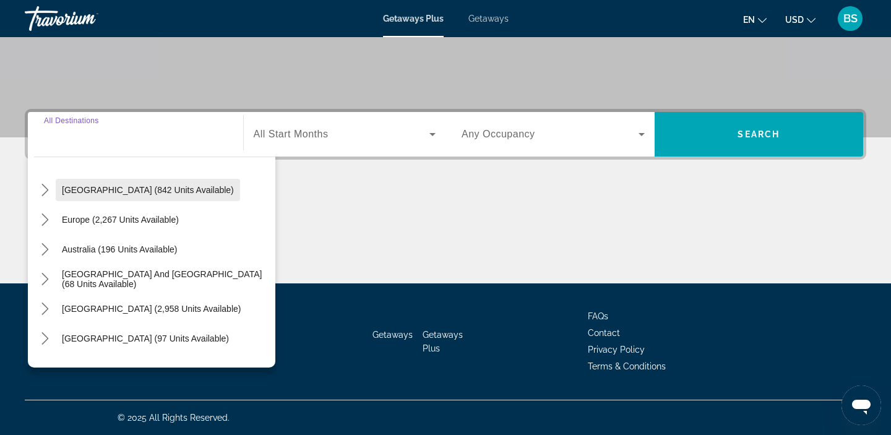
scroll to position [121, 0]
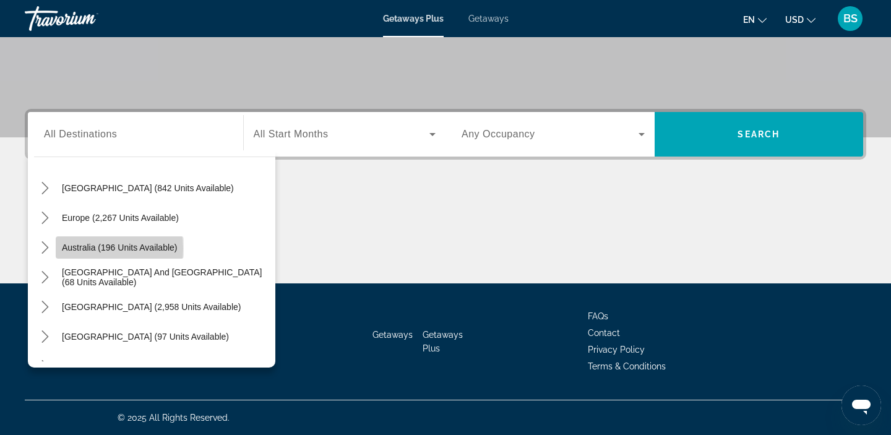
click at [78, 249] on span "Australia (196 units available)" at bounding box center [120, 248] width 116 height 10
type input "**********"
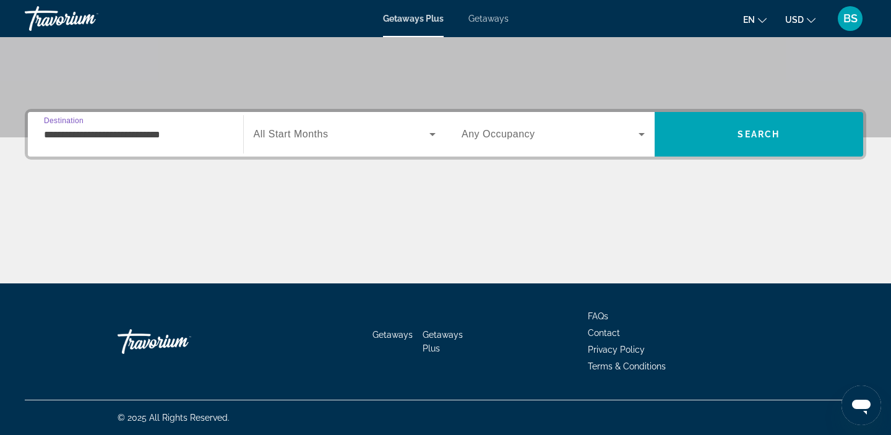
click at [379, 136] on span "Search widget" at bounding box center [342, 134] width 176 height 15
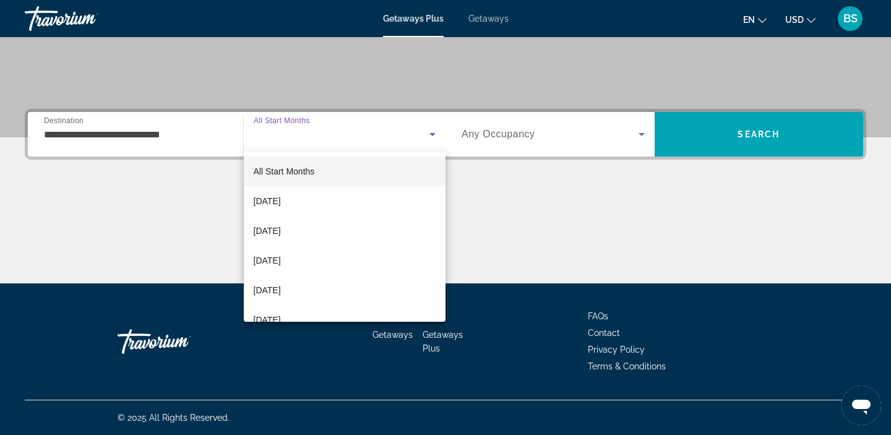
click at [474, 138] on div at bounding box center [445, 217] width 891 height 435
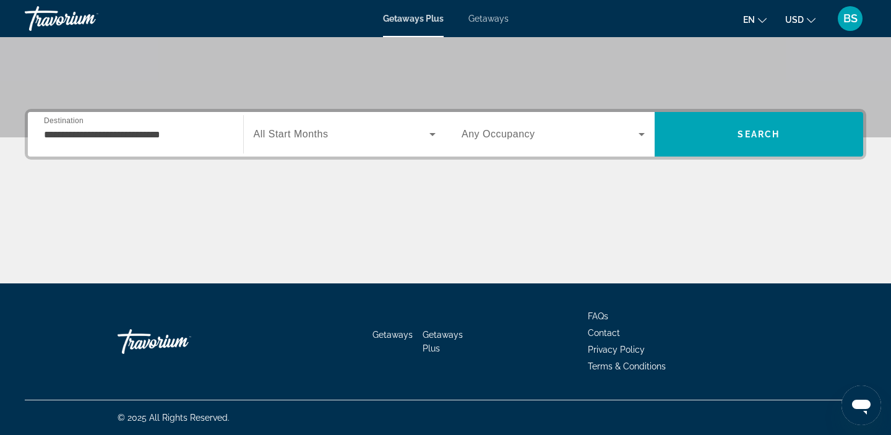
click at [490, 132] on span "Any Occupancy" at bounding box center [499, 134] width 74 height 11
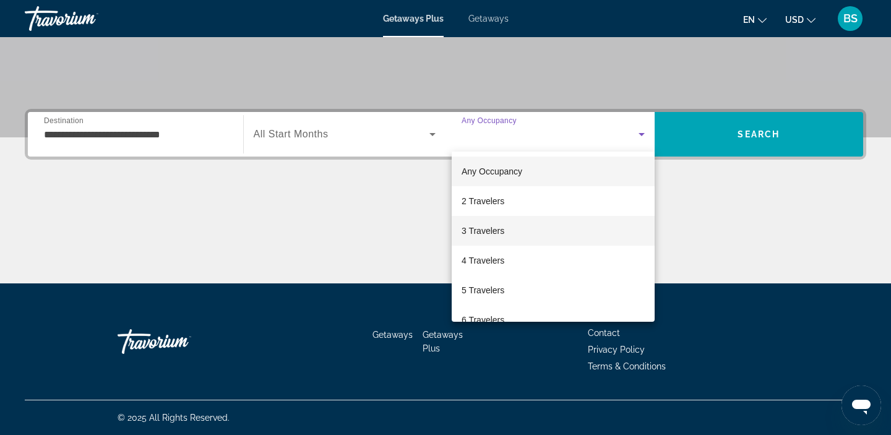
click at [485, 223] on mat-option "3 Travelers" at bounding box center [553, 231] width 203 height 30
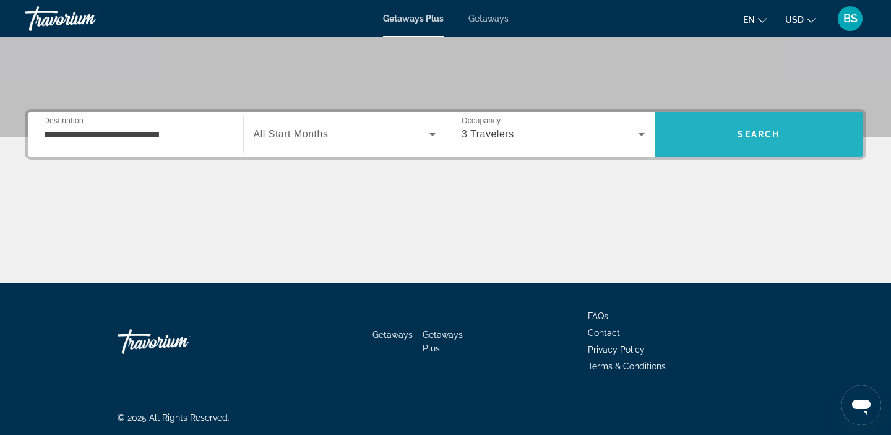
click at [704, 129] on span "Search" at bounding box center [759, 134] width 209 height 30
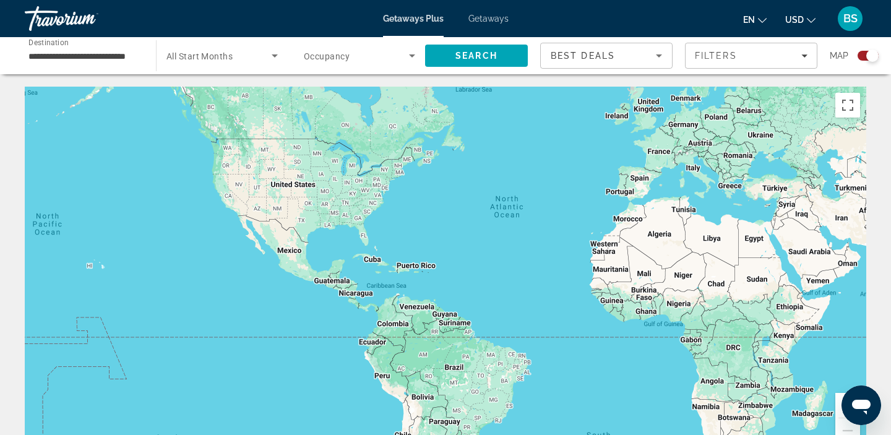
drag, startPoint x: 348, startPoint y: 310, endPoint x: 890, endPoint y: 89, distance: 585.8
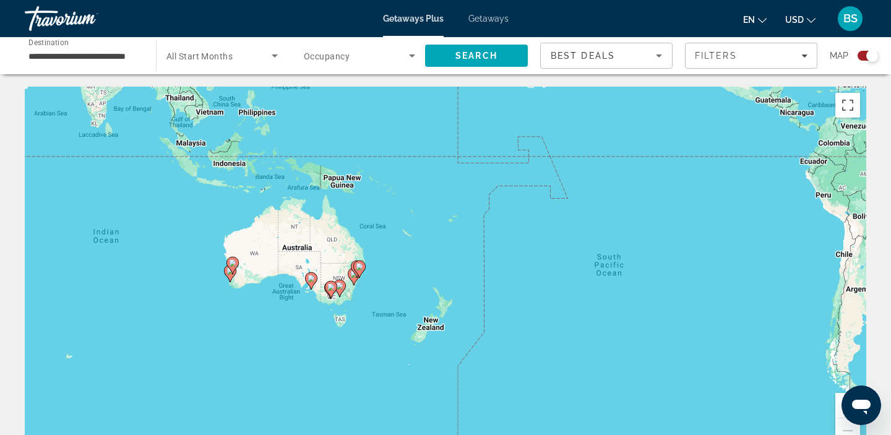
click at [357, 280] on gmp-advanced-marker "Main content" at bounding box center [354, 276] width 12 height 19
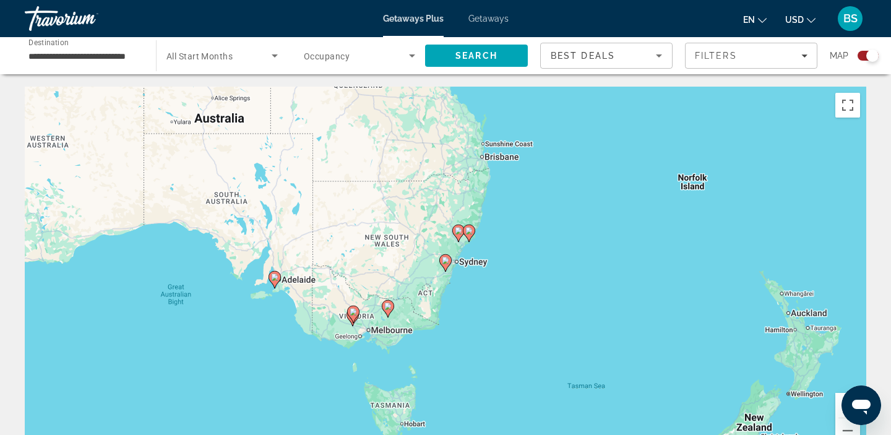
click at [388, 305] on image "Main content" at bounding box center [387, 306] width 7 height 7
type input "**********"
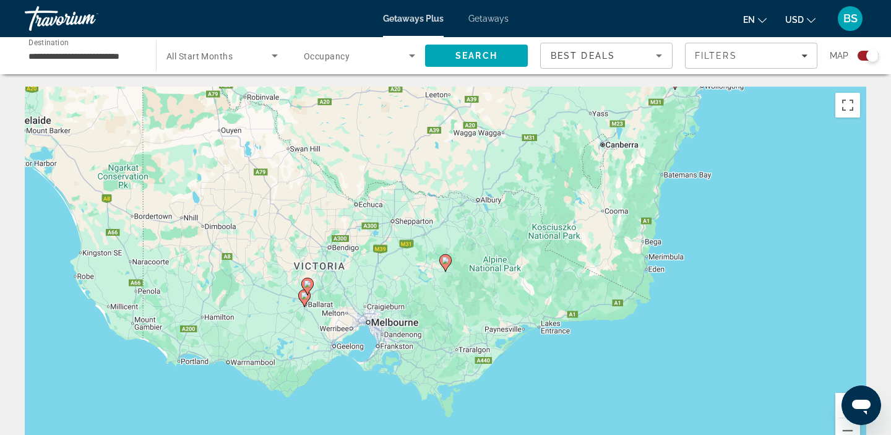
click at [501, 12] on div "Getaways Plus Getaways en English Español Français Italiano Português русский U…" at bounding box center [445, 18] width 891 height 32
click at [495, 17] on span "Getaways" at bounding box center [489, 19] width 40 height 10
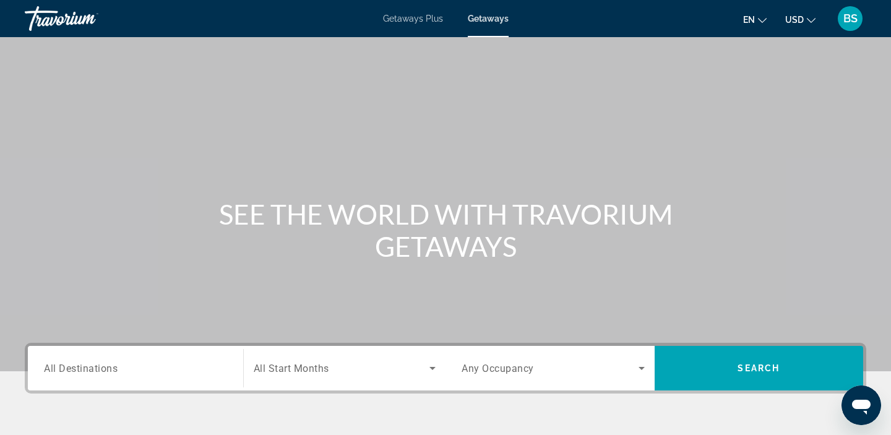
click at [160, 375] on div "Search widget" at bounding box center [135, 368] width 183 height 35
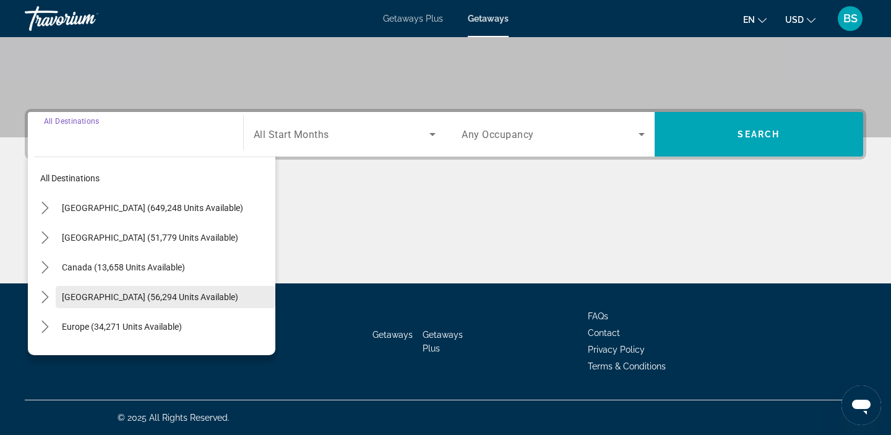
scroll to position [124, 0]
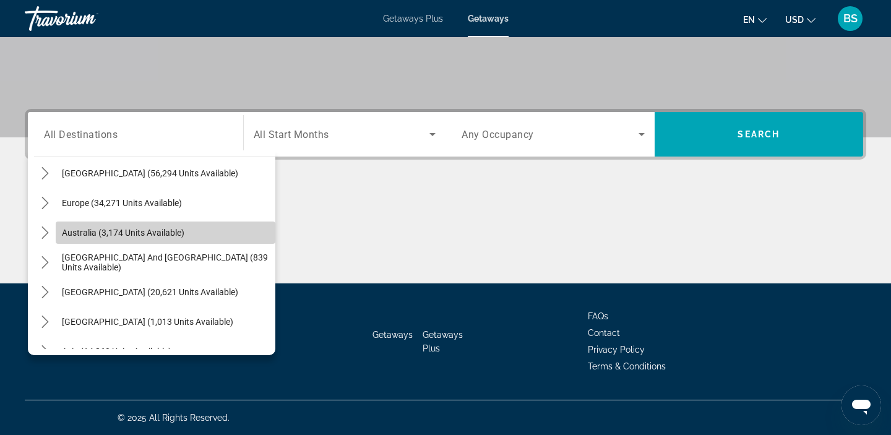
click at [108, 236] on span "Australia (3,174 units available)" at bounding box center [123, 233] width 123 height 10
type input "**********"
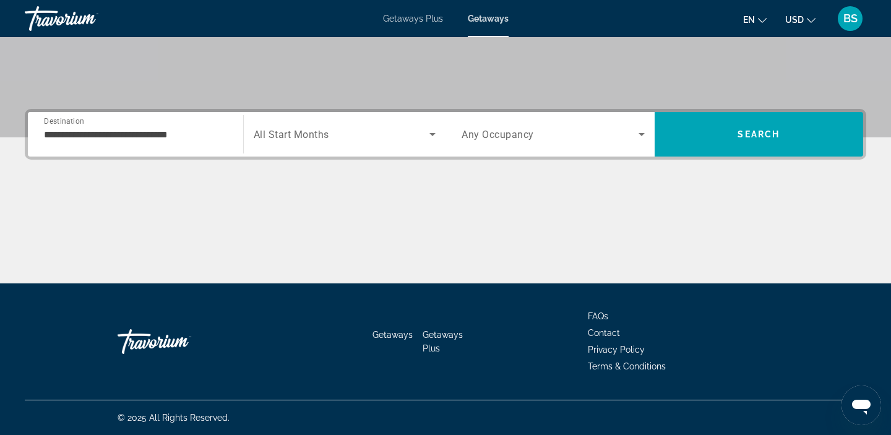
click at [494, 126] on div "Search widget" at bounding box center [553, 134] width 183 height 35
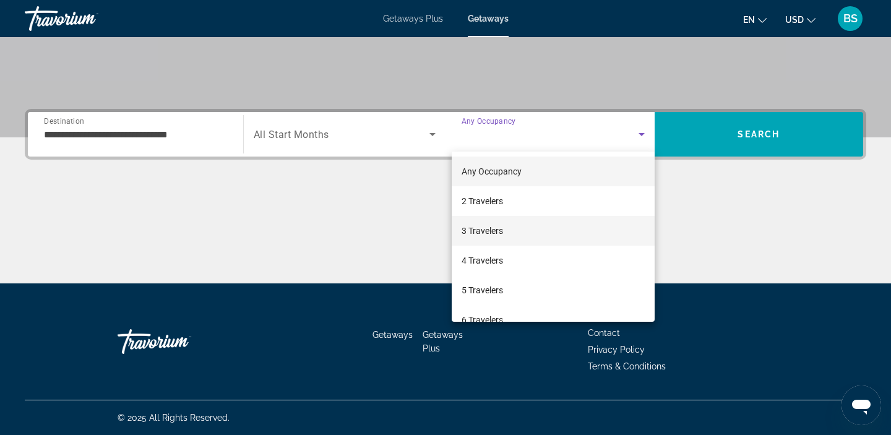
click at [513, 221] on mat-option "3 Travelers" at bounding box center [553, 231] width 203 height 30
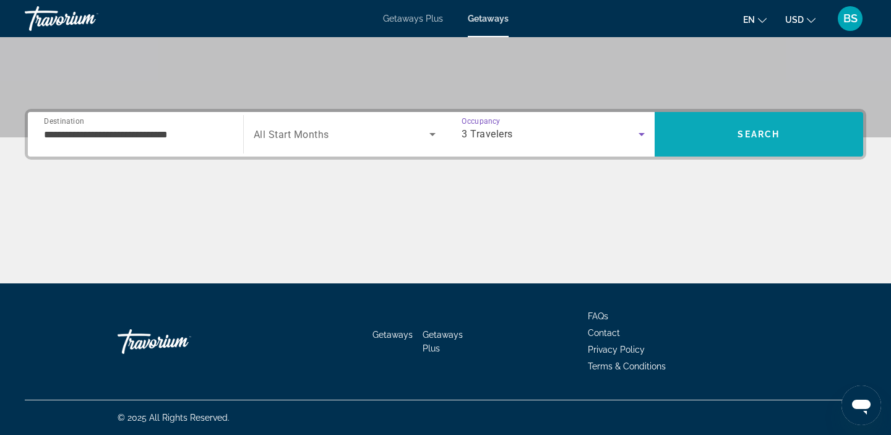
click at [773, 114] on span "Search" at bounding box center [759, 134] width 209 height 45
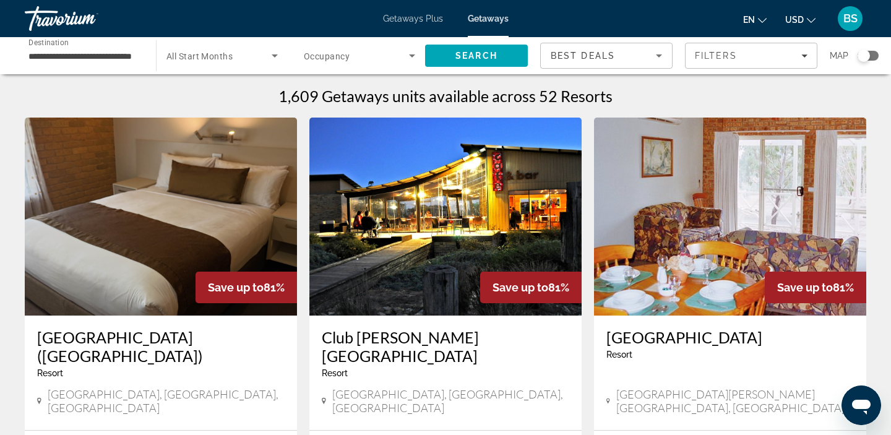
click at [867, 53] on div "Search widget" at bounding box center [864, 56] width 12 height 12
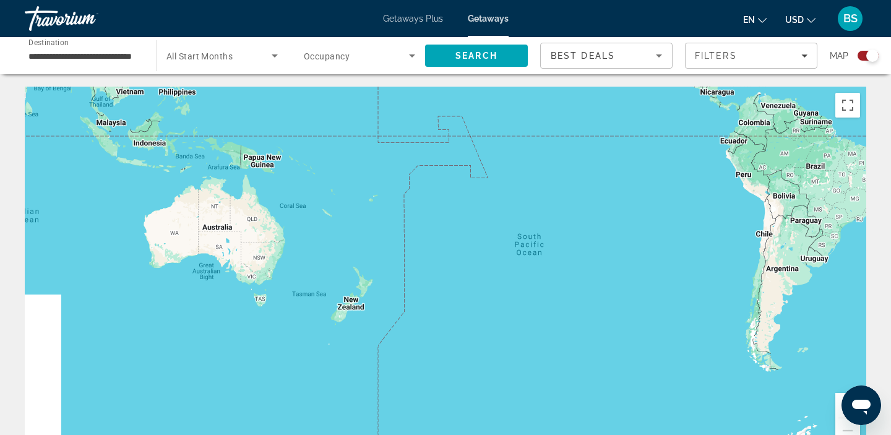
drag, startPoint x: 427, startPoint y: 298, endPoint x: 890, endPoint y: 43, distance: 529.5
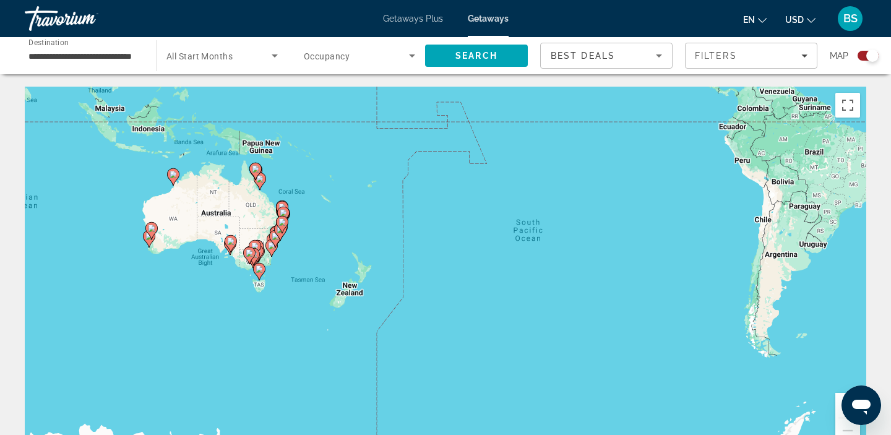
click at [260, 269] on image "Main content" at bounding box center [259, 269] width 7 height 7
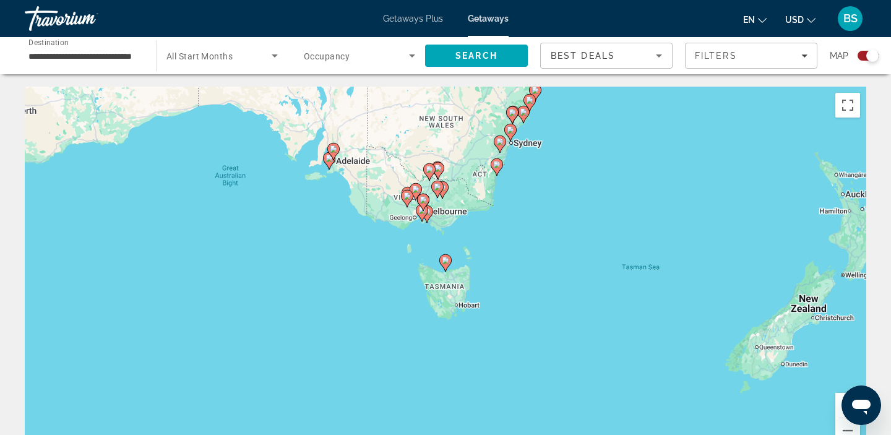
click at [431, 212] on icon "Main content" at bounding box center [427, 214] width 11 height 16
type input "**********"
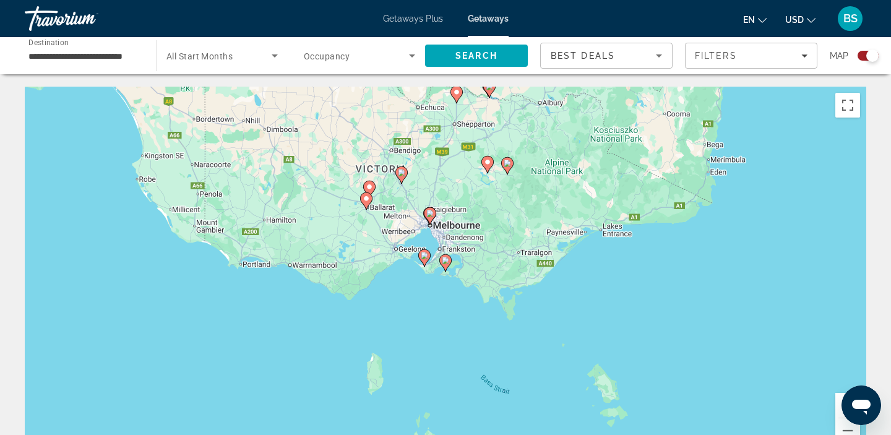
click at [430, 217] on image "Main content" at bounding box center [430, 213] width 7 height 7
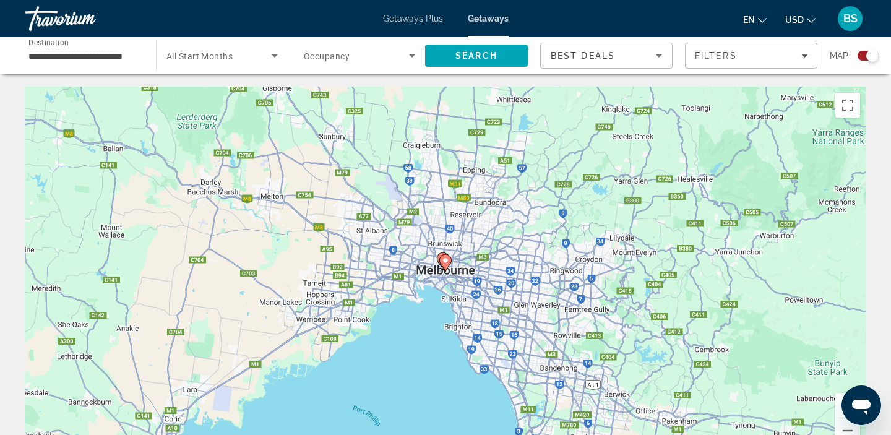
click at [424, 322] on div "To navigate, press the arrow keys. To activate drag with keyboard, press Alt + …" at bounding box center [446, 272] width 842 height 371
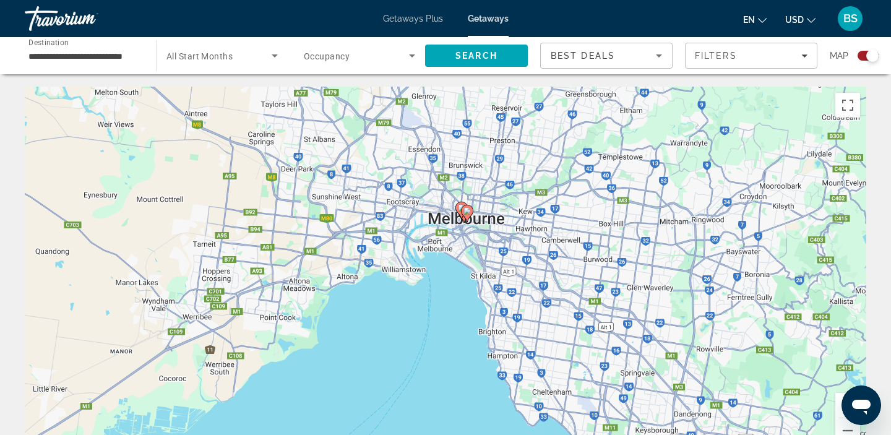
click at [461, 282] on div "To navigate, press the arrow keys. To activate drag with keyboard, press Alt + …" at bounding box center [446, 272] width 842 height 371
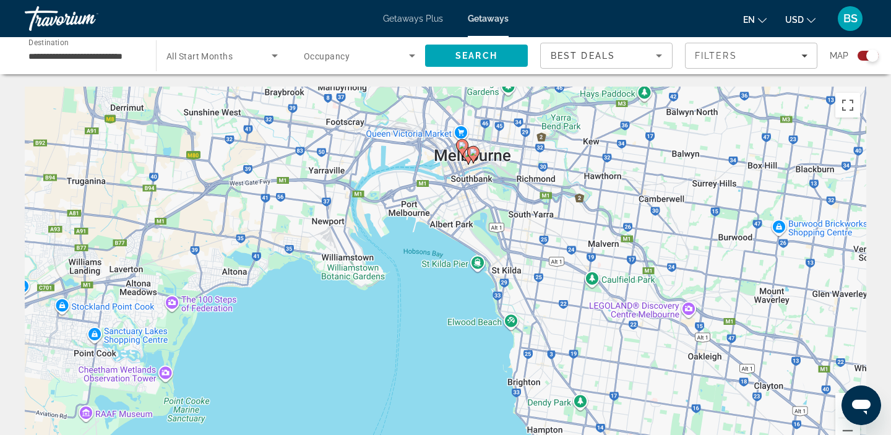
click at [429, 243] on div "To navigate, press the arrow keys. To activate drag with keyboard, press Alt + …" at bounding box center [446, 272] width 842 height 371
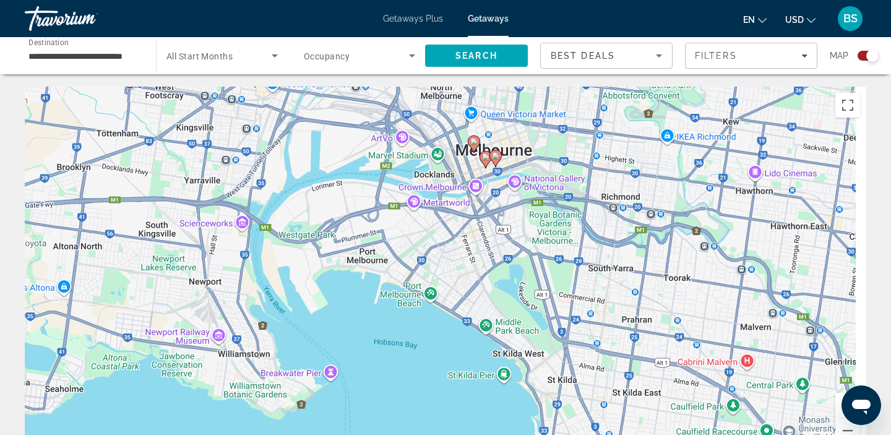
drag, startPoint x: 429, startPoint y: 243, endPoint x: 383, endPoint y: 372, distance: 137.5
click at [383, 372] on div "To navigate, press the arrow keys. To activate drag with keyboard, press Alt + …" at bounding box center [446, 272] width 842 height 371
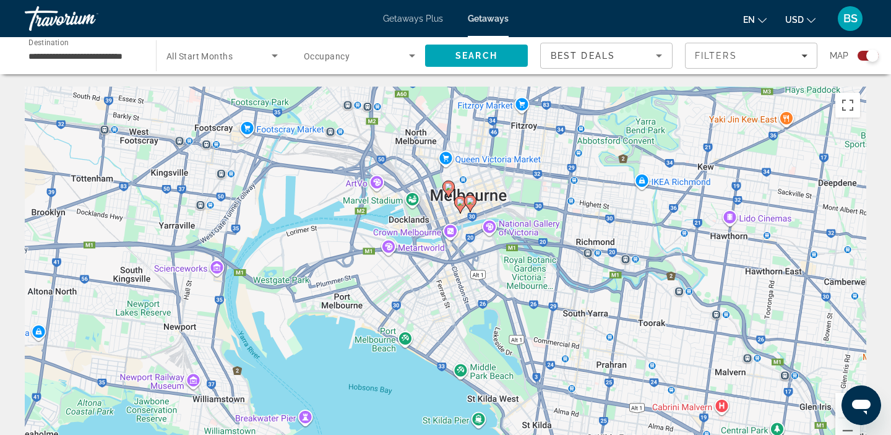
click at [470, 200] on image "Main content" at bounding box center [470, 200] width 7 height 7
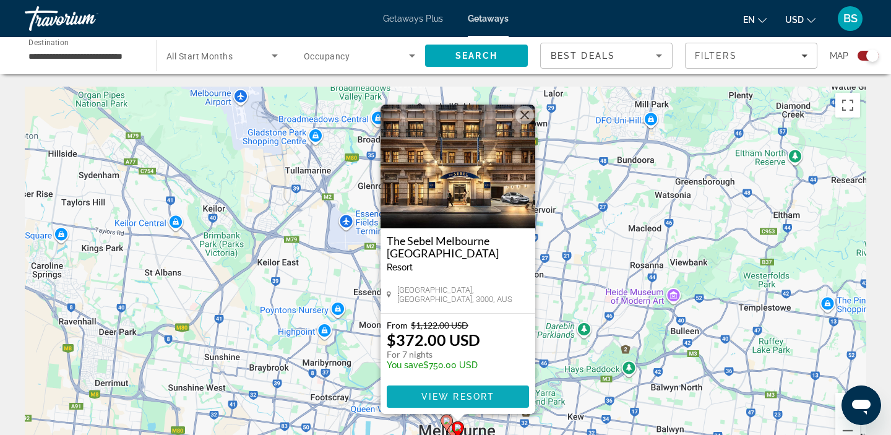
click at [474, 398] on span "View Resort" at bounding box center [458, 397] width 73 height 10
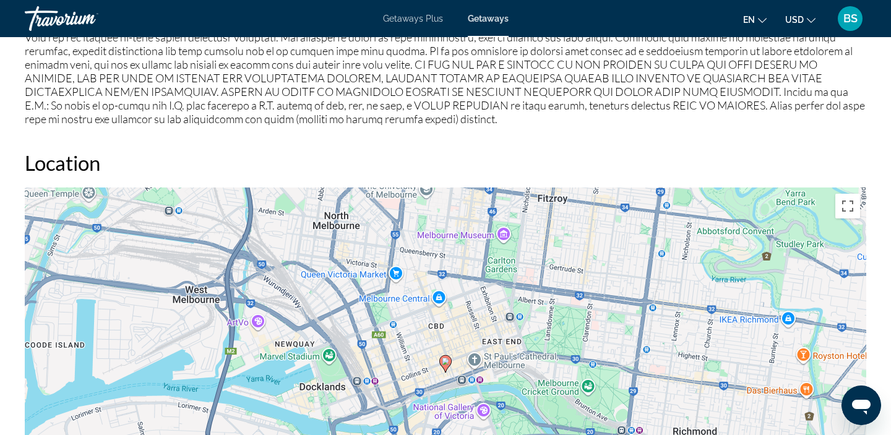
scroll to position [1806, 0]
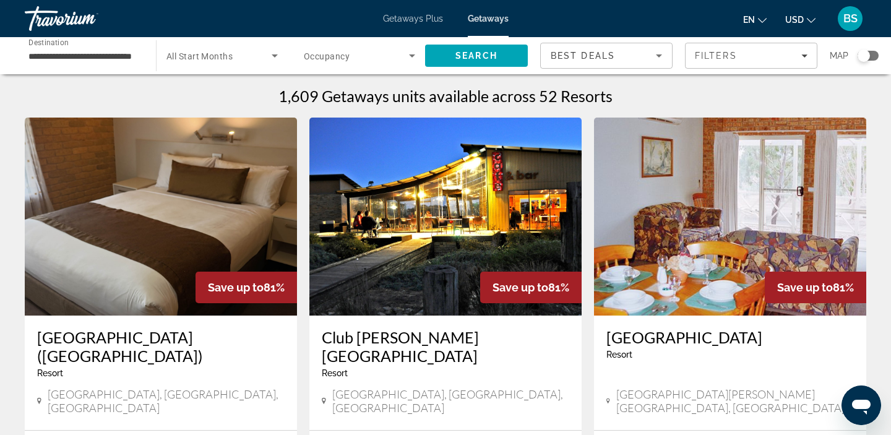
click at [863, 52] on div "Search widget" at bounding box center [864, 56] width 12 height 12
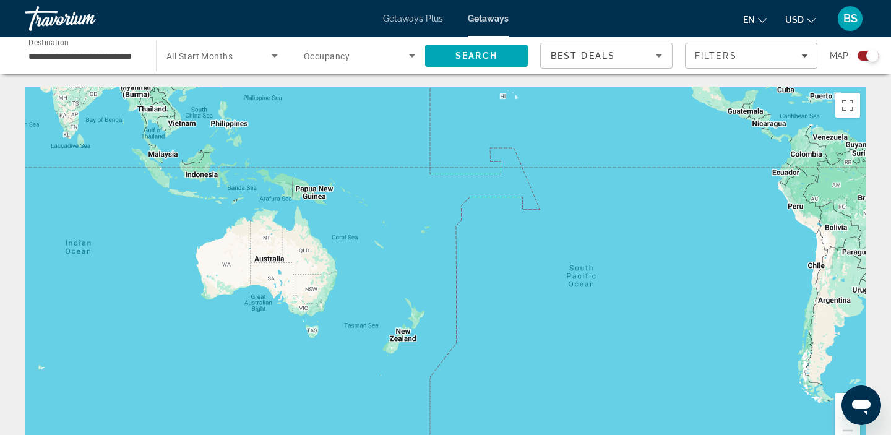
drag, startPoint x: 363, startPoint y: 349, endPoint x: 877, endPoint y: 131, distance: 558.7
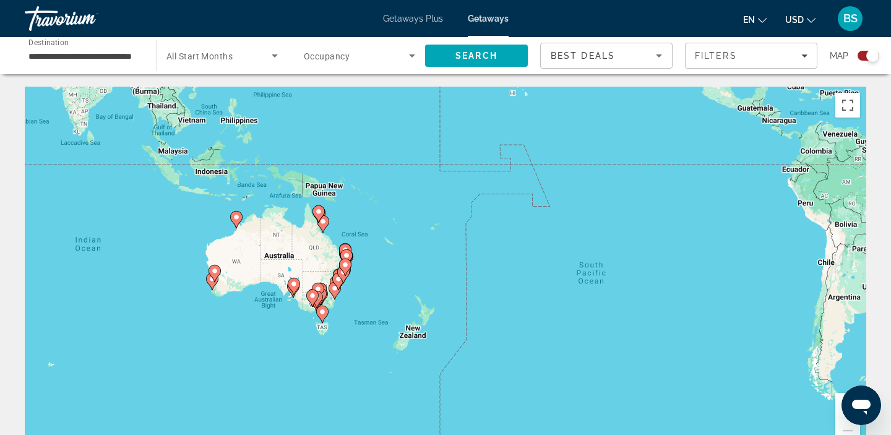
click at [320, 302] on icon "Main content" at bounding box center [316, 300] width 11 height 16
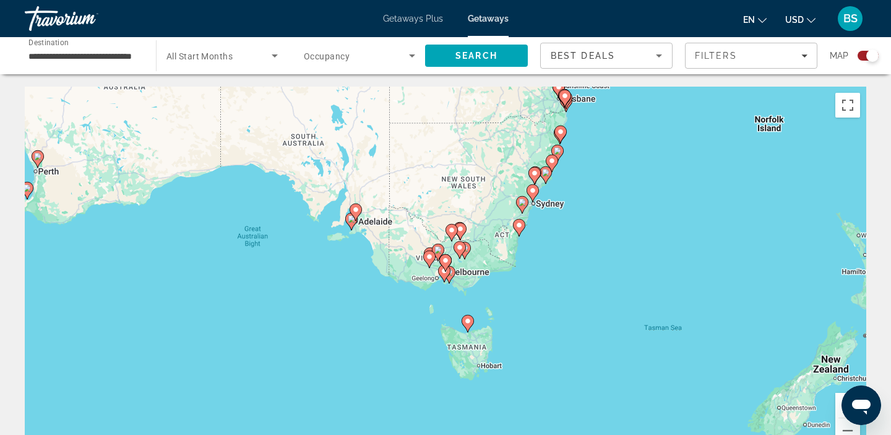
click at [446, 270] on icon "Main content" at bounding box center [446, 262] width 12 height 17
type input "**********"
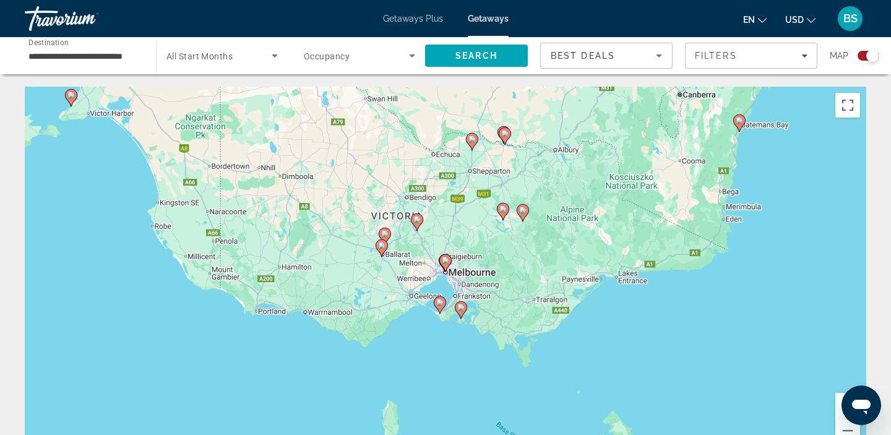
click at [450, 265] on icon "Main content" at bounding box center [446, 262] width 12 height 17
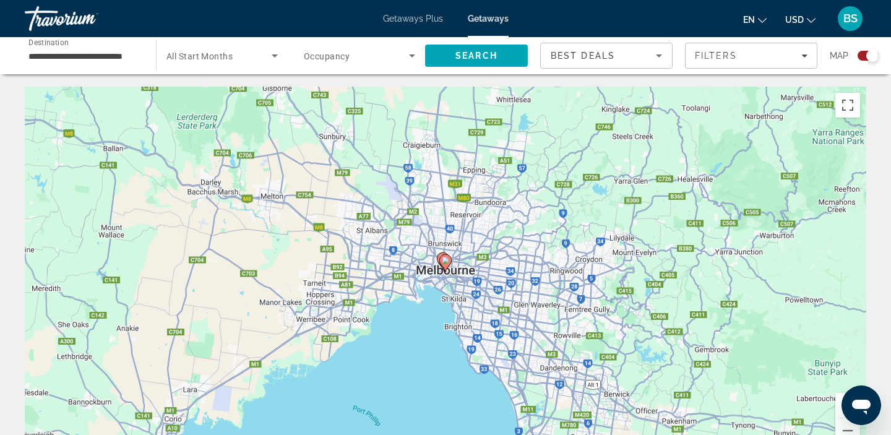
click at [443, 260] on image "Main content" at bounding box center [445, 260] width 7 height 7
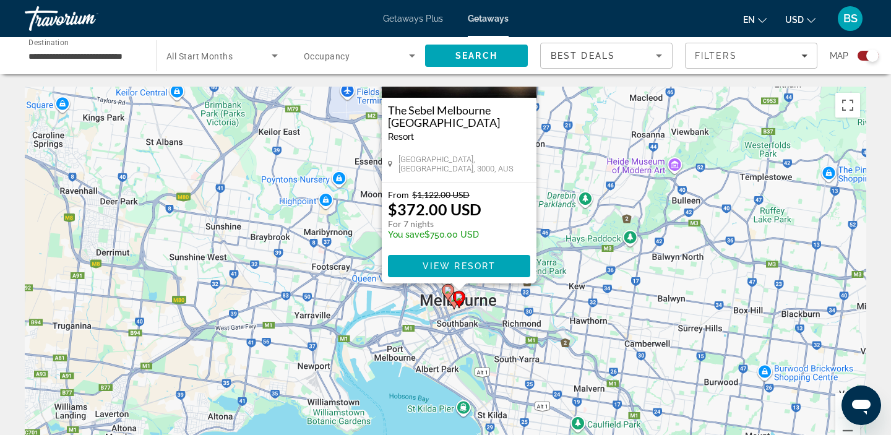
drag, startPoint x: 588, startPoint y: 293, endPoint x: 605, endPoint y: 155, distance: 138.5
click at [605, 155] on div "To activate drag with keyboard, press Alt + Enter. Once in keyboard drag state,…" at bounding box center [446, 272] width 842 height 371
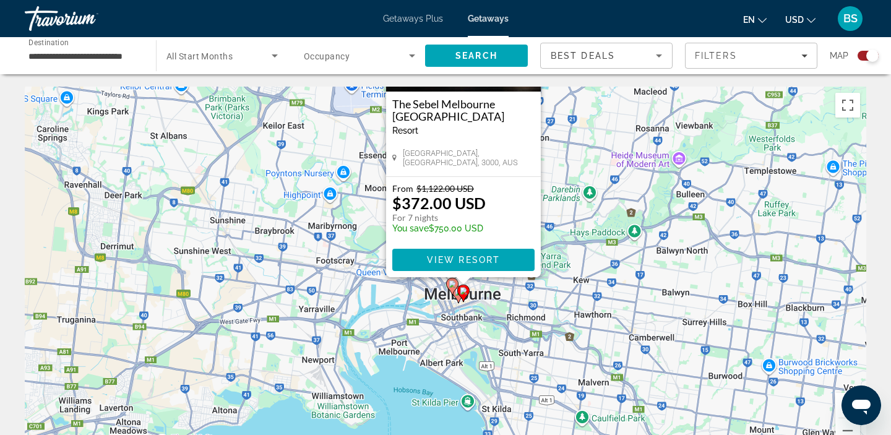
click at [453, 282] on image "Main content" at bounding box center [452, 283] width 7 height 7
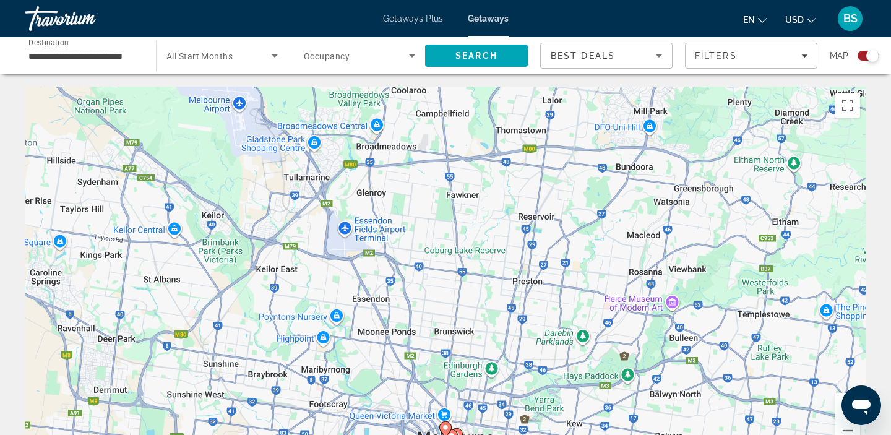
click at [446, 430] on image "Main content" at bounding box center [445, 427] width 7 height 7
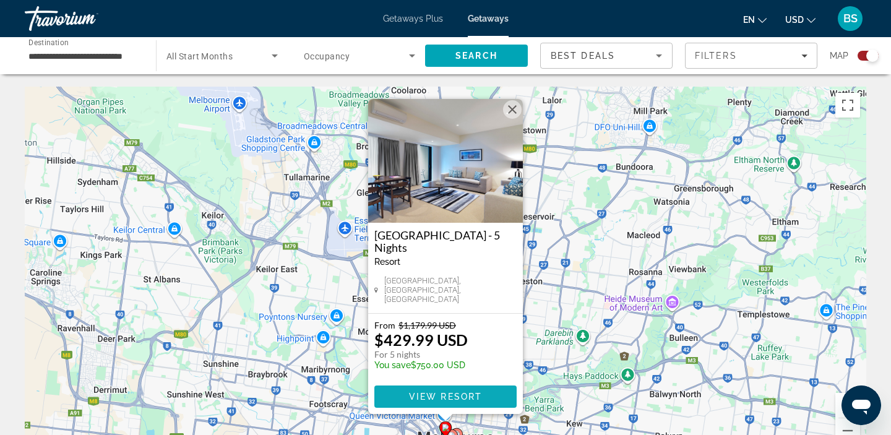
click at [454, 399] on span "View Resort" at bounding box center [445, 397] width 73 height 10
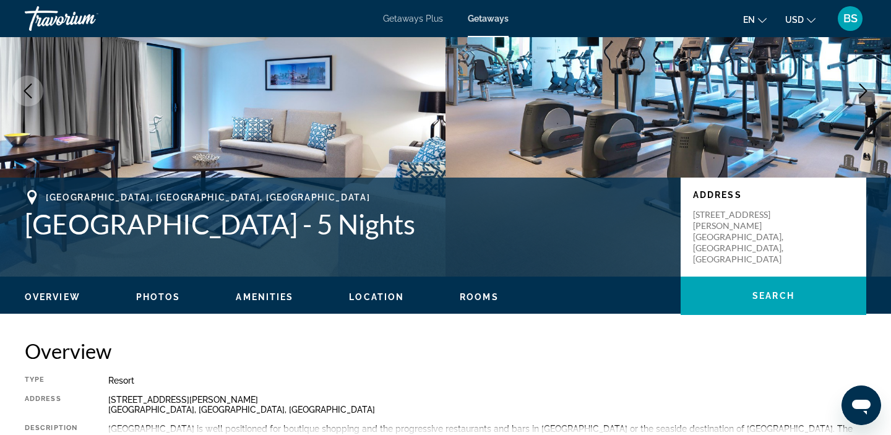
scroll to position [122, 0]
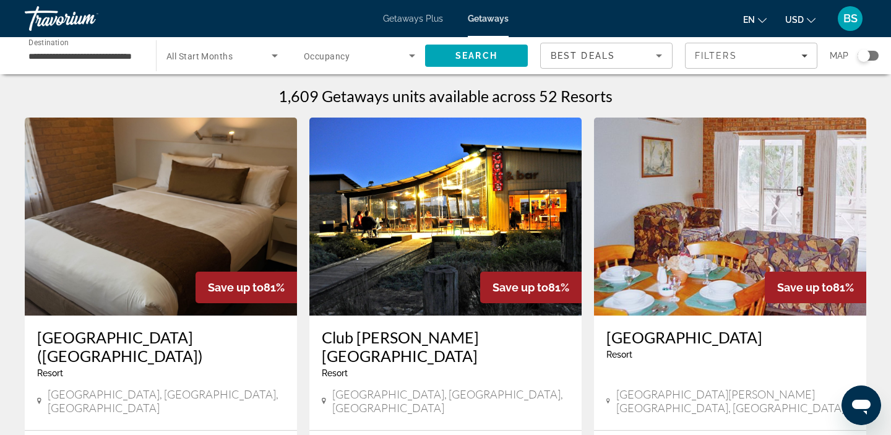
click at [875, 54] on div "Search widget" at bounding box center [868, 56] width 21 height 10
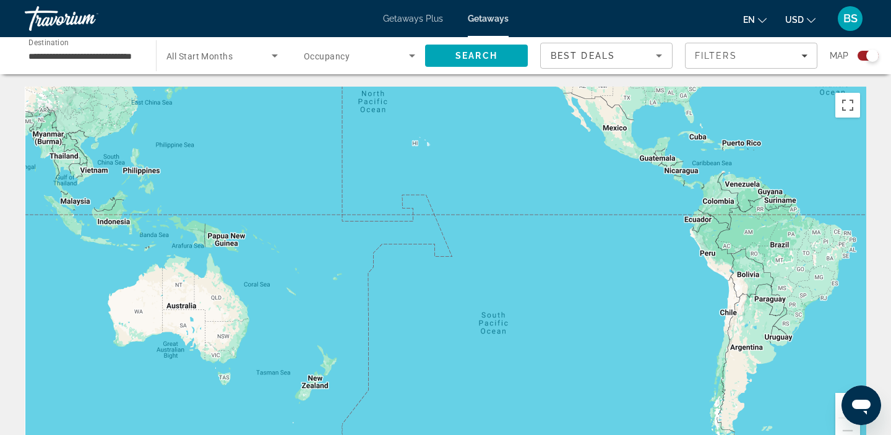
drag, startPoint x: 465, startPoint y: 274, endPoint x: 886, endPoint y: 87, distance: 460.6
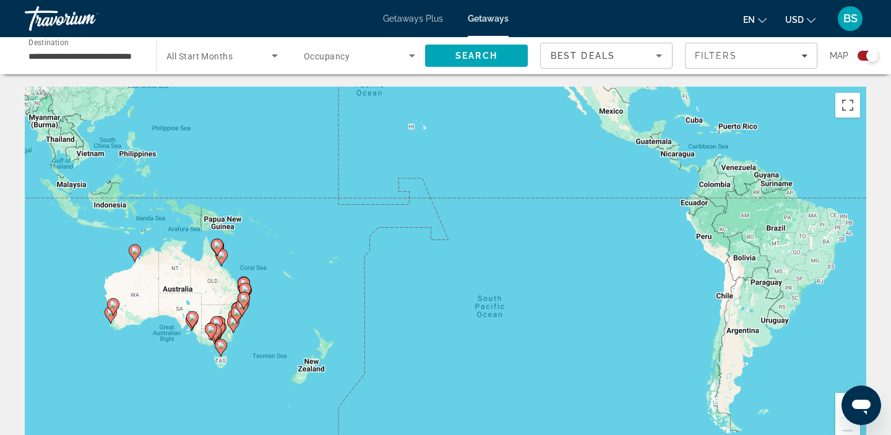
click at [217, 340] on icon "Main content" at bounding box center [221, 347] width 12 height 17
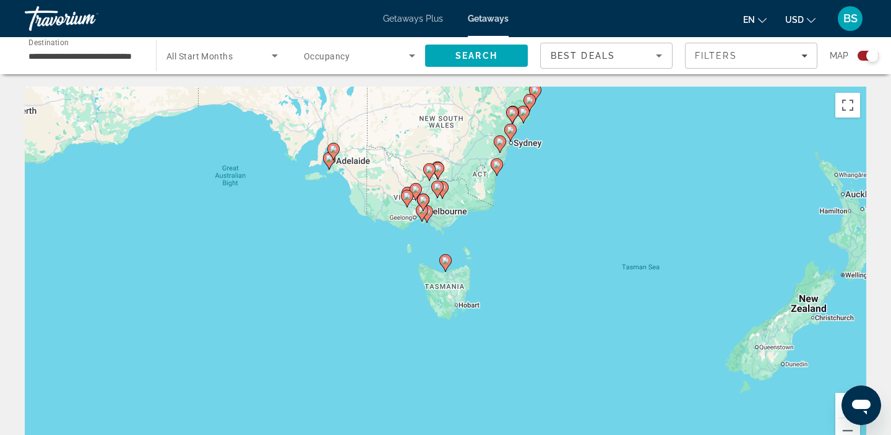
click at [430, 217] on icon "Main content" at bounding box center [427, 214] width 11 height 16
type input "**********"
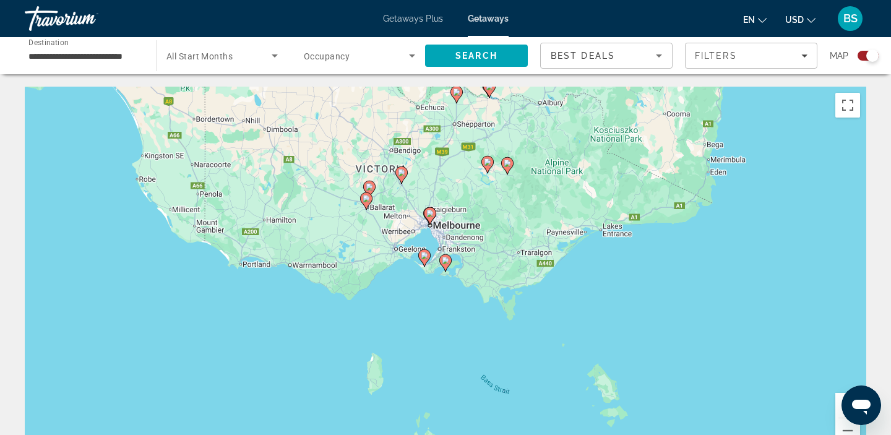
click at [430, 217] on icon "Main content" at bounding box center [430, 216] width 11 height 16
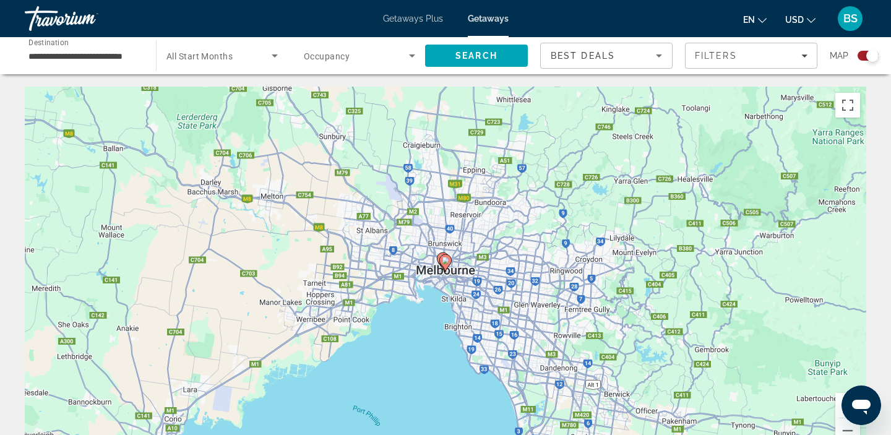
click at [449, 261] on image "Main content" at bounding box center [445, 260] width 7 height 7
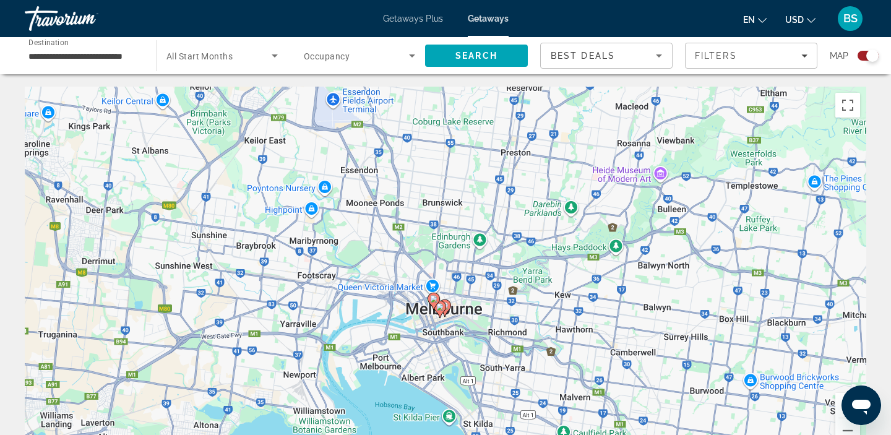
drag, startPoint x: 461, startPoint y: 309, endPoint x: 457, endPoint y: 150, distance: 158.5
click at [457, 150] on div "To activate drag with keyboard, press Alt + Enter. Once in keyboard drag state,…" at bounding box center [446, 272] width 842 height 371
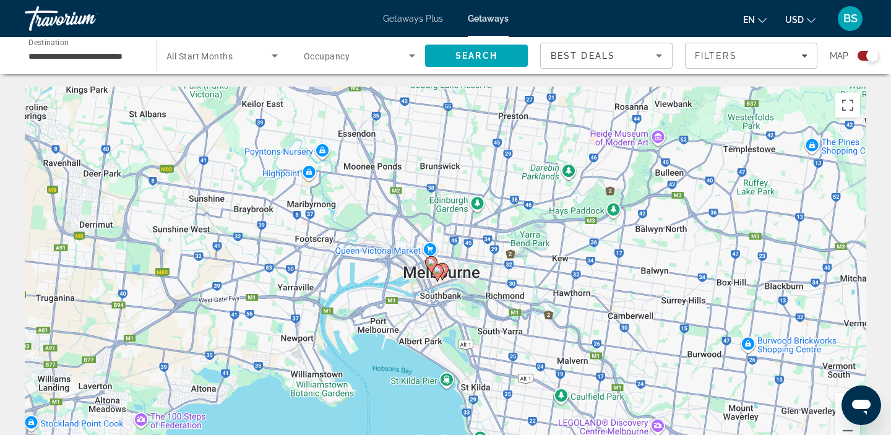
click at [437, 269] on gmp-advanced-marker "Main content" at bounding box center [431, 265] width 12 height 19
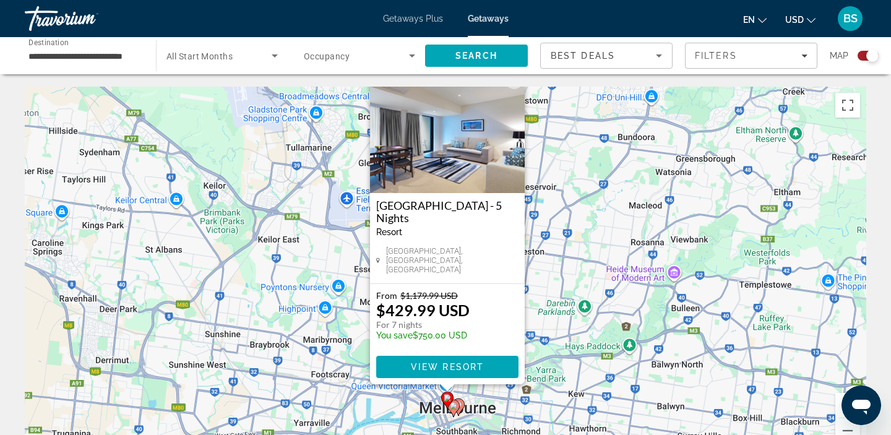
drag, startPoint x: 545, startPoint y: 410, endPoint x: 568, endPoint y: 254, distance: 157.7
click at [568, 254] on div "To activate drag with keyboard, press Alt + Enter. Once in keyboard drag state,…" at bounding box center [446, 272] width 842 height 371
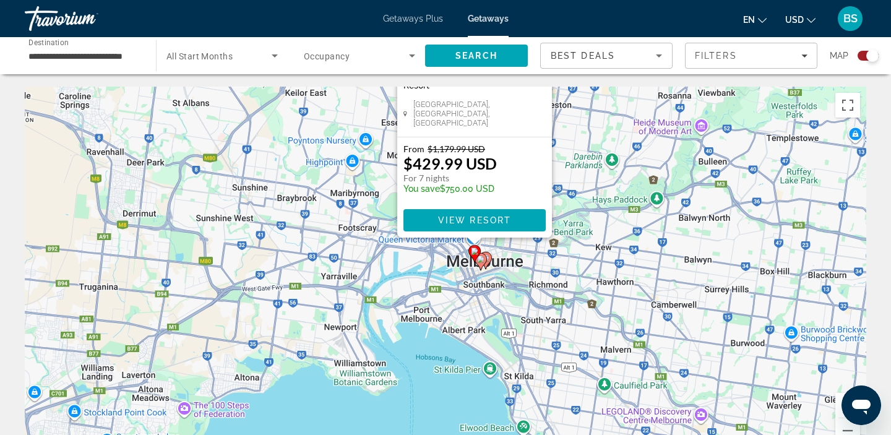
click at [483, 266] on icon "Main content" at bounding box center [481, 261] width 12 height 17
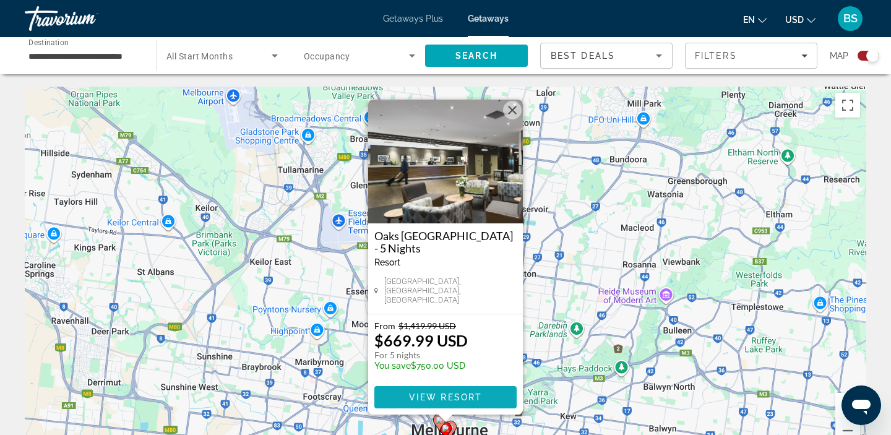
click at [463, 401] on span "View Resort" at bounding box center [445, 397] width 73 height 10
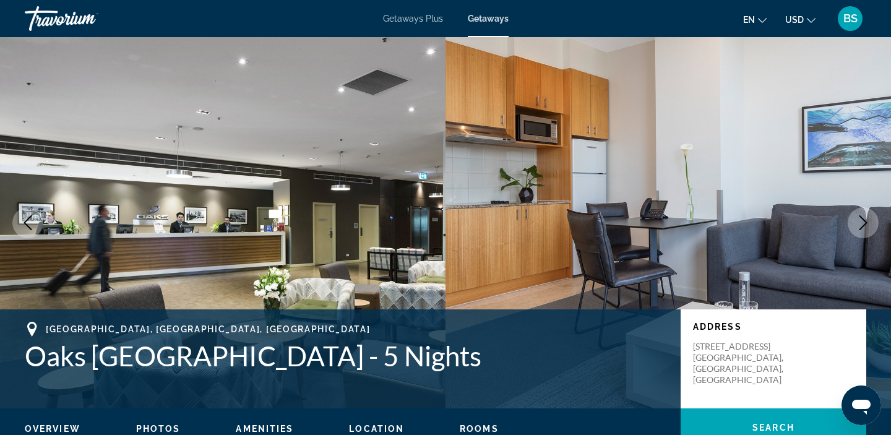
click at [859, 225] on icon "Next image" at bounding box center [863, 222] width 15 height 15
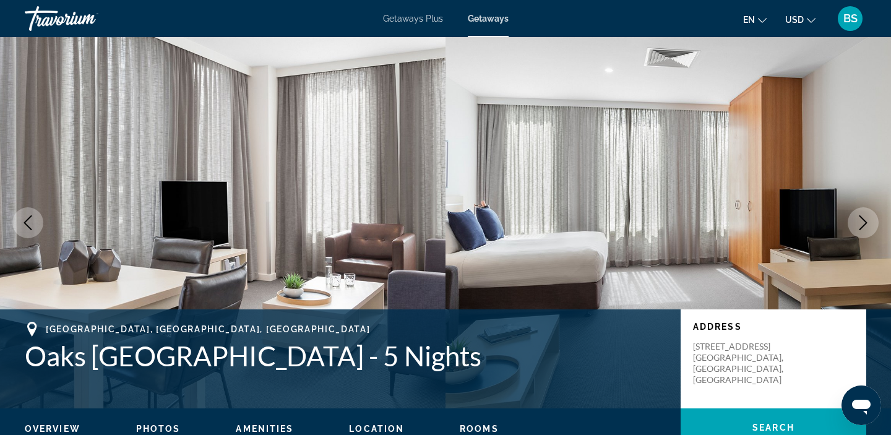
click at [859, 225] on icon "Next image" at bounding box center [863, 222] width 15 height 15
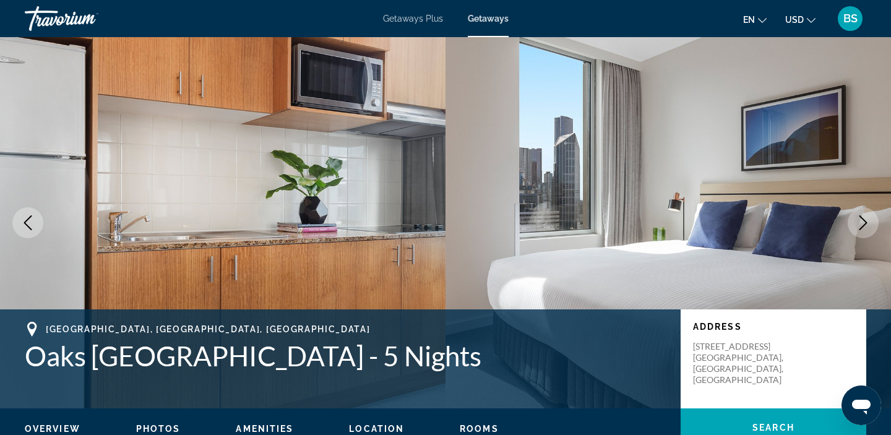
click at [859, 225] on icon "Next image" at bounding box center [863, 222] width 15 height 15
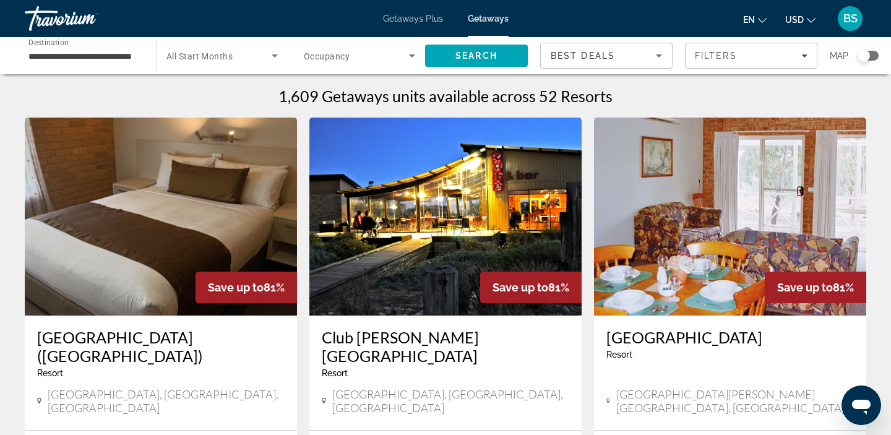
click at [876, 53] on div "Search widget" at bounding box center [868, 56] width 21 height 10
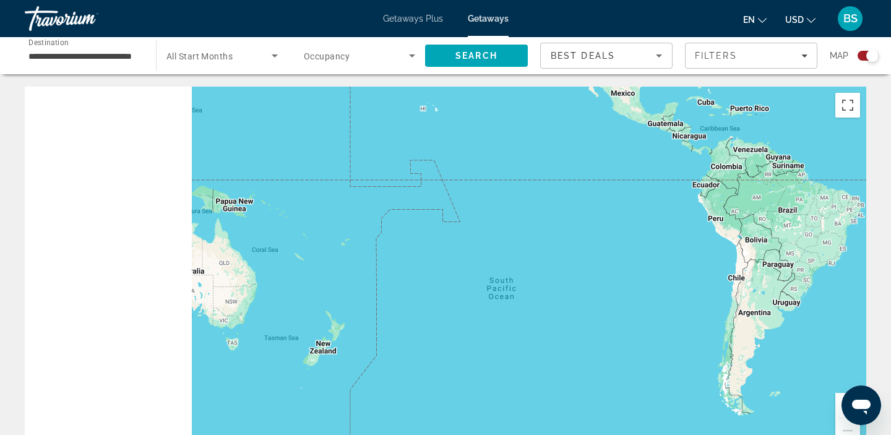
drag, startPoint x: 453, startPoint y: 298, endPoint x: 891, endPoint y: 79, distance: 489.5
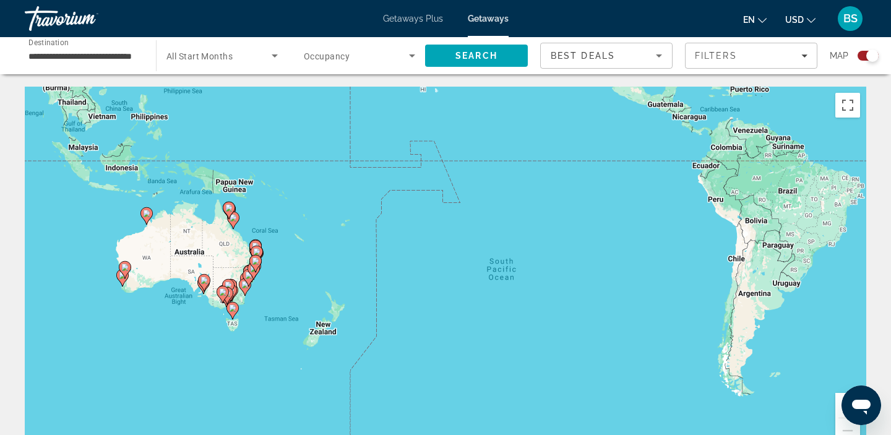
click at [276, 313] on div "To activate drag with keyboard, press Alt + Enter. Once in keyboard drag state,…" at bounding box center [446, 272] width 842 height 371
click at [224, 294] on image "Main content" at bounding box center [222, 291] width 7 height 7
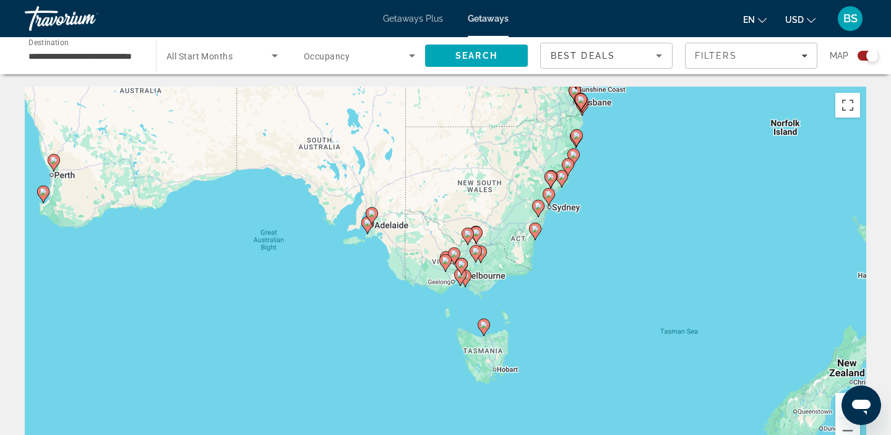
click at [454, 264] on icon "Main content" at bounding box center [454, 256] width 12 height 17
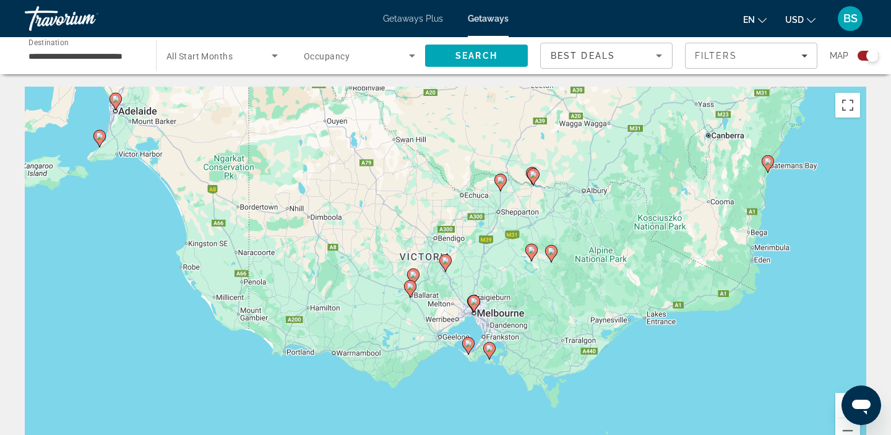
click at [527, 256] on gmp-advanced-marker "Main content" at bounding box center [532, 252] width 12 height 19
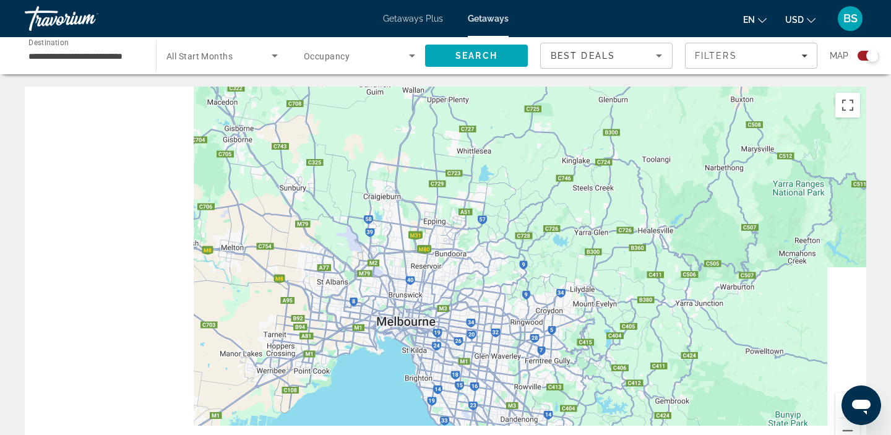
drag, startPoint x: 447, startPoint y: 339, endPoint x: 891, endPoint y: -50, distance: 589.6
click at [891, 0] on html "**********" at bounding box center [445, 217] width 891 height 435
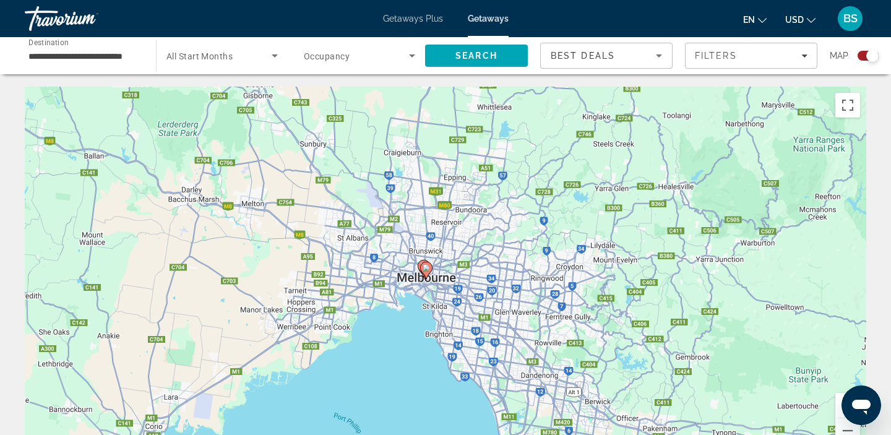
click at [425, 265] on image "Main content" at bounding box center [426, 267] width 7 height 7
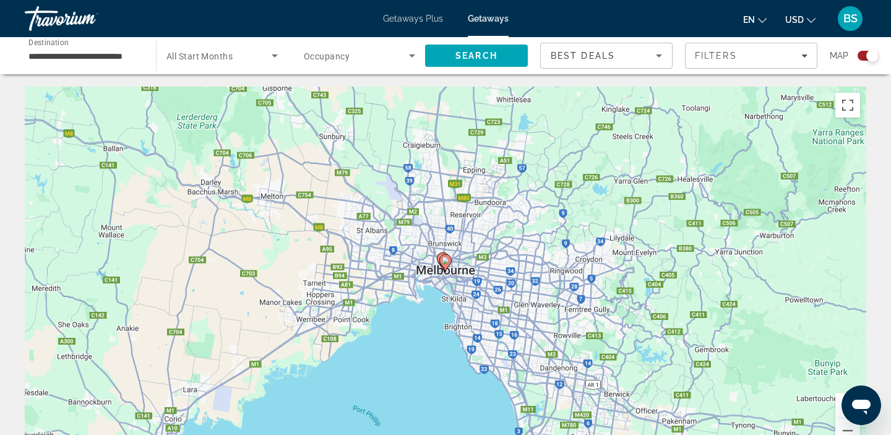
click at [448, 264] on image "Main content" at bounding box center [445, 260] width 7 height 7
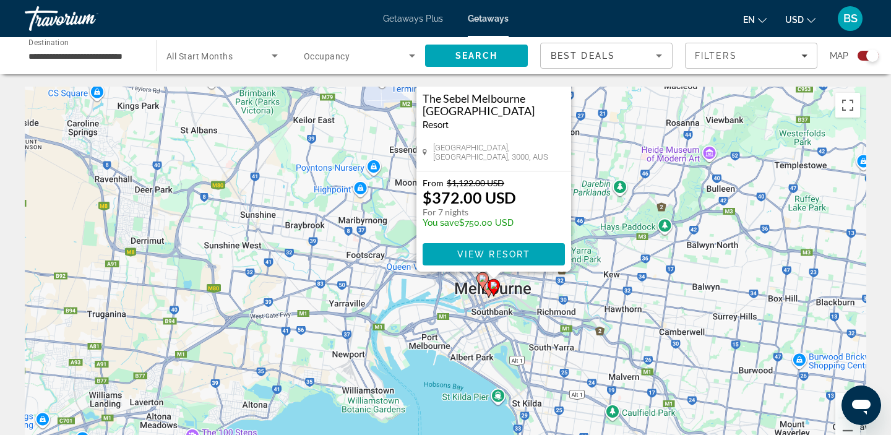
drag, startPoint x: 306, startPoint y: 377, endPoint x: 355, endPoint y: 232, distance: 152.7
click at [355, 232] on div "To activate drag with keyboard, press Alt + Enter. Once in keyboard drag state,…" at bounding box center [446, 272] width 842 height 371
click at [480, 282] on icon "Main content" at bounding box center [482, 280] width 11 height 16
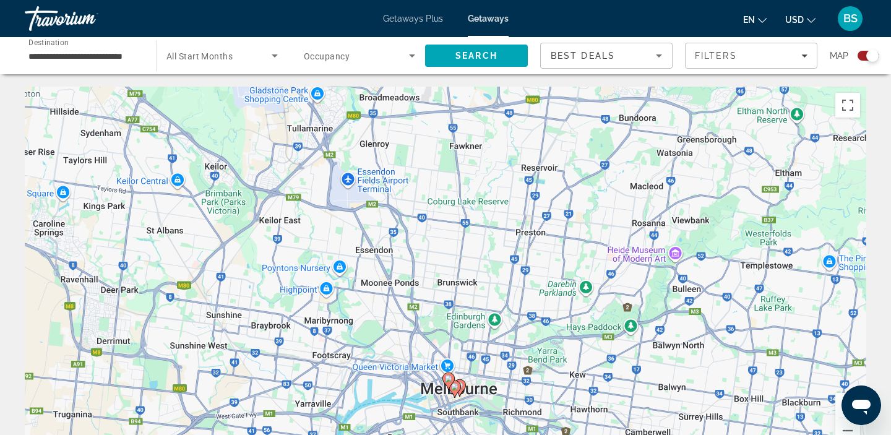
drag, startPoint x: 474, startPoint y: 363, endPoint x: 496, endPoint y: 212, distance: 152.8
click at [496, 212] on div "To activate drag with keyboard, press Alt + Enter. Once in keyboard drag state,…" at bounding box center [446, 272] width 842 height 371
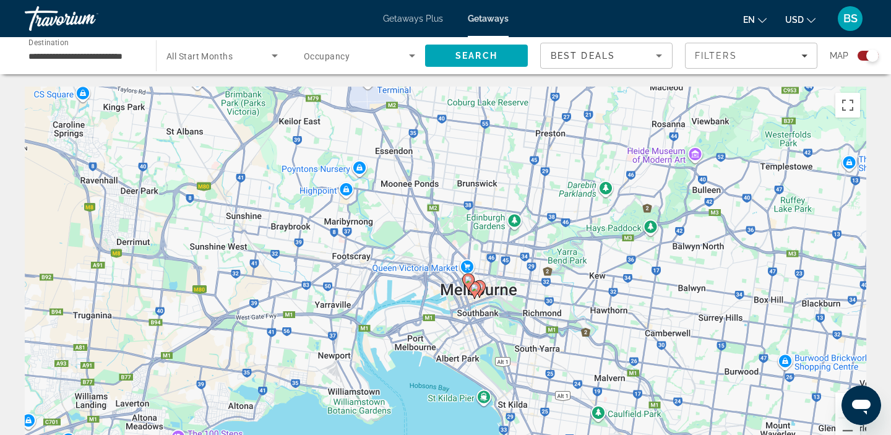
click at [468, 283] on image "Main content" at bounding box center [468, 279] width 7 height 7
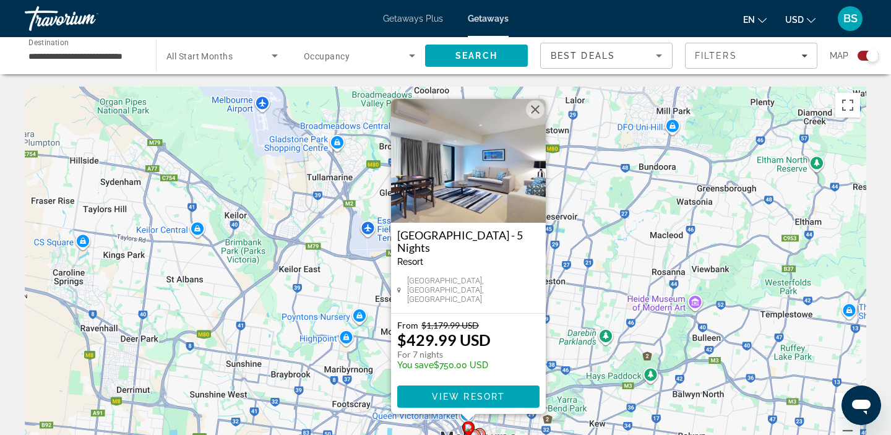
click at [600, 210] on div "To activate drag with keyboard, press Alt + Enter. Once in keyboard drag state,…" at bounding box center [446, 272] width 842 height 371
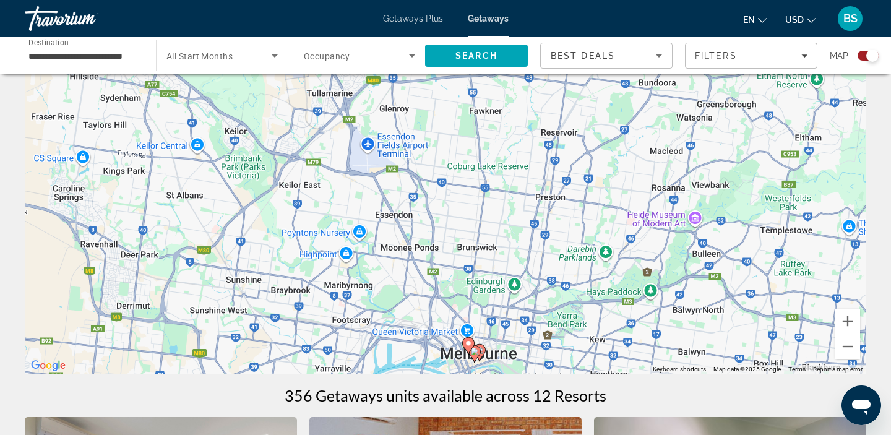
scroll to position [128, 0]
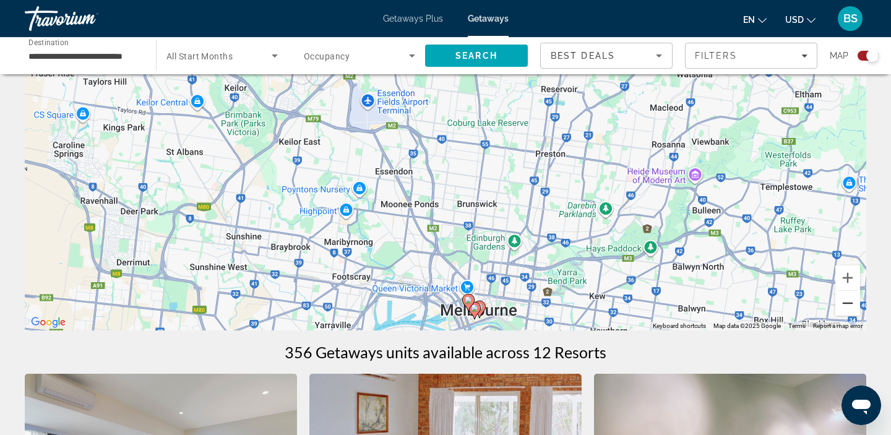
click at [843, 303] on button "Zoom out" at bounding box center [848, 303] width 25 height 25
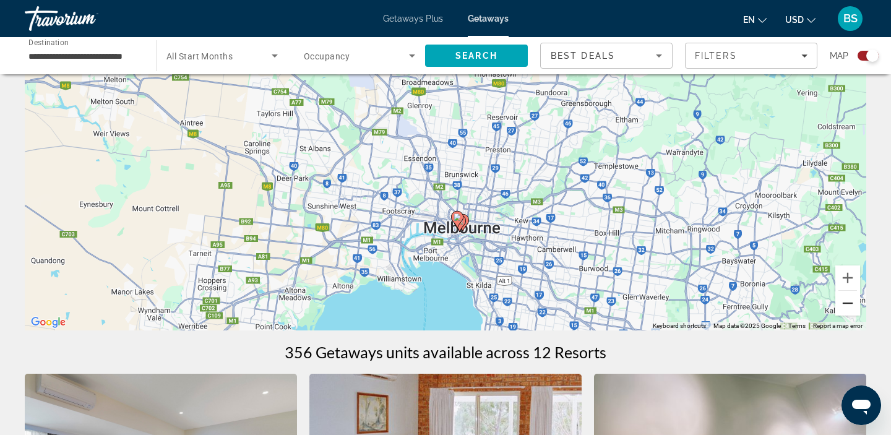
click at [843, 303] on button "Zoom out" at bounding box center [848, 303] width 25 height 25
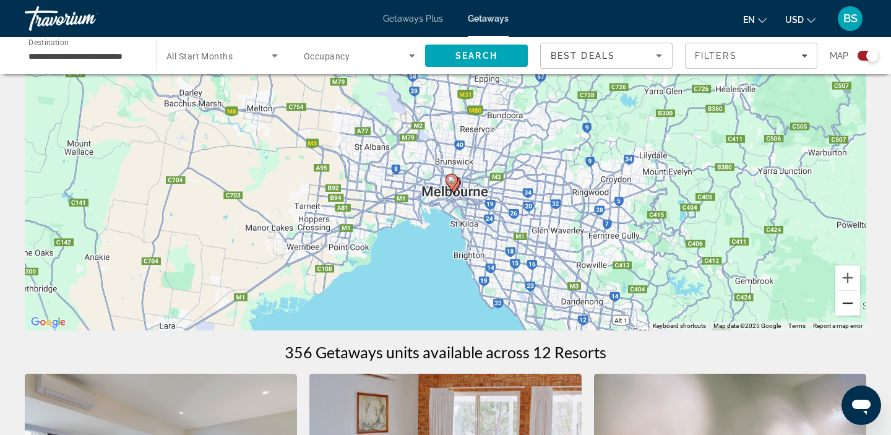
click at [843, 303] on button "Zoom out" at bounding box center [848, 303] width 25 height 25
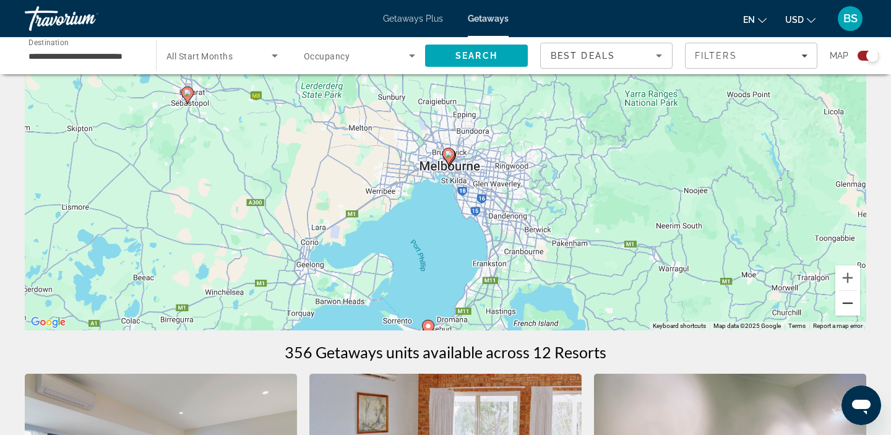
click at [843, 303] on button "Zoom out" at bounding box center [848, 303] width 25 height 25
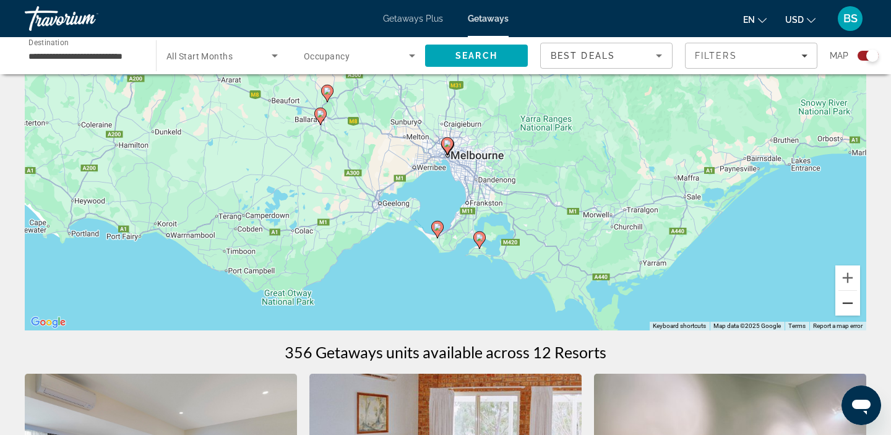
click at [843, 303] on button "Zoom out" at bounding box center [848, 303] width 25 height 25
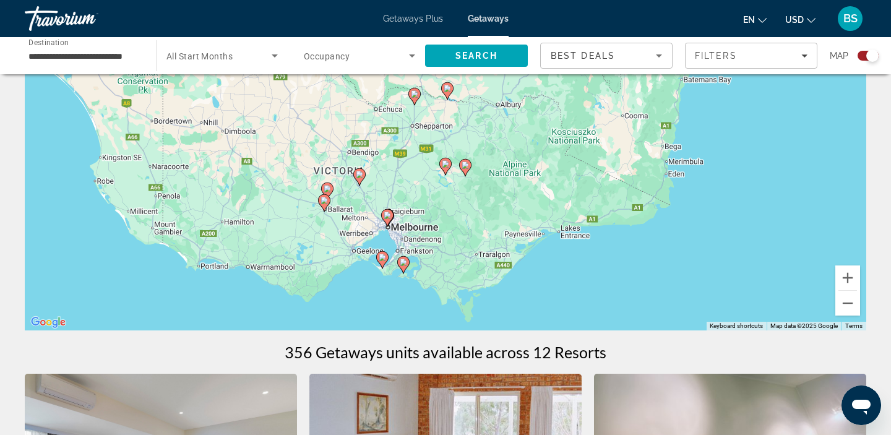
drag, startPoint x: 773, startPoint y: 202, endPoint x: 710, endPoint y: 283, distance: 102.8
click at [710, 283] on div "To activate drag with keyboard, press Alt + Enter. Once in keyboard drag state,…" at bounding box center [446, 144] width 842 height 371
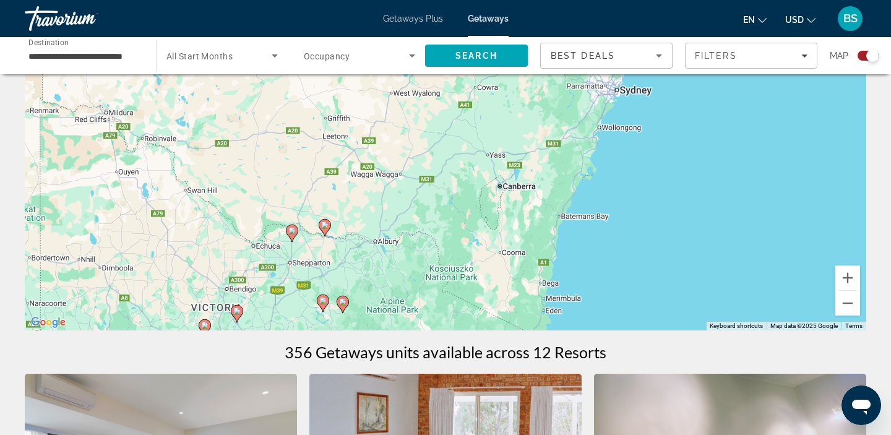
drag, startPoint x: 713, startPoint y: 144, endPoint x: 593, endPoint y: 279, distance: 180.2
click at [593, 279] on div "To activate drag with keyboard, press Alt + Enter. Once in keyboard drag state,…" at bounding box center [446, 144] width 842 height 371
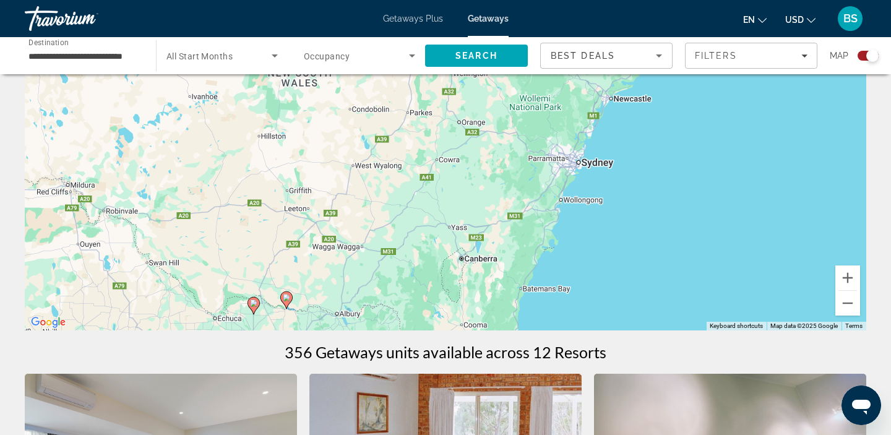
drag, startPoint x: 608, startPoint y: 196, endPoint x: 542, endPoint y: 304, distance: 126.7
click at [542, 304] on div "To activate drag with keyboard, press Alt + Enter. Once in keyboard drag state,…" at bounding box center [446, 144] width 842 height 371
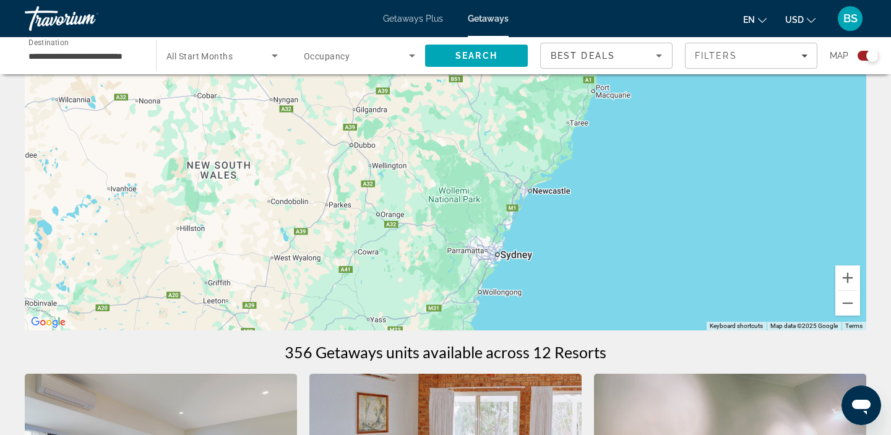
drag, startPoint x: 728, startPoint y: 304, endPoint x: 677, endPoint y: 365, distance: 79.6
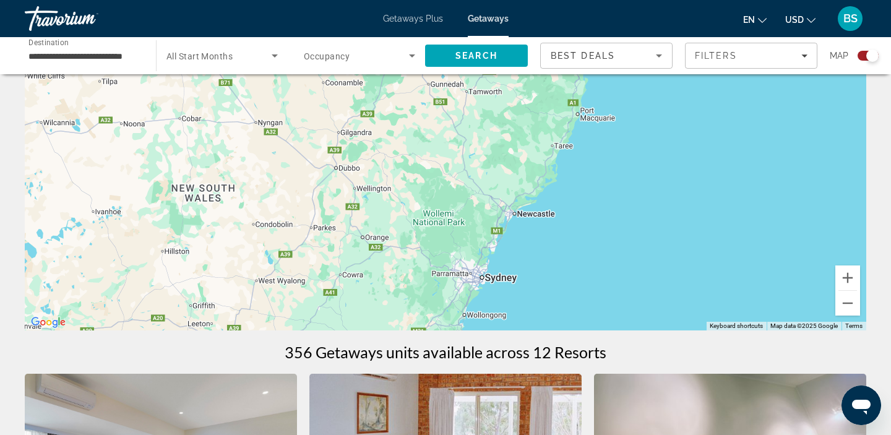
drag, startPoint x: 552, startPoint y: 186, endPoint x: 552, endPoint y: 206, distance: 20.4
click at [552, 206] on div "Main content" at bounding box center [446, 144] width 842 height 371
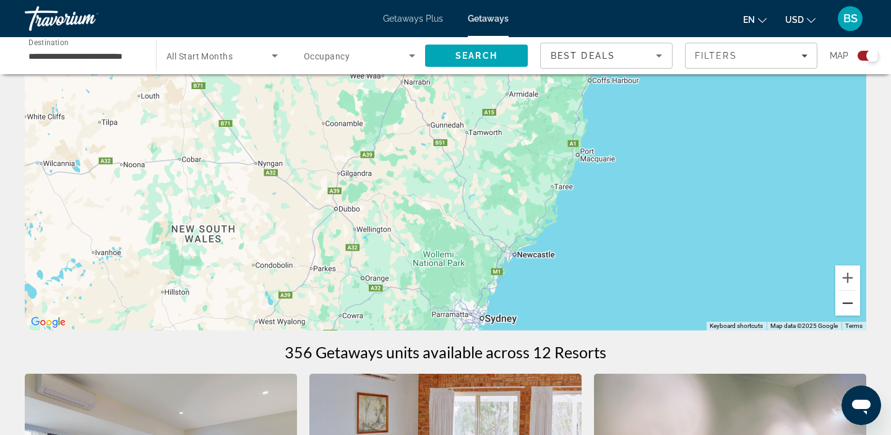
click at [849, 306] on button "Zoom out" at bounding box center [848, 303] width 25 height 25
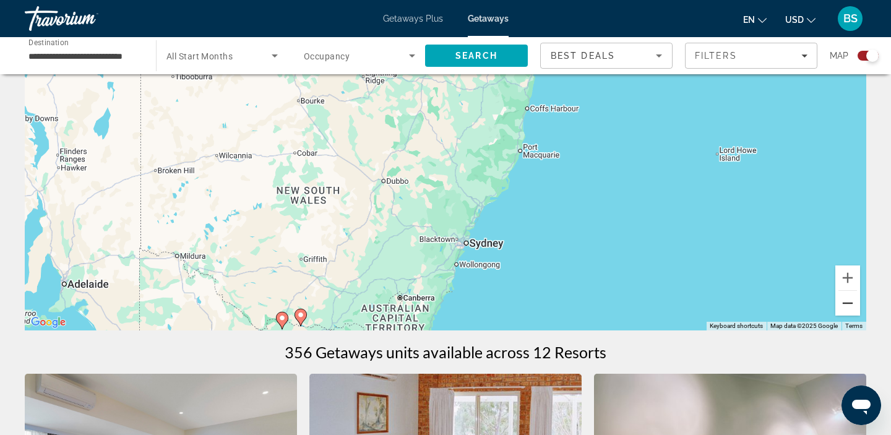
click at [849, 306] on button "Zoom out" at bounding box center [848, 303] width 25 height 25
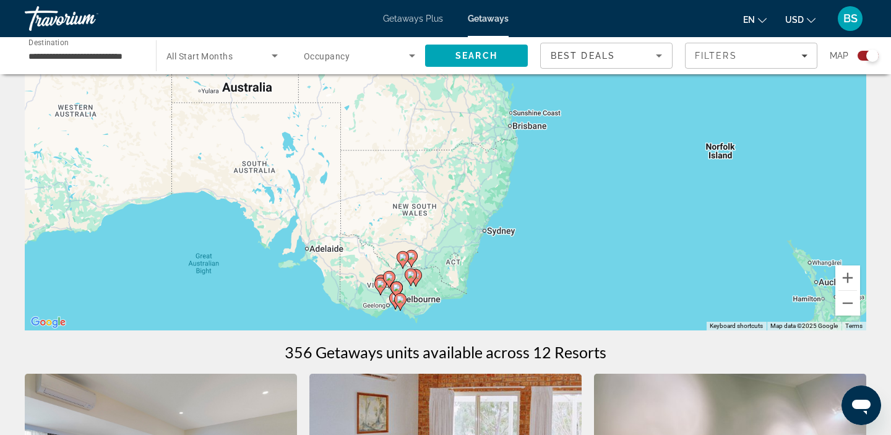
drag, startPoint x: 558, startPoint y: 193, endPoint x: 622, endPoint y: 272, distance: 100.8
click at [622, 272] on div "To activate drag with keyboard, press Alt + Enter. Once in keyboard drag state,…" at bounding box center [446, 144] width 842 height 371
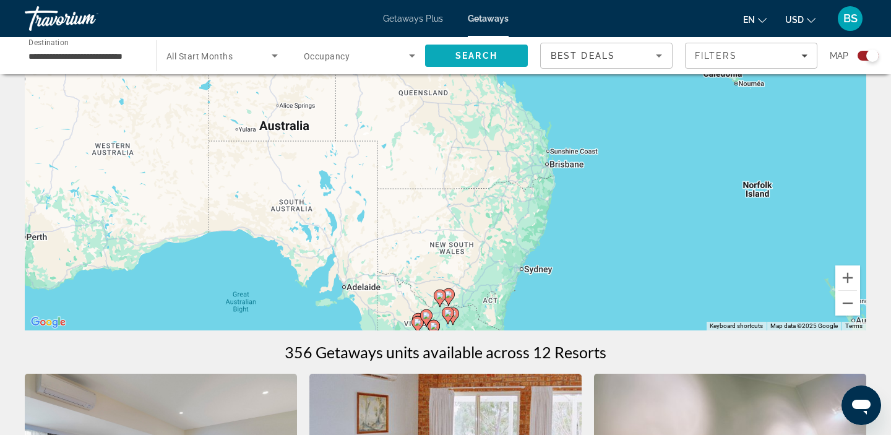
click at [492, 51] on span "Search" at bounding box center [477, 56] width 42 height 10
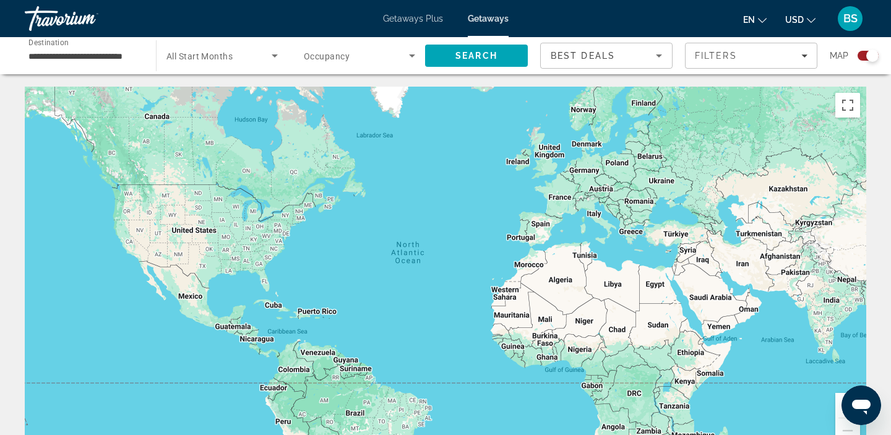
click at [66, 60] on input "**********" at bounding box center [83, 56] width 111 height 15
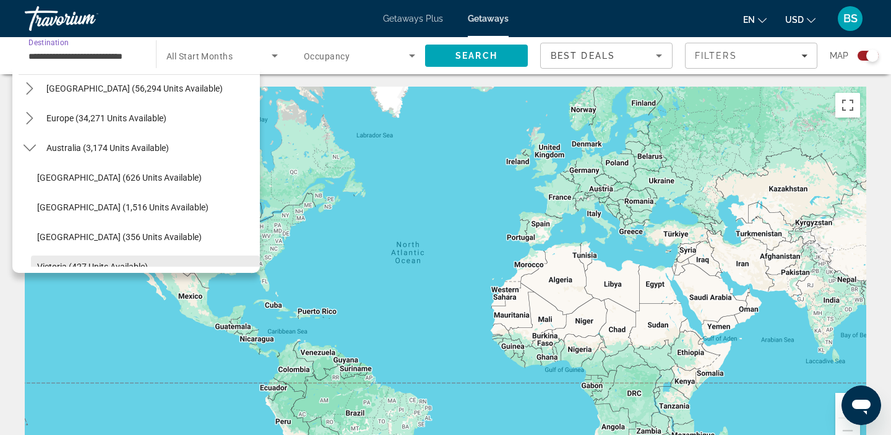
scroll to position [118, 0]
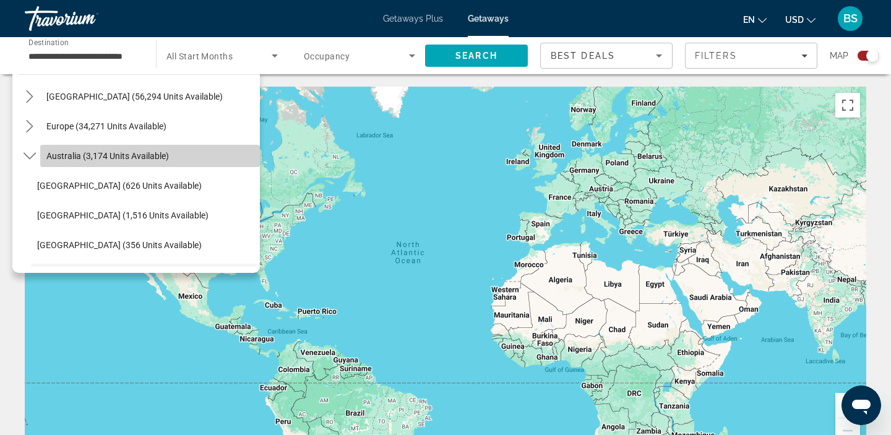
click at [69, 162] on span "Select destination: Australia (3,174 units available)" at bounding box center [150, 156] width 220 height 30
type input "**********"
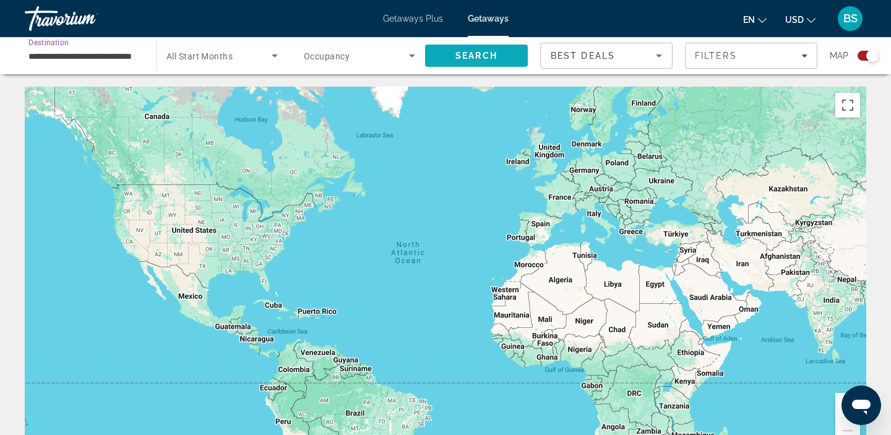
click at [459, 70] on span "Search" at bounding box center [476, 56] width 103 height 30
click at [355, 59] on span "Search widget" at bounding box center [356, 55] width 105 height 15
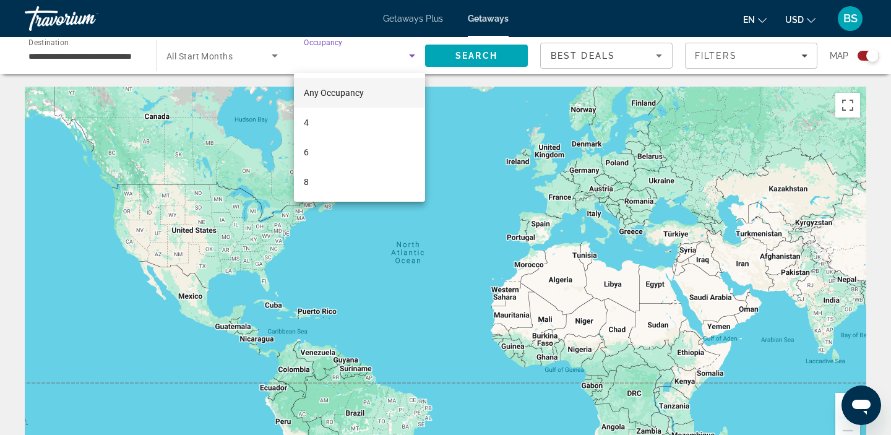
click at [488, 22] on div at bounding box center [445, 217] width 891 height 435
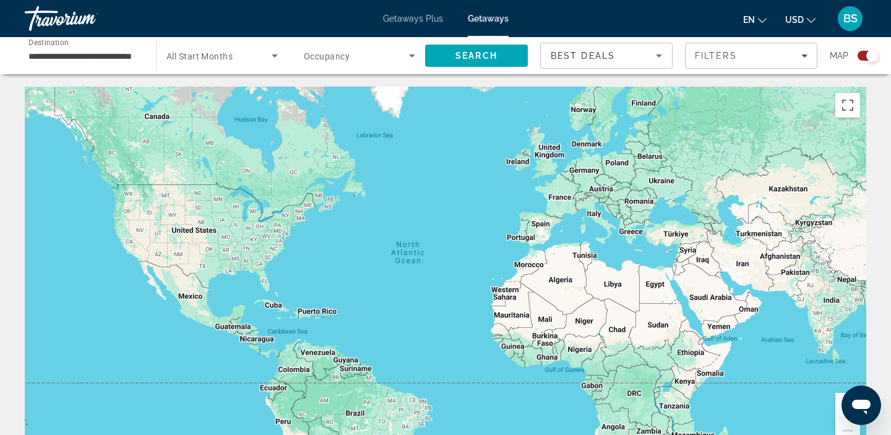
click at [488, 22] on span "Getaways" at bounding box center [488, 19] width 41 height 10
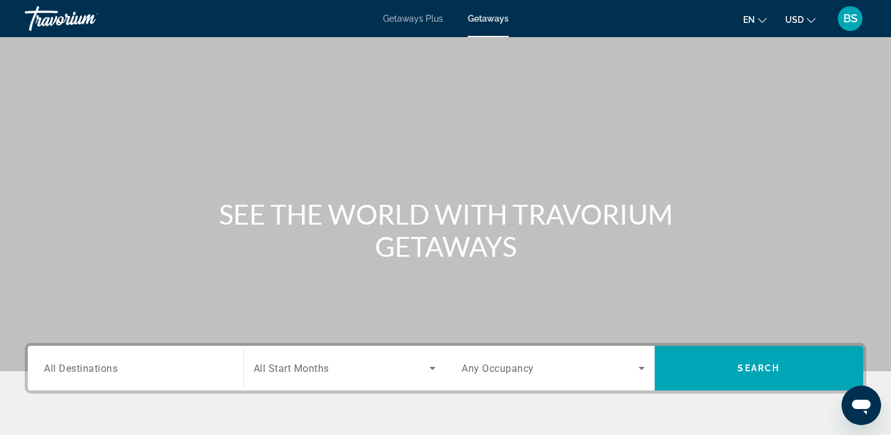
click at [488, 22] on span "Getaways" at bounding box center [488, 19] width 41 height 10
click at [163, 374] on input "Destination All Destinations" at bounding box center [135, 369] width 183 height 15
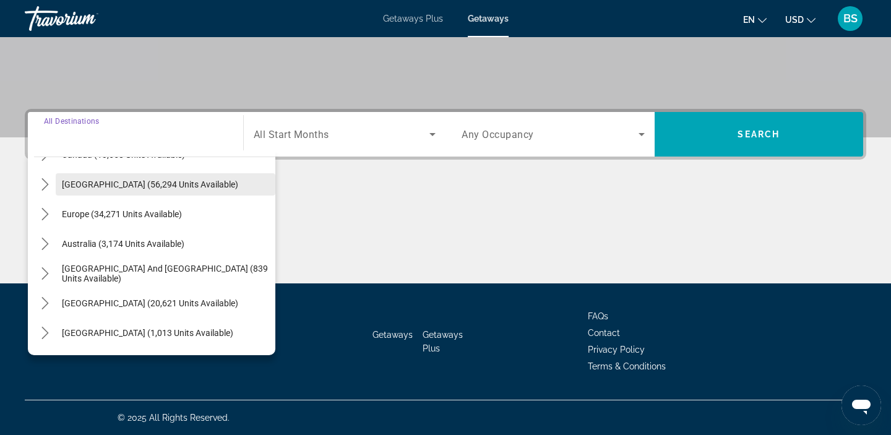
scroll to position [113, 0]
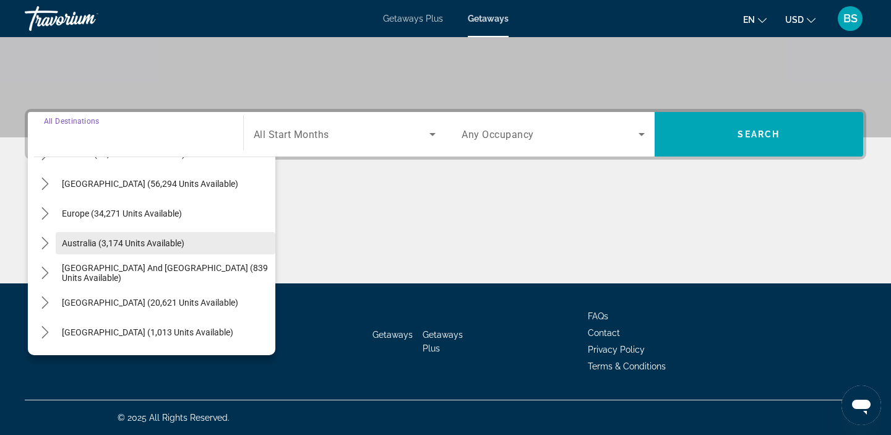
click at [135, 251] on span "Select destination: Australia (3,174 units available)" at bounding box center [166, 243] width 220 height 30
type input "**********"
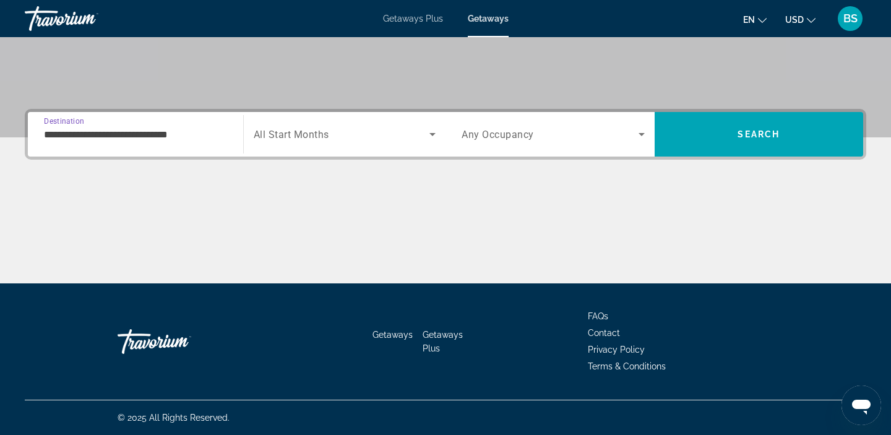
click at [411, 131] on span "Search widget" at bounding box center [342, 134] width 176 height 15
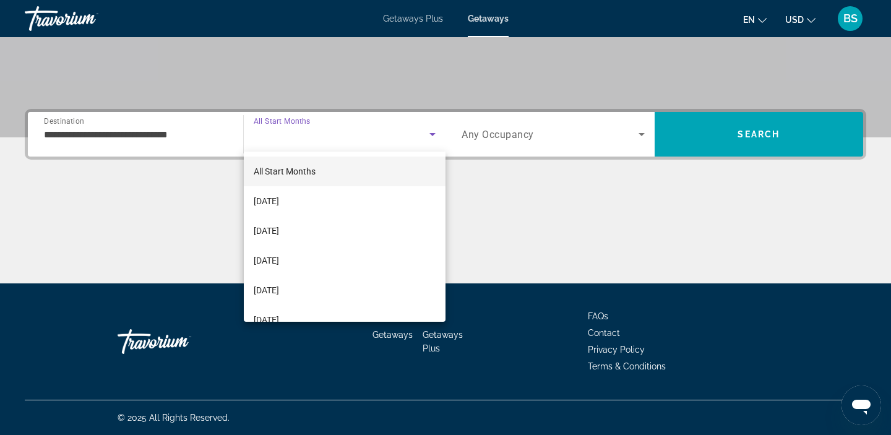
click at [537, 131] on div at bounding box center [445, 217] width 891 height 435
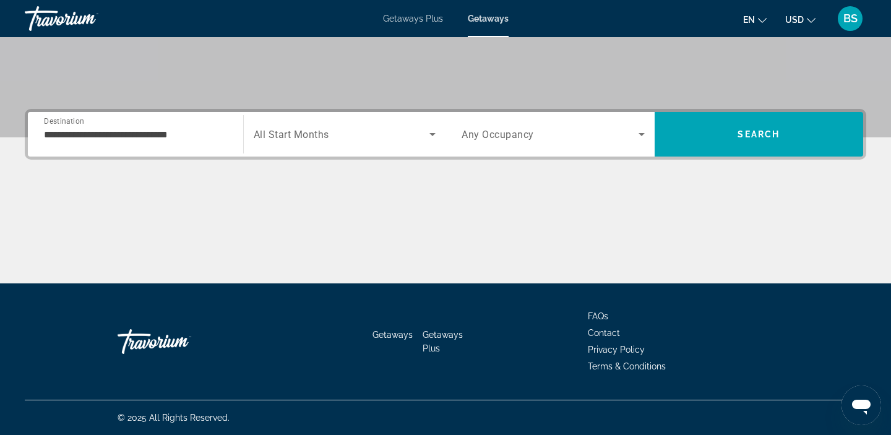
click at [521, 145] on div "Search widget" at bounding box center [553, 134] width 183 height 35
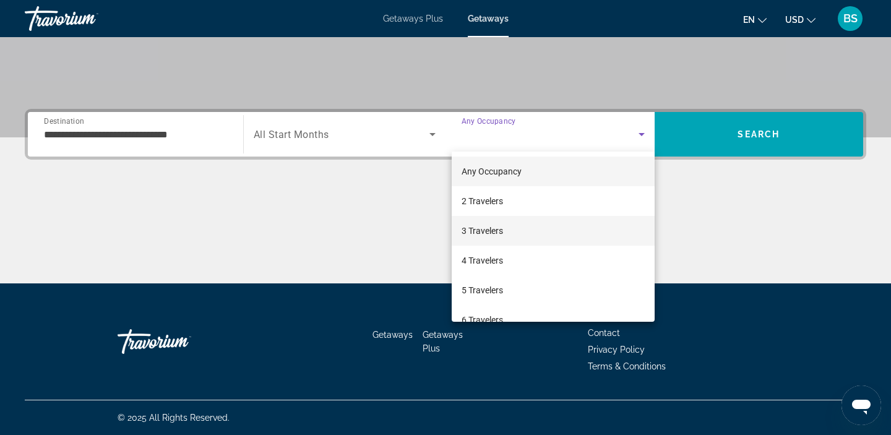
click at [500, 236] on span "3 Travelers" at bounding box center [482, 230] width 41 height 15
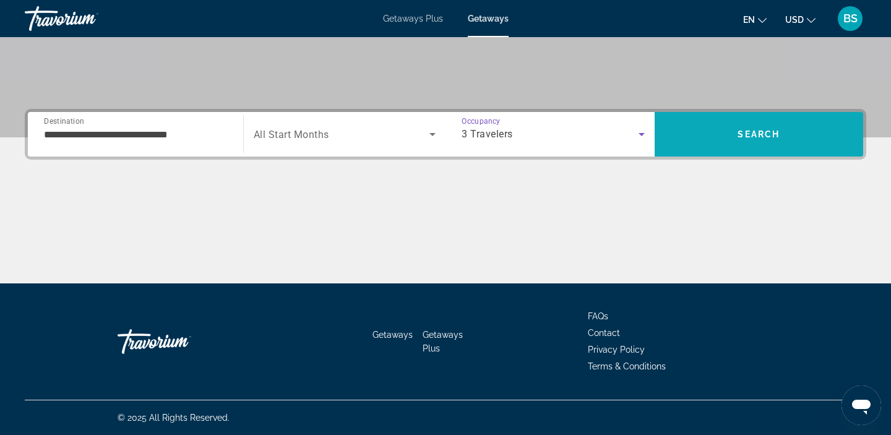
click at [755, 115] on span "Search" at bounding box center [759, 134] width 209 height 45
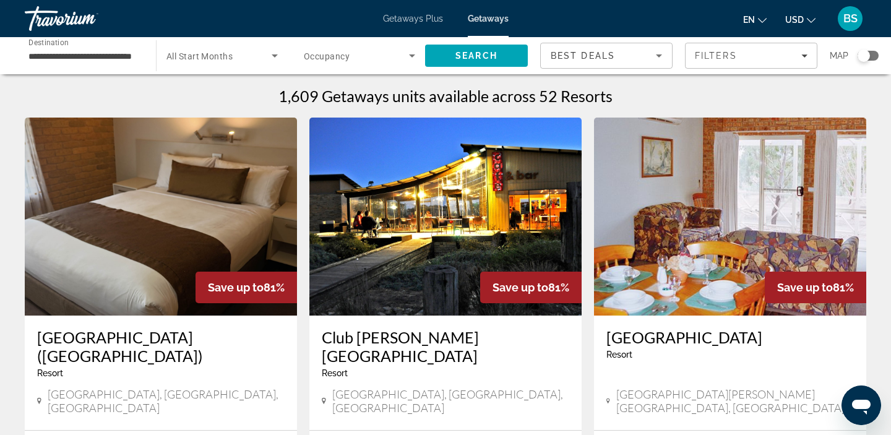
click at [855, 58] on div "Search widget" at bounding box center [864, 56] width 30 height 10
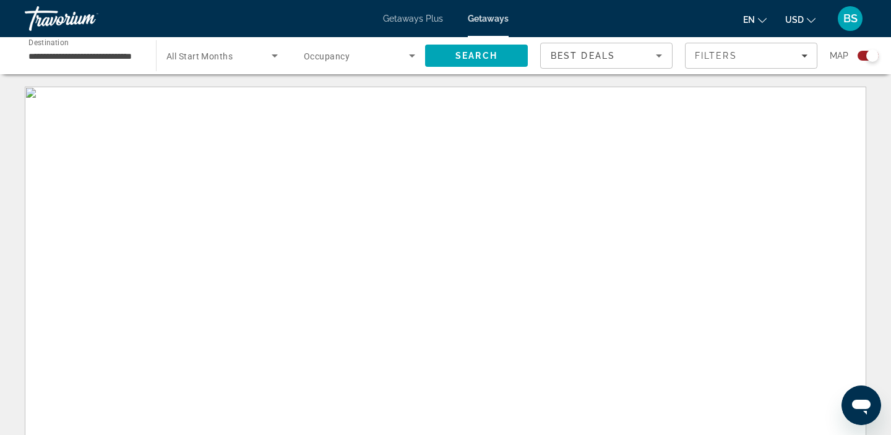
click at [865, 58] on div "Search widget" at bounding box center [868, 56] width 21 height 10
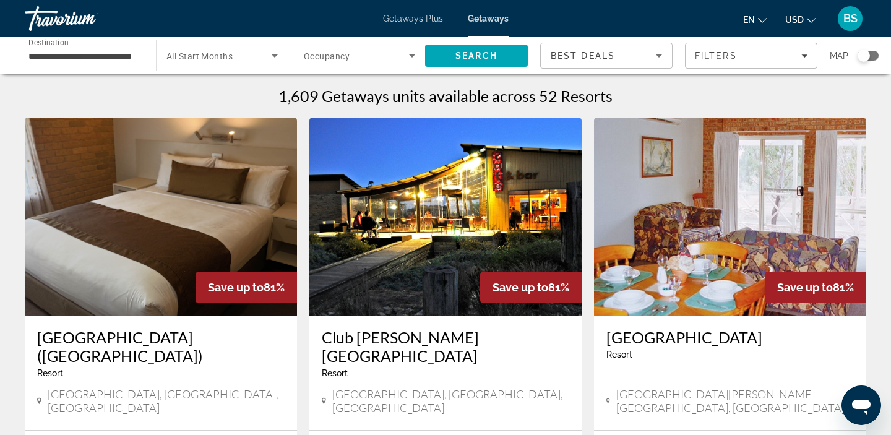
click at [865, 58] on div "Search widget" at bounding box center [864, 56] width 12 height 12
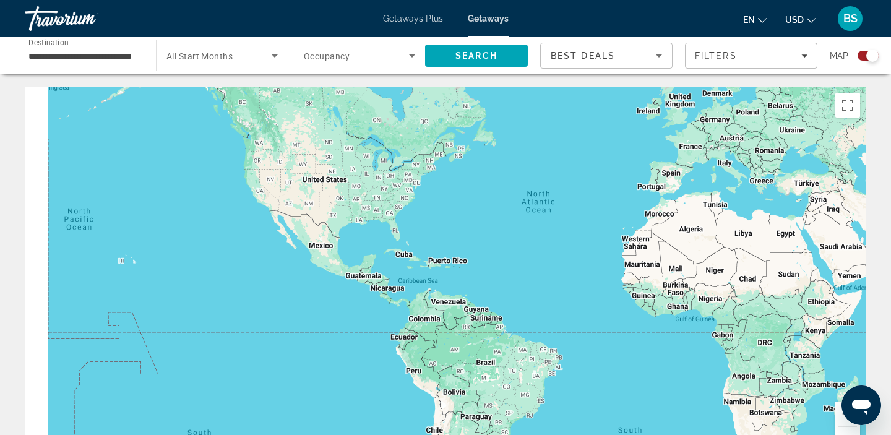
drag, startPoint x: 130, startPoint y: 339, endPoint x: 690, endPoint y: 196, distance: 577.4
click at [690, 196] on div "Main content" at bounding box center [446, 272] width 842 height 371
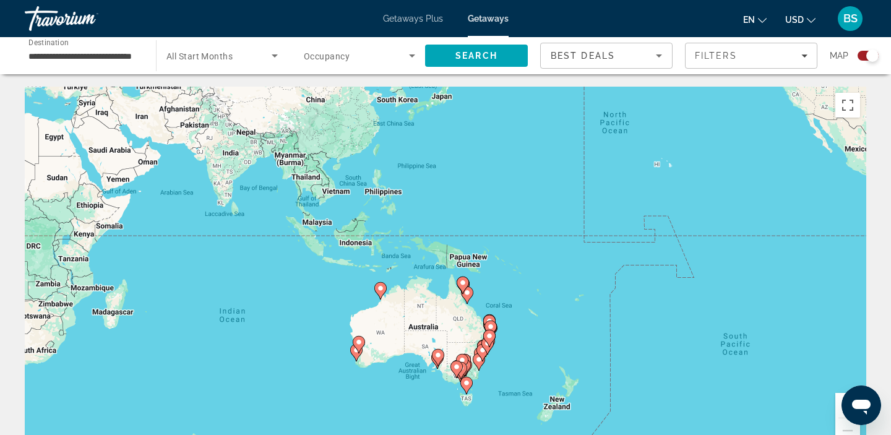
click at [470, 367] on icon "Main content" at bounding box center [464, 368] width 11 height 16
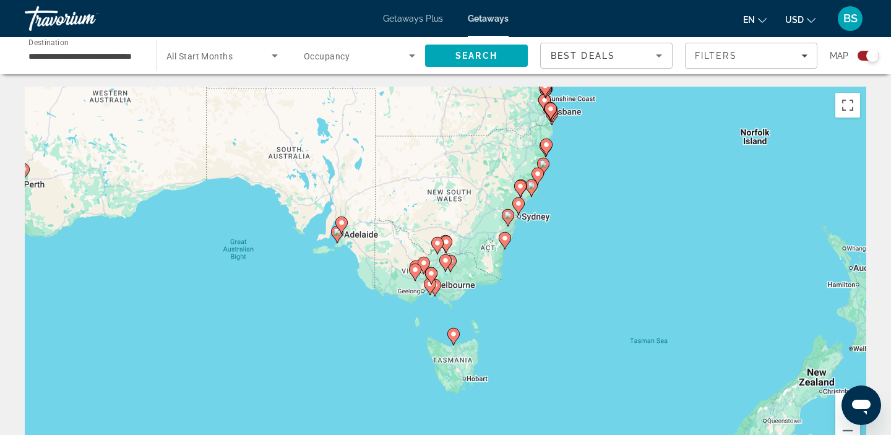
click at [522, 207] on image "Main content" at bounding box center [518, 203] width 7 height 7
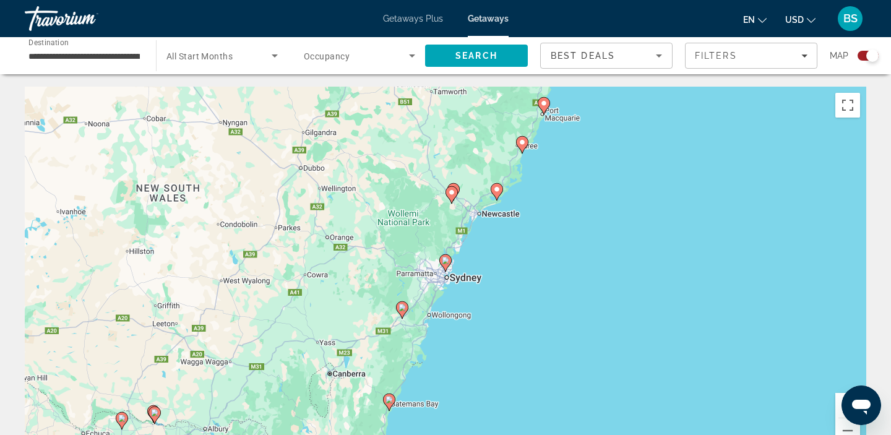
click at [449, 265] on icon "Main content" at bounding box center [445, 263] width 11 height 16
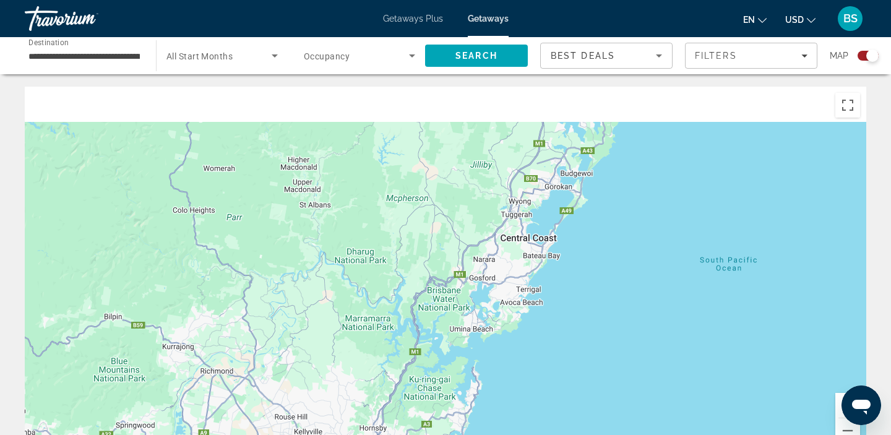
drag, startPoint x: 613, startPoint y: 126, endPoint x: 553, endPoint y: 405, distance: 285.6
click at [553, 405] on div "To activate drag with keyboard, press Alt + Enter. Once in keyboard drag state,…" at bounding box center [446, 272] width 842 height 371
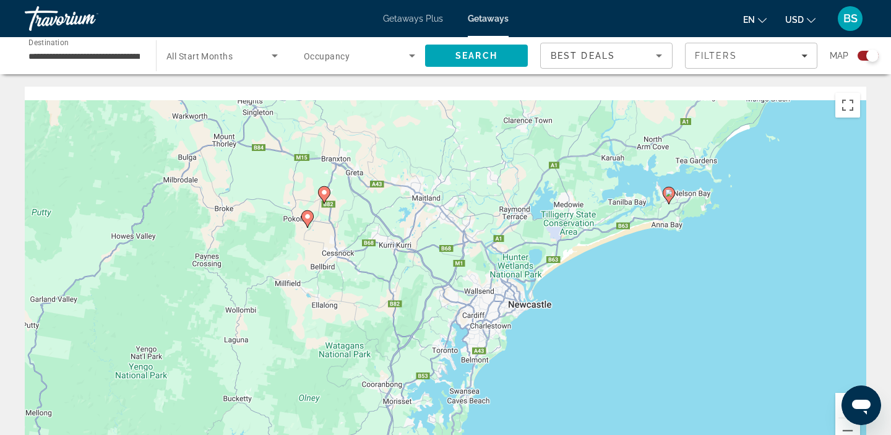
drag, startPoint x: 656, startPoint y: 197, endPoint x: 468, endPoint y: 389, distance: 268.3
click at [468, 389] on div "To activate drag with keyboard, press Alt + Enter. Once in keyboard drag state,…" at bounding box center [446, 272] width 842 height 371
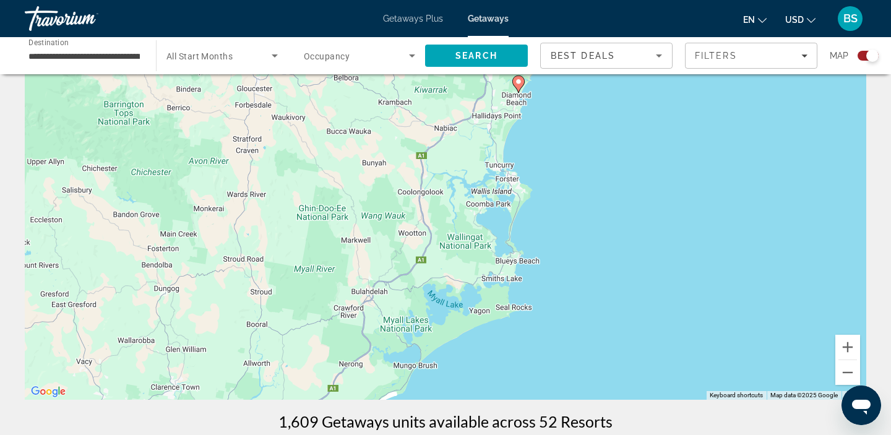
scroll to position [56, 0]
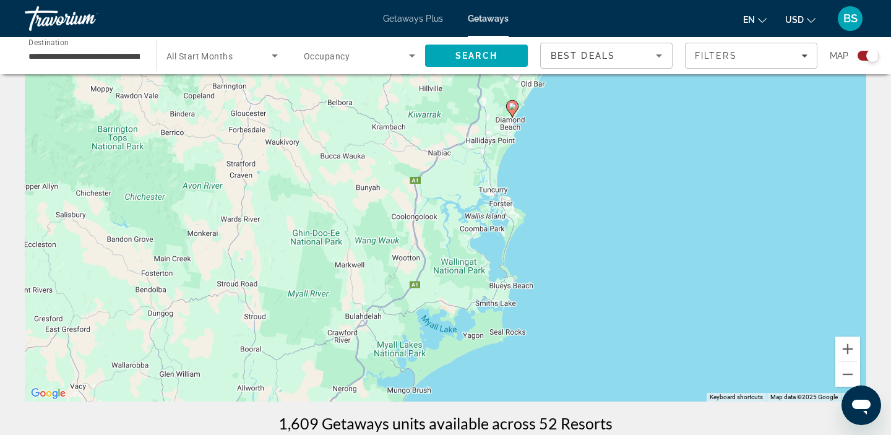
drag, startPoint x: 395, startPoint y: 161, endPoint x: 345, endPoint y: 327, distance: 173.1
click at [345, 327] on div "To activate drag with keyboard, press Alt + Enter. Once in keyboard drag state,…" at bounding box center [446, 215] width 842 height 371
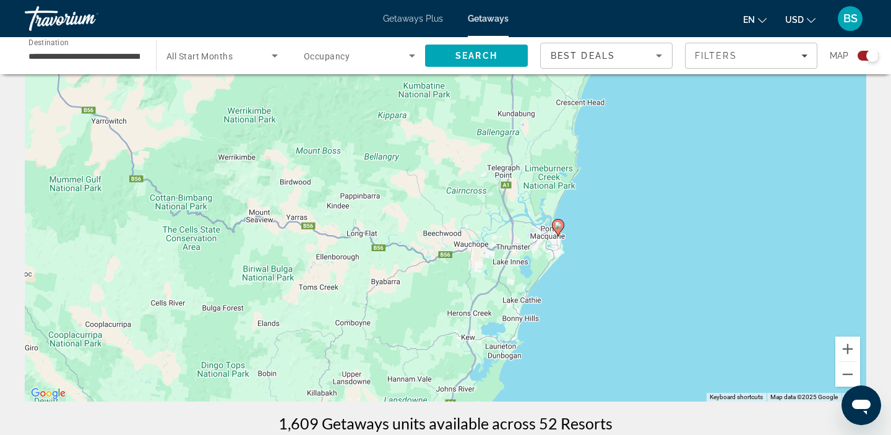
drag, startPoint x: 610, startPoint y: 176, endPoint x: 488, endPoint y: 351, distance: 212.9
click at [488, 351] on div "To activate drag with keyboard, press Alt + Enter. Once in keyboard drag state,…" at bounding box center [446, 215] width 842 height 371
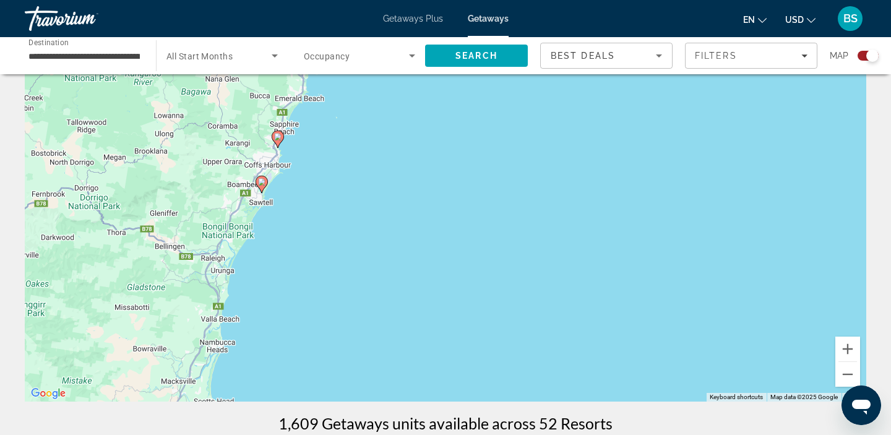
drag, startPoint x: 438, startPoint y: 296, endPoint x: 453, endPoint y: 449, distance: 154.2
click at [453, 379] on html "**********" at bounding box center [445, 161] width 891 height 435
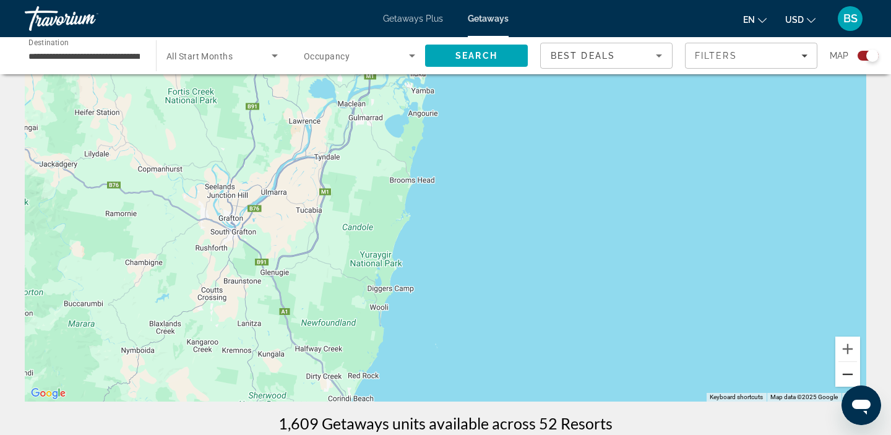
click at [843, 376] on button "Zoom out" at bounding box center [848, 374] width 25 height 25
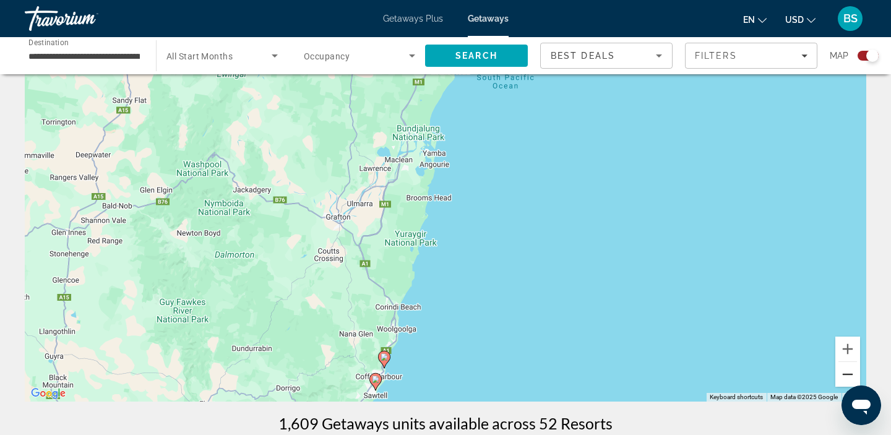
click at [843, 376] on button "Zoom out" at bounding box center [848, 374] width 25 height 25
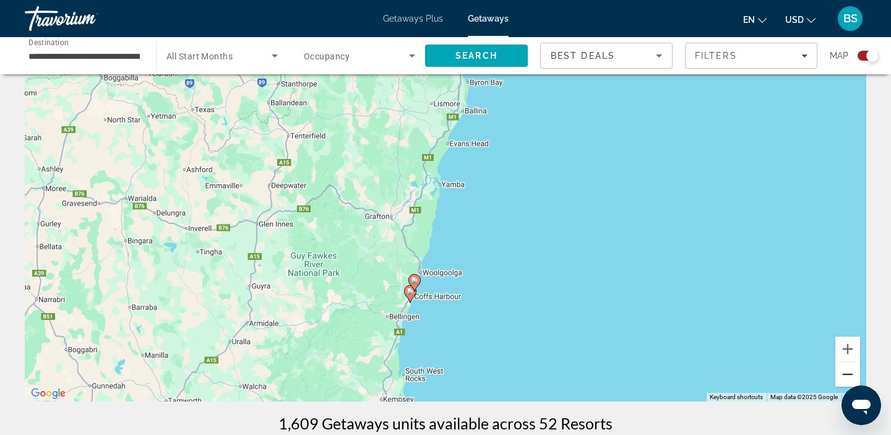
click at [843, 376] on button "Zoom out" at bounding box center [848, 374] width 25 height 25
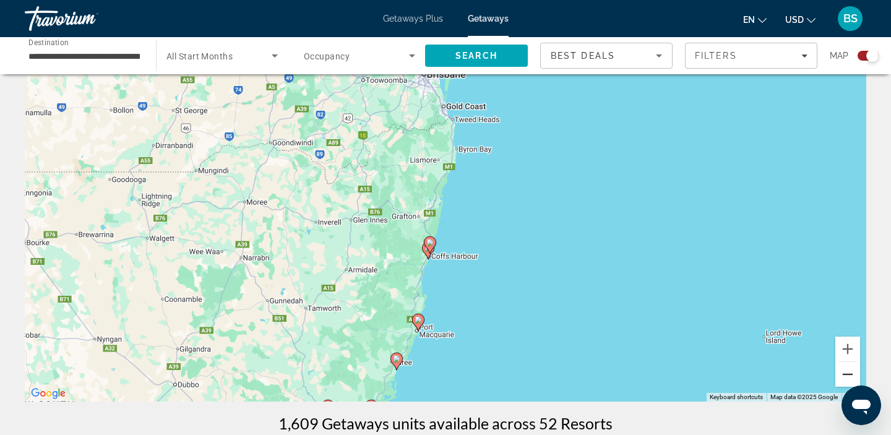
click at [843, 376] on button "Zoom out" at bounding box center [848, 374] width 25 height 25
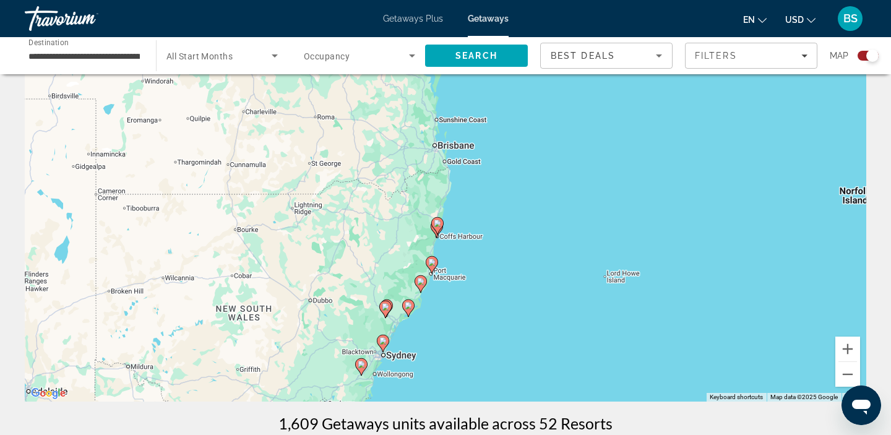
click at [117, 56] on input "**********" at bounding box center [83, 56] width 111 height 15
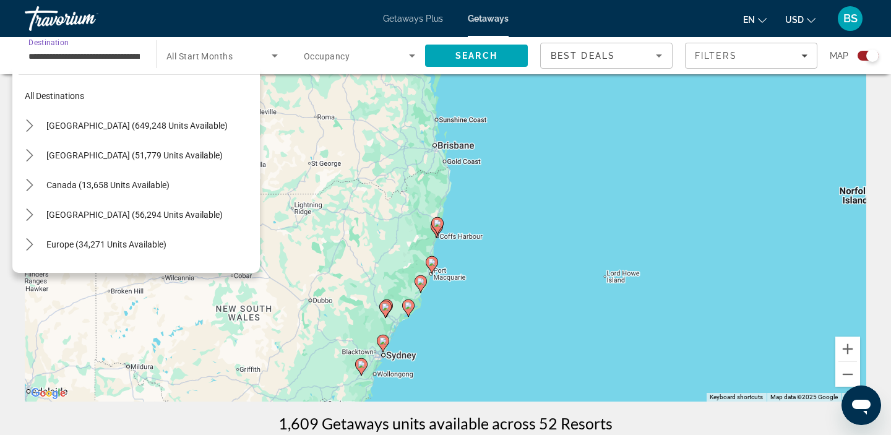
scroll to position [133, 0]
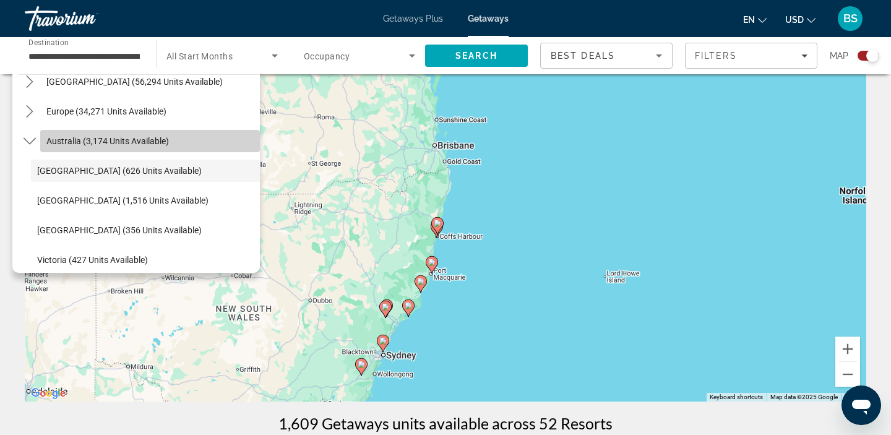
click at [96, 149] on span "Select destination: Australia (3,174 units available)" at bounding box center [150, 141] width 220 height 30
type input "**********"
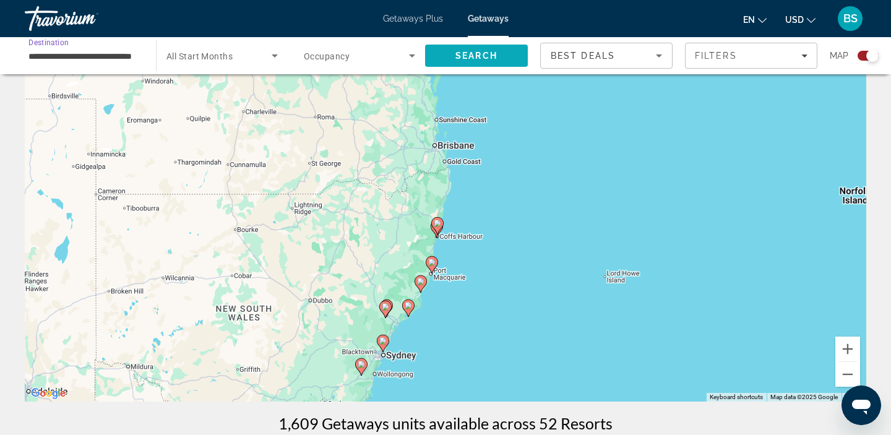
click at [453, 53] on span "Search" at bounding box center [476, 56] width 103 height 30
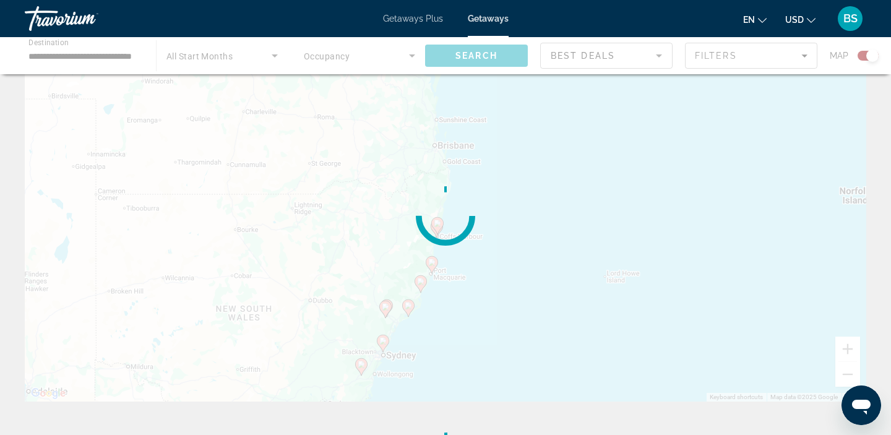
scroll to position [0, 0]
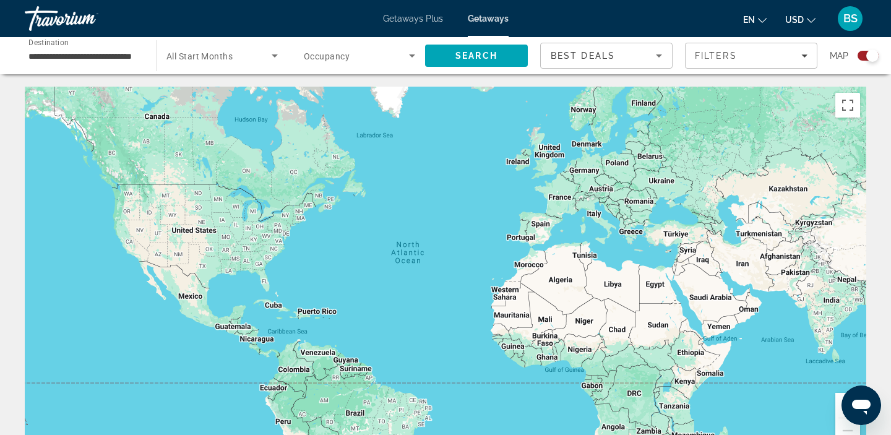
click at [483, 23] on span "Getaways" at bounding box center [488, 19] width 41 height 10
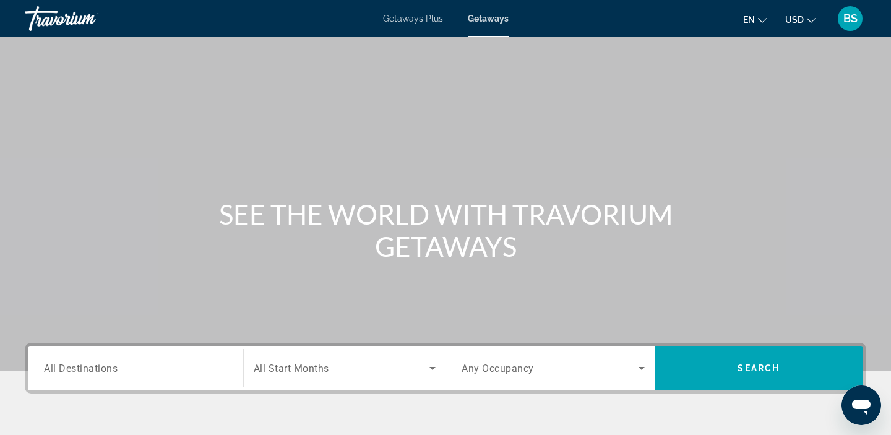
click at [162, 390] on div "Destination All Destinations" at bounding box center [135, 368] width 203 height 45
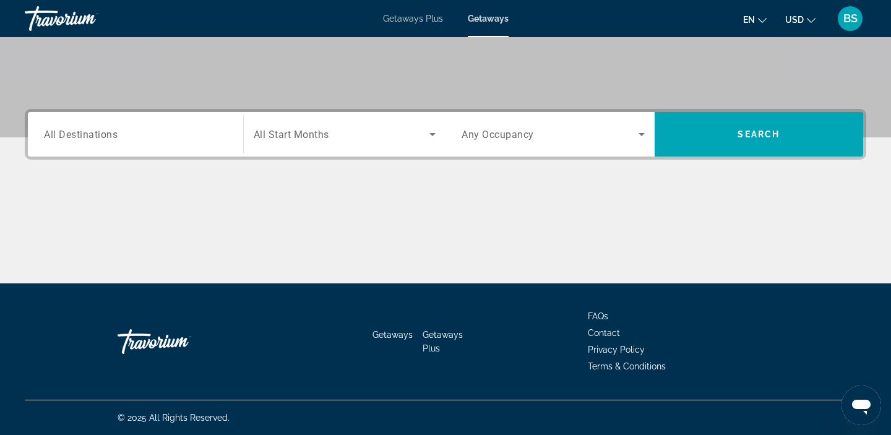
click at [155, 144] on div "Search widget" at bounding box center [135, 134] width 183 height 35
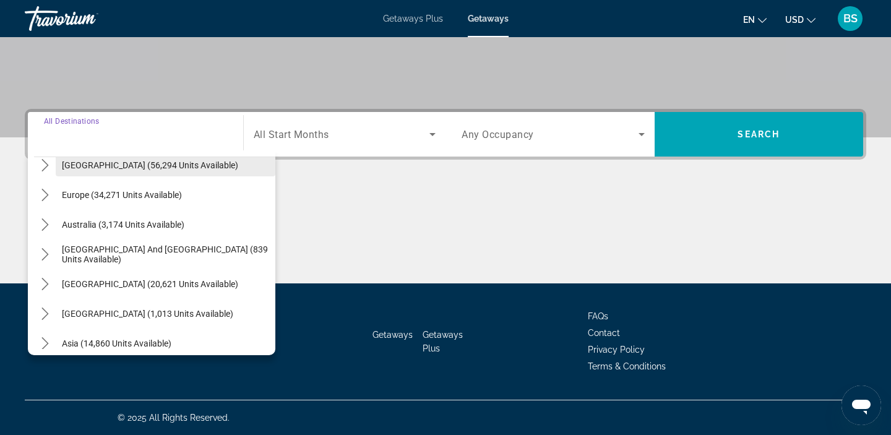
scroll to position [135, 0]
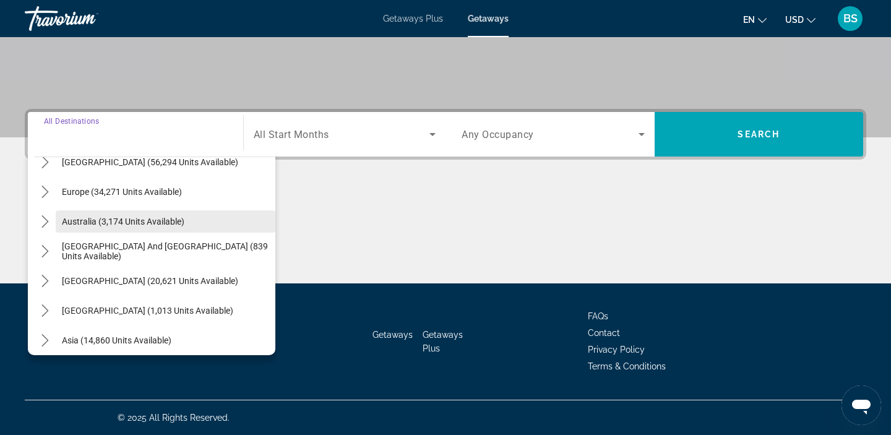
click at [106, 225] on span "Australia (3,174 units available)" at bounding box center [123, 222] width 123 height 10
type input "**********"
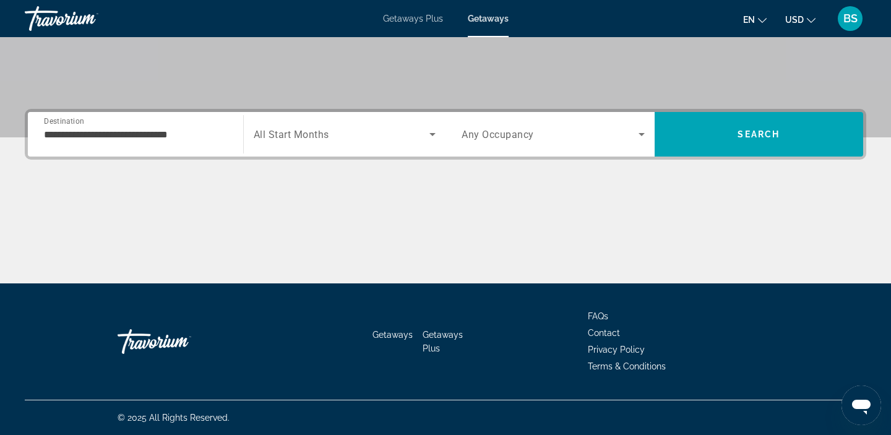
click at [512, 131] on span "Any Occupancy" at bounding box center [498, 135] width 72 height 12
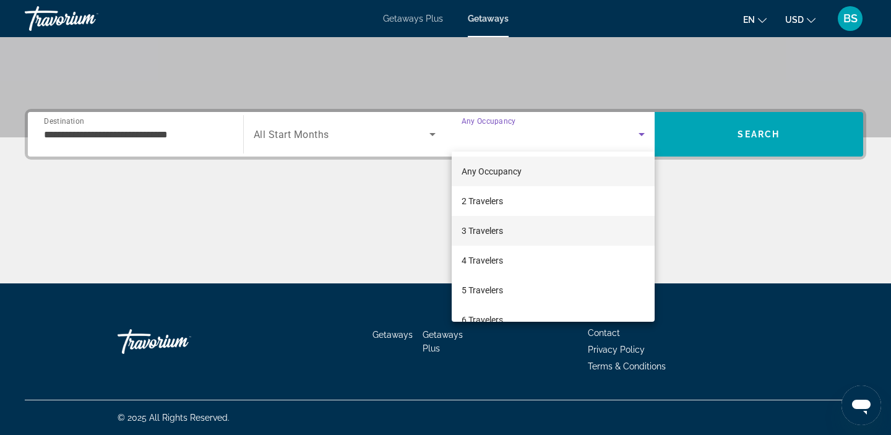
click at [482, 225] on span "3 Travelers" at bounding box center [482, 230] width 41 height 15
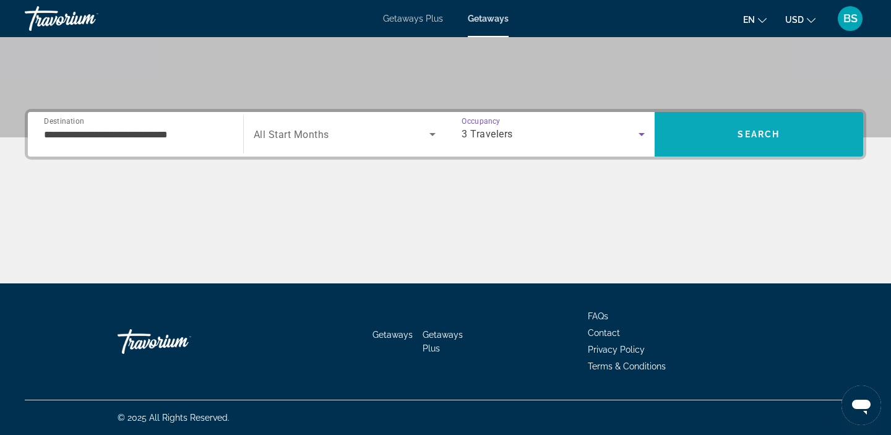
click at [753, 131] on span "Search" at bounding box center [759, 134] width 42 height 10
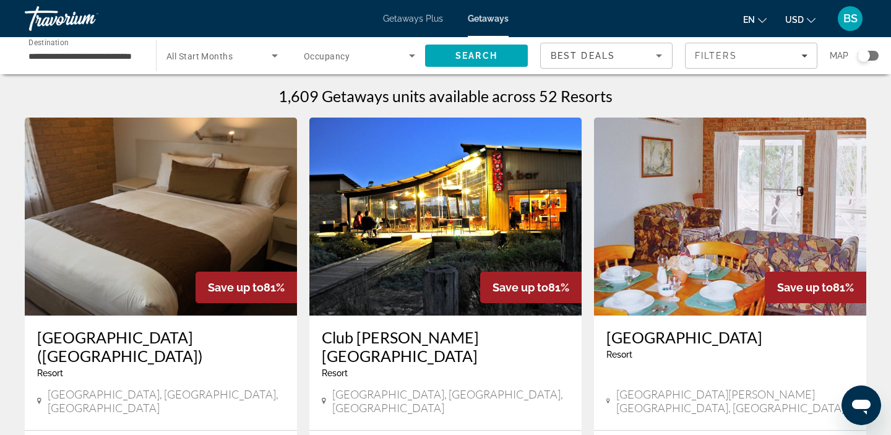
click at [867, 59] on div "Search widget" at bounding box center [864, 56] width 12 height 12
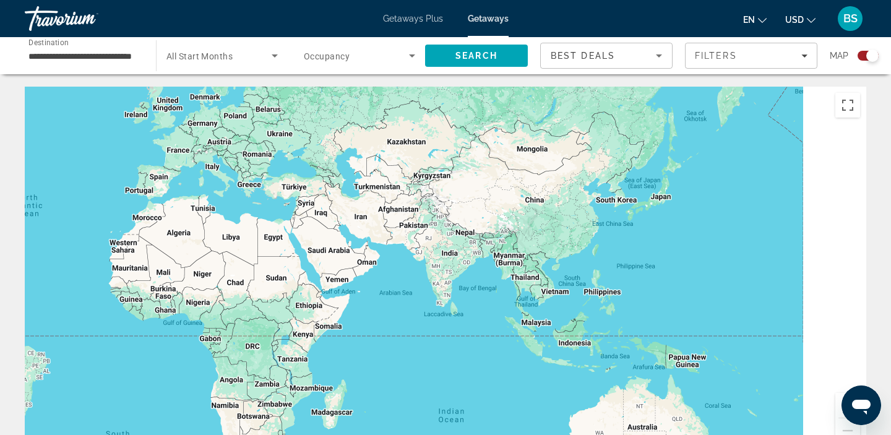
drag, startPoint x: 556, startPoint y: 279, endPoint x: 32, endPoint y: 237, distance: 525.3
click at [32, 237] on div "Main content" at bounding box center [446, 272] width 842 height 371
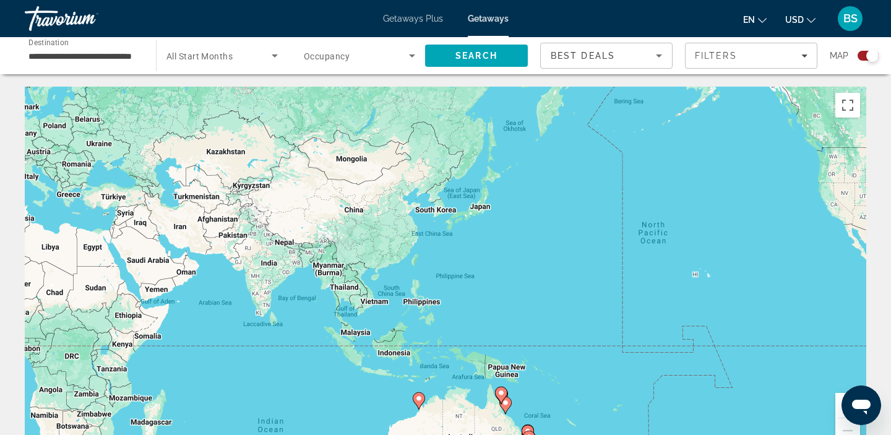
drag, startPoint x: 548, startPoint y: 274, endPoint x: 142, endPoint y: 233, distance: 408.8
click at [142, 233] on div "To activate drag with keyboard, press Alt + Enter. Once in keyboard drag state,…" at bounding box center [446, 272] width 842 height 371
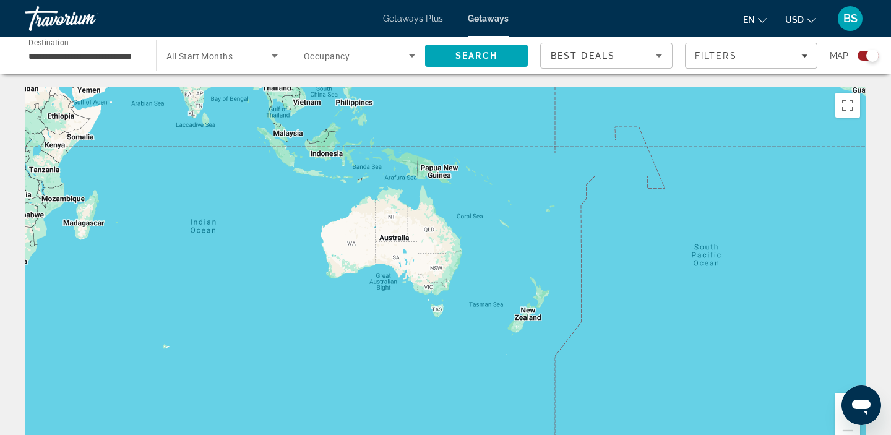
drag, startPoint x: 132, startPoint y: 262, endPoint x: 607, endPoint y: 110, distance: 498.6
click at [607, 110] on div "Main content" at bounding box center [446, 272] width 842 height 371
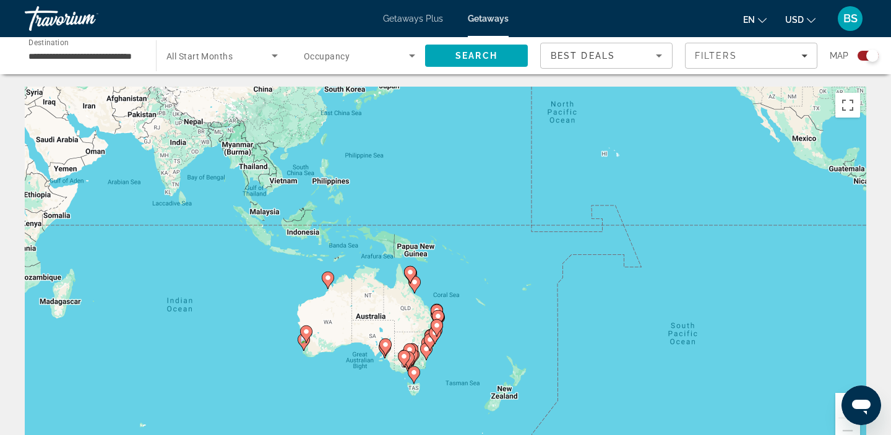
drag, startPoint x: 587, startPoint y: 269, endPoint x: 632, endPoint y: 252, distance: 48.4
click at [632, 252] on div "To activate drag with keyboard, press Alt + Enter. Once in keyboard drag state,…" at bounding box center [446, 272] width 842 height 371
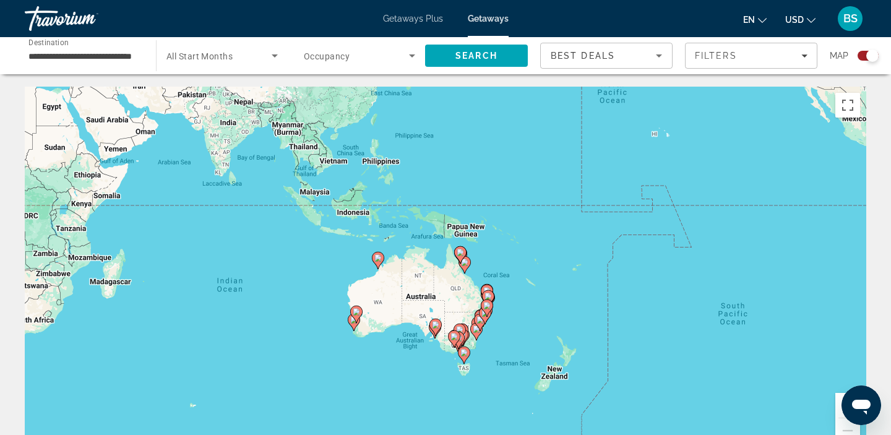
click at [837, 401] on button "Zoom in" at bounding box center [848, 405] width 25 height 25
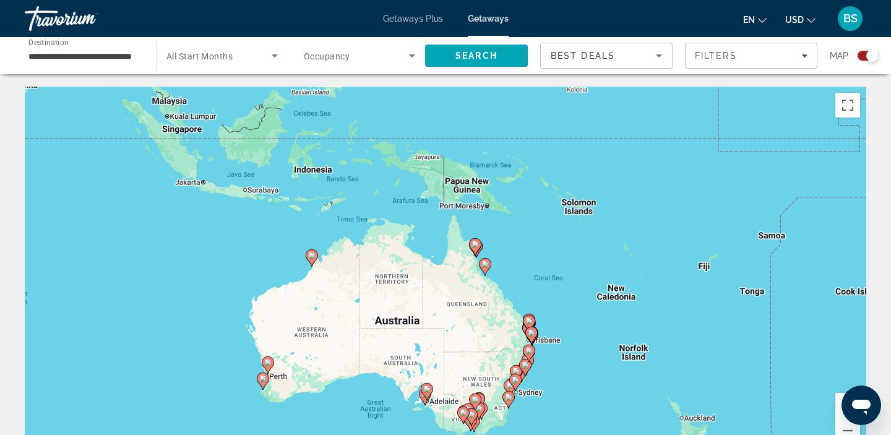
click at [837, 401] on button "Zoom in" at bounding box center [848, 405] width 25 height 25
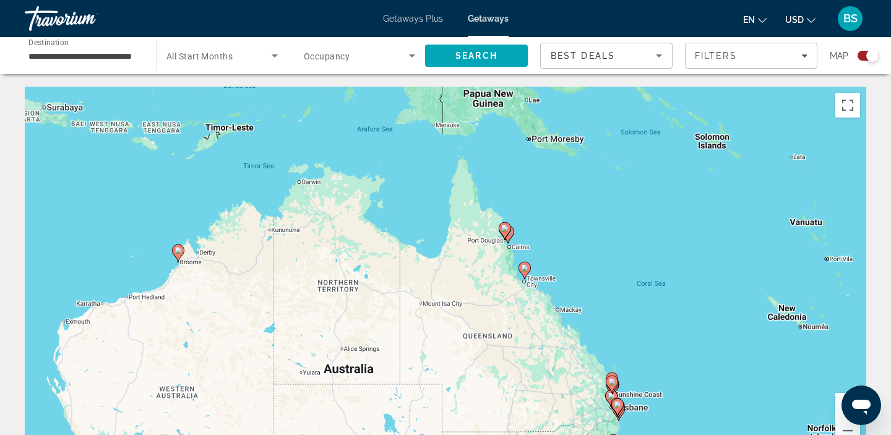
click at [837, 401] on button "Zoom in" at bounding box center [848, 405] width 25 height 25
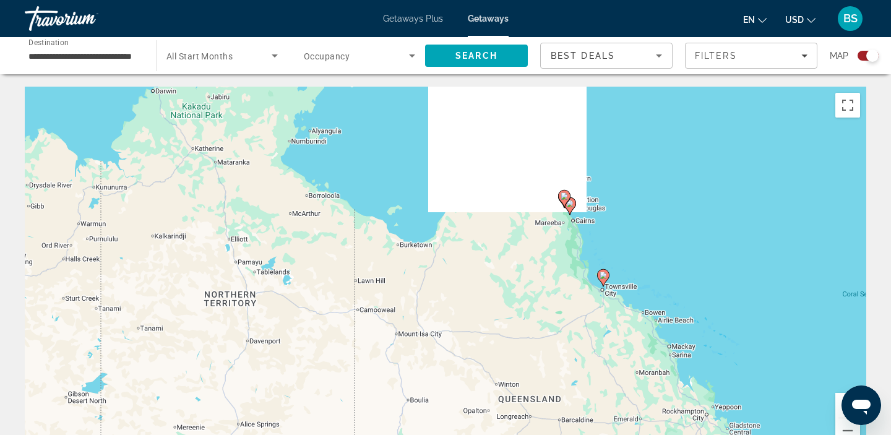
drag, startPoint x: 754, startPoint y: 346, endPoint x: 665, endPoint y: 168, distance: 198.5
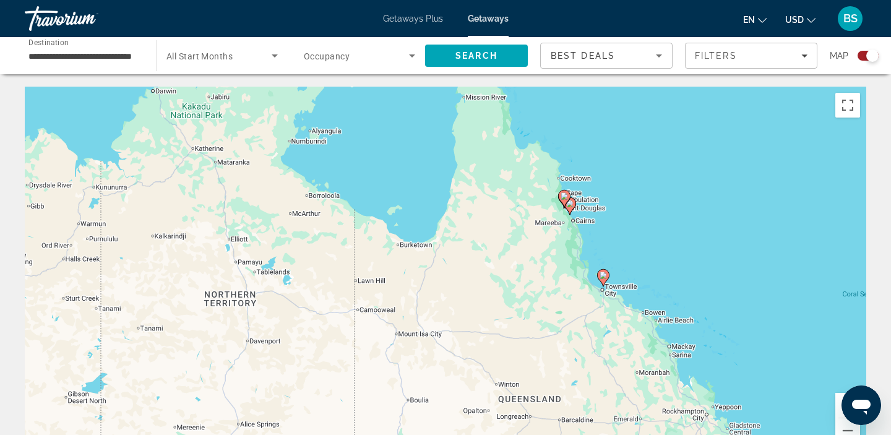
click at [665, 168] on div "To activate drag with keyboard, press Alt + Enter. Once in keyboard drag state,…" at bounding box center [446, 272] width 842 height 371
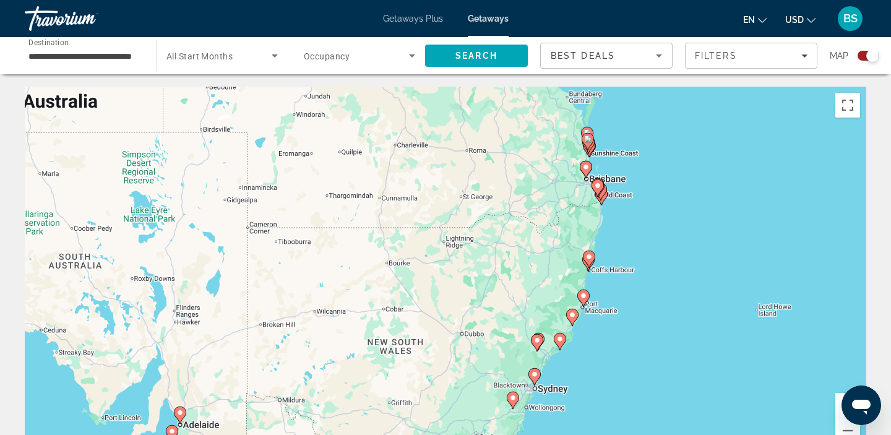
drag, startPoint x: 716, startPoint y: 176, endPoint x: 662, endPoint y: 255, distance: 95.8
click at [662, 255] on div "To activate drag with keyboard, press Alt + Enter. Once in keyboard drag state,…" at bounding box center [446, 272] width 842 height 371
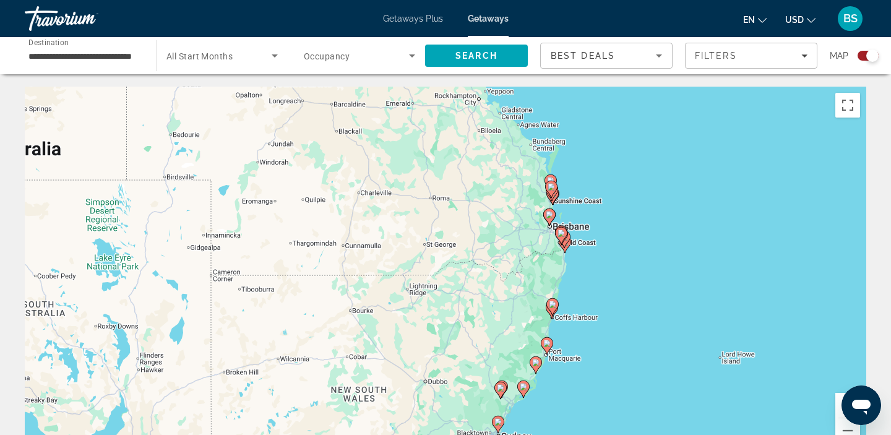
click at [840, 400] on button "Zoom in" at bounding box center [848, 405] width 25 height 25
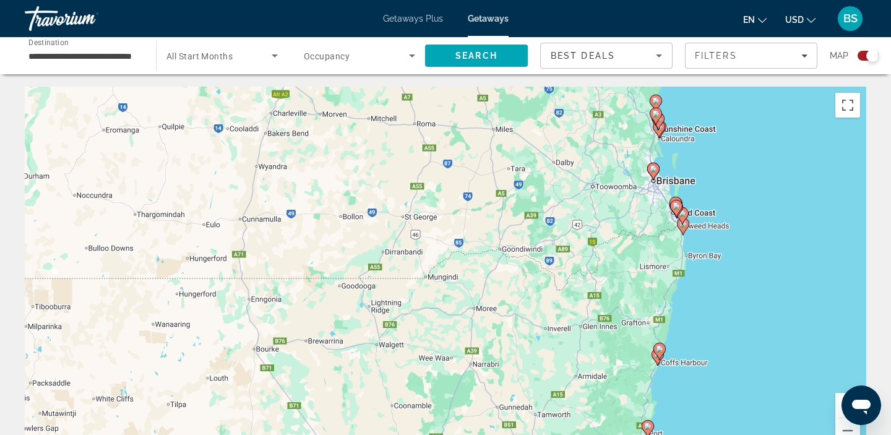
click at [840, 400] on button "Zoom in" at bounding box center [848, 405] width 25 height 25
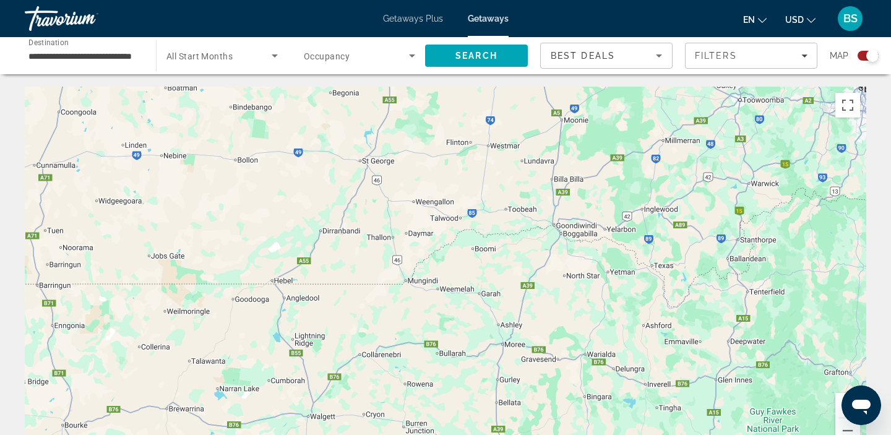
drag, startPoint x: 872, startPoint y: 271, endPoint x: 480, endPoint y: 430, distance: 423.1
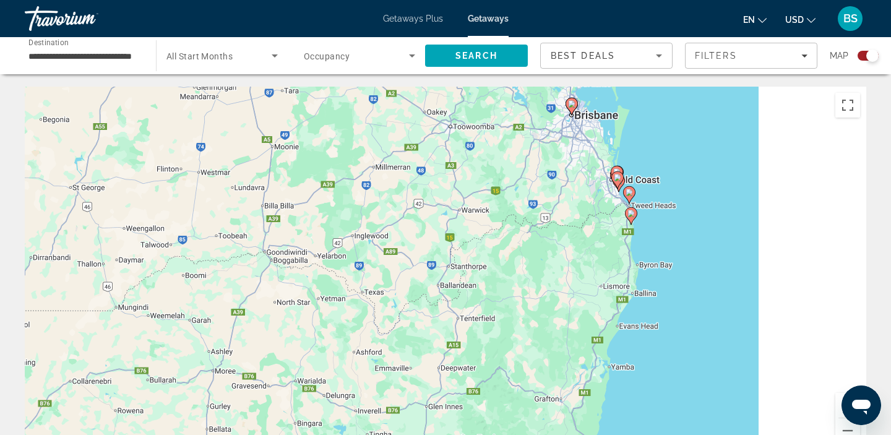
drag, startPoint x: 649, startPoint y: 298, endPoint x: 42, endPoint y: 399, distance: 614.9
click at [42, 399] on div "To activate drag with keyboard, press Alt + Enter. Once in keyboard drag state,…" at bounding box center [446, 272] width 842 height 371
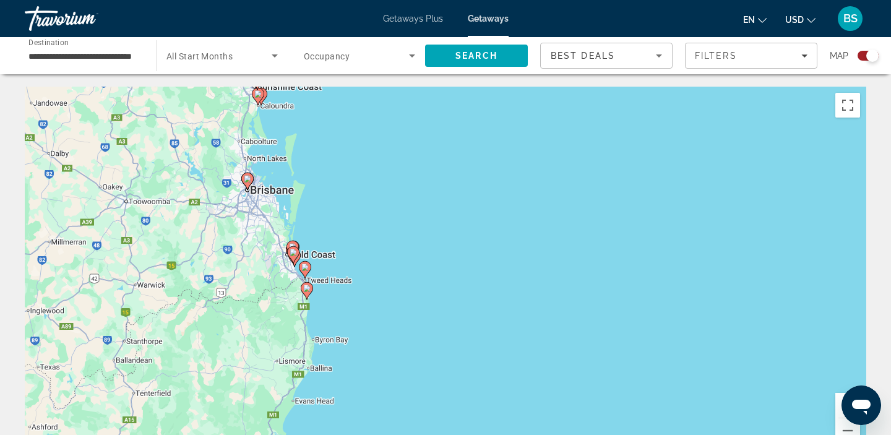
click at [840, 400] on button "Zoom in" at bounding box center [848, 405] width 25 height 25
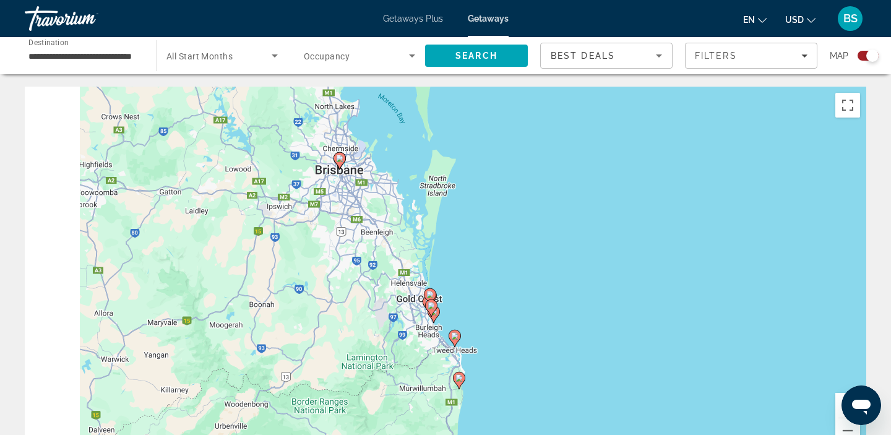
drag, startPoint x: 484, startPoint y: 323, endPoint x: 772, endPoint y: 384, distance: 294.3
click at [772, 384] on div "To activate drag with keyboard, press Alt + Enter. Once in keyboard drag state,…" at bounding box center [446, 272] width 842 height 371
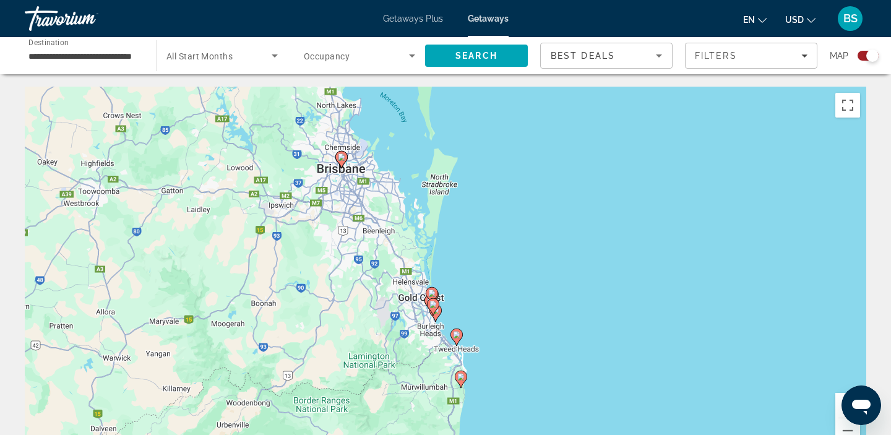
click at [340, 158] on image "Main content" at bounding box center [341, 157] width 7 height 7
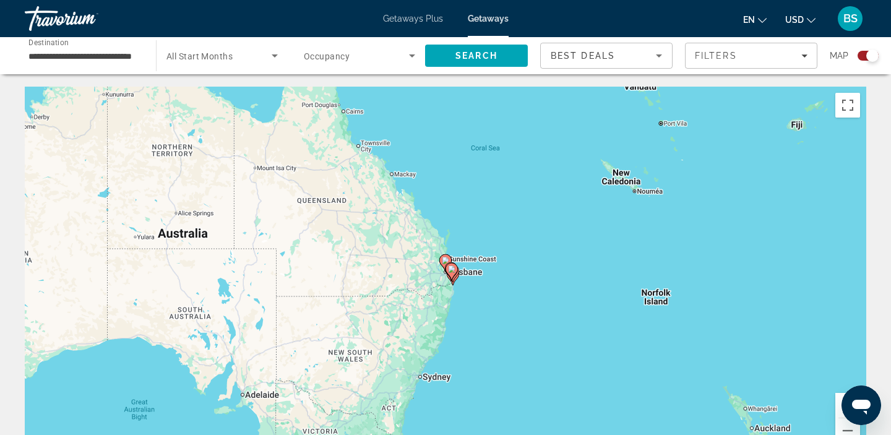
click at [447, 261] on image "Main content" at bounding box center [445, 260] width 7 height 7
type input "**********"
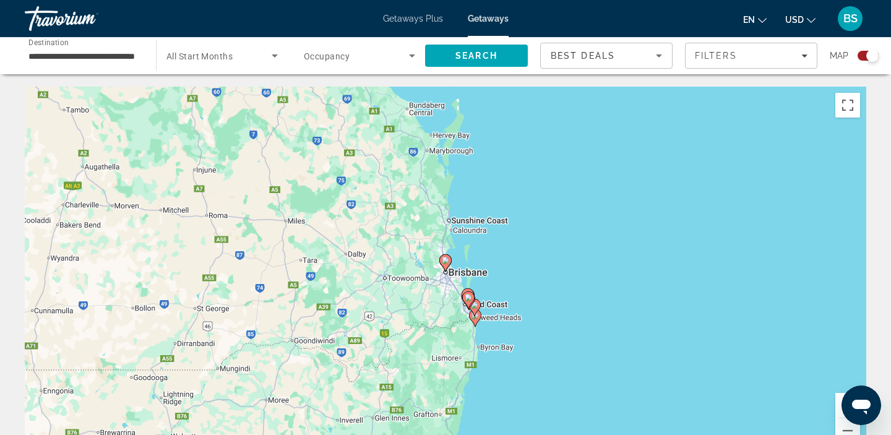
click at [447, 261] on image "Main content" at bounding box center [445, 260] width 7 height 7
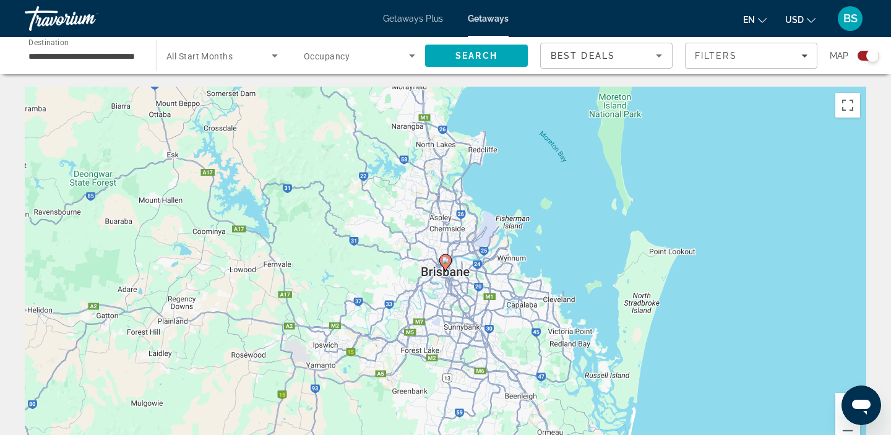
click at [446, 262] on image "Main content" at bounding box center [445, 260] width 7 height 7
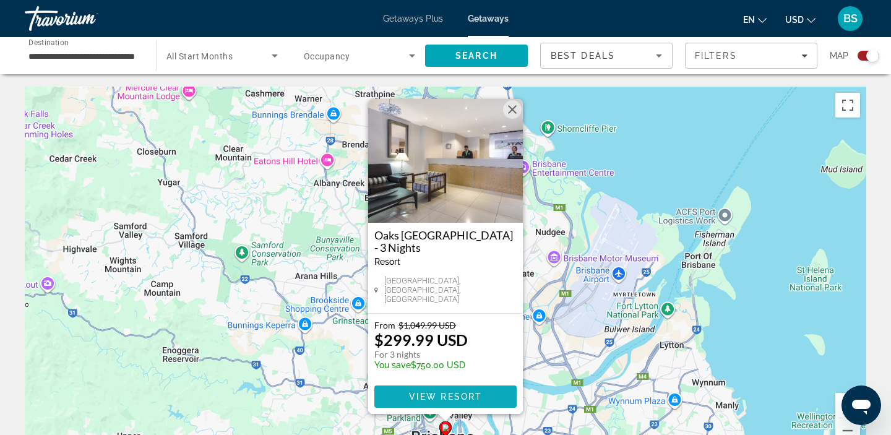
click at [398, 389] on span "Main content" at bounding box center [446, 397] width 142 height 30
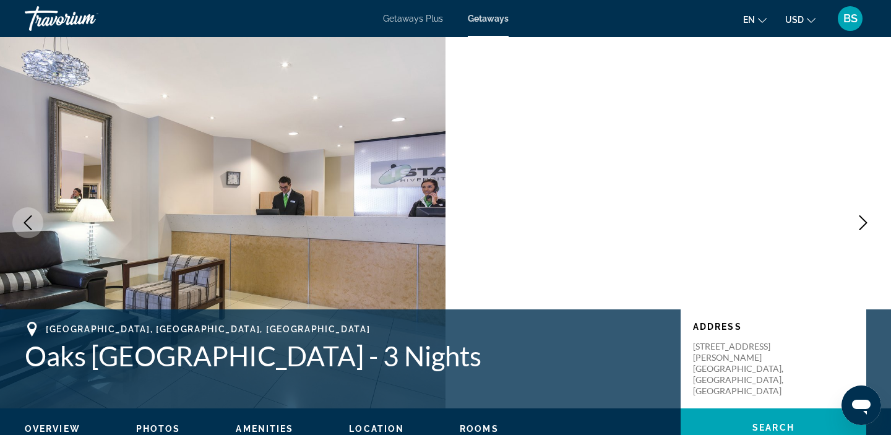
scroll to position [4, 0]
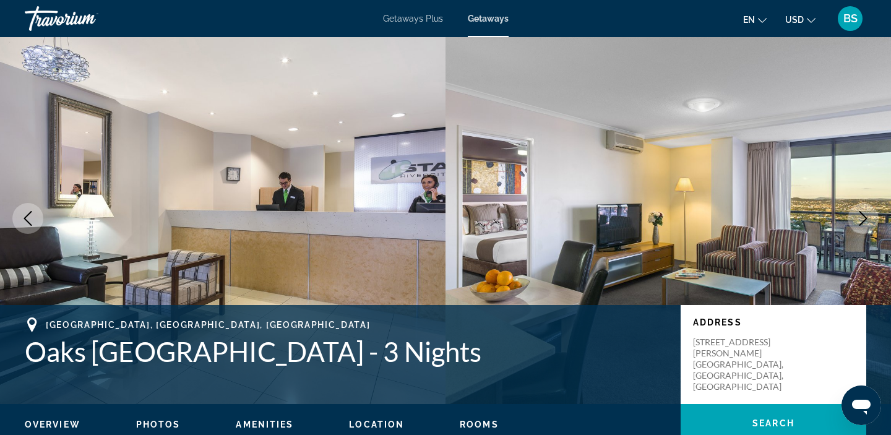
click at [863, 215] on icon "Next image" at bounding box center [863, 218] width 15 height 15
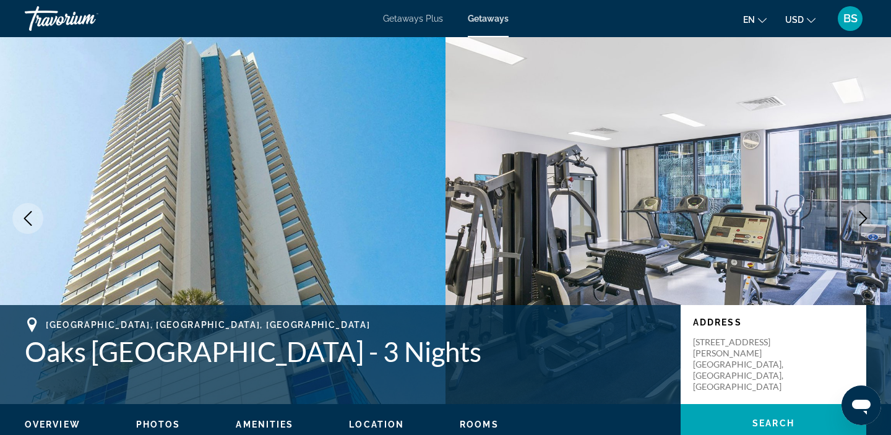
click at [863, 215] on icon "Next image" at bounding box center [863, 218] width 15 height 15
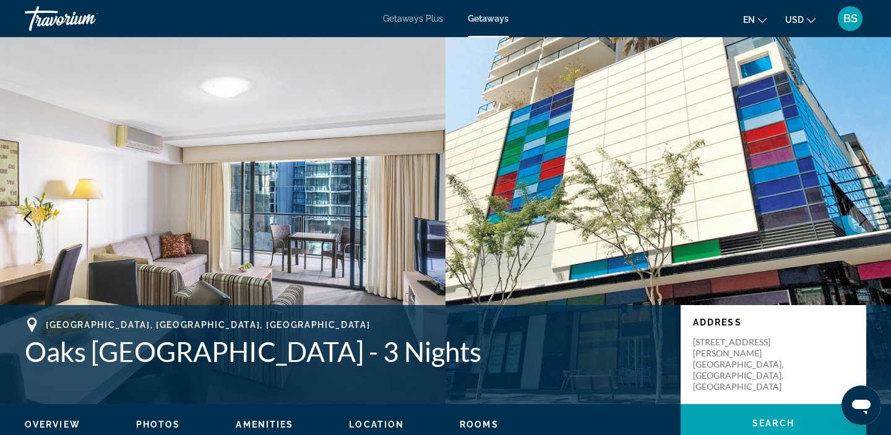
click at [863, 215] on icon "Next image" at bounding box center [863, 218] width 15 height 15
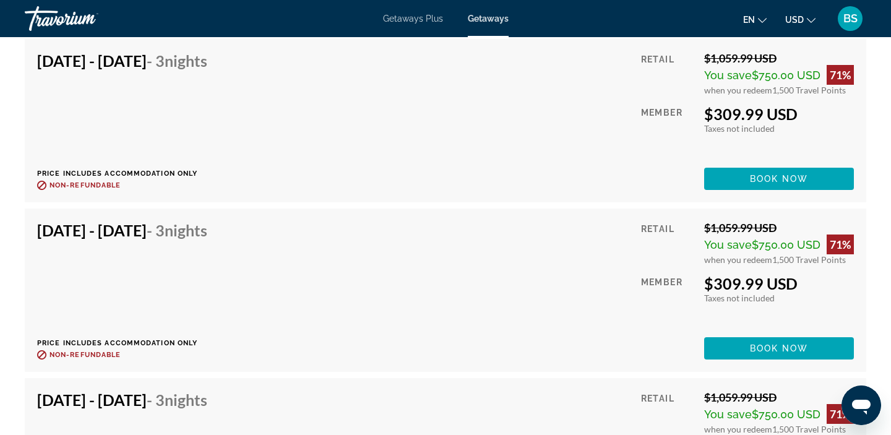
scroll to position [2203, 0]
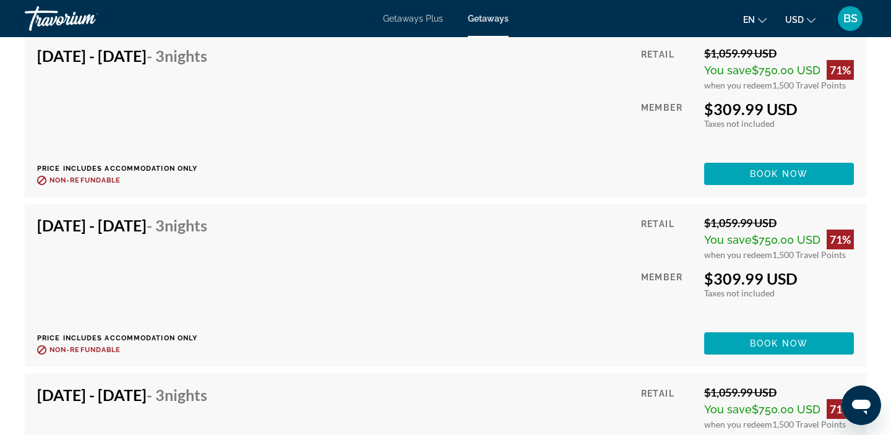
click at [866, 12] on button "BS" at bounding box center [850, 19] width 32 height 26
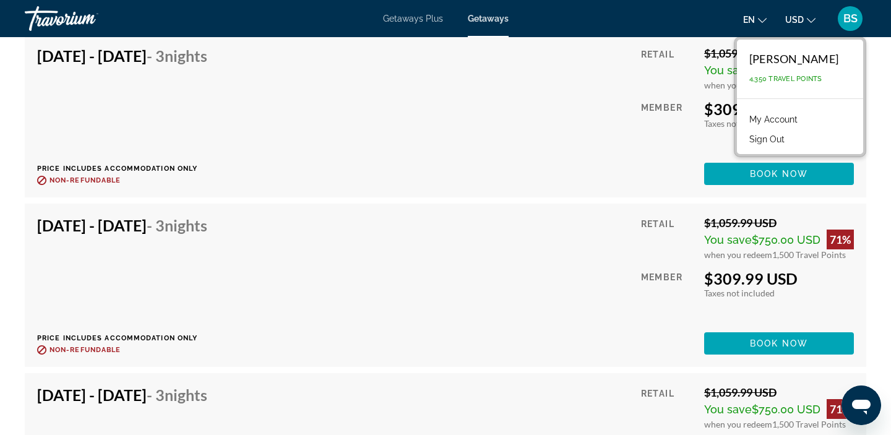
click at [865, 14] on button "BS" at bounding box center [850, 19] width 32 height 26
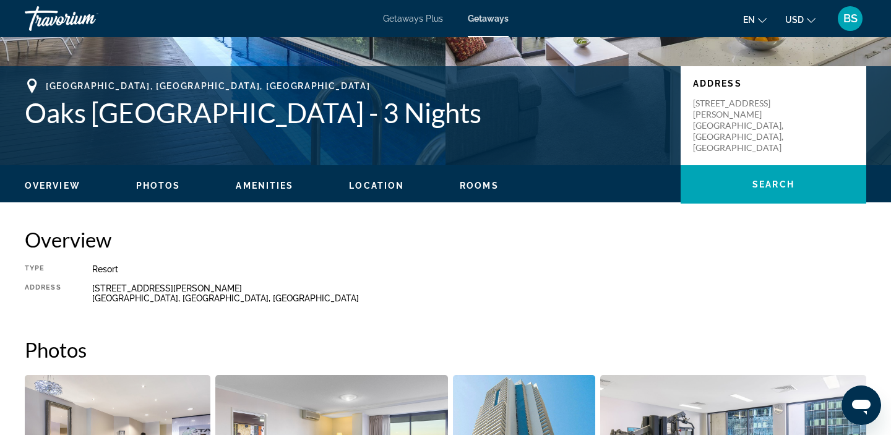
scroll to position [74, 0]
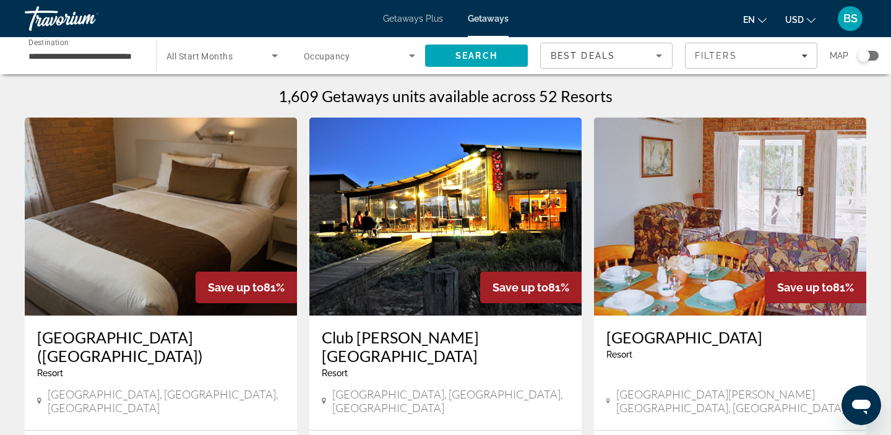
click at [868, 54] on div "Search widget" at bounding box center [864, 56] width 12 height 12
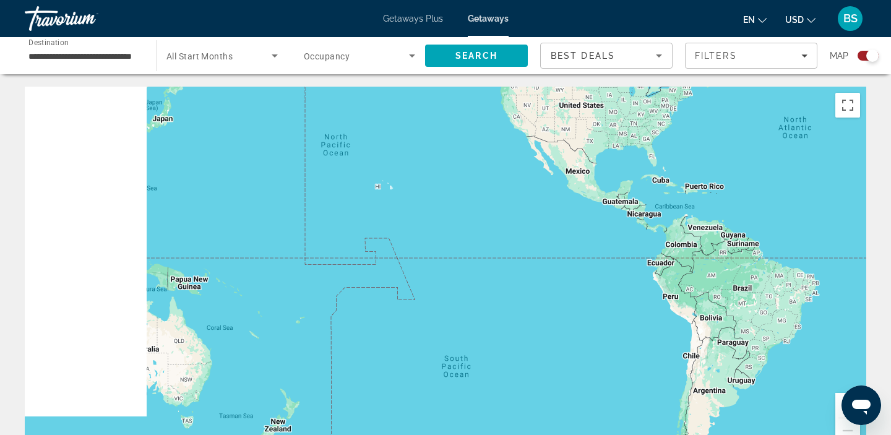
drag, startPoint x: 389, startPoint y: 308, endPoint x: 869, endPoint y: 167, distance: 500.1
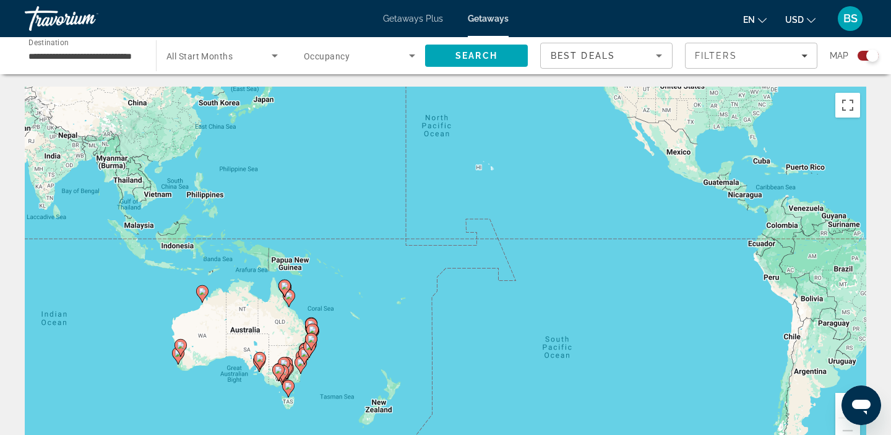
click at [335, 371] on div "To activate drag with keyboard, press Alt + Enter. Once in keyboard drag state,…" at bounding box center [446, 272] width 842 height 371
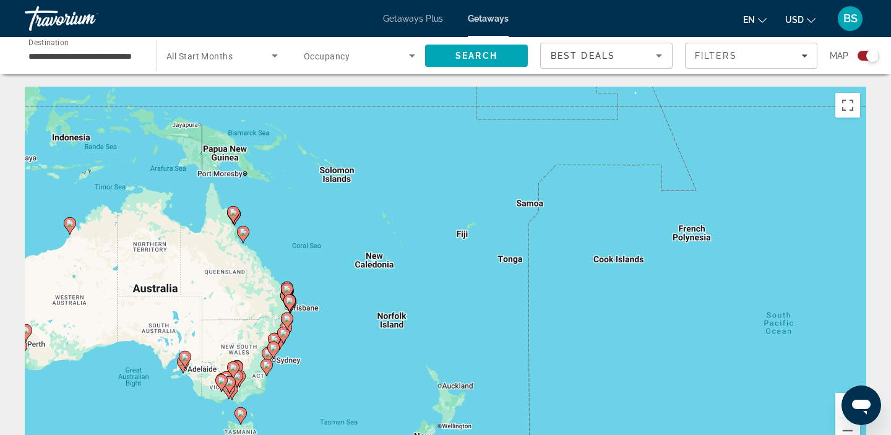
click at [294, 355] on div "To activate drag with keyboard, press Alt + Enter. Once in keyboard drag state,…" at bounding box center [446, 272] width 842 height 371
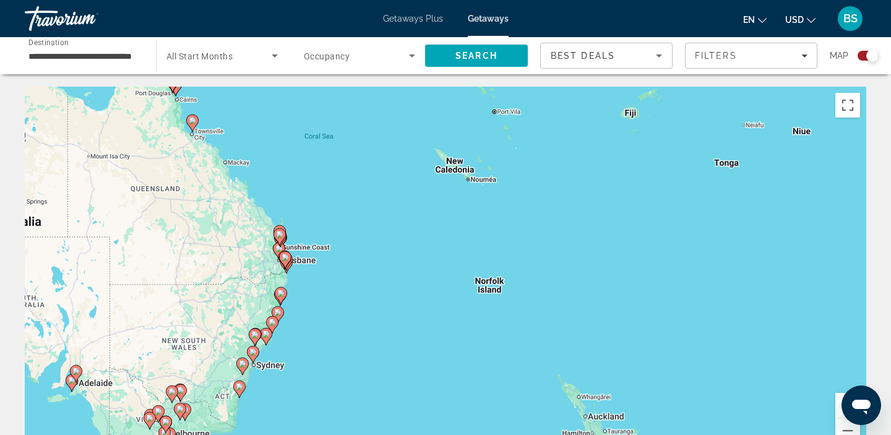
click at [300, 277] on div "To activate drag with keyboard, press Alt + Enter. Once in keyboard drag state,…" at bounding box center [446, 272] width 842 height 371
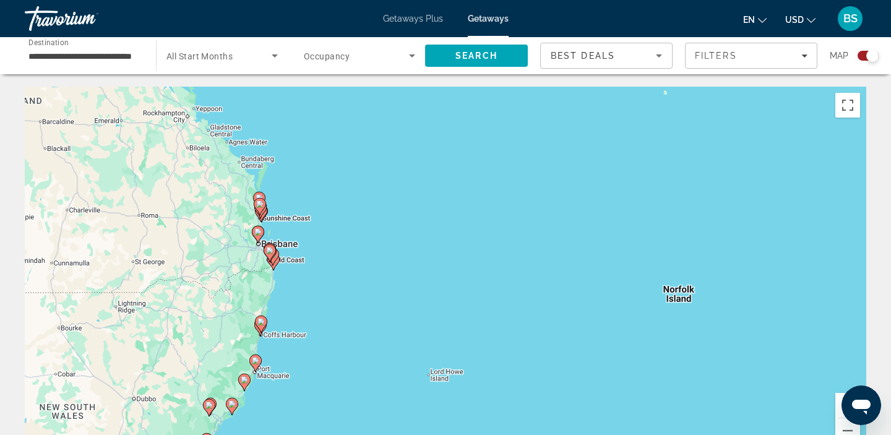
click at [290, 264] on div "To activate drag with keyboard, press Alt + Enter. Once in keyboard drag state,…" at bounding box center [446, 272] width 842 height 371
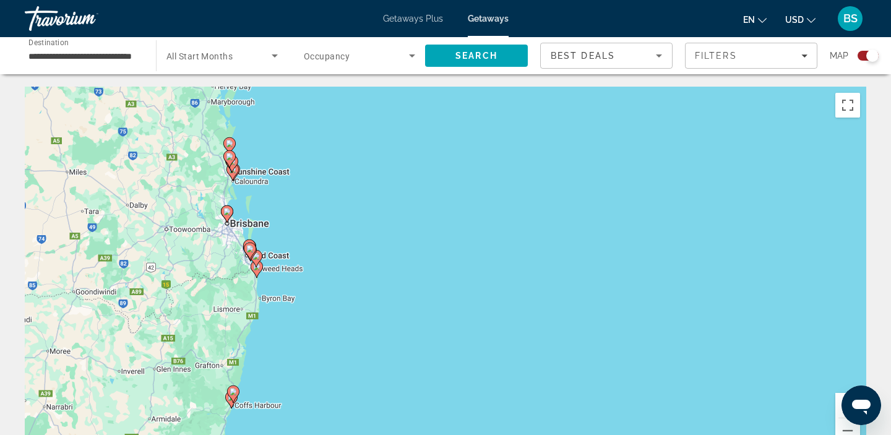
click at [278, 274] on div "To activate drag with keyboard, press Alt + Enter. Once in keyboard drag state,…" at bounding box center [446, 272] width 842 height 371
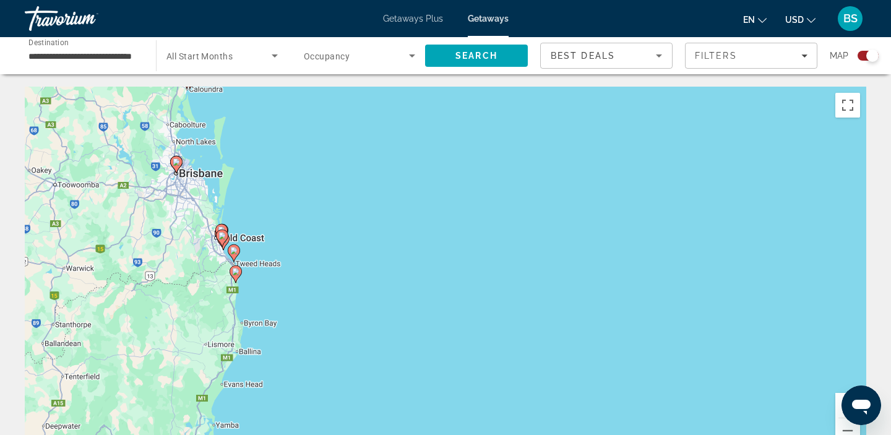
click at [255, 253] on div "To activate drag with keyboard, press Alt + Enter. Once in keyboard drag state,…" at bounding box center [446, 272] width 842 height 371
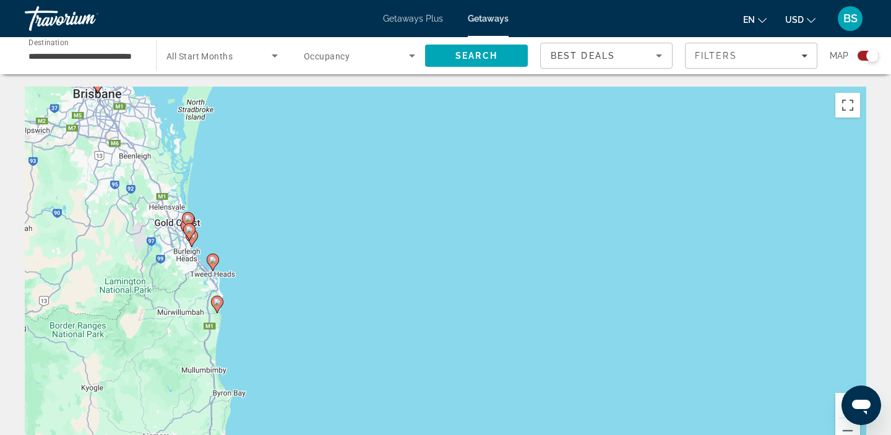
click at [222, 244] on div "To activate drag with keyboard, press Alt + Enter. Once in keyboard drag state,…" at bounding box center [446, 272] width 842 height 371
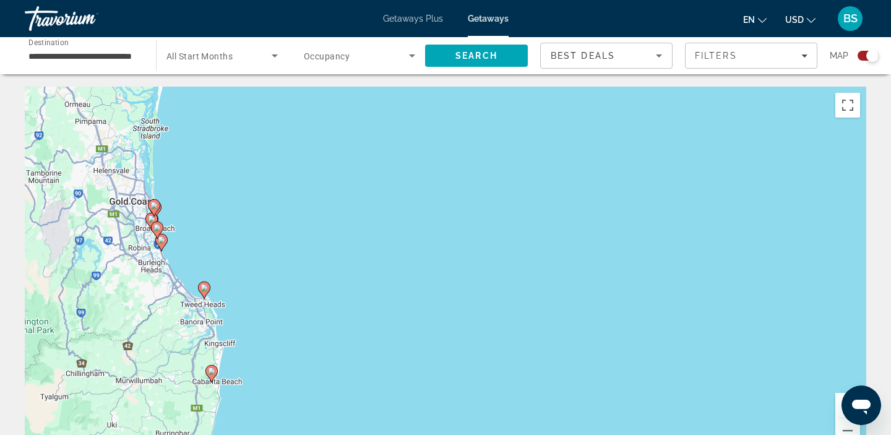
click at [222, 244] on div "To activate drag with keyboard, press Alt + Enter. Once in keyboard drag state,…" at bounding box center [446, 272] width 842 height 371
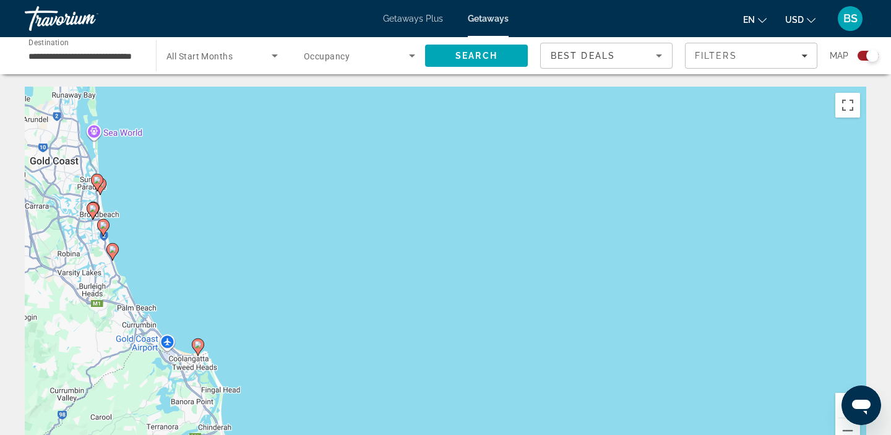
drag, startPoint x: 156, startPoint y: 223, endPoint x: 328, endPoint y: 240, distance: 173.0
click at [328, 240] on div "To activate drag with keyboard, press Alt + Enter. Once in keyboard drag state,…" at bounding box center [446, 272] width 842 height 371
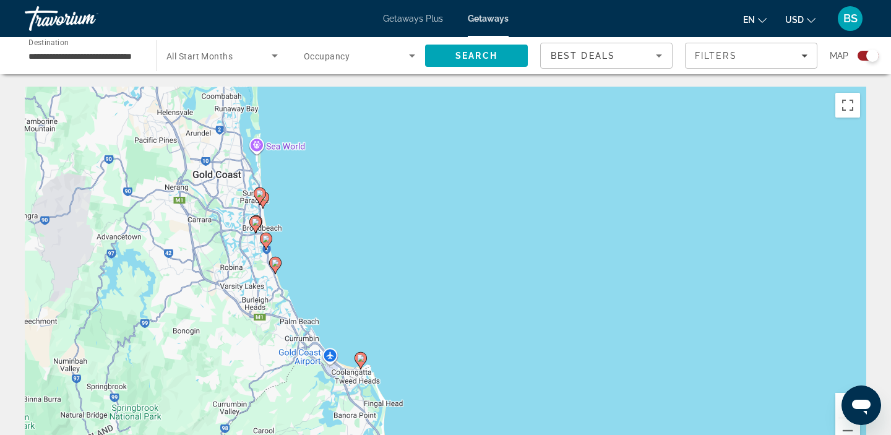
click at [310, 210] on div "To activate drag with keyboard, press Alt + Enter. Once in keyboard drag state,…" at bounding box center [446, 272] width 842 height 371
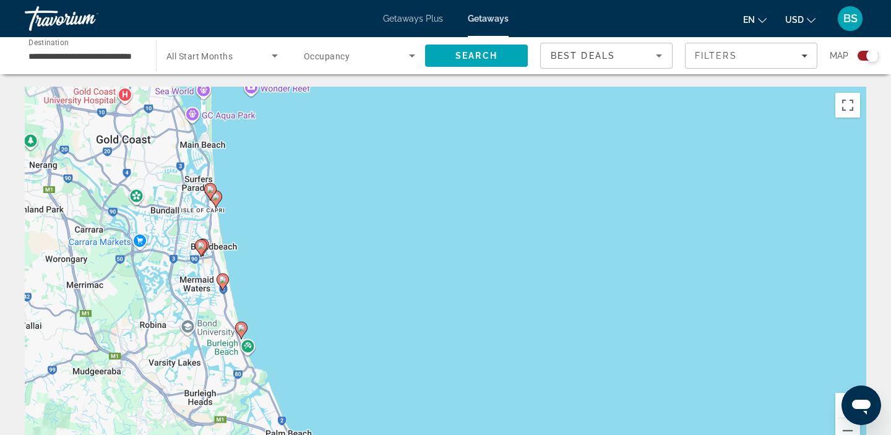
click at [248, 230] on div "To activate drag with keyboard, press Alt + Enter. Once in keyboard drag state,…" at bounding box center [446, 272] width 842 height 371
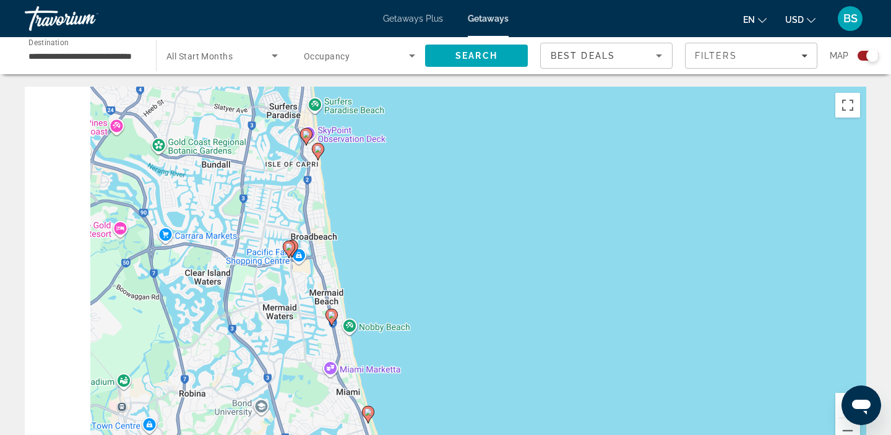
drag, startPoint x: 248, startPoint y: 230, endPoint x: 382, endPoint y: 201, distance: 136.8
click at [383, 202] on div "To activate drag with keyboard, press Alt + Enter. Once in keyboard drag state,…" at bounding box center [446, 272] width 842 height 371
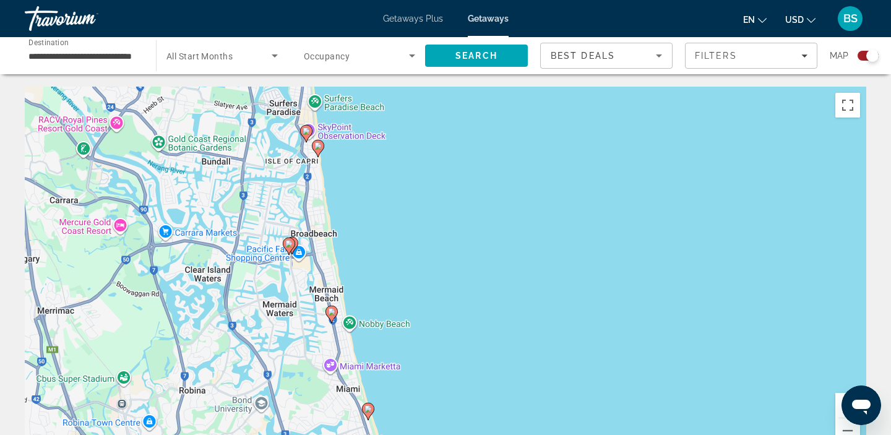
click at [321, 147] on image "Main content" at bounding box center [317, 145] width 7 height 7
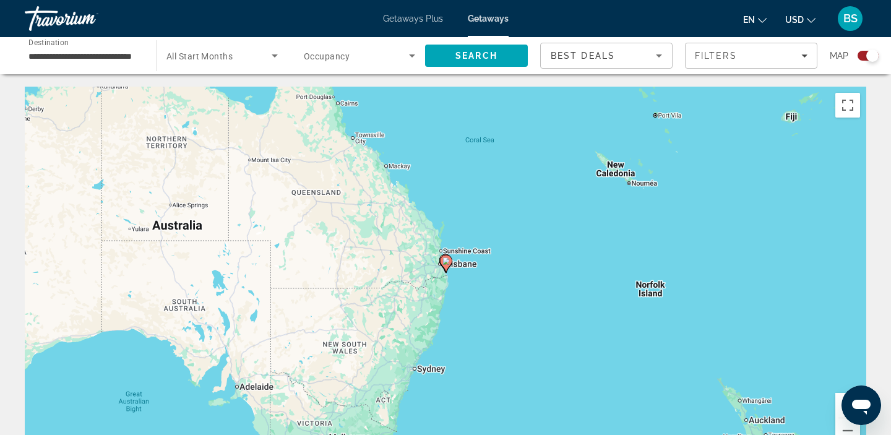
click at [448, 263] on image "Main content" at bounding box center [446, 261] width 7 height 7
type input "**********"
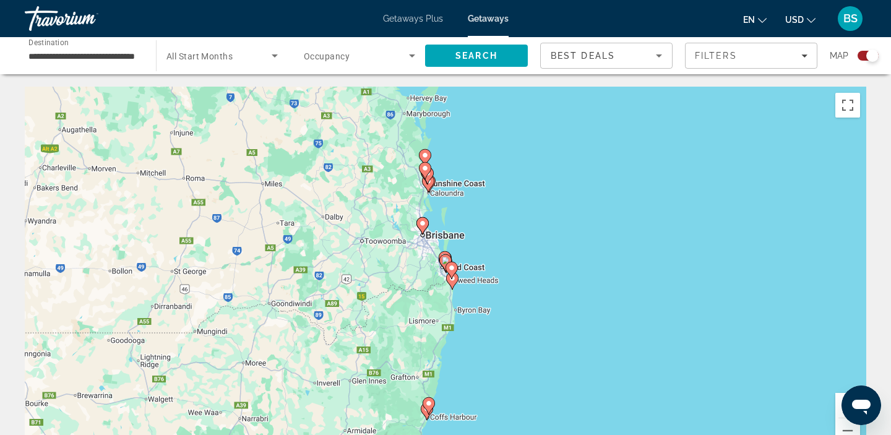
click at [451, 268] on image "Main content" at bounding box center [451, 267] width 7 height 7
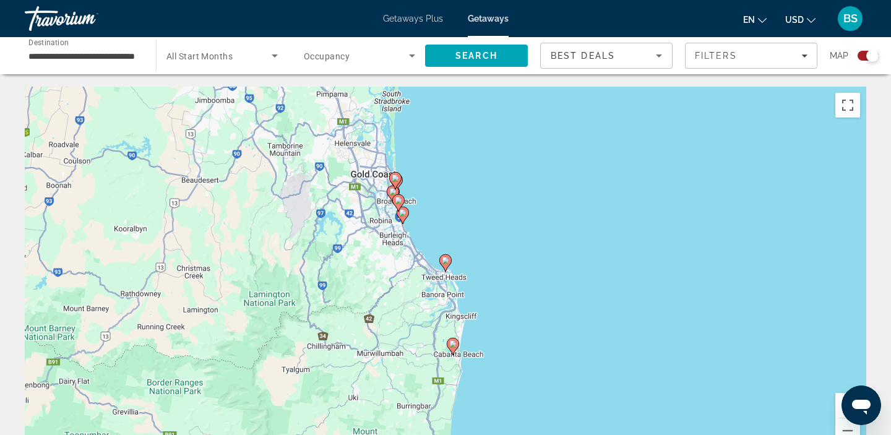
click at [404, 217] on icon "Main content" at bounding box center [402, 215] width 11 height 16
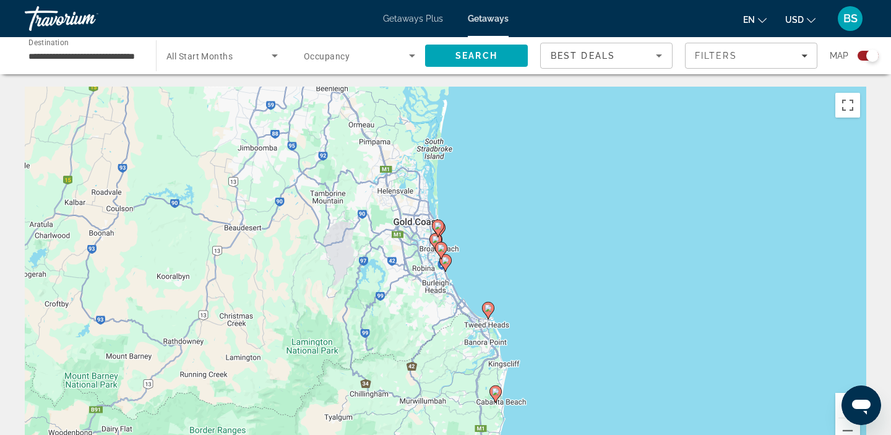
click at [436, 237] on gmp-advanced-marker "Main content" at bounding box center [438, 228] width 12 height 19
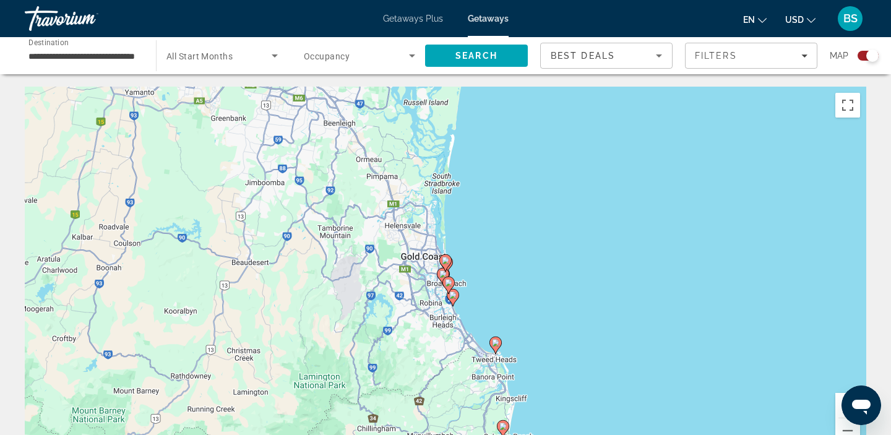
click at [447, 279] on icon "Main content" at bounding box center [448, 285] width 11 height 16
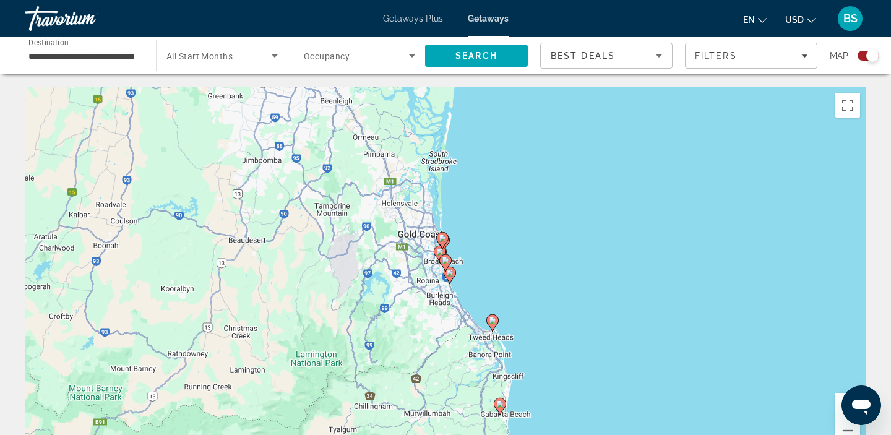
click at [443, 254] on gmp-advanced-marker "Main content" at bounding box center [446, 263] width 12 height 19
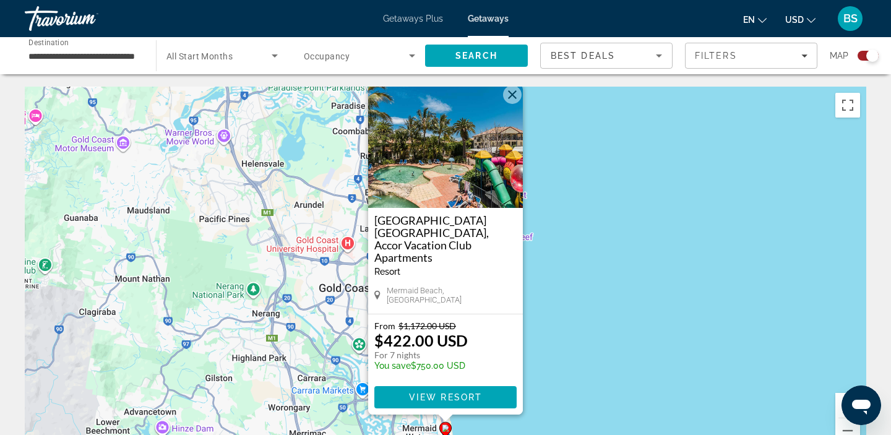
click at [511, 104] on button "Close" at bounding box center [512, 94] width 19 height 19
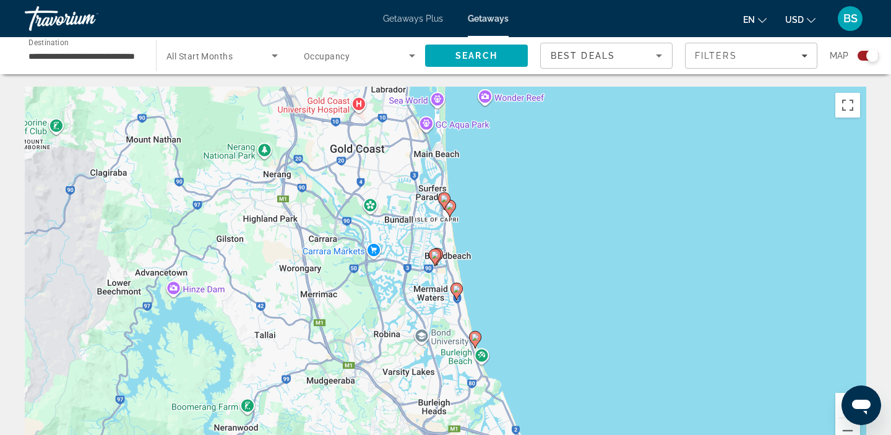
drag, startPoint x: 513, startPoint y: 314, endPoint x: 524, endPoint y: 171, distance: 143.4
click at [524, 171] on div "To activate drag with keyboard, press Alt + Enter. Once in keyboard drag state,…" at bounding box center [446, 272] width 842 height 371
click at [475, 336] on image "Main content" at bounding box center [475, 337] width 7 height 7
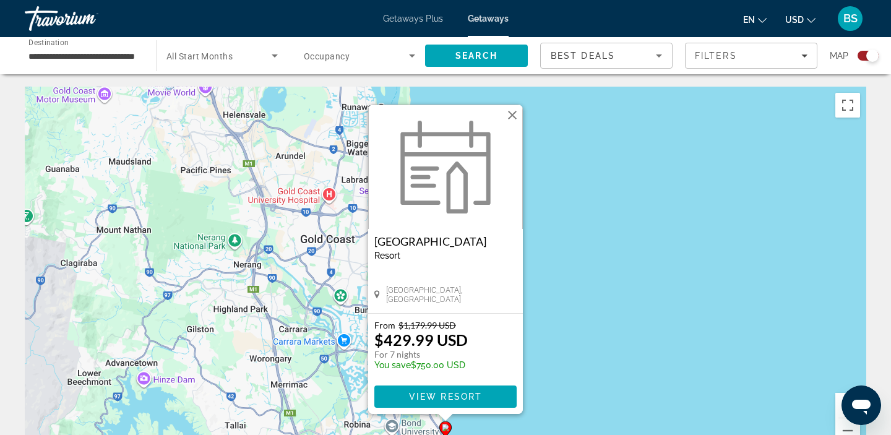
click at [515, 111] on button "Close" at bounding box center [512, 115] width 19 height 19
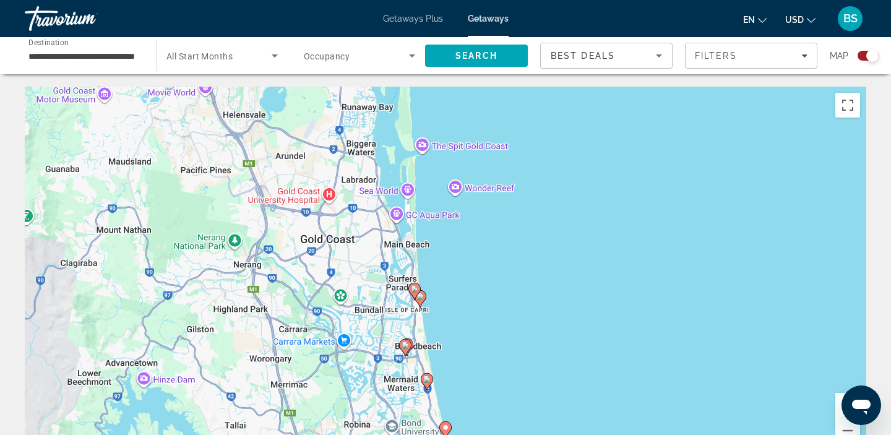
click at [424, 298] on icon "Main content" at bounding box center [420, 299] width 11 height 16
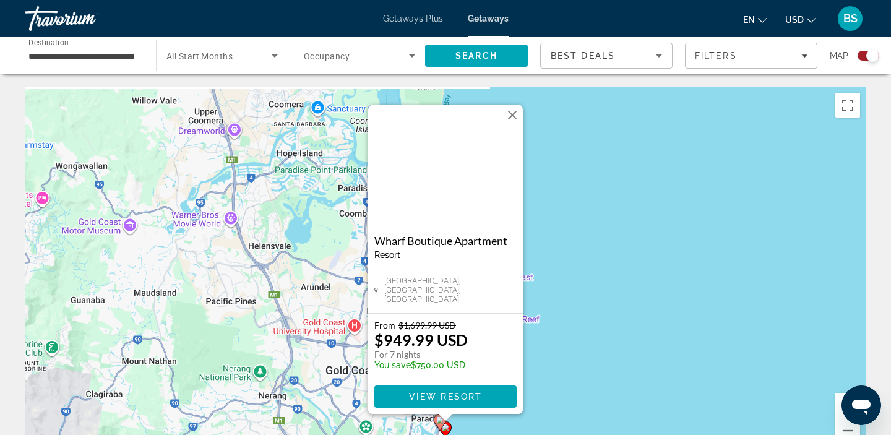
click at [514, 111] on button "Close" at bounding box center [512, 115] width 19 height 19
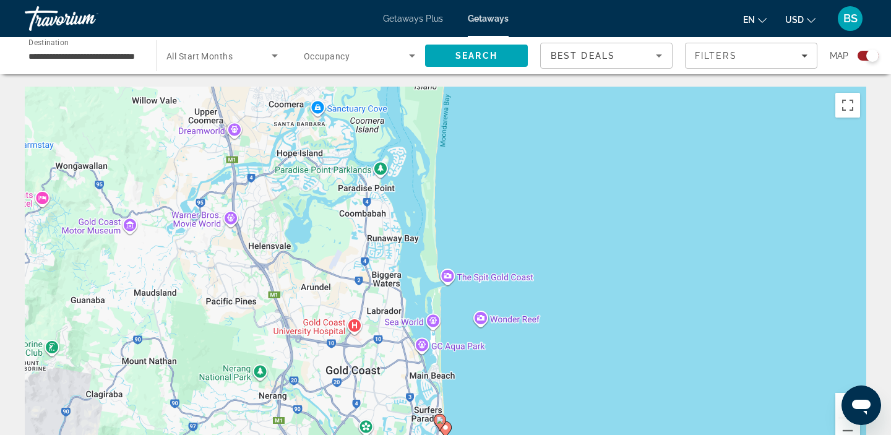
click at [438, 420] on image "Main content" at bounding box center [439, 420] width 7 height 7
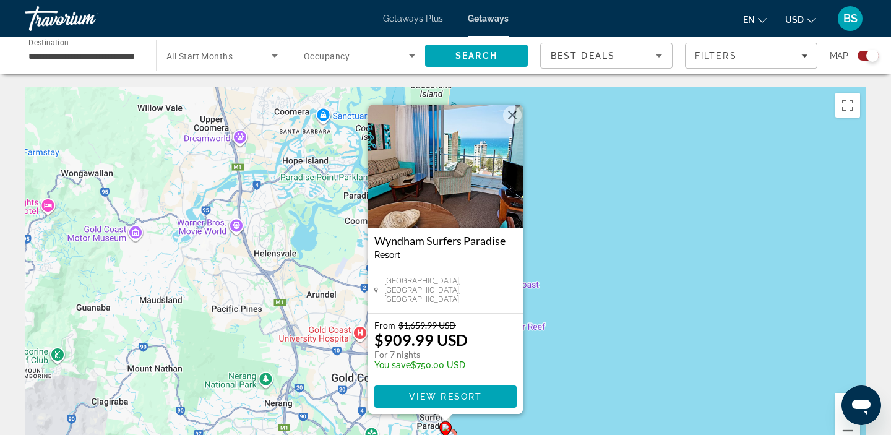
click at [543, 261] on div "To activate drag with keyboard, press Alt + Enter. Once in keyboard drag state,…" at bounding box center [446, 272] width 842 height 371
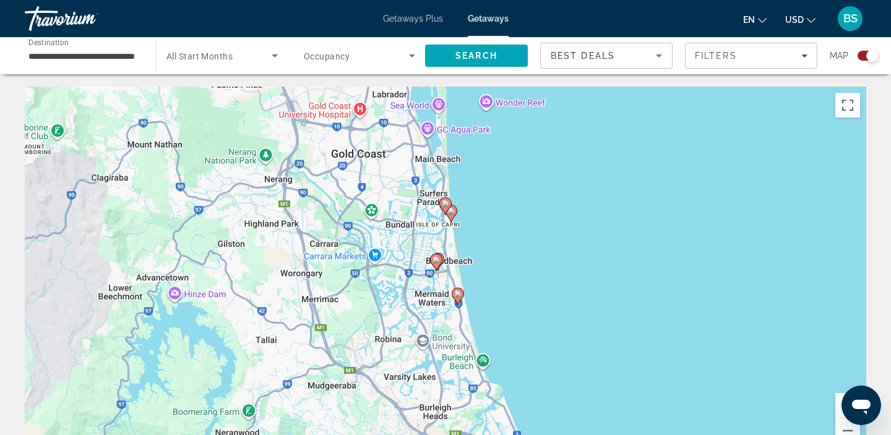
drag, startPoint x: 585, startPoint y: 285, endPoint x: 578, endPoint y: 42, distance: 242.8
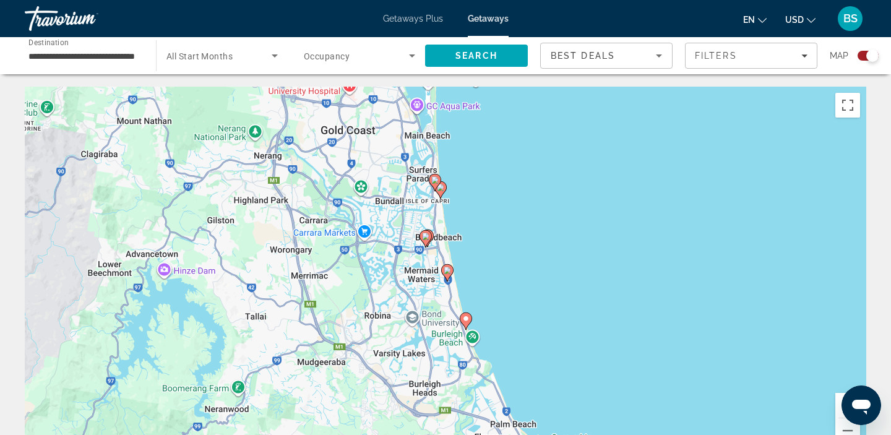
drag, startPoint x: 495, startPoint y: 214, endPoint x: 471, endPoint y: 107, distance: 109.2
click at [471, 107] on div "To activate drag with keyboard, press Alt + Enter. Once in keyboard drag state,…" at bounding box center [446, 272] width 842 height 371
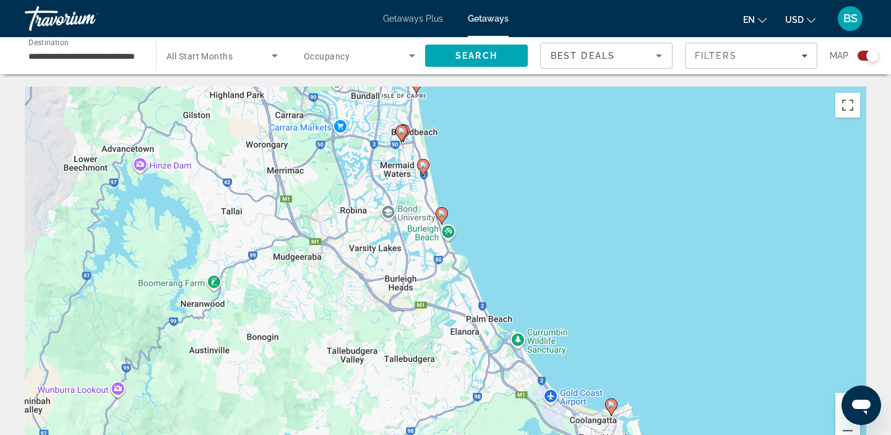
click at [613, 407] on image "Main content" at bounding box center [611, 404] width 7 height 7
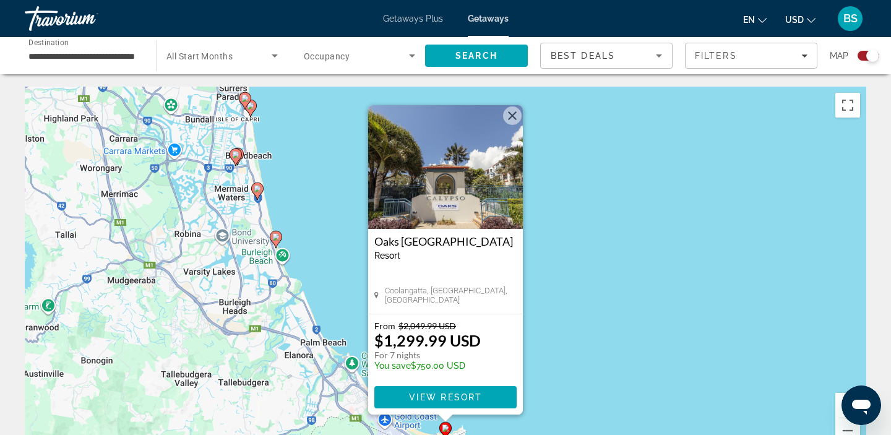
click at [513, 115] on button "Close" at bounding box center [512, 115] width 19 height 19
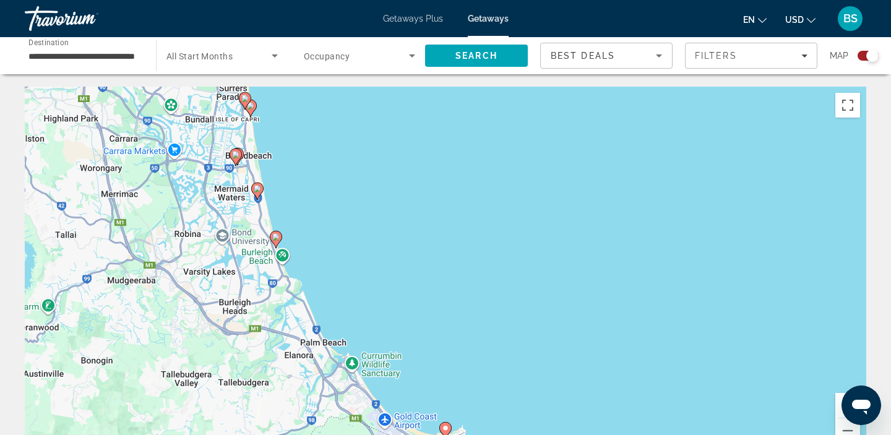
click at [274, 235] on image "Main content" at bounding box center [275, 236] width 7 height 7
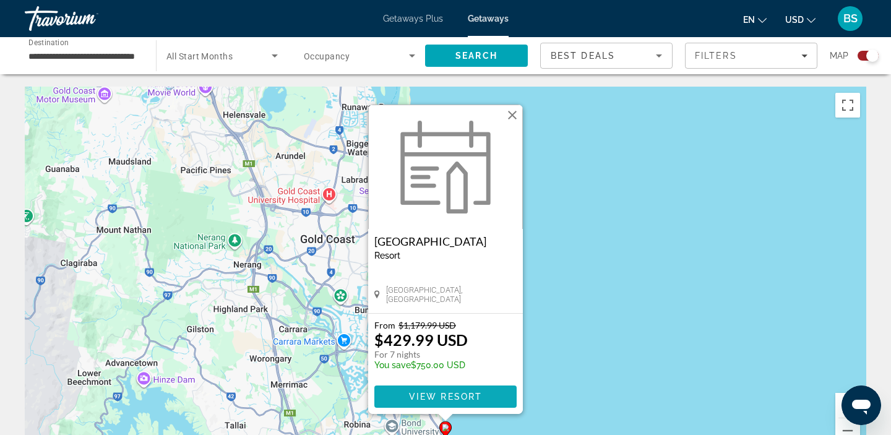
click at [417, 391] on span "Main content" at bounding box center [446, 397] width 142 height 30
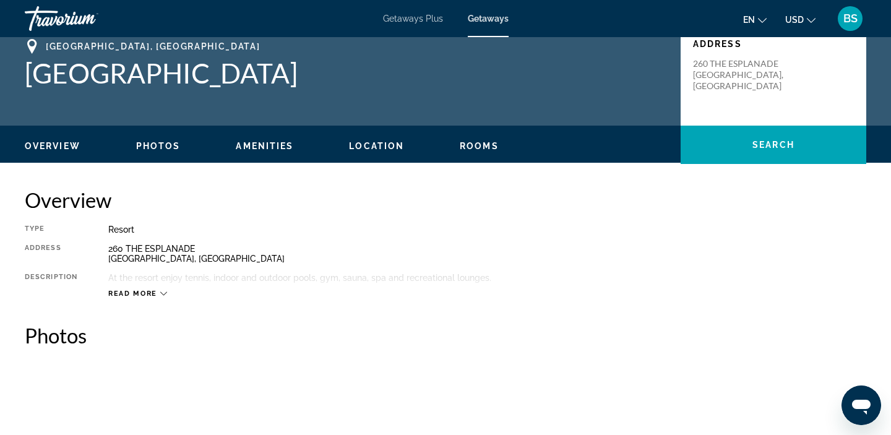
scroll to position [283, 0]
click at [128, 297] on button "Read more" at bounding box center [137, 293] width 59 height 9
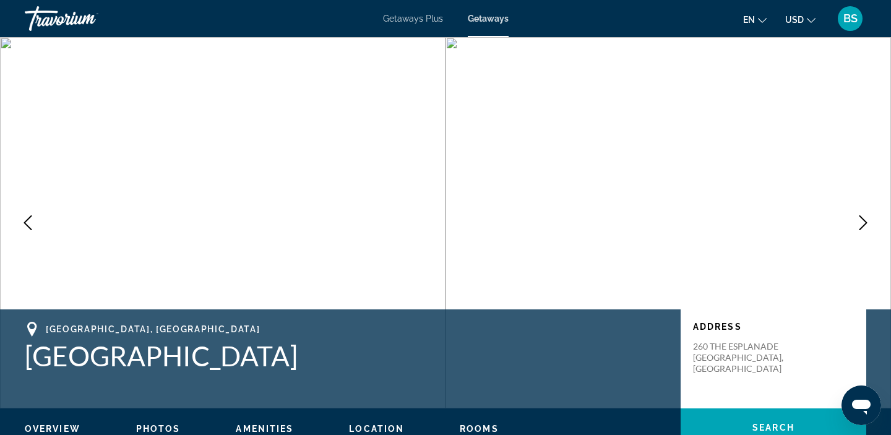
scroll to position [0, 0]
